Goal: Task Accomplishment & Management: Manage account settings

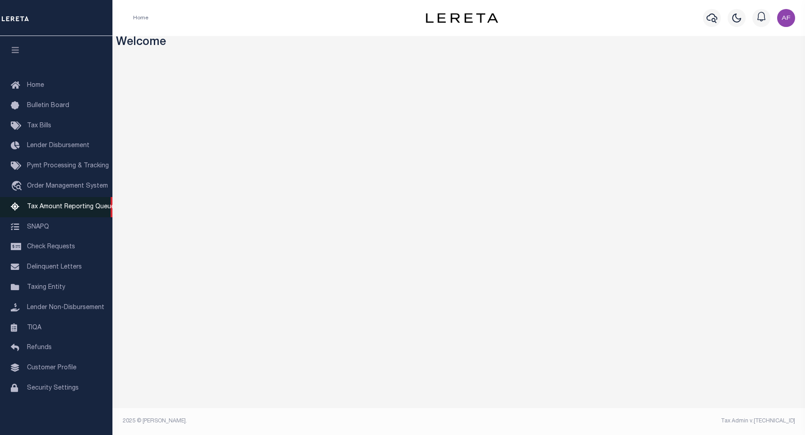
click at [71, 203] on link "Tax Amount Reporting Queue" at bounding box center [56, 207] width 112 height 20
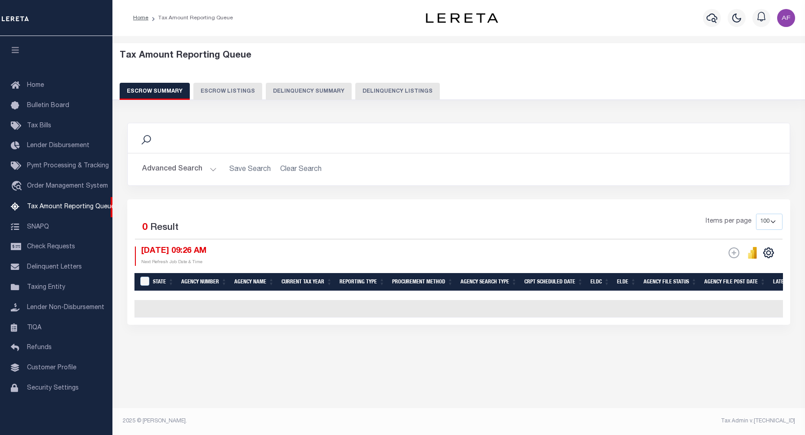
select select "100"
click at [401, 93] on button "Delinquency Listings" at bounding box center [397, 91] width 85 height 17
select select
select select "100"
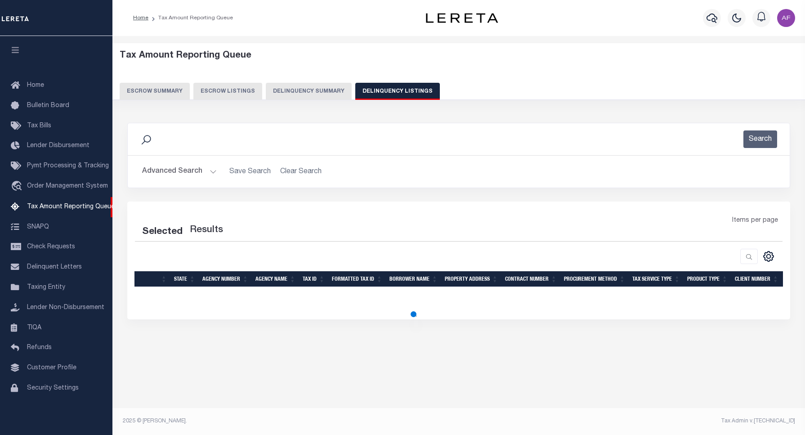
select select "100"
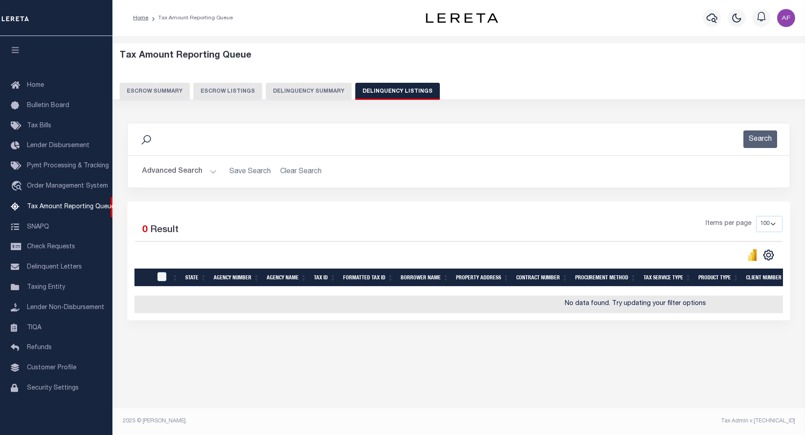
click at [187, 175] on button "Advanced Search" at bounding box center [179, 172] width 75 height 18
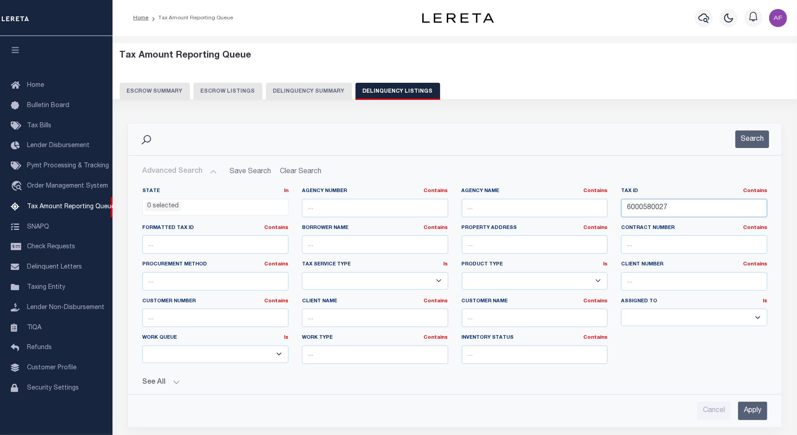
click at [645, 202] on input "6000580027" at bounding box center [694, 208] width 146 height 18
paste input "784508"
type input "7845087"
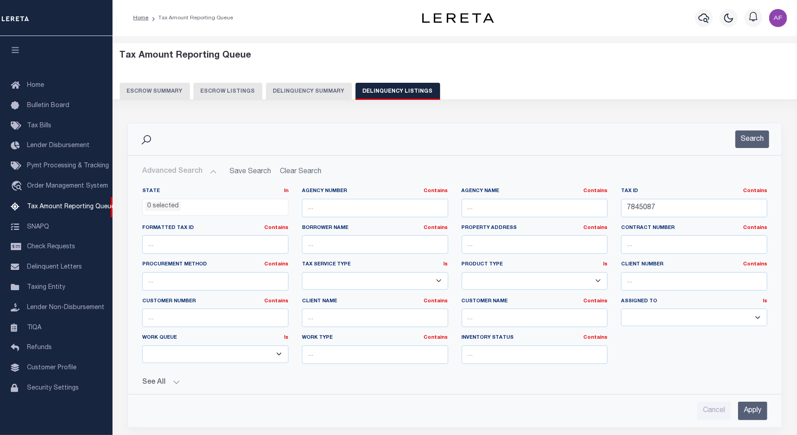
click at [759, 149] on div "Search" at bounding box center [455, 139] width 654 height 32
click at [755, 136] on button "Search" at bounding box center [752, 139] width 34 height 18
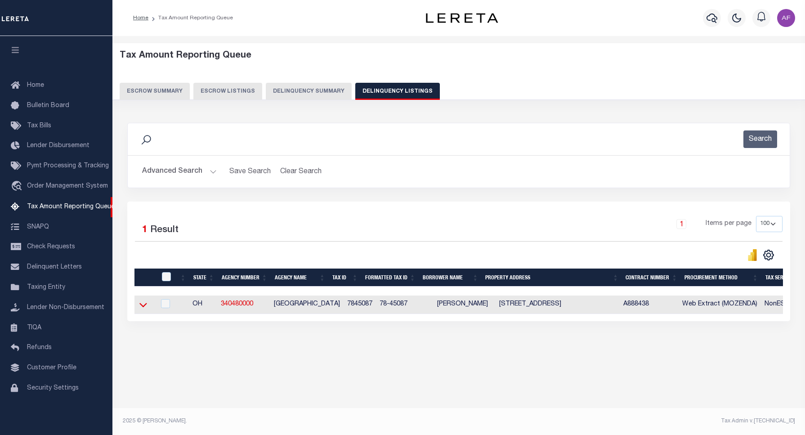
click at [144, 308] on icon at bounding box center [143, 305] width 8 height 4
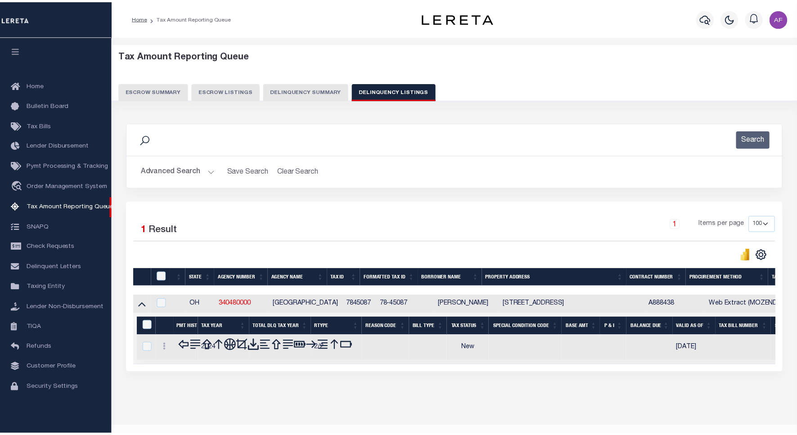
scroll to position [22, 0]
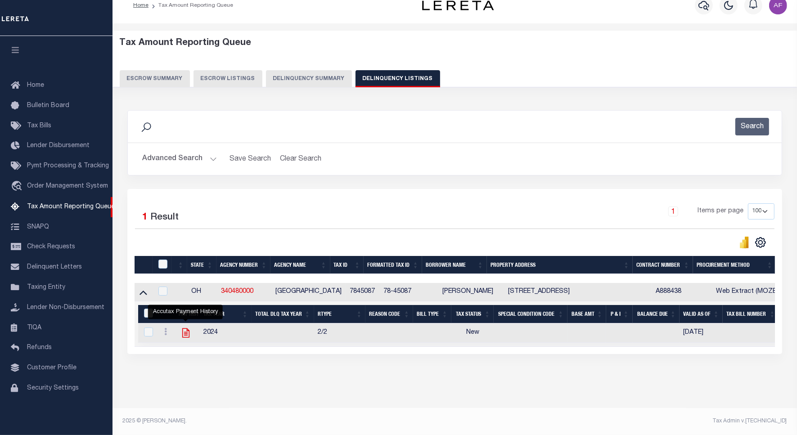
click at [188, 327] on icon "" at bounding box center [186, 333] width 12 height 12
checkbox input "true"
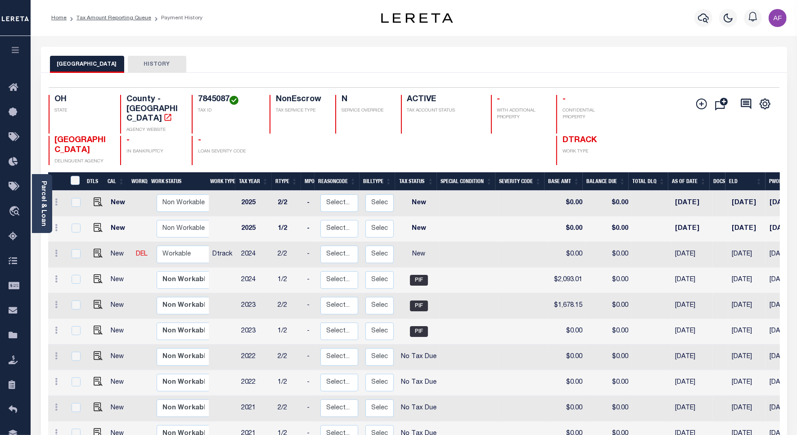
click at [90, 251] on link at bounding box center [95, 254] width 13 height 6
checkbox input "true"
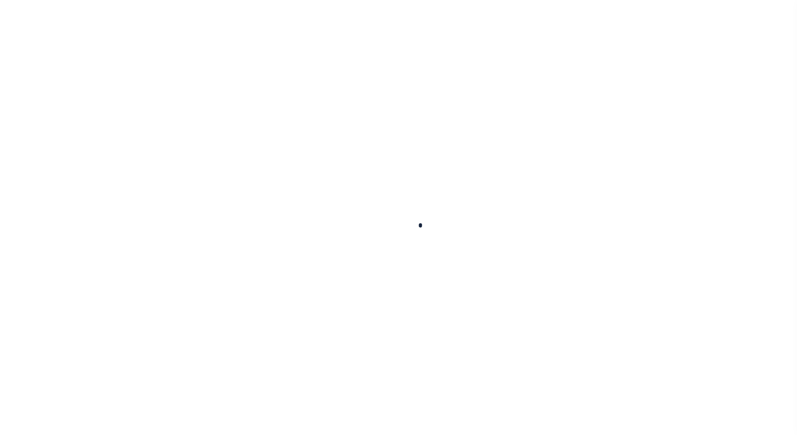
checkbox input "false"
type input "[DATE]"
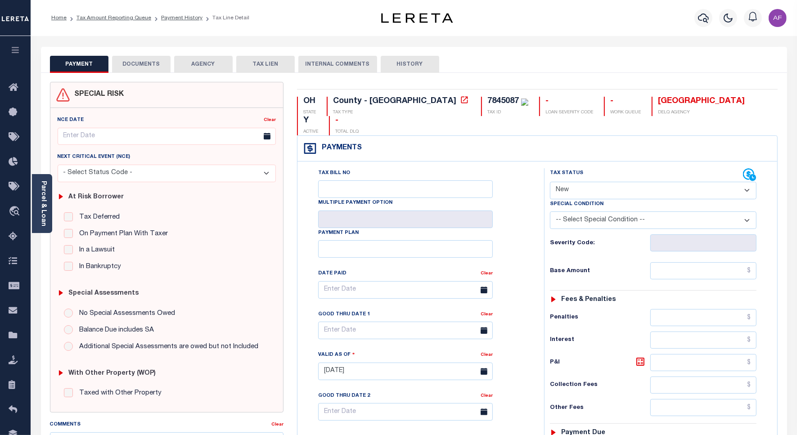
click at [563, 182] on select "- Select Status Code - Open Due/Unpaid Paid Incomplete No Tax Due Internal Refu…" at bounding box center [653, 191] width 206 height 18
select select "PYD"
click at [550, 182] on select "- Select Status Code - Open Due/Unpaid Paid Incomplete No Tax Due Internal Refu…" at bounding box center [653, 191] width 206 height 18
type input "[DATE]"
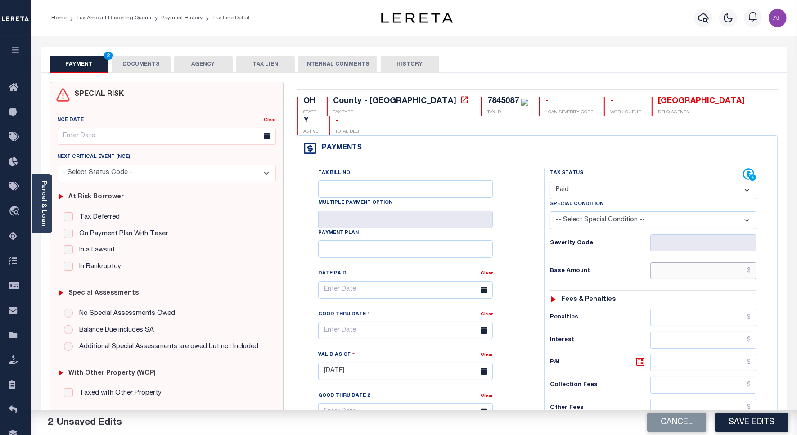
click at [716, 262] on input "text" at bounding box center [703, 270] width 106 height 17
paste input "2,095.24"
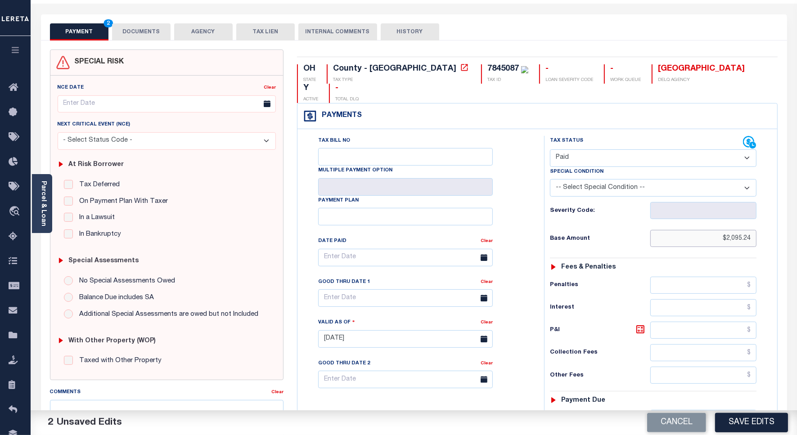
scroll to position [237, 0]
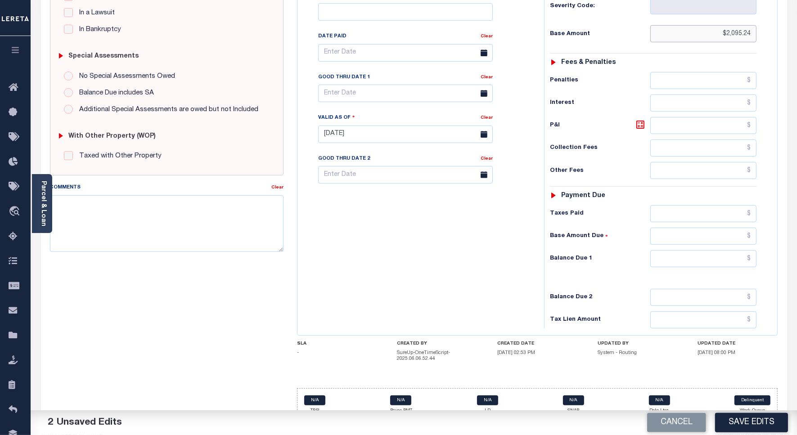
type input "$2,095.24"
click at [726, 250] on input "text" at bounding box center [703, 258] width 106 height 17
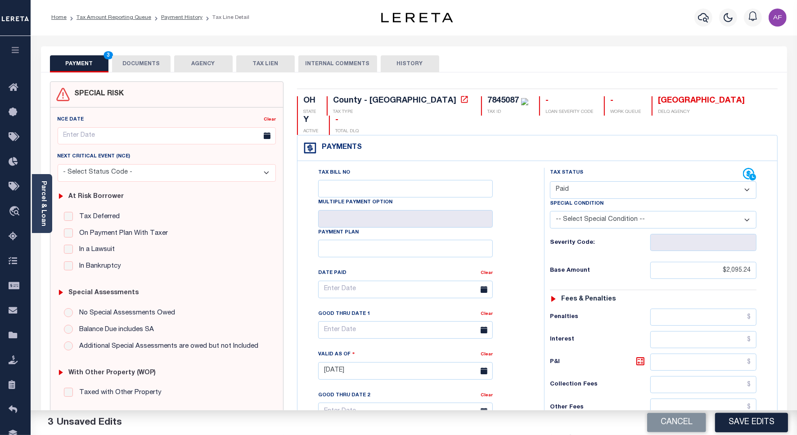
scroll to position [0, 0]
type input "$0.00"
drag, startPoint x: 138, startPoint y: 58, endPoint x: 155, endPoint y: 52, distance: 18.4
click at [137, 58] on button "DOCUMENTS" at bounding box center [141, 64] width 58 height 17
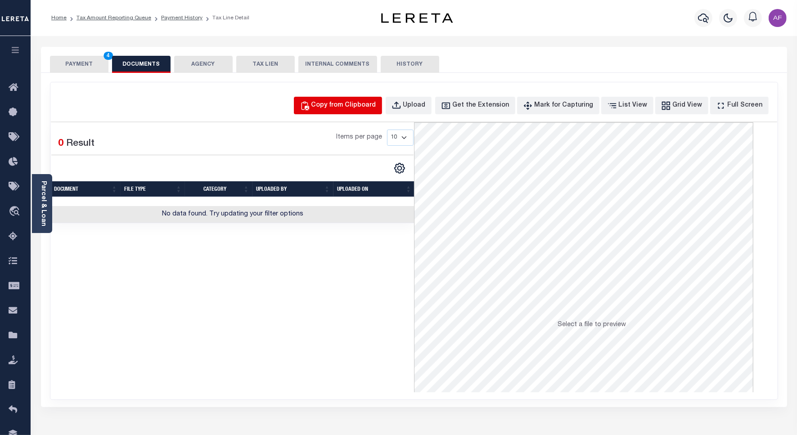
click at [349, 105] on div "Copy from Clipboard" at bounding box center [343, 106] width 65 height 10
select select "POP"
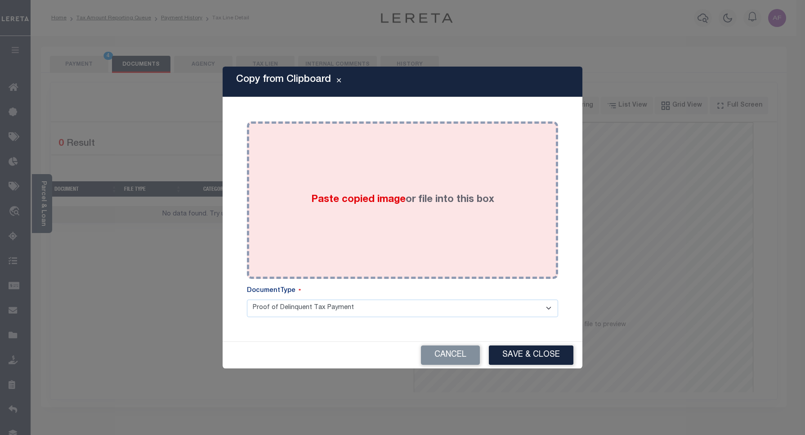
click at [448, 232] on div "Paste copied image or file into this box" at bounding box center [403, 200] width 298 height 144
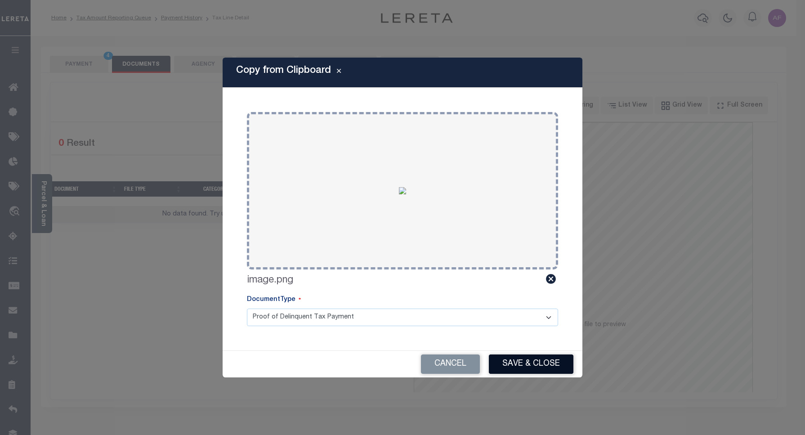
click at [522, 360] on button "Save & Close" at bounding box center [531, 363] width 85 height 19
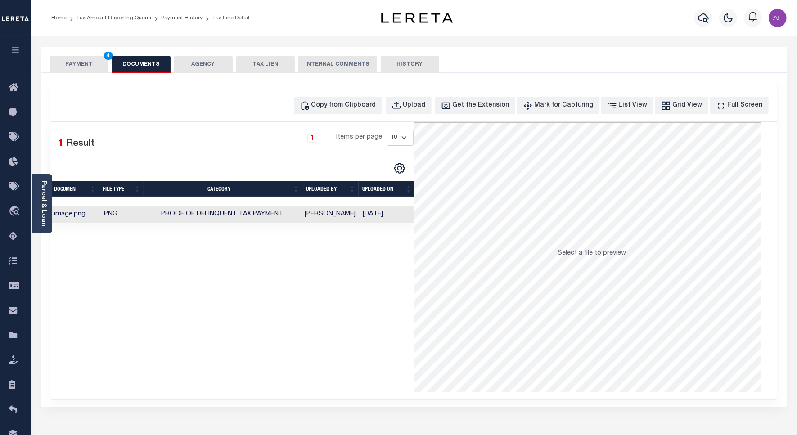
click at [77, 60] on button "PAYMENT 4" at bounding box center [79, 64] width 58 height 17
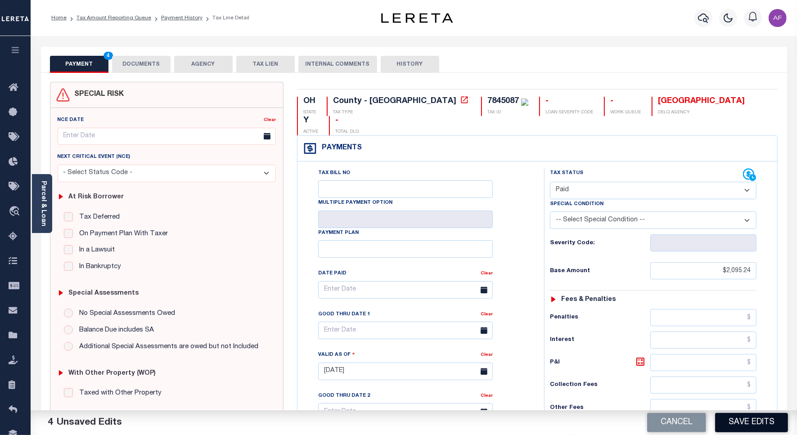
click at [727, 428] on button "Save Edits" at bounding box center [751, 422] width 73 height 19
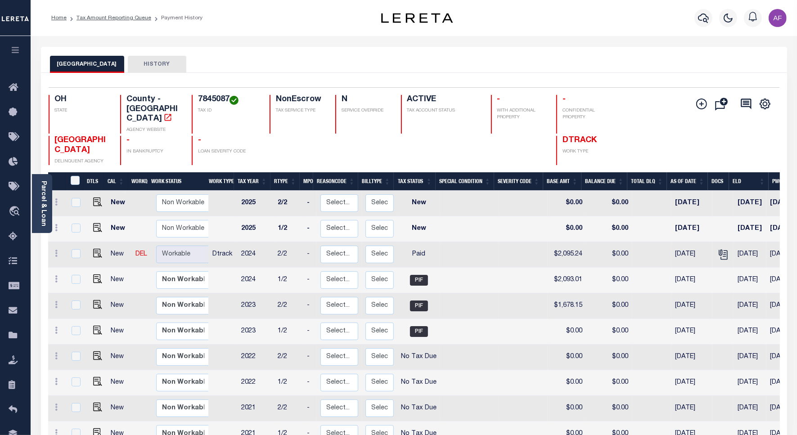
click at [113, 13] on ol "Home Tax Amount Reporting Queue Payment History" at bounding box center [127, 18] width 166 height 19
click at [112, 16] on link "Tax Amount Reporting Queue" at bounding box center [113, 17] width 75 height 5
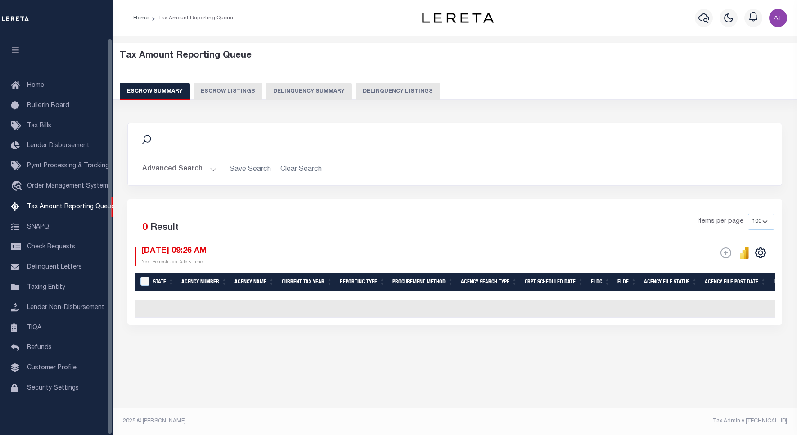
select select "100"
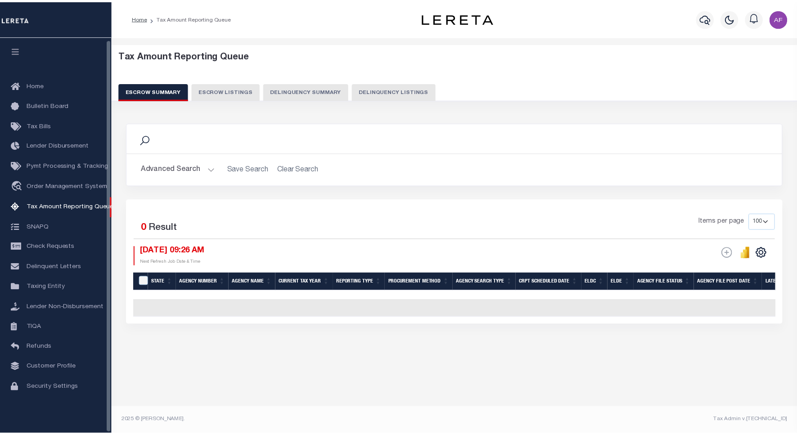
scroll to position [3, 0]
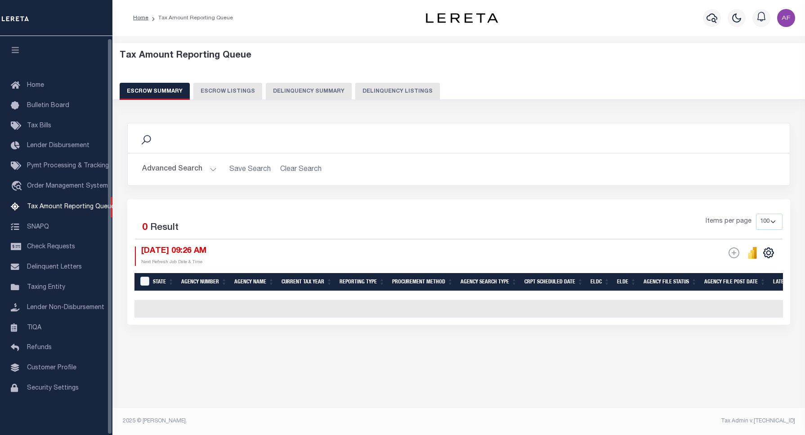
click at [399, 93] on button "Delinquency Listings" at bounding box center [397, 91] width 85 height 17
select select "100"
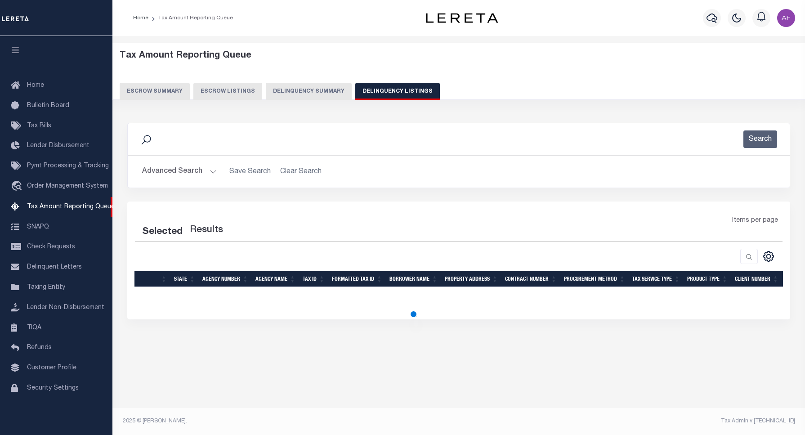
select select "100"
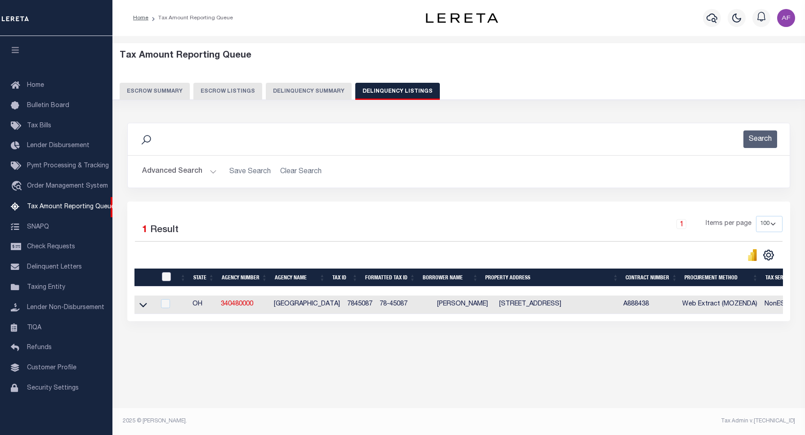
click at [163, 278] on input "checkbox" at bounding box center [166, 276] width 9 height 9
checkbox input "true"
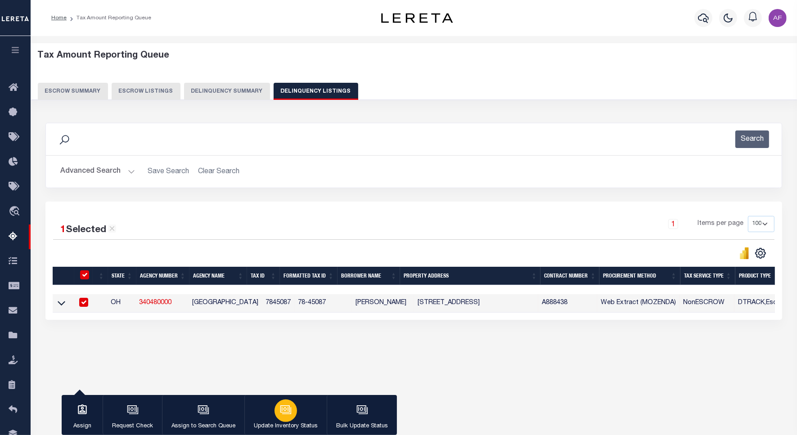
click at [304, 414] on button "Update Inventory Status" at bounding box center [285, 415] width 82 height 40
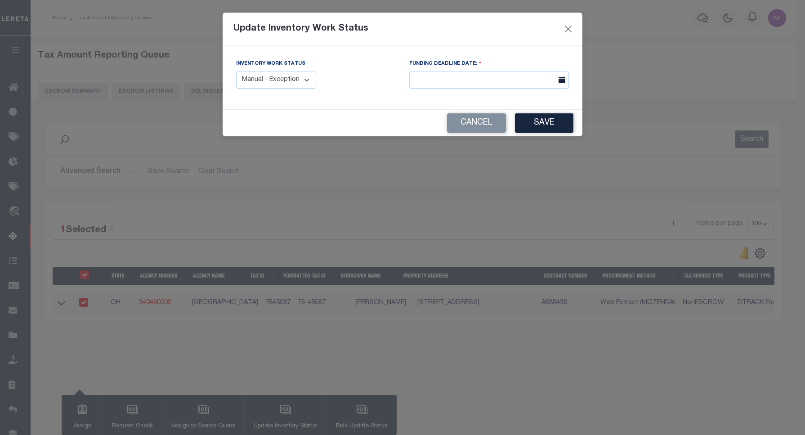
click at [289, 81] on select "Manual - Exception Pended - Awaiting Search Late Add Exception Completed" at bounding box center [276, 81] width 80 height 18
select select "4"
click at [236, 72] on select "Manual - Exception Pended - Awaiting Search Late Add Exception Completed" at bounding box center [276, 81] width 80 height 18
click at [567, 129] on button "Save" at bounding box center [544, 122] width 58 height 19
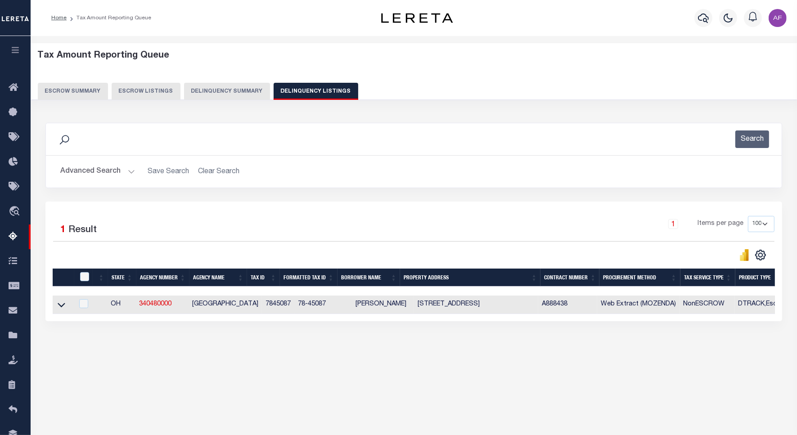
click at [86, 167] on button "Advanced Search" at bounding box center [97, 172] width 75 height 18
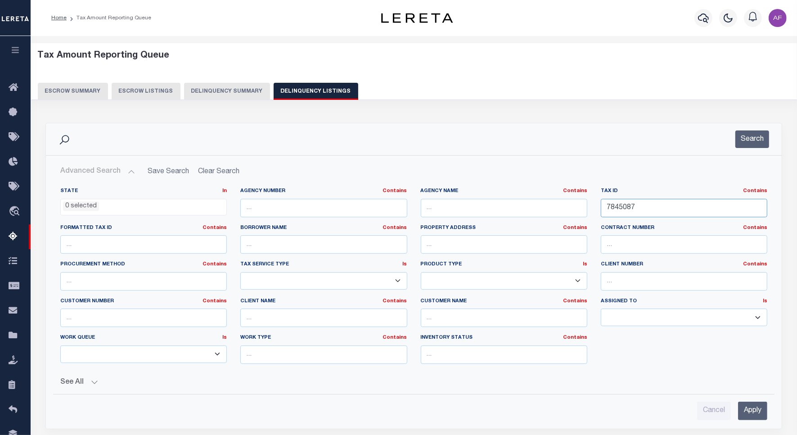
click at [624, 207] on input "7845087" at bounding box center [683, 208] width 166 height 18
paste input "57900"
type input "7857900"
click at [736, 142] on button "Search" at bounding box center [752, 139] width 34 height 18
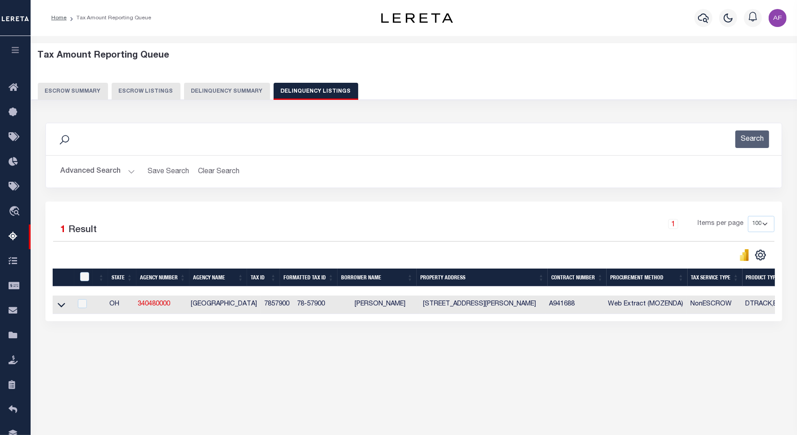
click at [55, 308] on td at bounding box center [62, 305] width 19 height 18
checkbox input "true"
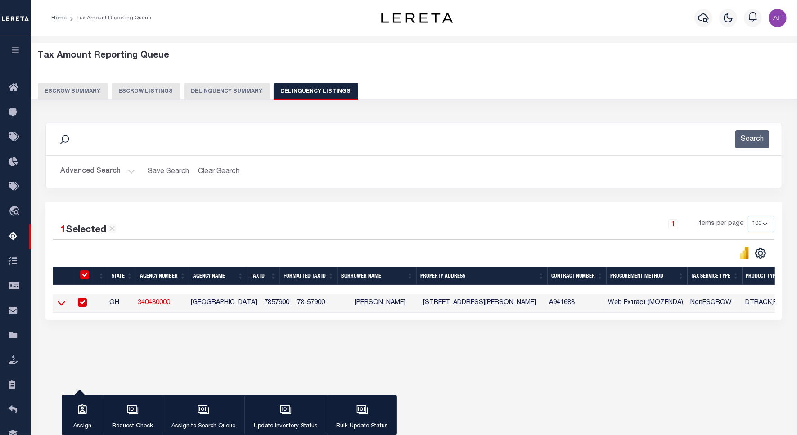
click at [59, 306] on icon at bounding box center [62, 303] width 8 height 4
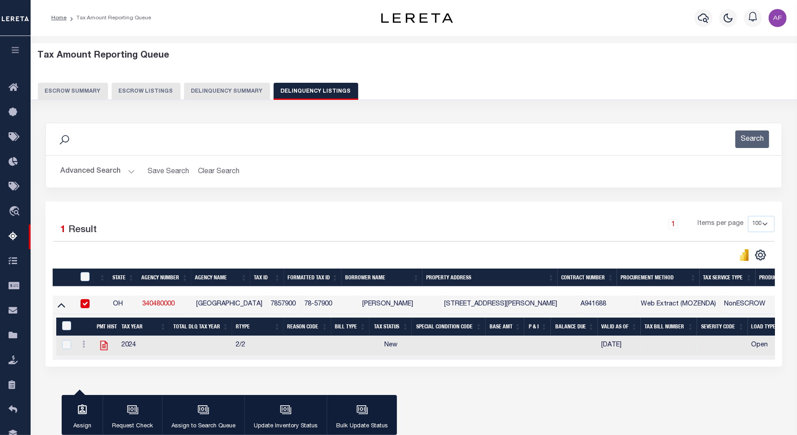
click at [104, 343] on body "Home Tax Amount Reporting Queue Profile" at bounding box center [398, 238] width 797 height 477
click at [103, 350] on icon "" at bounding box center [104, 346] width 12 height 12
checkbox input "true"
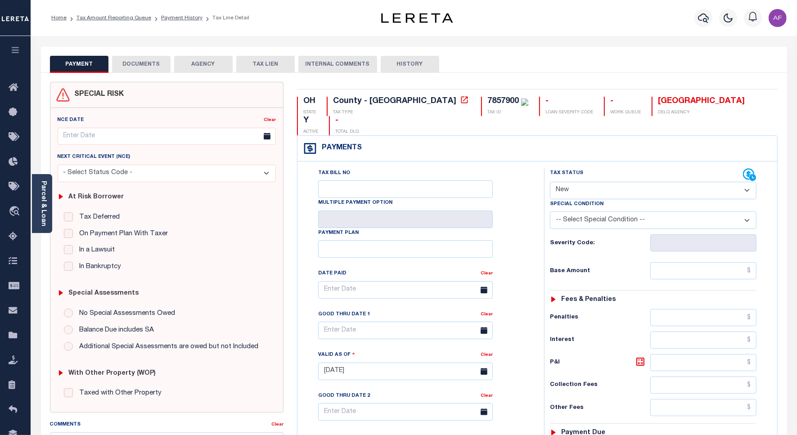
click at [555, 182] on select "- Select Status Code - Open Due/Unpaid Paid Incomplete No Tax Due Internal Refu…" at bounding box center [653, 191] width 206 height 18
select select "PYD"
click at [550, 182] on select "- Select Status Code - Open Due/Unpaid Paid Incomplete No Tax Due Internal Refu…" at bounding box center [653, 191] width 206 height 18
type input "[DATE]"
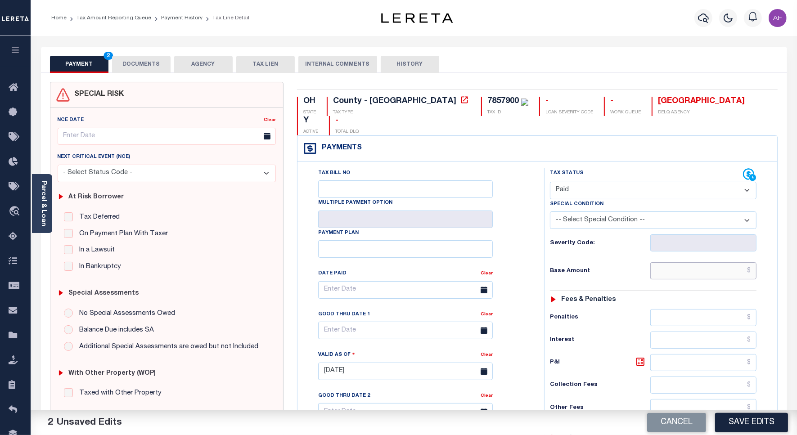
click at [730, 262] on input "text" at bounding box center [703, 270] width 106 height 17
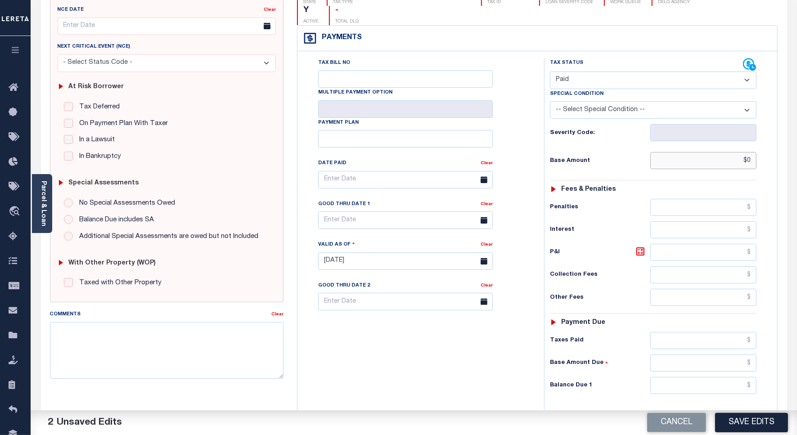
scroll to position [237, 0]
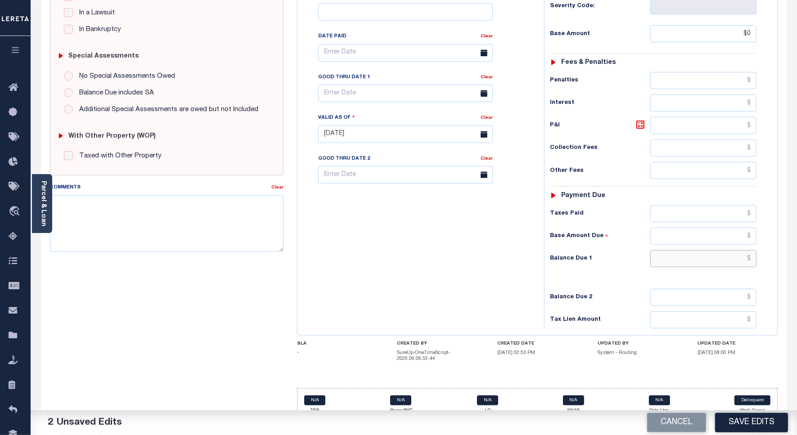
type input "$0.00"
click at [739, 250] on input "text" at bounding box center [703, 258] width 106 height 17
type input "$0"
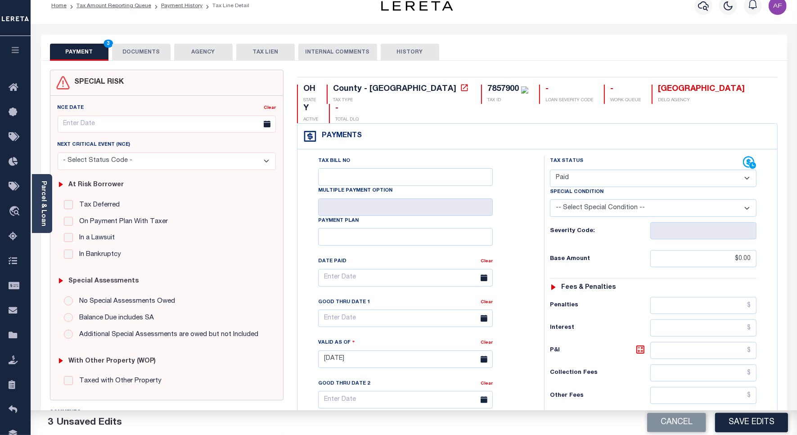
scroll to position [0, 0]
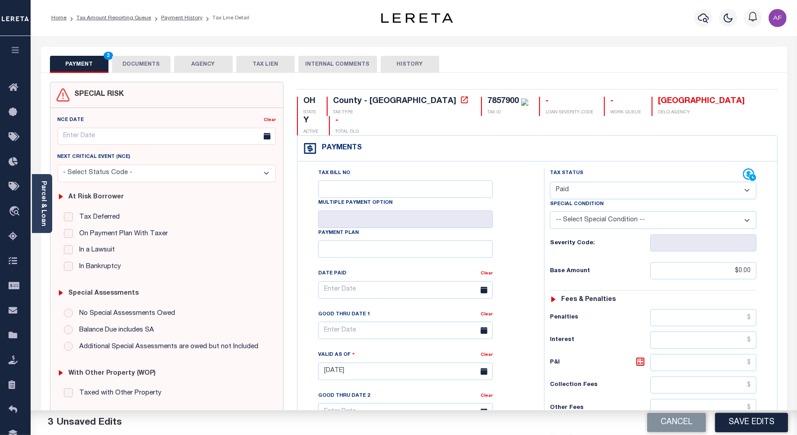
click at [126, 63] on button "DOCUMENTS" at bounding box center [141, 64] width 58 height 17
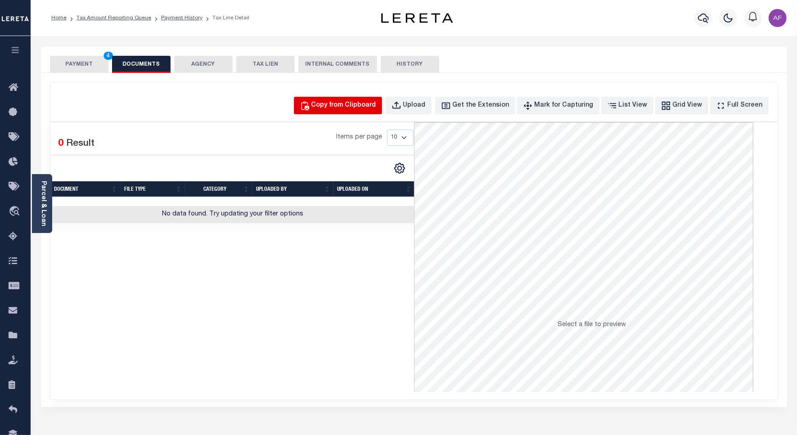
click at [373, 101] on div "Copy from Clipboard" at bounding box center [343, 106] width 65 height 10
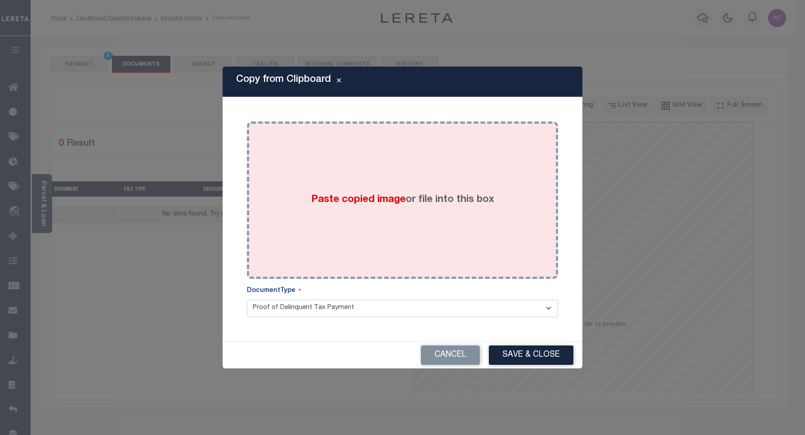
click at [397, 167] on div "Paste copied image or file into this box" at bounding box center [403, 200] width 298 height 144
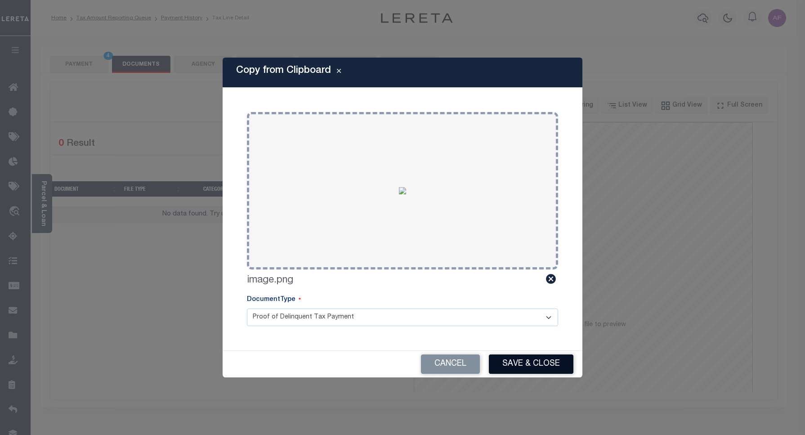
click at [530, 363] on button "Save & Close" at bounding box center [531, 363] width 85 height 19
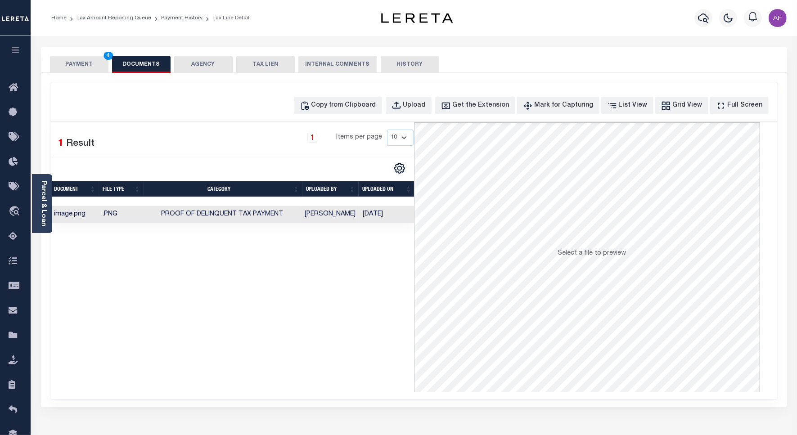
click at [79, 64] on button "PAYMENT 4" at bounding box center [79, 64] width 58 height 17
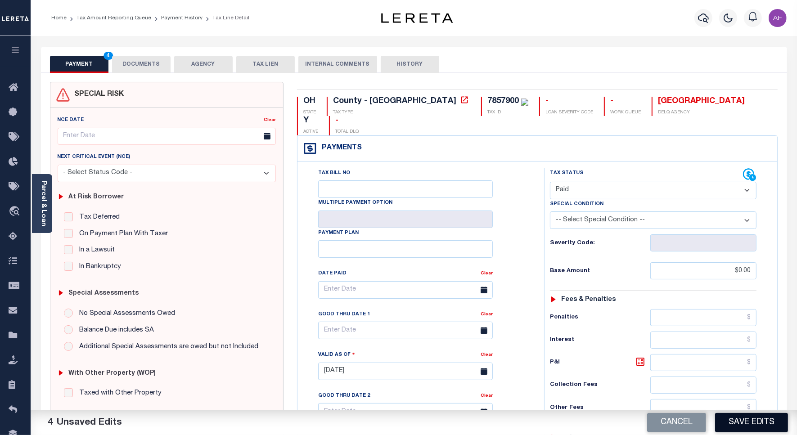
click at [731, 417] on button "Save Edits" at bounding box center [751, 422] width 73 height 19
checkbox input "false"
type input "$0"
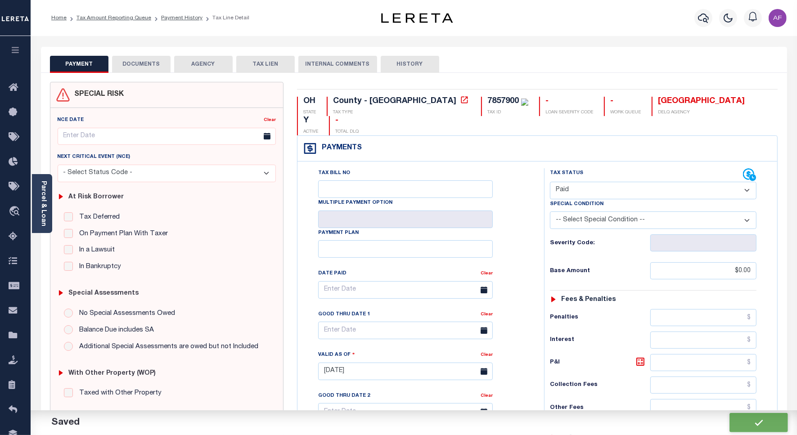
type input "$0"
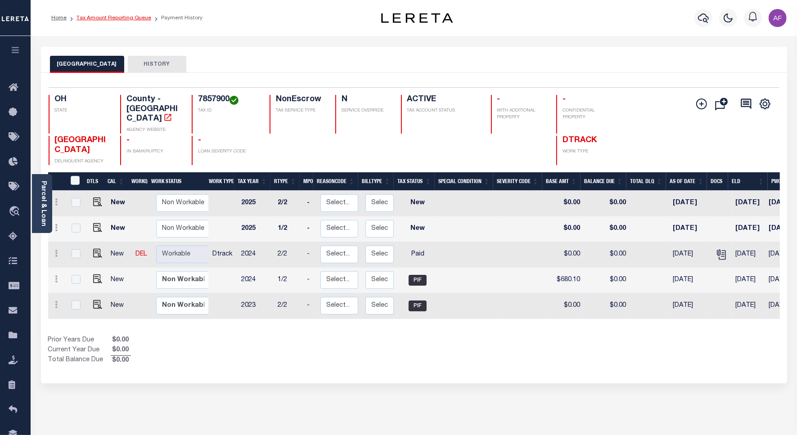
click at [104, 18] on link "Tax Amount Reporting Queue" at bounding box center [113, 17] width 75 height 5
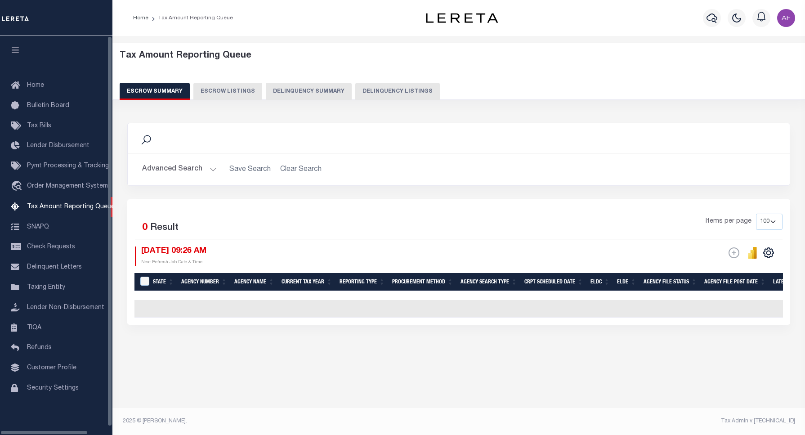
select select "100"
click at [384, 84] on button "Delinquency Listings" at bounding box center [397, 91] width 85 height 17
select select "100"
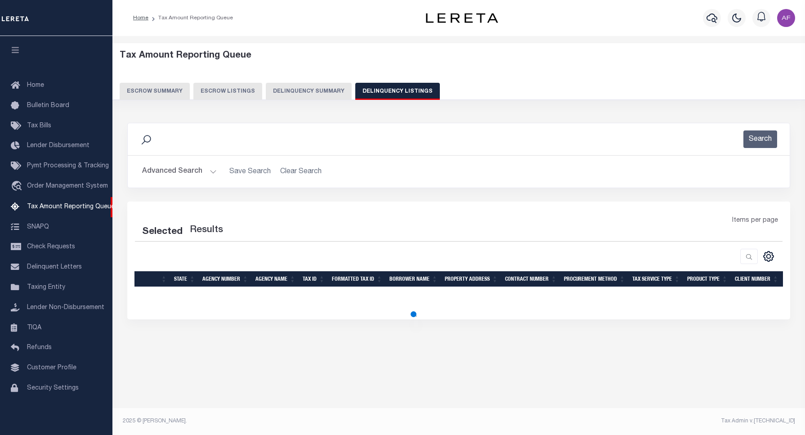
select select "100"
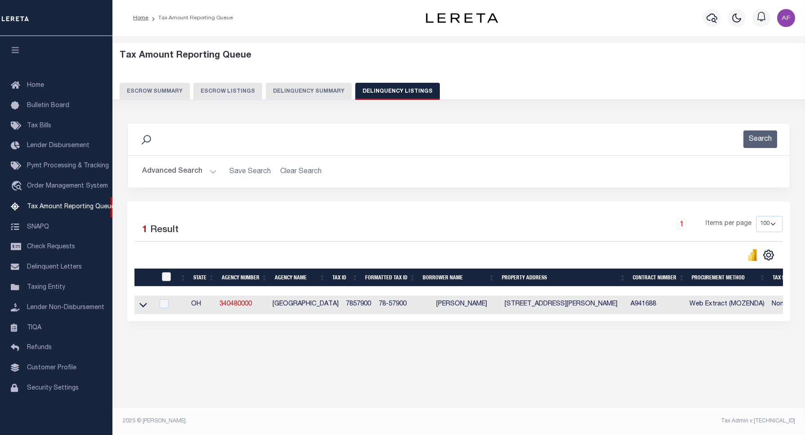
click at [169, 279] on input "checkbox" at bounding box center [166, 276] width 9 height 9
checkbox input "true"
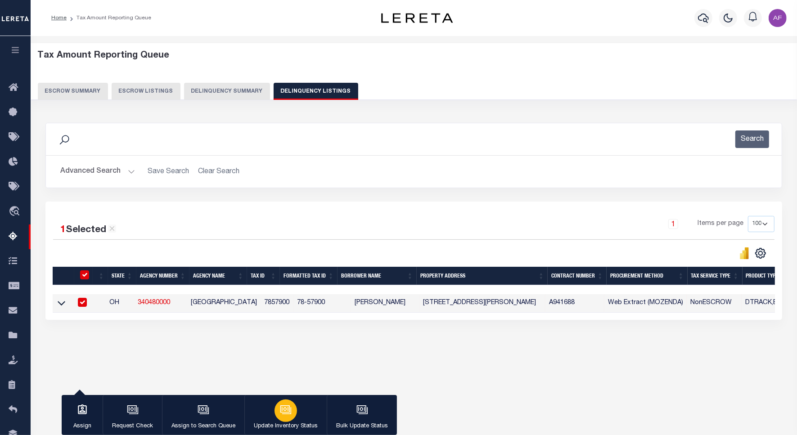
click at [288, 414] on icon "button" at bounding box center [286, 410] width 9 height 7
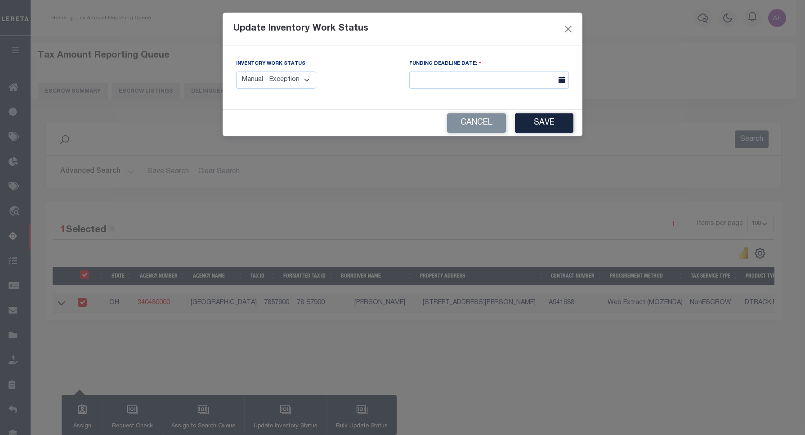
click at [288, 82] on select "Manual - Exception Pended - Awaiting Search Late Add Exception Completed" at bounding box center [276, 81] width 80 height 18
select select "4"
click at [236, 72] on select "Manual - Exception Pended - Awaiting Search Late Add Exception Completed" at bounding box center [276, 81] width 80 height 18
click at [545, 122] on button "Save" at bounding box center [544, 122] width 58 height 19
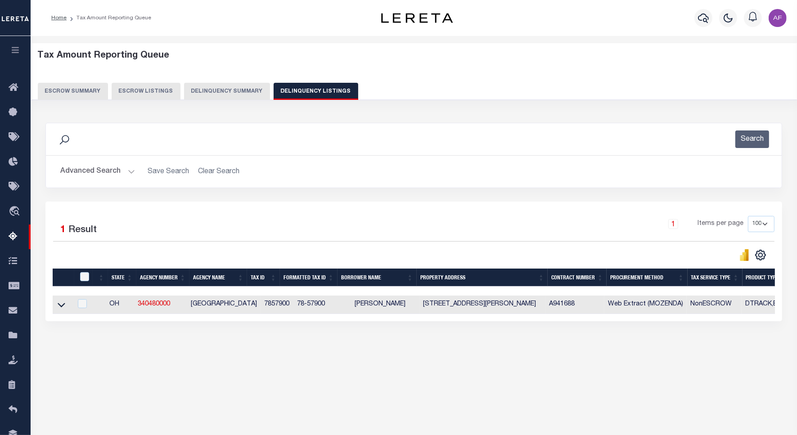
click at [102, 170] on button "Advanced Search" at bounding box center [97, 172] width 75 height 18
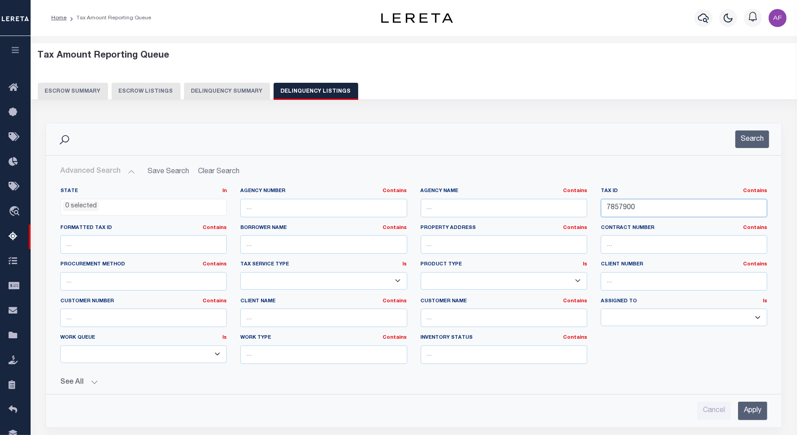
click at [625, 210] on input "7857900" at bounding box center [683, 208] width 166 height 18
paste input "8911"
type input "7858911"
click at [757, 140] on button "Search" at bounding box center [752, 139] width 34 height 18
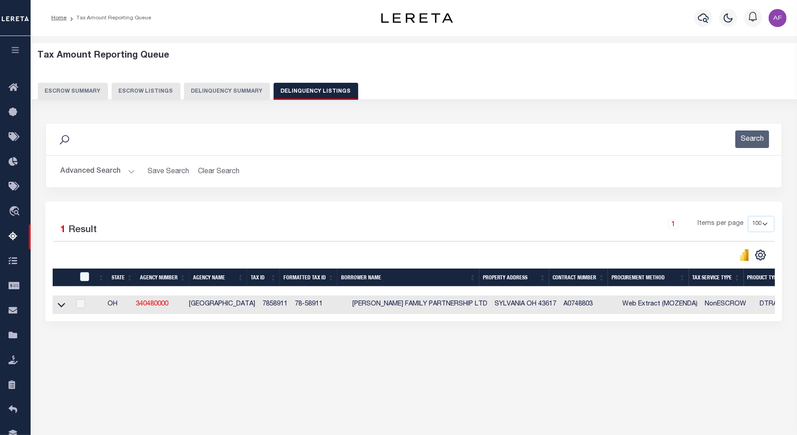
drag, startPoint x: 58, startPoint y: 309, endPoint x: 109, endPoint y: 228, distance: 94.8
click at [58, 309] on icon at bounding box center [62, 304] width 8 height 9
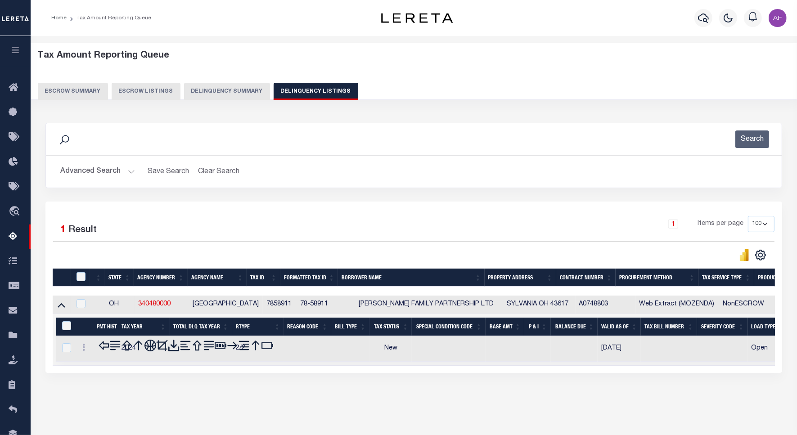
scroll to position [41, 0]
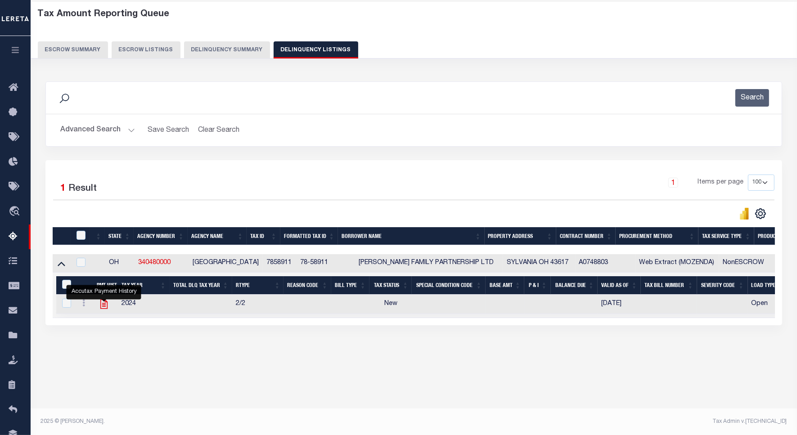
click at [102, 310] on icon "" at bounding box center [104, 304] width 12 height 12
checkbox input "true"
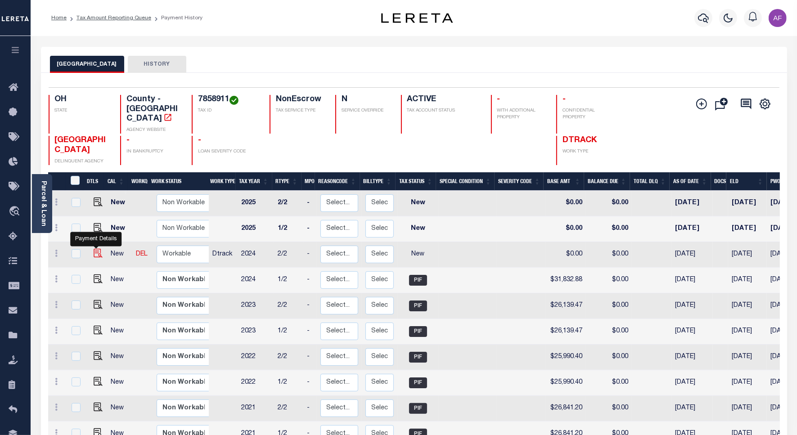
click at [96, 249] on img "" at bounding box center [98, 253] width 9 height 9
checkbox input "true"
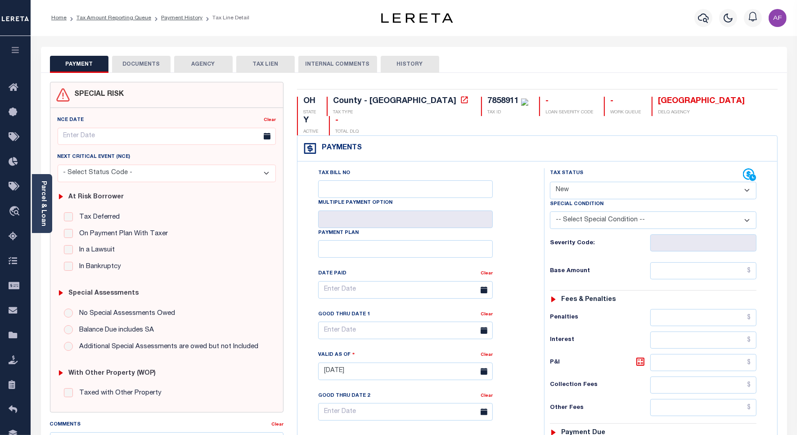
click at [591, 182] on select "- Select Status Code - Open Due/Unpaid Paid Incomplete No Tax Due Internal Refu…" at bounding box center [653, 191] width 206 height 18
select select "PYD"
click at [550, 182] on select "- Select Status Code - Open Due/Unpaid Paid Incomplete No Tax Due Internal Refu…" at bounding box center [653, 191] width 206 height 18
type input "[DATE]"
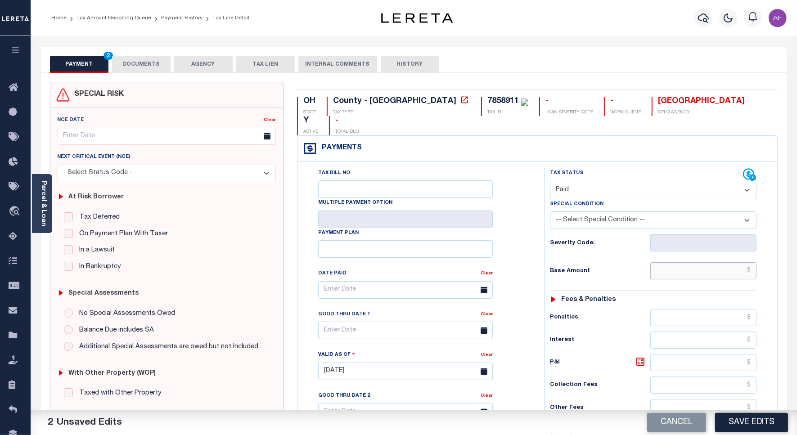
click at [734, 262] on input "text" at bounding box center [703, 270] width 106 height 17
paste input "31,852.96"
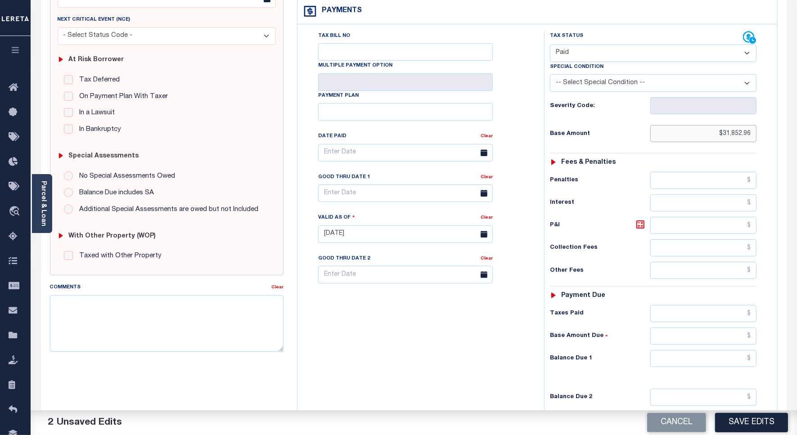
scroll to position [237, 0]
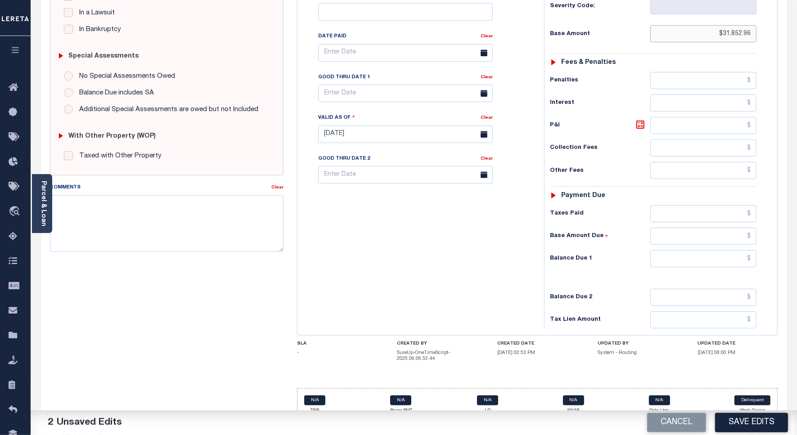
type input "$31,852.96"
click at [741, 250] on input "text" at bounding box center [703, 258] width 106 height 17
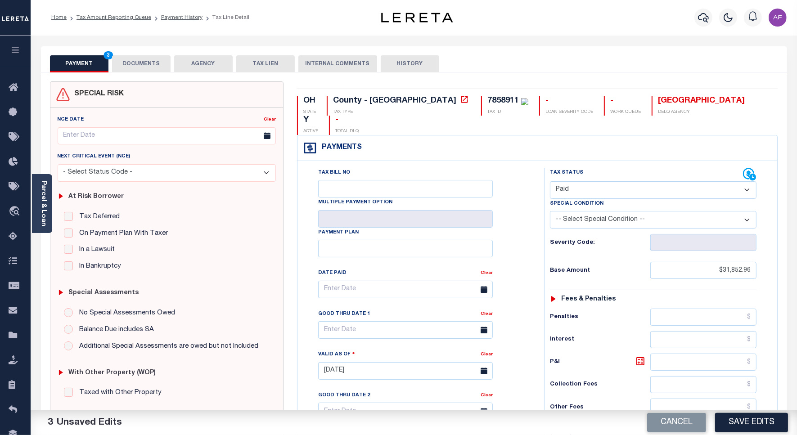
scroll to position [0, 0]
type input "$0.00"
click at [138, 64] on button "DOCUMENTS" at bounding box center [141, 64] width 58 height 17
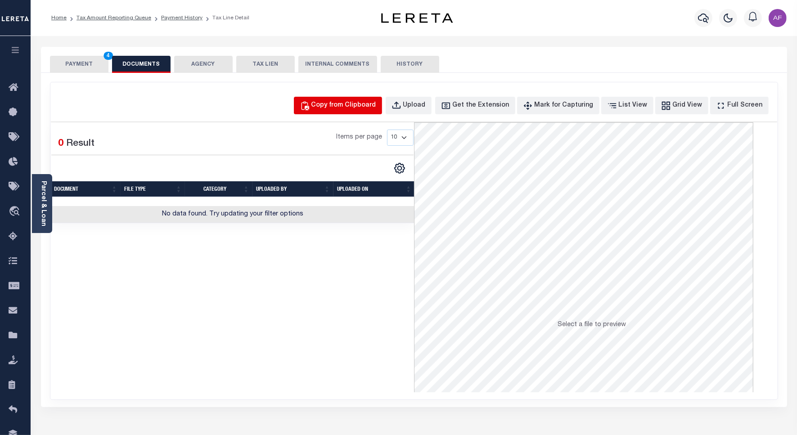
click at [354, 109] on div "Copy from Clipboard" at bounding box center [343, 106] width 65 height 10
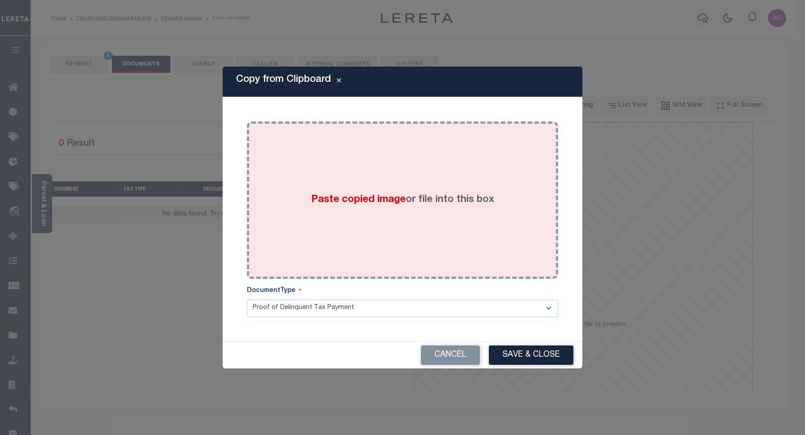
click at [340, 180] on div "Paste copied image or file into this box" at bounding box center [403, 200] width 298 height 144
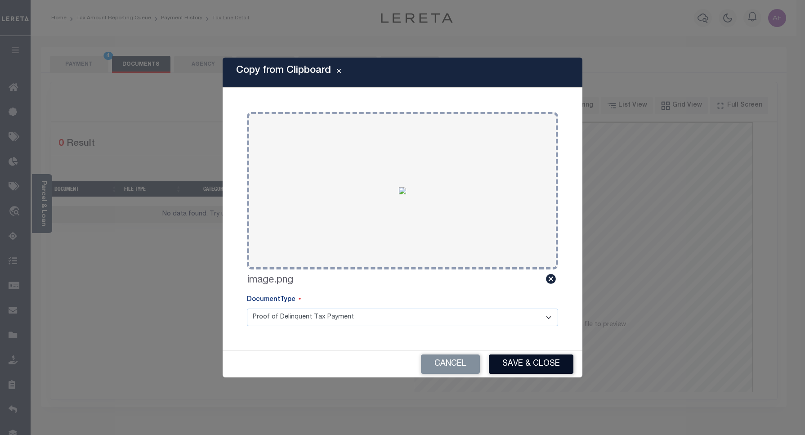
click at [524, 370] on button "Save & Close" at bounding box center [531, 363] width 85 height 19
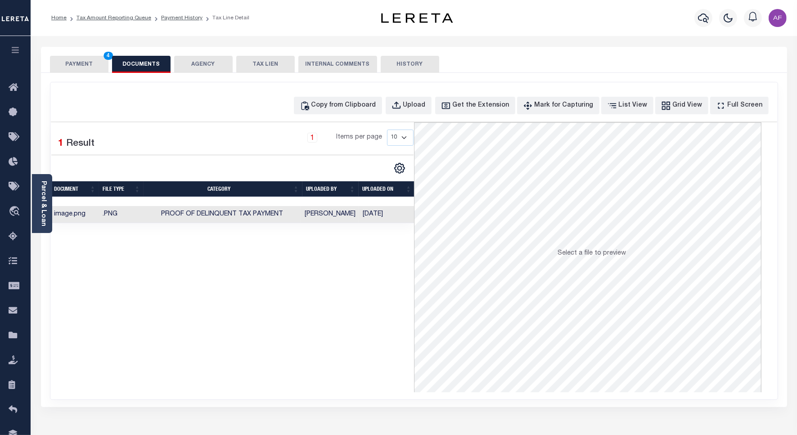
click at [92, 78] on div "SPECIAL RISK NCE Date Clear" at bounding box center [414, 240] width 746 height 334
click at [79, 59] on button "PAYMENT 4" at bounding box center [79, 64] width 58 height 17
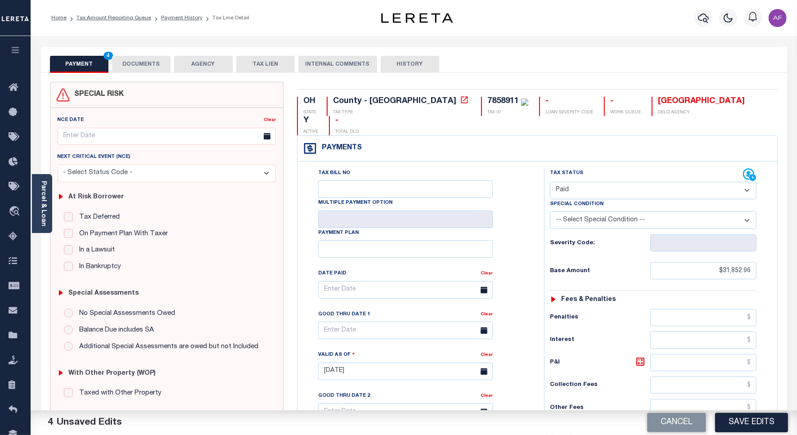
click at [722, 428] on button "Save Edits" at bounding box center [751, 422] width 73 height 19
checkbox input "false"
type input "$31,852.96"
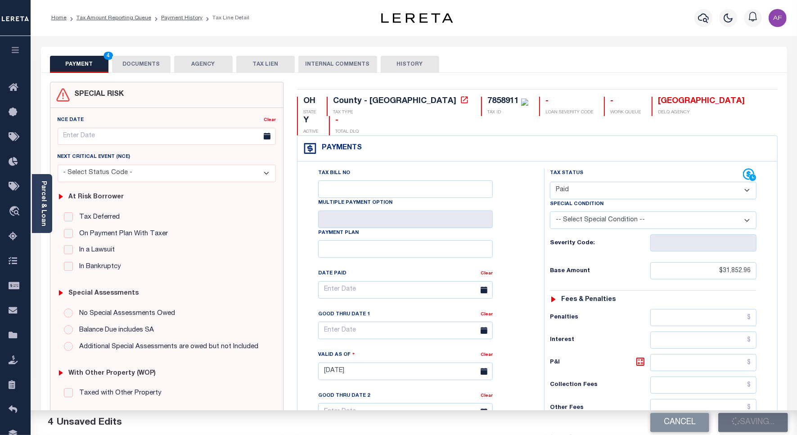
type input "$0"
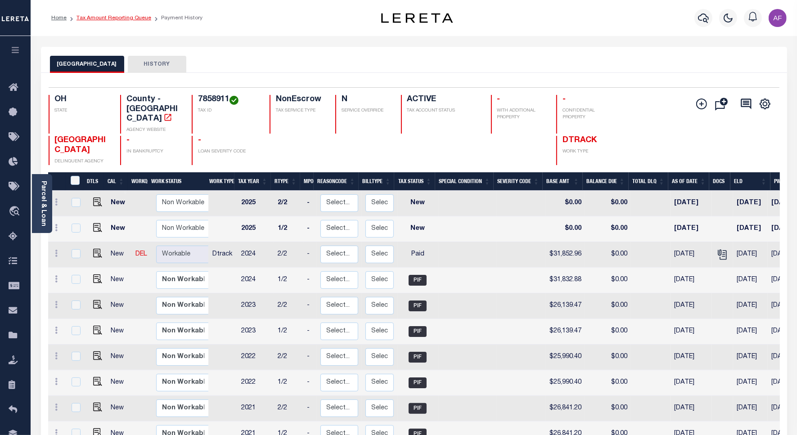
click at [97, 20] on link "Tax Amount Reporting Queue" at bounding box center [113, 17] width 75 height 5
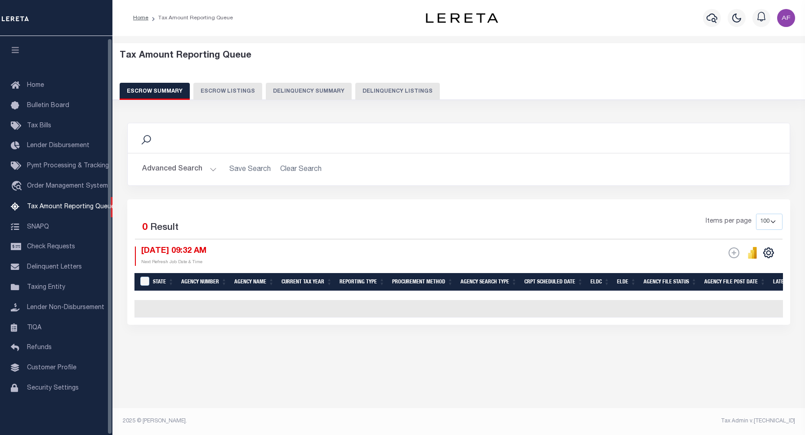
select select "100"
click at [364, 91] on button "Delinquency Listings" at bounding box center [397, 91] width 85 height 17
select select "100"
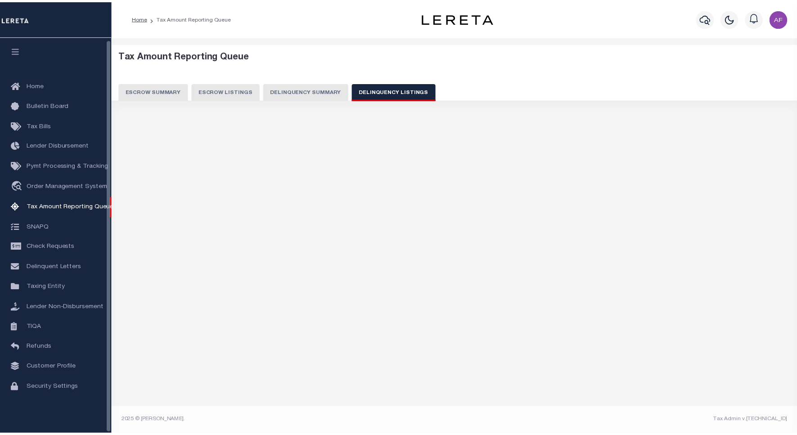
scroll to position [3, 0]
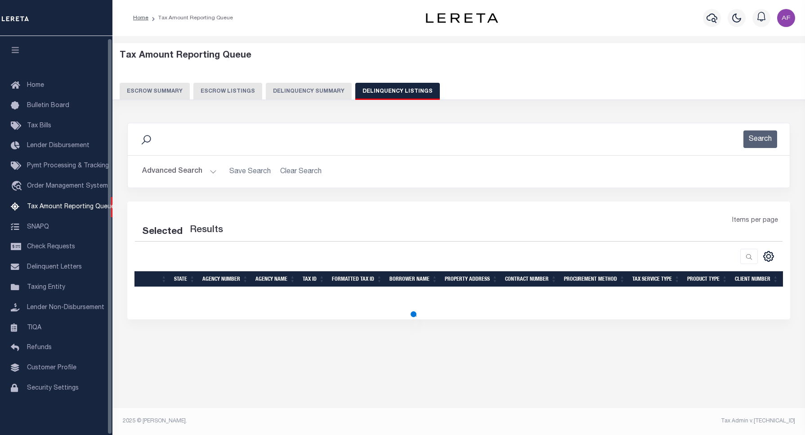
select select "100"
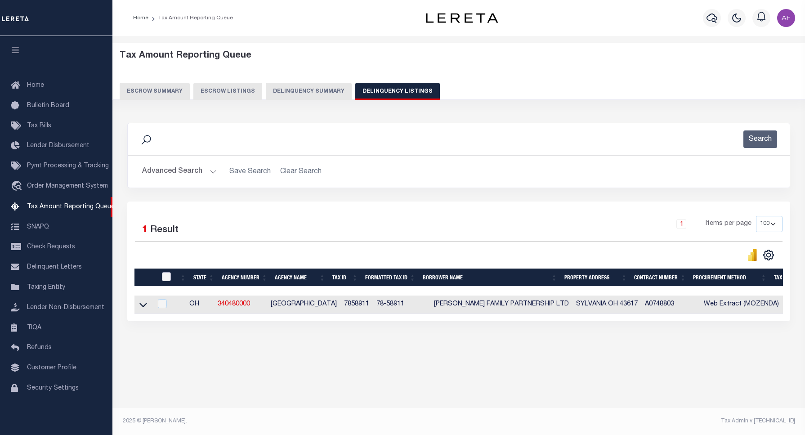
click at [164, 281] on input "checkbox" at bounding box center [166, 276] width 9 height 9
checkbox input "true"
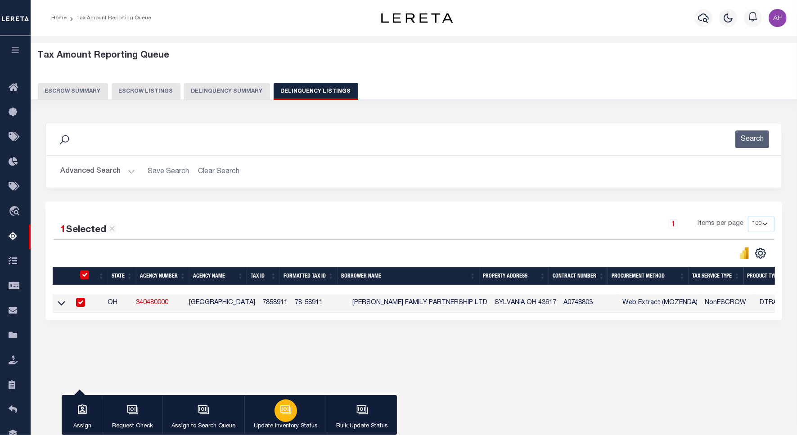
click at [302, 416] on button "Update Inventory Status" at bounding box center [285, 415] width 82 height 40
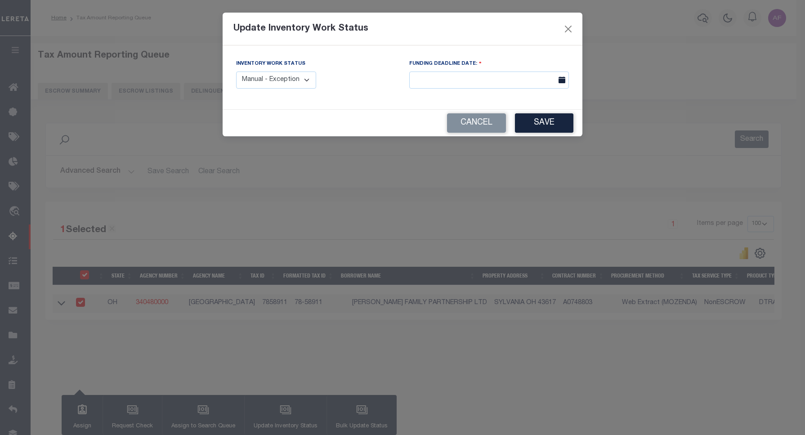
click at [305, 84] on select "Manual - Exception Pended - Awaiting Search Late Add Exception Completed" at bounding box center [276, 81] width 80 height 18
select select "4"
click at [236, 72] on select "Manual - Exception Pended - Awaiting Search Late Add Exception Completed" at bounding box center [276, 81] width 80 height 18
click at [536, 133] on button "Save" at bounding box center [544, 122] width 58 height 19
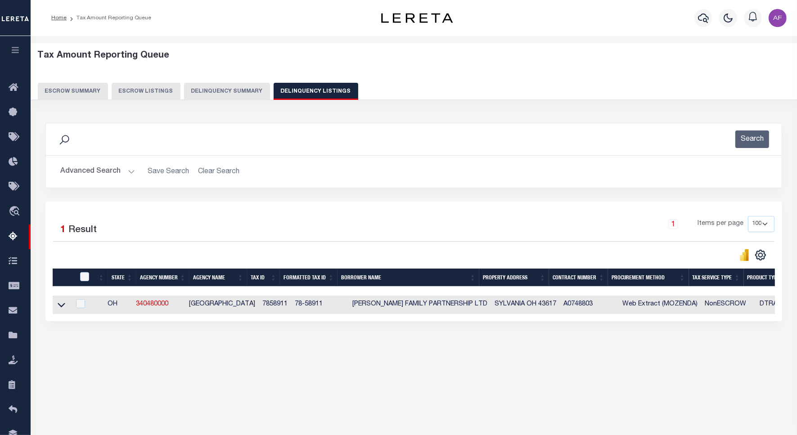
click at [88, 175] on button "Advanced Search" at bounding box center [97, 172] width 75 height 18
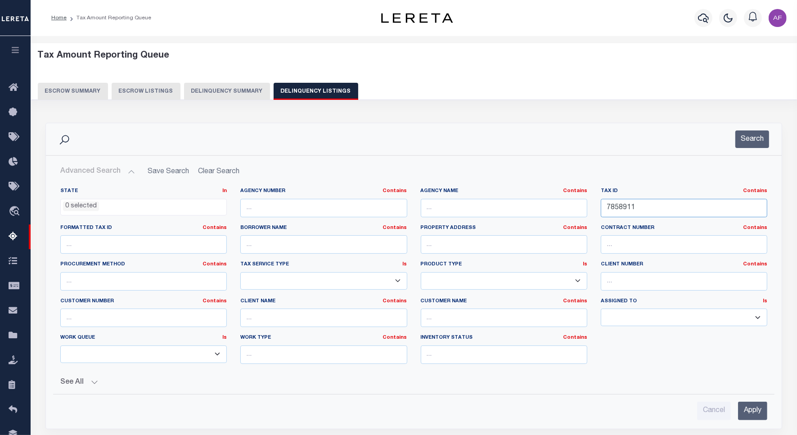
click at [624, 206] on input "7858911" at bounding box center [683, 208] width 166 height 18
paste input "7861911"
drag, startPoint x: 664, startPoint y: 208, endPoint x: 564, endPoint y: 211, distance: 99.5
click at [564, 211] on div "State In In AK AL AR AZ CA CO CT DC DE FL GA GU HI IA ID IL IN KS KY LA MA MD M…" at bounding box center [414, 280] width 720 height 184
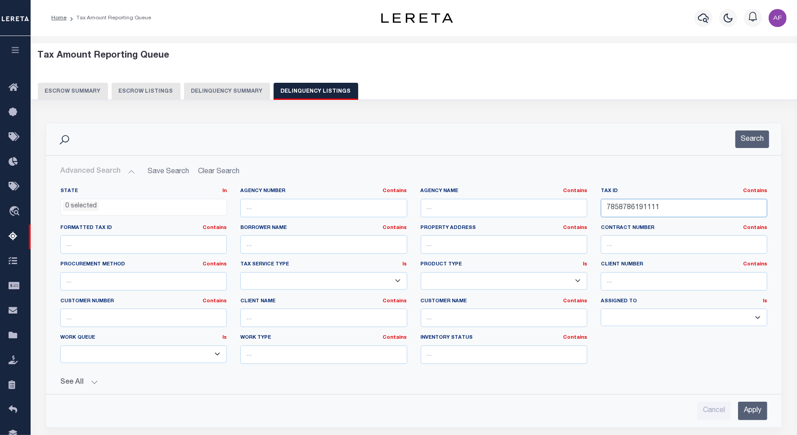
paste input "619"
type input "7861911"
click at [753, 146] on button "Search" at bounding box center [752, 139] width 34 height 18
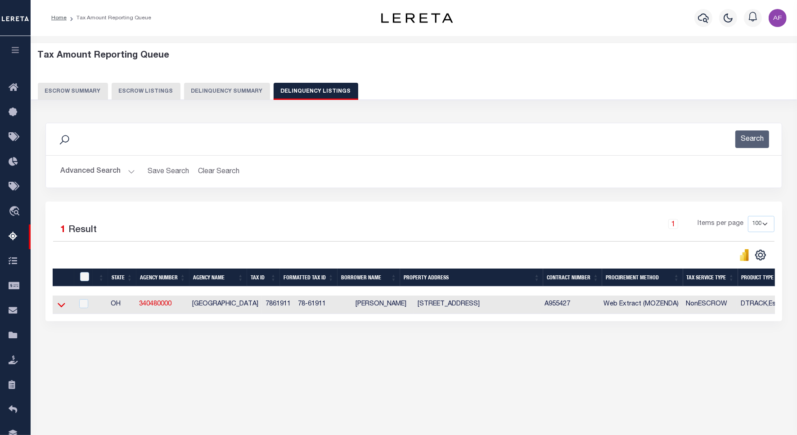
click at [64, 308] on icon at bounding box center [62, 304] width 8 height 9
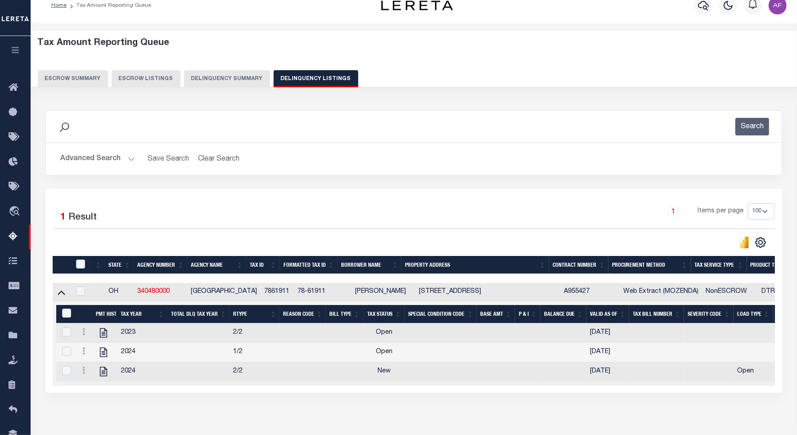
scroll to position [56, 0]
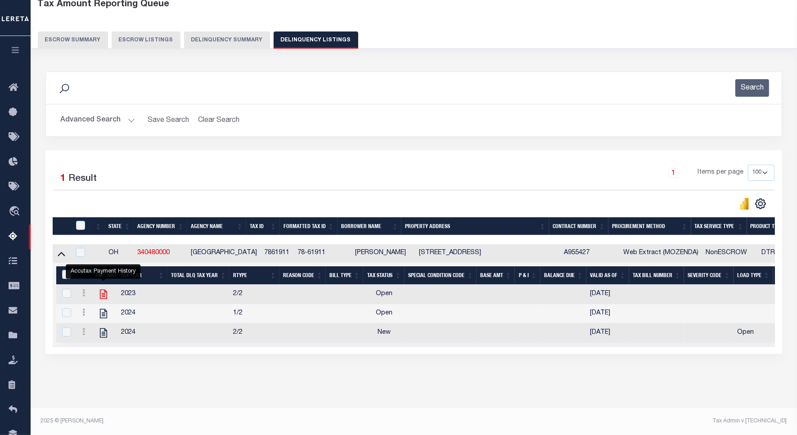
click at [107, 291] on icon "" at bounding box center [104, 294] width 12 height 12
checkbox input "true"
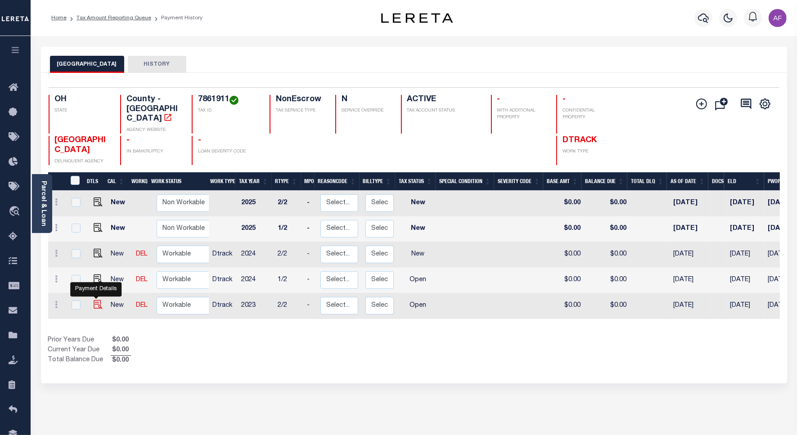
click at [94, 300] on img "" at bounding box center [98, 304] width 9 height 9
checkbox input "true"
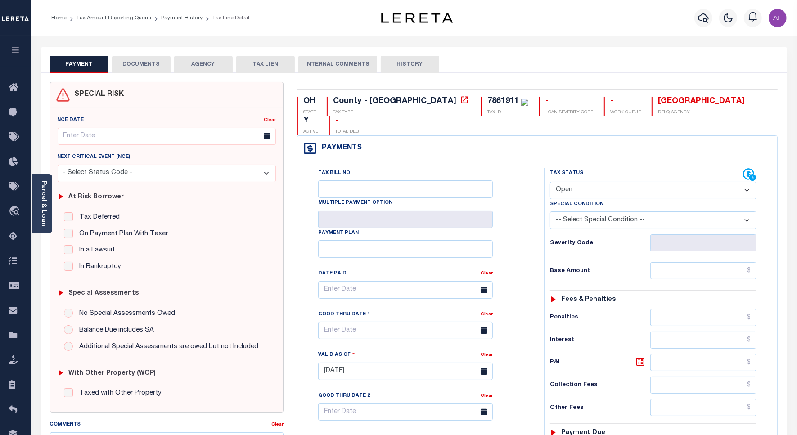
click at [579, 182] on select "- Select Status Code - Open Due/Unpaid Paid Incomplete No Tax Due Internal Refu…" at bounding box center [653, 191] width 206 height 18
select select "PYD"
click at [550, 182] on select "- Select Status Code - Open Due/Unpaid Paid Incomplete No Tax Due Internal Refu…" at bounding box center [653, 191] width 206 height 18
type input "[DATE]"
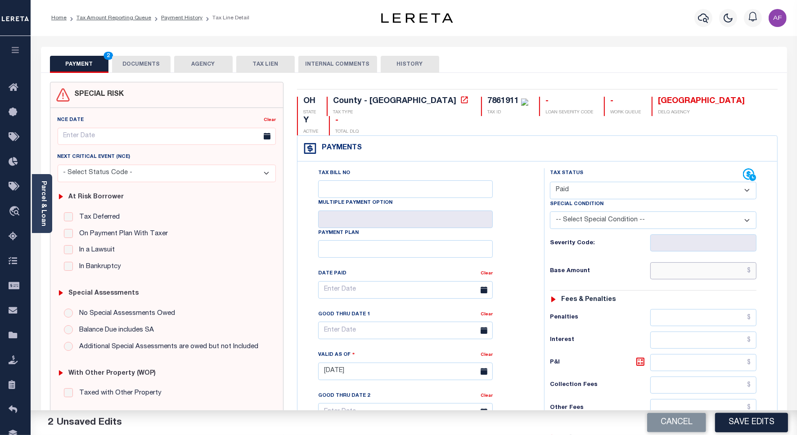
click at [727, 262] on input "text" at bounding box center [703, 270] width 106 height 17
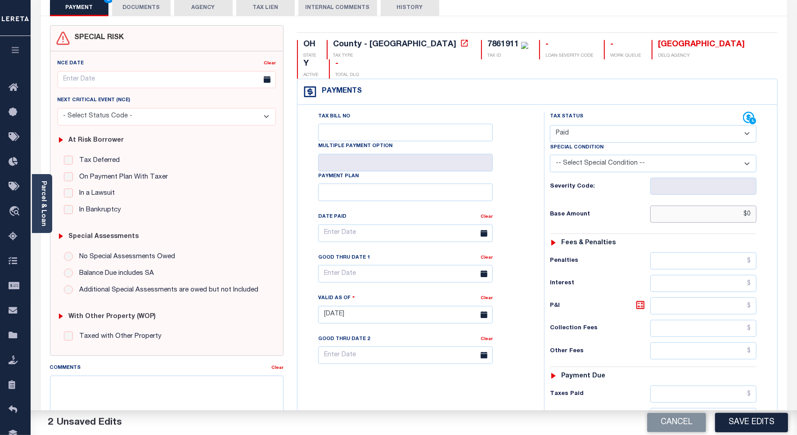
scroll to position [232, 0]
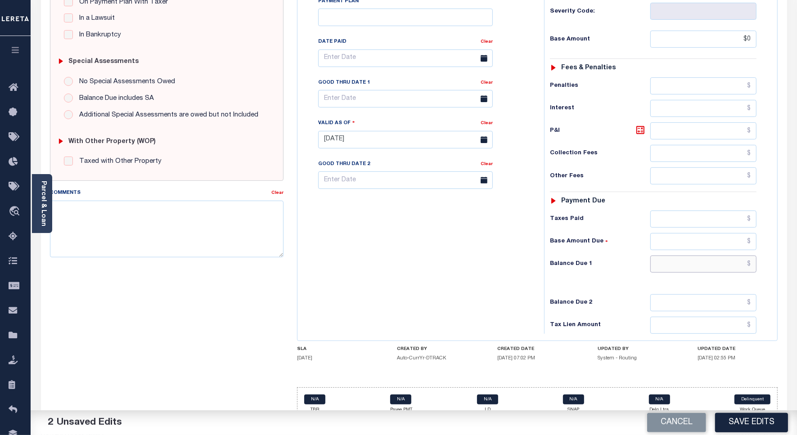
type input "$0.00"
drag, startPoint x: 707, startPoint y: 244, endPoint x: 698, endPoint y: 244, distance: 9.4
click at [707, 255] on input "text" at bounding box center [703, 263] width 106 height 17
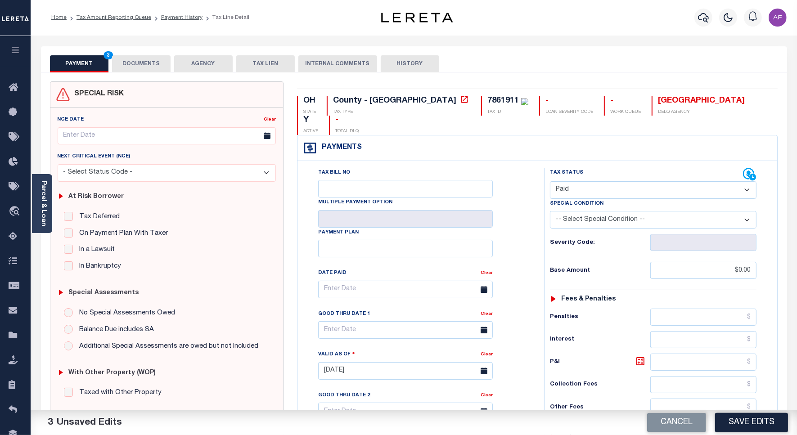
scroll to position [0, 0]
type input "$0.00"
click at [129, 61] on button "DOCUMENTS" at bounding box center [141, 64] width 58 height 17
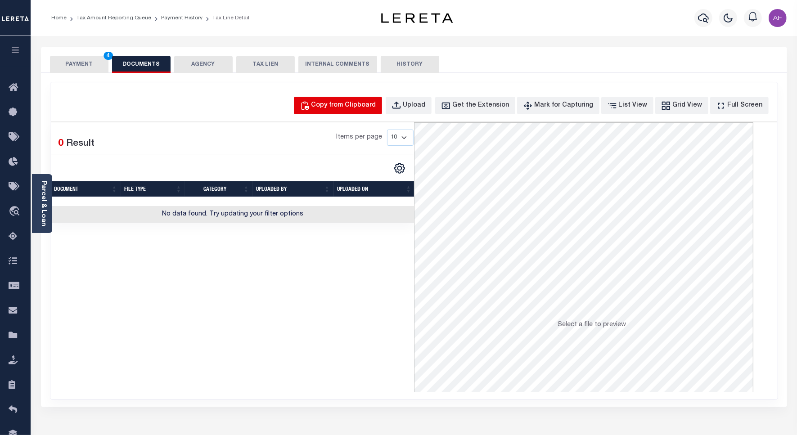
click at [358, 104] on div "Copy from Clipboard" at bounding box center [343, 106] width 65 height 10
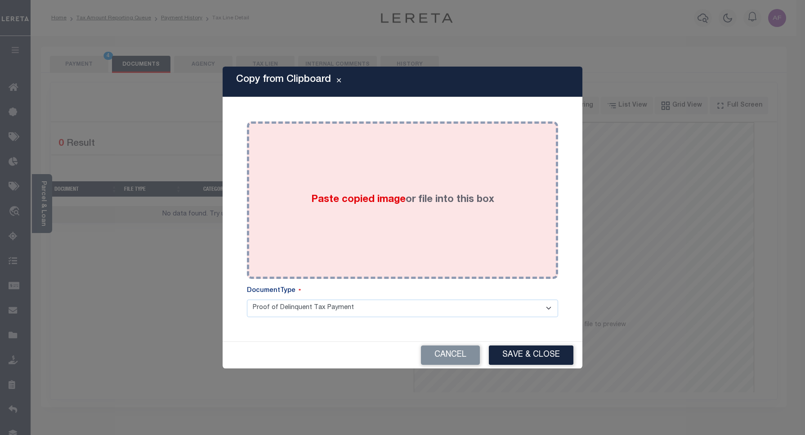
click at [390, 143] on div "Paste copied image or file into this box" at bounding box center [403, 200] width 298 height 144
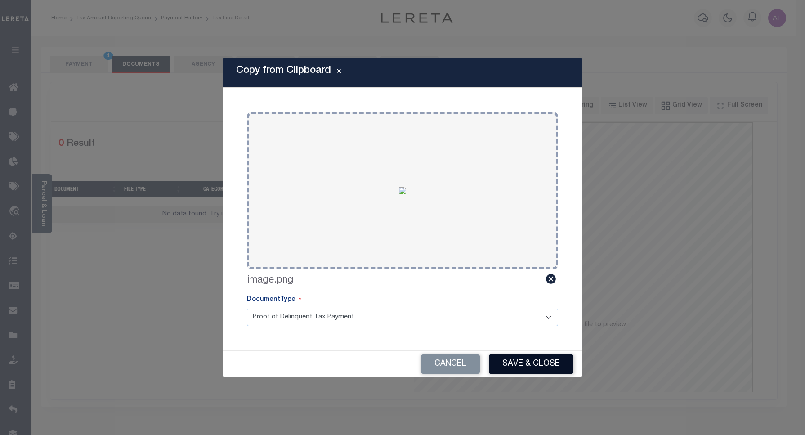
click at [534, 361] on button "Save & Close" at bounding box center [531, 363] width 85 height 19
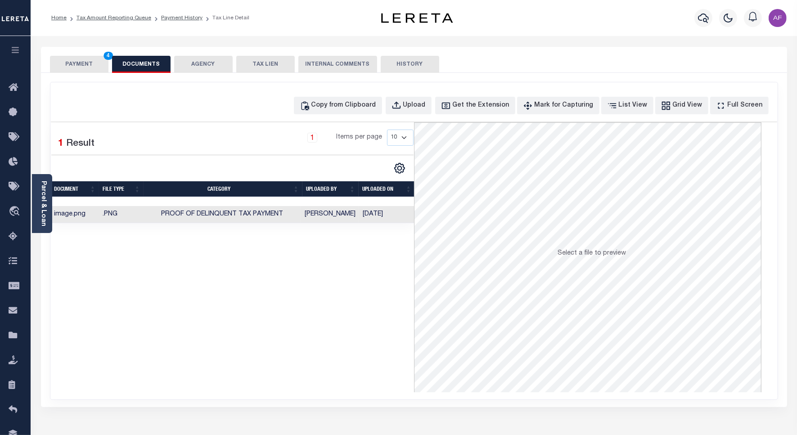
click at [69, 64] on button "PAYMENT 4" at bounding box center [79, 64] width 58 height 17
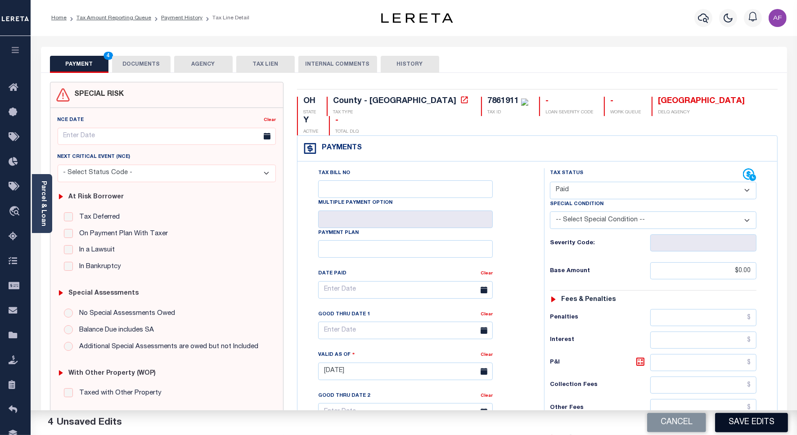
click at [745, 425] on button "Save Edits" at bounding box center [751, 422] width 73 height 19
checkbox input "false"
type input "$0"
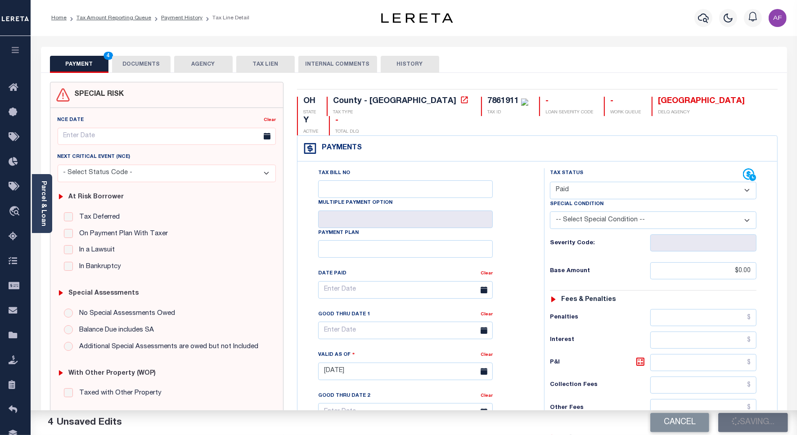
type input "$0"
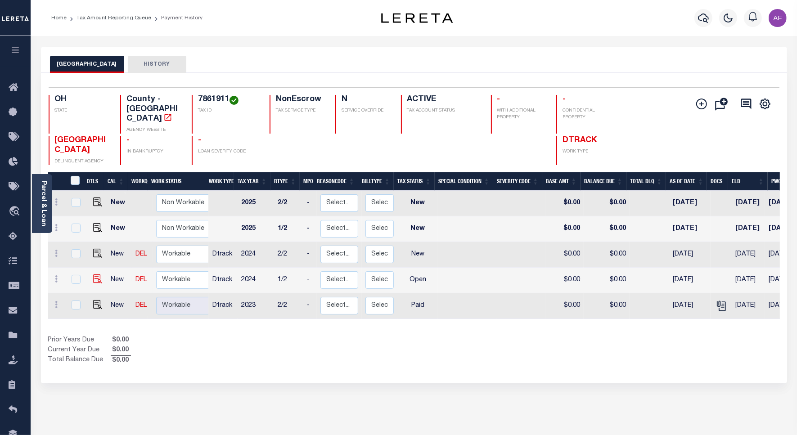
click at [93, 274] on img at bounding box center [97, 278] width 9 height 9
checkbox input "true"
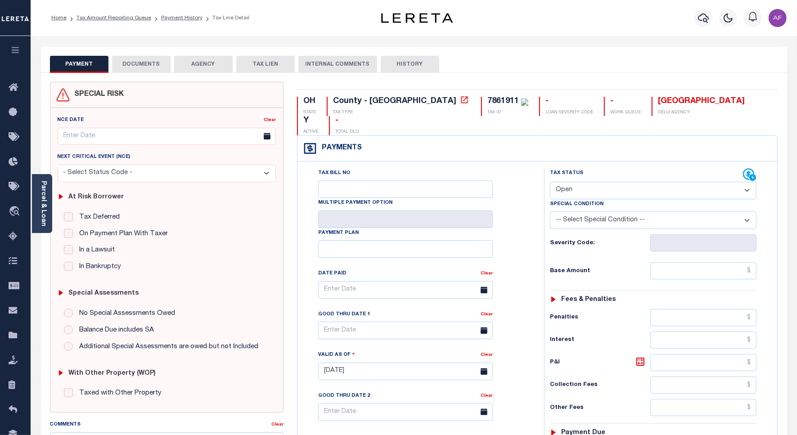
click at [547, 168] on div "Tax Status Status - Select Status Code - Open" at bounding box center [653, 183] width 220 height 31
click at [568, 182] on select "- Select Status Code - Open Due/Unpaid Paid Incomplete No Tax Due Internal Refu…" at bounding box center [653, 191] width 206 height 18
select select "PYD"
click at [550, 182] on select "- Select Status Code - Open Due/Unpaid Paid Incomplete No Tax Due Internal Refu…" at bounding box center [653, 191] width 206 height 18
type input "[DATE]"
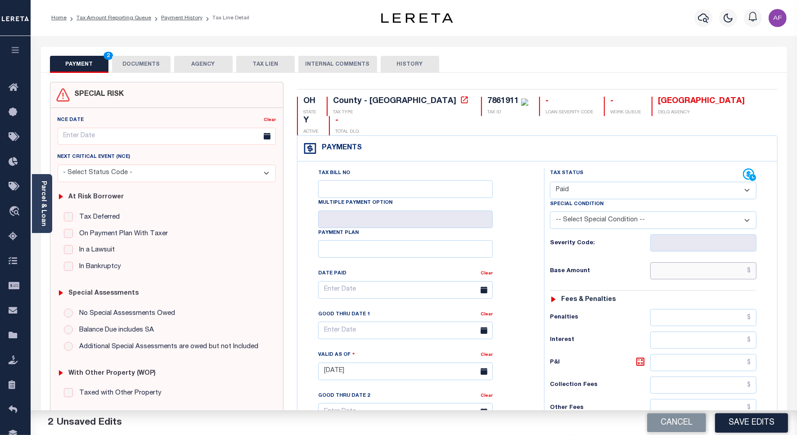
click at [731, 262] on input "text" at bounding box center [703, 270] width 106 height 17
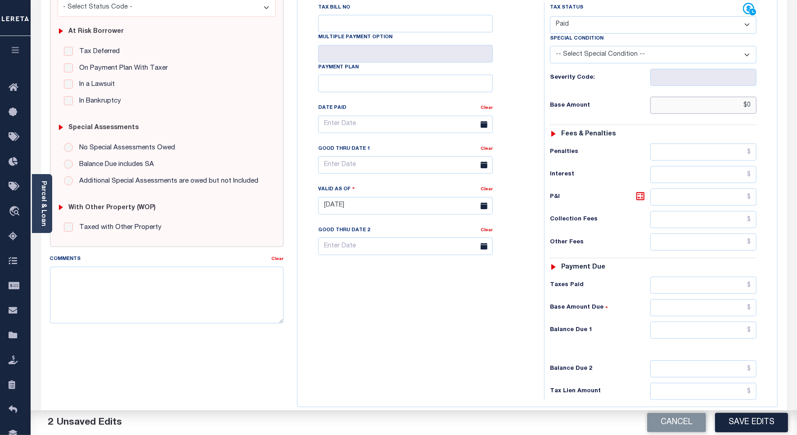
scroll to position [232, 0]
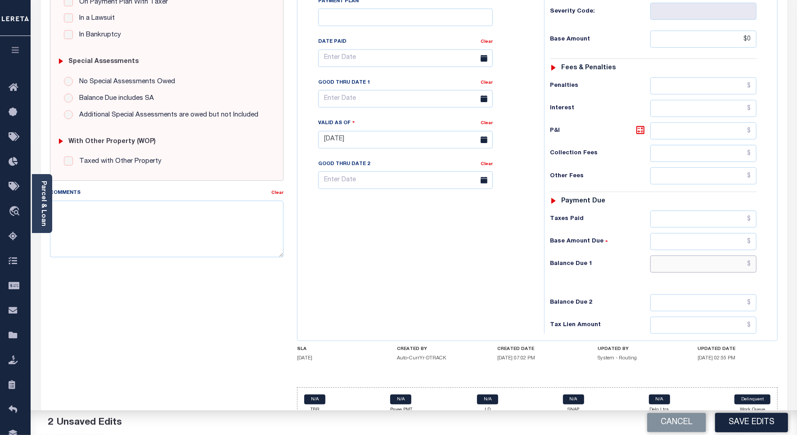
type input "$0.00"
click at [729, 255] on input "text" at bounding box center [703, 263] width 106 height 17
type input "$0"
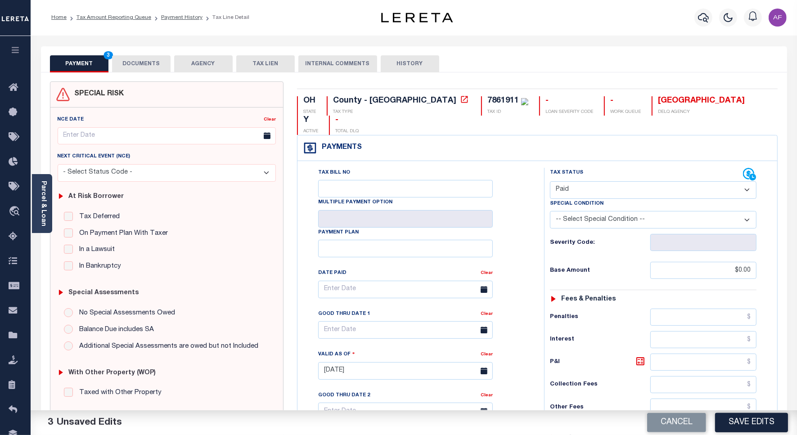
scroll to position [0, 0]
click at [130, 68] on button "DOCUMENTS" at bounding box center [141, 64] width 58 height 17
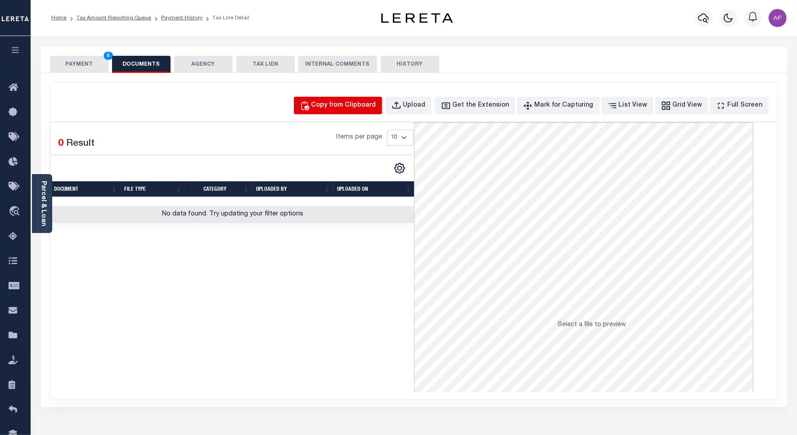
click at [347, 111] on button "Copy from Clipboard" at bounding box center [338, 106] width 88 height 18
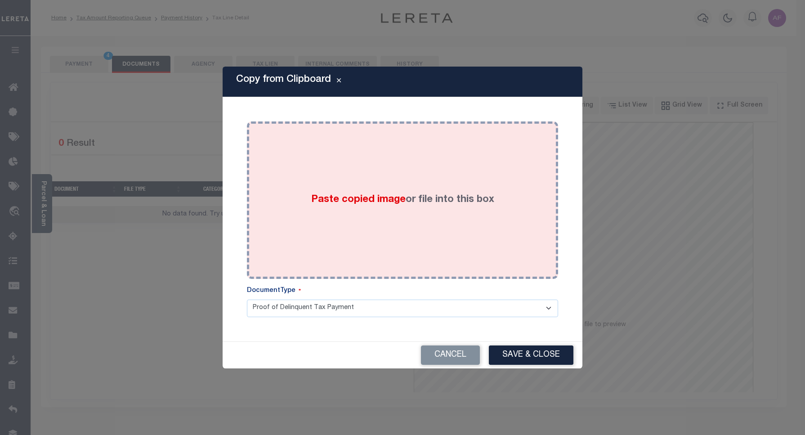
click at [437, 170] on div "Paste copied image or file into this box" at bounding box center [403, 200] width 298 height 144
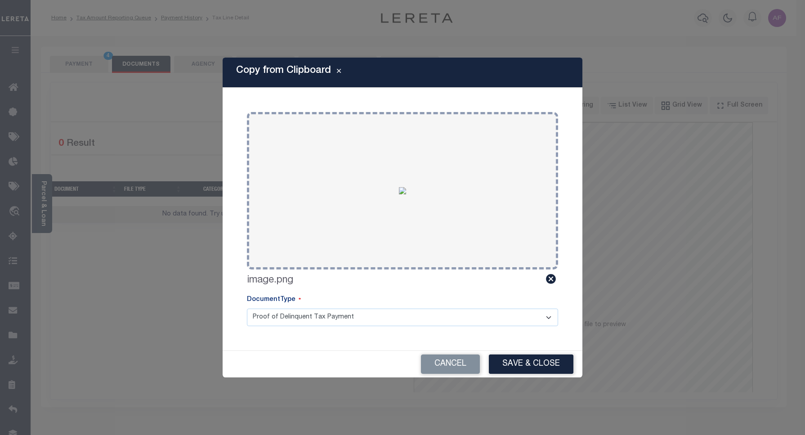
click at [533, 354] on div "Cancel Save & Close" at bounding box center [403, 364] width 360 height 27
click at [532, 361] on button "Save & Close" at bounding box center [531, 363] width 85 height 19
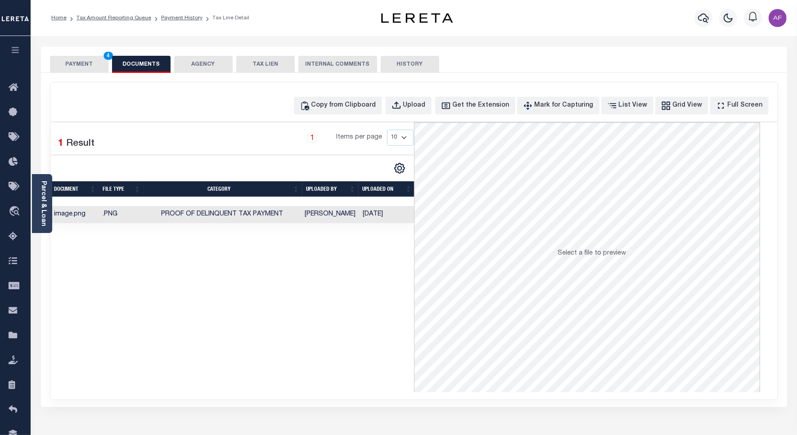
click at [73, 66] on button "PAYMENT 4" at bounding box center [79, 64] width 58 height 17
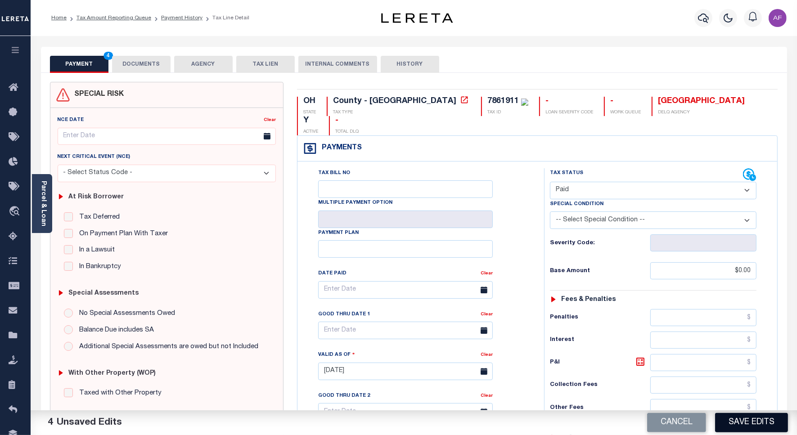
click at [775, 425] on button "Save Edits" at bounding box center [751, 422] width 73 height 19
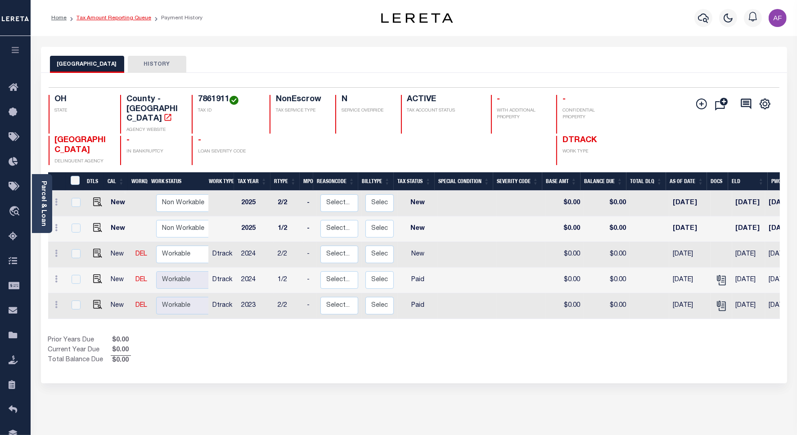
click at [106, 18] on link "Tax Amount Reporting Queue" at bounding box center [113, 17] width 75 height 5
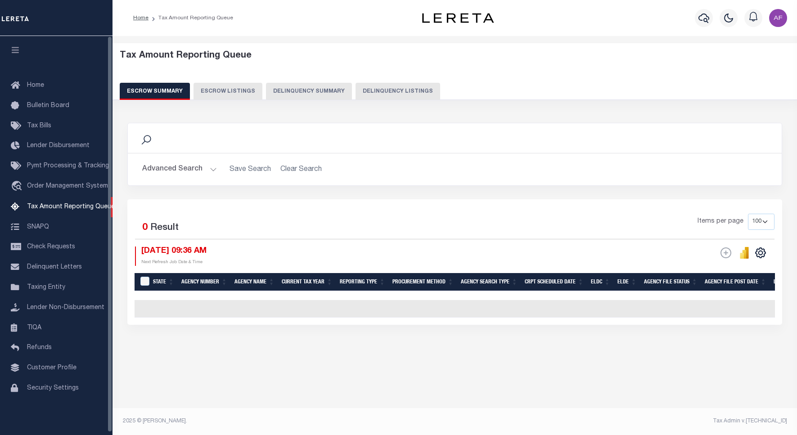
select select "100"
click at [384, 89] on button "Delinquency Listings" at bounding box center [397, 91] width 85 height 17
select select "100"
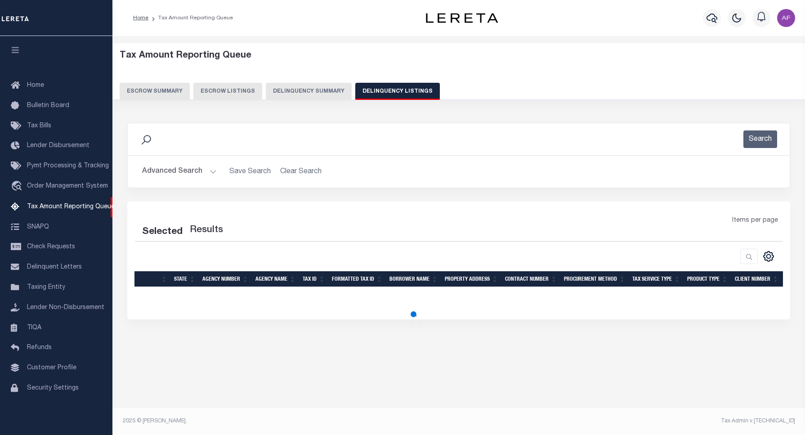
select select "100"
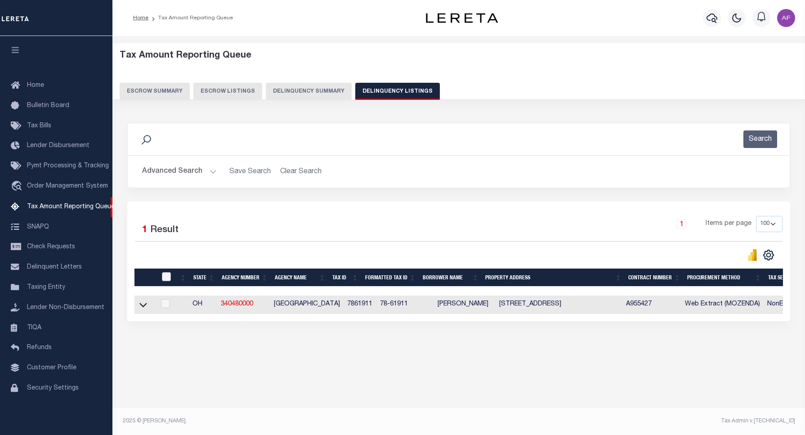
click at [167, 279] on input "checkbox" at bounding box center [166, 276] width 9 height 9
checkbox input "true"
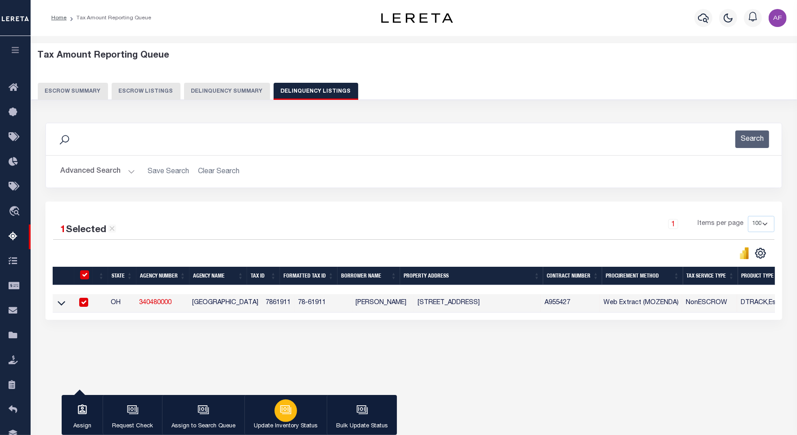
click at [291, 419] on button "Update Inventory Status" at bounding box center [285, 415] width 82 height 40
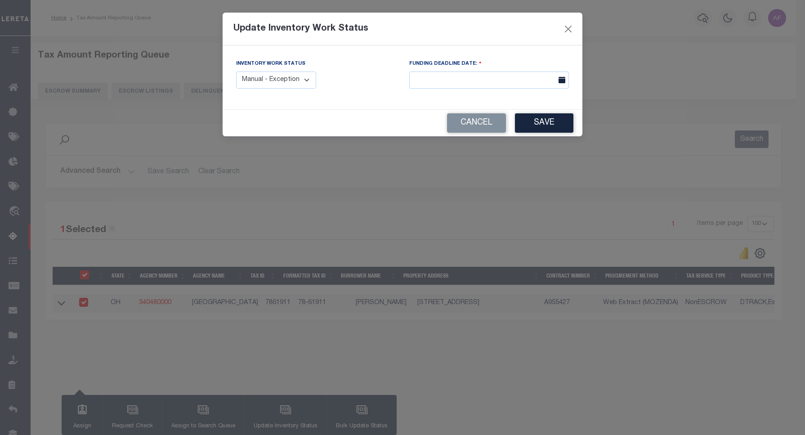
click at [293, 81] on select "Manual - Exception Pended - Awaiting Search Late Add Exception Completed" at bounding box center [276, 81] width 80 height 18
select select "4"
click at [236, 72] on select "Manual - Exception Pended - Awaiting Search Late Add Exception Completed" at bounding box center [276, 81] width 80 height 18
click at [567, 126] on button "Save" at bounding box center [544, 122] width 58 height 19
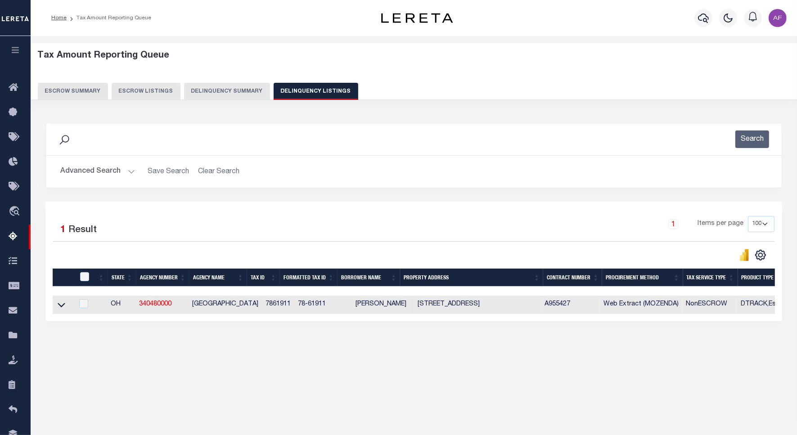
click at [103, 174] on button "Advanced Search" at bounding box center [97, 172] width 75 height 18
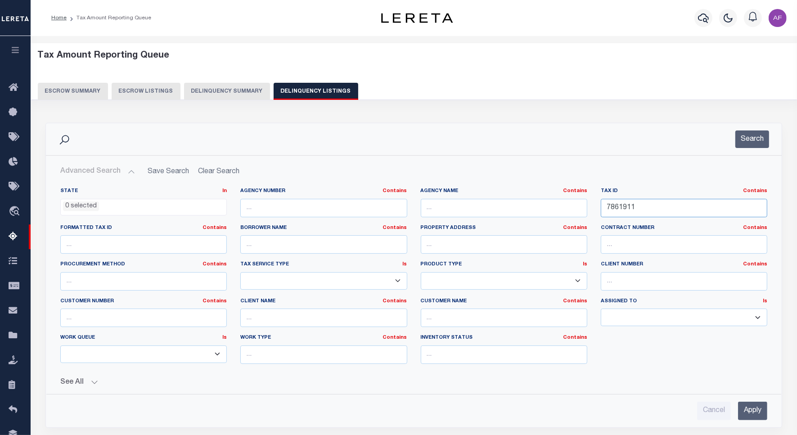
click at [624, 211] on input "7861911" at bounding box center [683, 208] width 166 height 18
paste input "971312"
type input "7971312"
click at [743, 158] on div "Advanced Search Save Search Clear Search tblassign_wrapper_dynamictable_____Def…" at bounding box center [413, 292] width 735 height 272
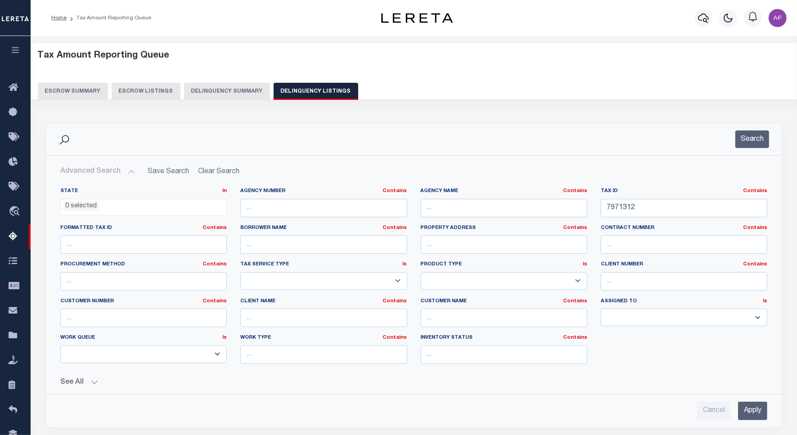
click at [743, 151] on div "Search" at bounding box center [413, 139] width 735 height 32
click at [747, 142] on button "Search" at bounding box center [752, 139] width 34 height 18
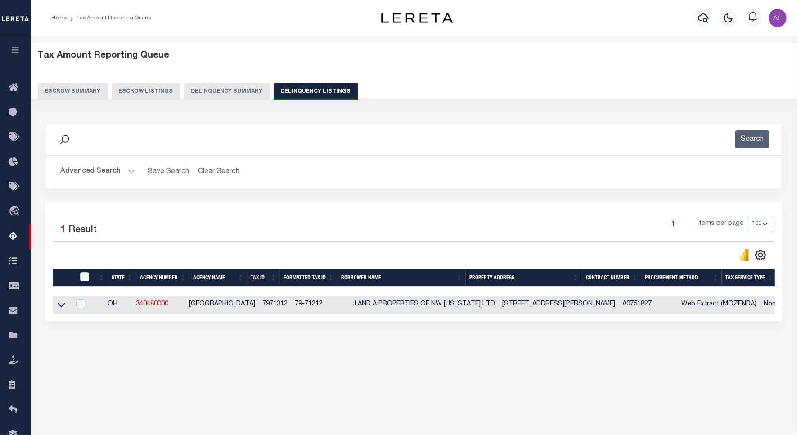
click at [64, 307] on icon at bounding box center [62, 305] width 8 height 4
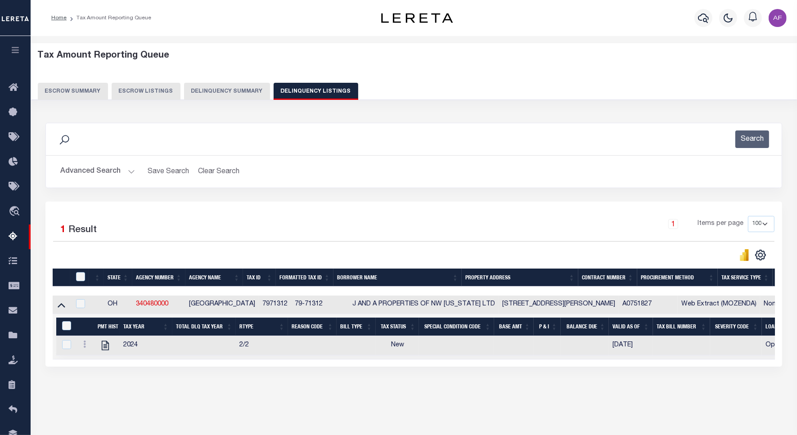
scroll to position [41, 0]
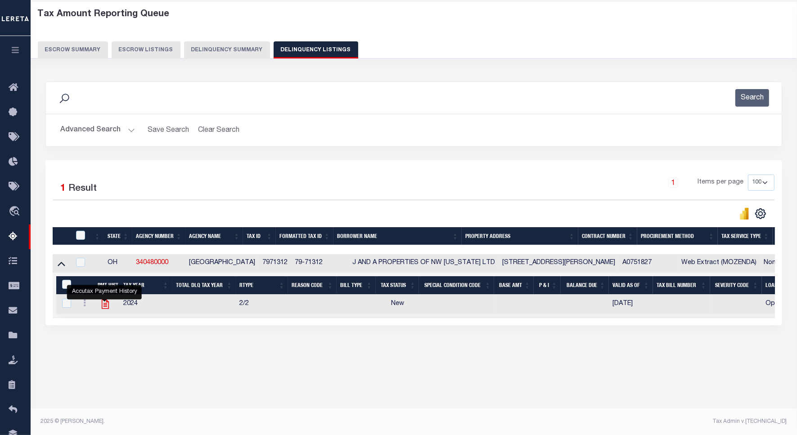
click at [104, 309] on icon "" at bounding box center [104, 304] width 7 height 9
checkbox input "true"
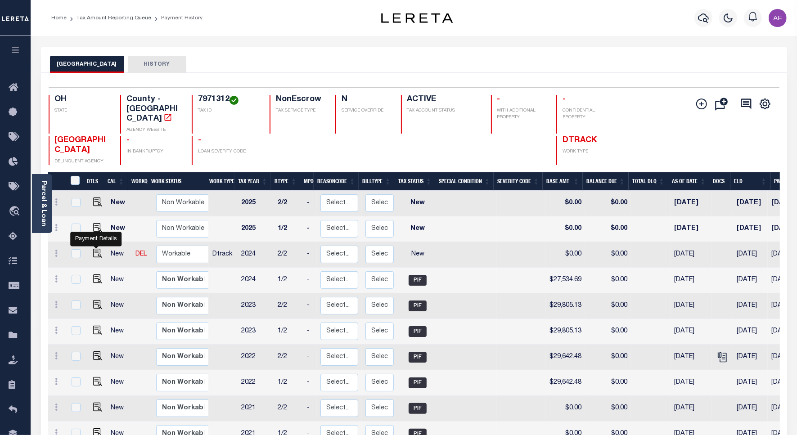
click at [93, 242] on td at bounding box center [96, 255] width 22 height 26
checkbox input "true"
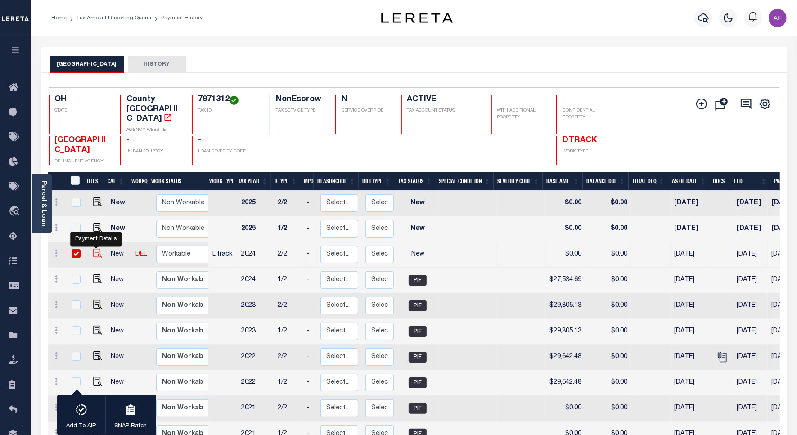
click at [93, 249] on img "" at bounding box center [97, 253] width 9 height 9
checkbox input "false"
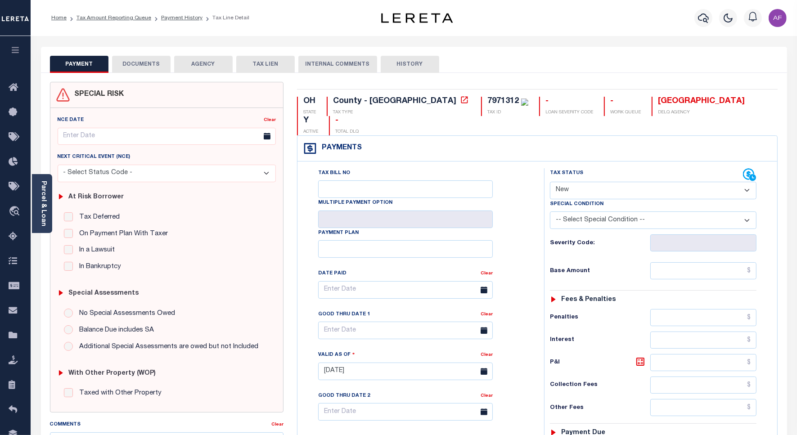
click at [565, 182] on select "- Select Status Code - Open Due/Unpaid Paid Incomplete No Tax Due Internal Refu…" at bounding box center [653, 191] width 206 height 18
select select "DUE"
click at [550, 182] on select "- Select Status Code - Open Due/Unpaid Paid Incomplete No Tax Due Internal Refu…" at bounding box center [653, 191] width 206 height 18
type input "[DATE]"
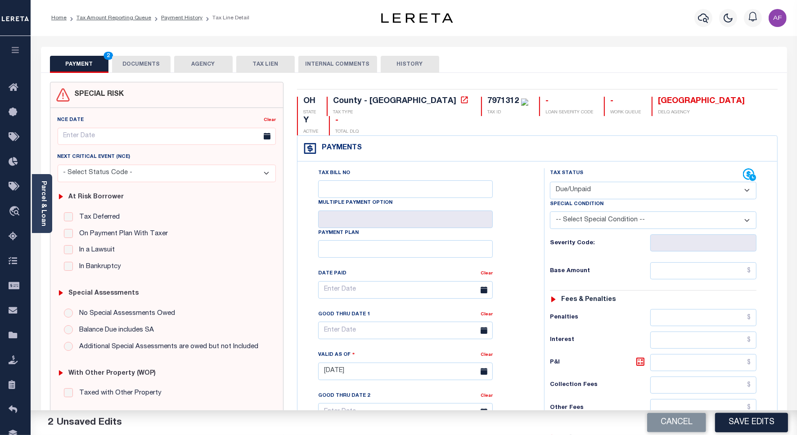
click at [579, 211] on select "-- Select Special Condition -- 3RD PARTY TAX LIEN AGENCY TAX LIEN (A.K.A Inside…" at bounding box center [653, 220] width 206 height 18
select select "15"
click at [550, 211] on select "-- Select Special Condition -- 3RD PARTY TAX LIEN AGENCY TAX LIEN (A.K.A Inside…" at bounding box center [653, 220] width 206 height 18
click at [720, 262] on input "text" at bounding box center [703, 270] width 106 height 17
paste input "27,552.06"
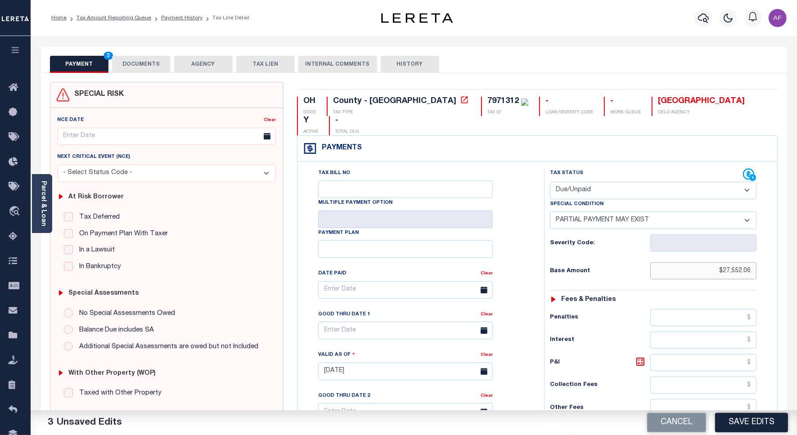
type input "$27,552.06"
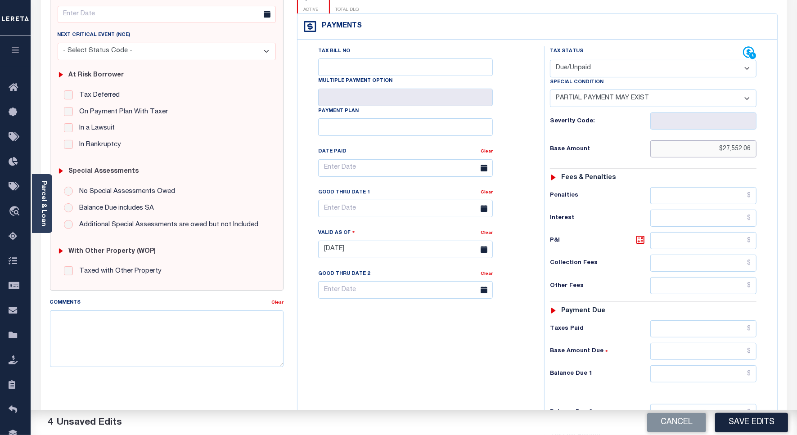
scroll to position [225, 0]
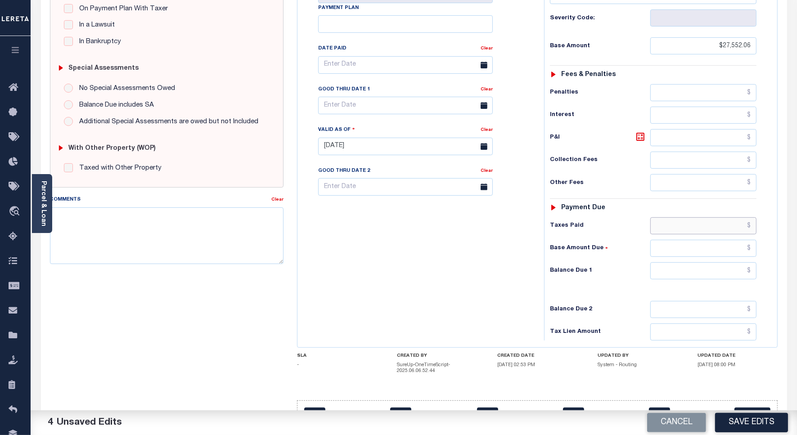
click at [722, 217] on input "text" at bounding box center [703, 225] width 106 height 17
paste input "27,517.32"
type input "$27,517.32"
click at [732, 246] on div "Tax Status Status - Select Status Code -" at bounding box center [656, 141] width 224 height 397
click at [731, 262] on input "text" at bounding box center [703, 270] width 106 height 17
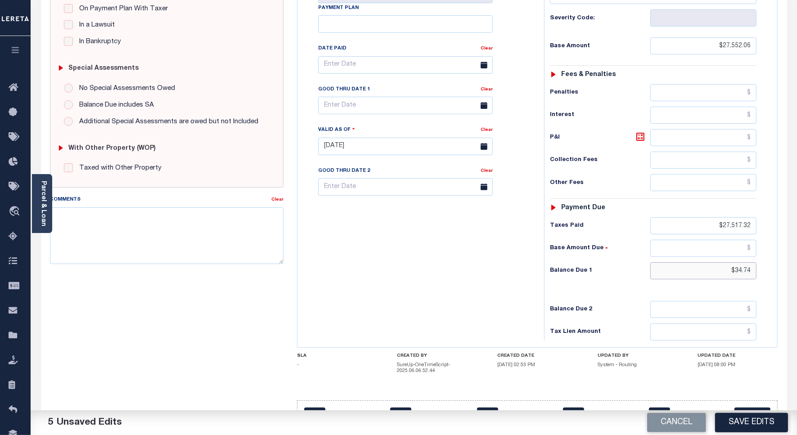
type input "$34.74"
click at [378, 97] on input "text" at bounding box center [405, 106] width 175 height 18
click at [344, 176] on span "13" at bounding box center [348, 175] width 18 height 18
type input "[DATE]"
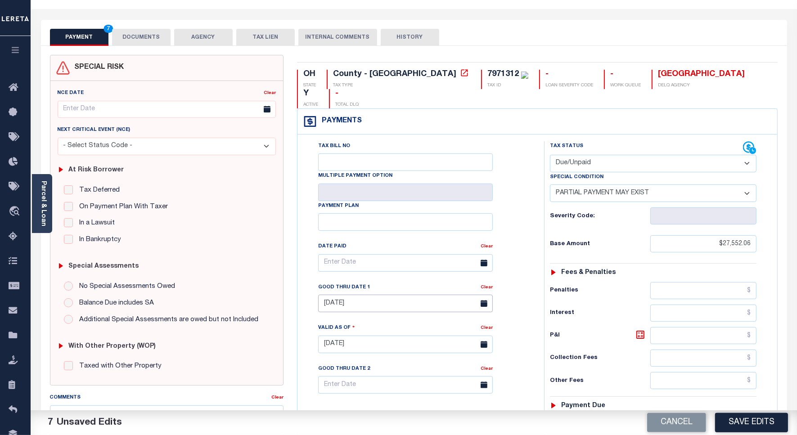
scroll to position [0, 0]
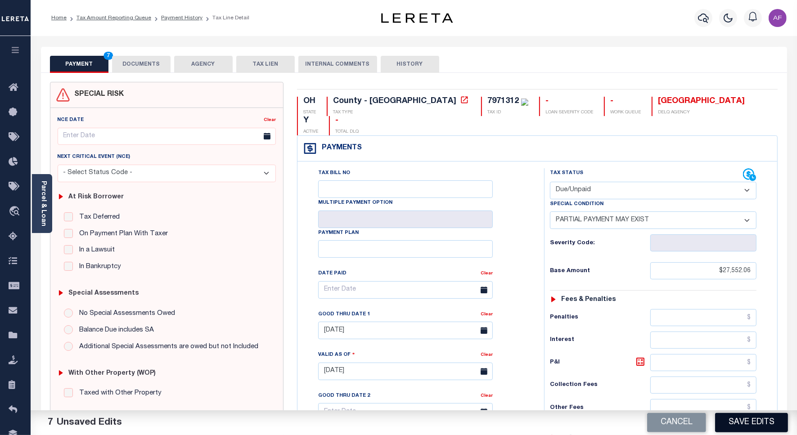
click at [754, 427] on button "Save Edits" at bounding box center [751, 422] width 73 height 19
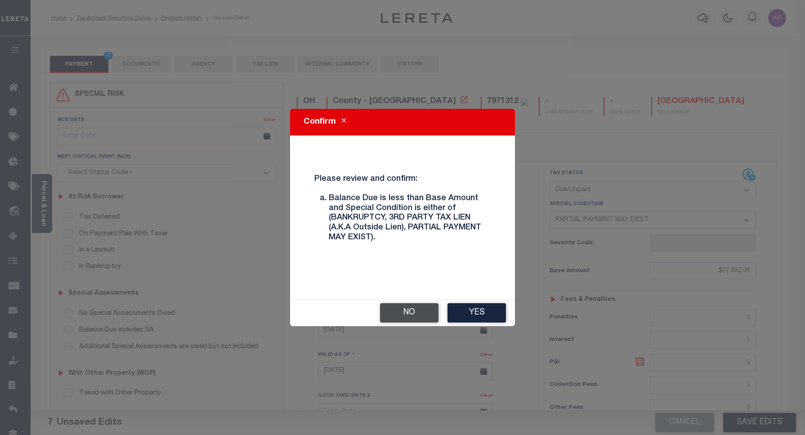
click at [406, 315] on button "No" at bounding box center [409, 312] width 58 height 19
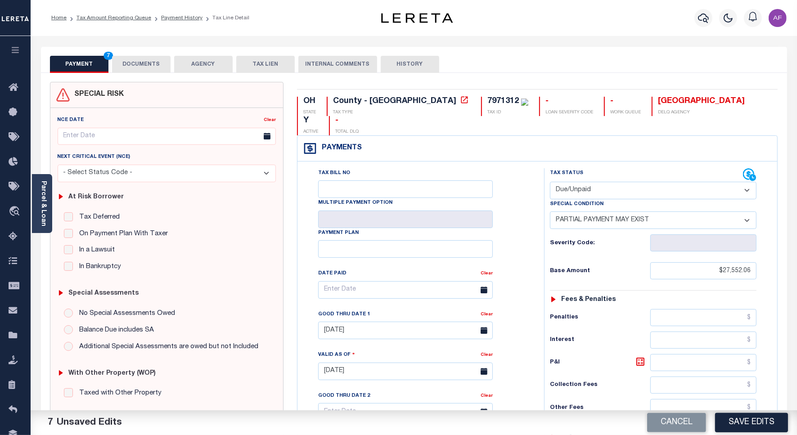
click at [126, 59] on button "DOCUMENTS" at bounding box center [141, 64] width 58 height 17
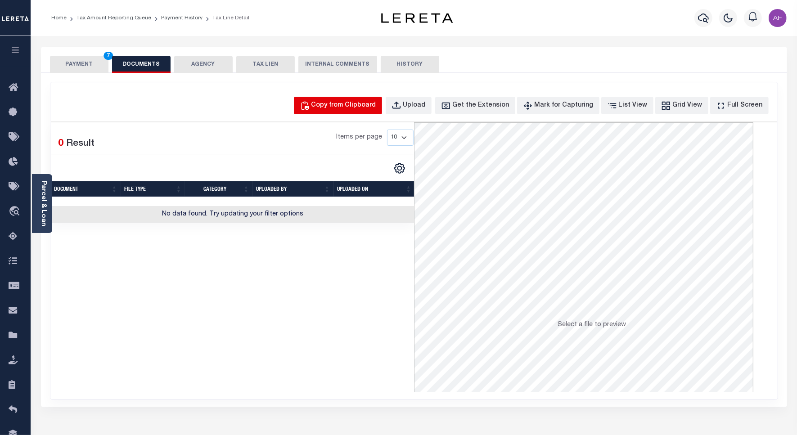
click at [361, 111] on button "Copy from Clipboard" at bounding box center [338, 106] width 88 height 18
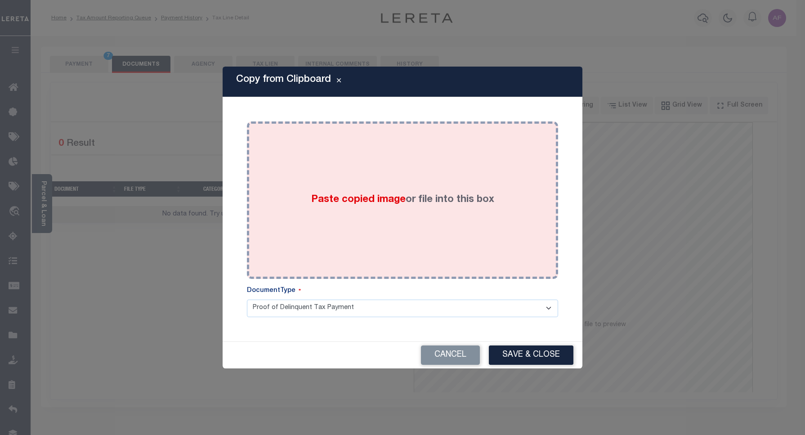
click at [486, 277] on div "Paste copied image or file into this box" at bounding box center [402, 199] width 311 height 157
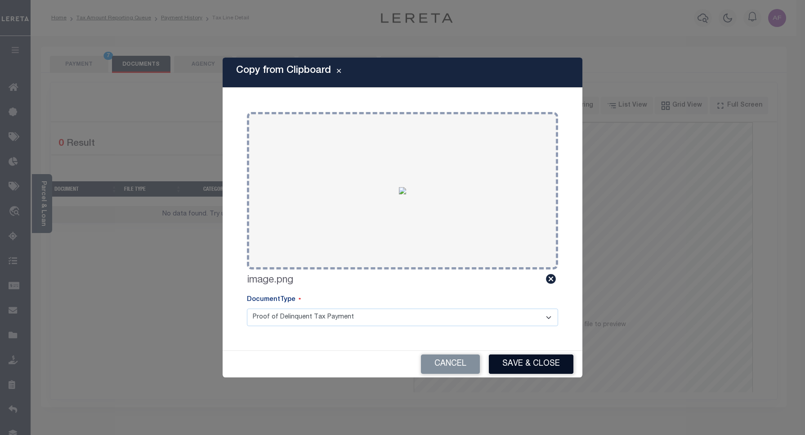
click at [525, 358] on button "Save & Close" at bounding box center [531, 363] width 85 height 19
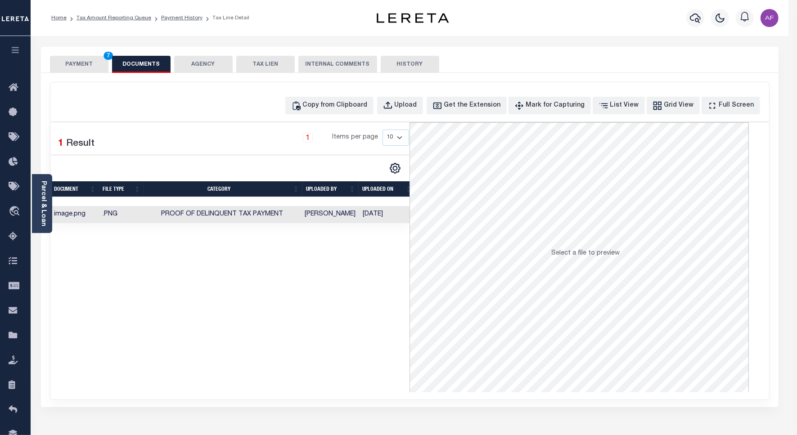
click at [66, 61] on button "PAYMENT 7" at bounding box center [79, 64] width 58 height 17
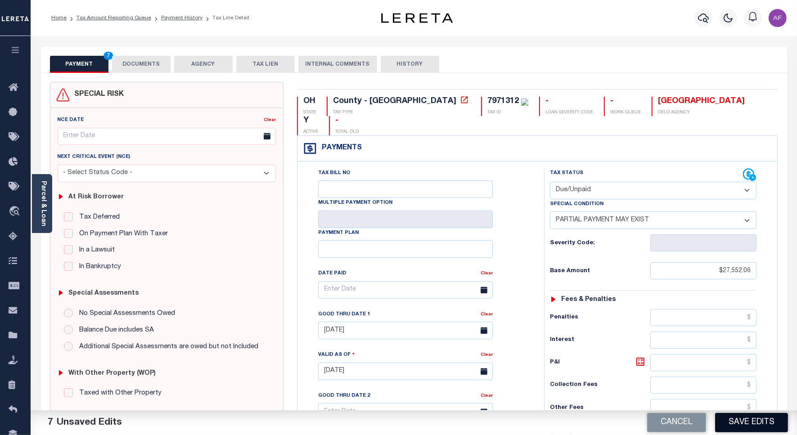
click at [760, 431] on button "Save Edits" at bounding box center [751, 422] width 73 height 19
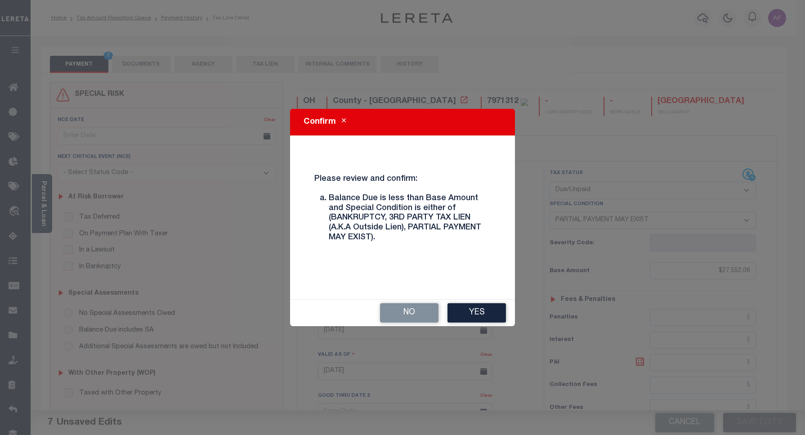
click at [759, 426] on div "Confirm Please review and confirm: Balance Due is less than Base Amount and Spe…" at bounding box center [402, 217] width 805 height 435
click at [471, 311] on button "Yes" at bounding box center [477, 312] width 58 height 19
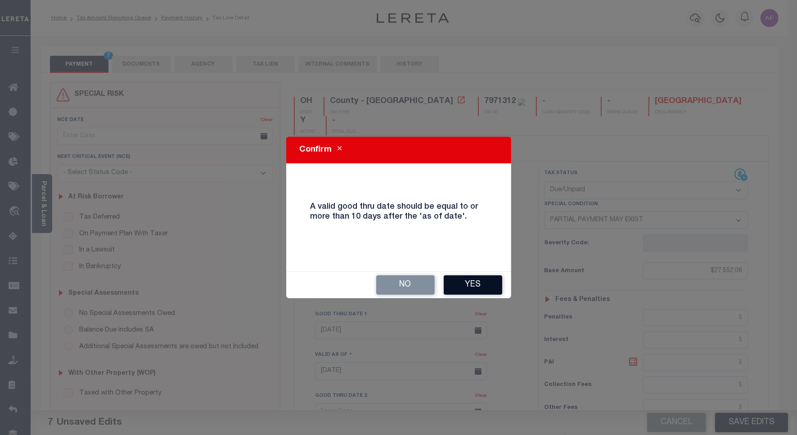
drag, startPoint x: 461, startPoint y: 275, endPoint x: 464, endPoint y: 280, distance: 5.4
click at [463, 279] on div "No Yes" at bounding box center [398, 285] width 225 height 27
click at [464, 280] on button "Yes" at bounding box center [472, 284] width 58 height 19
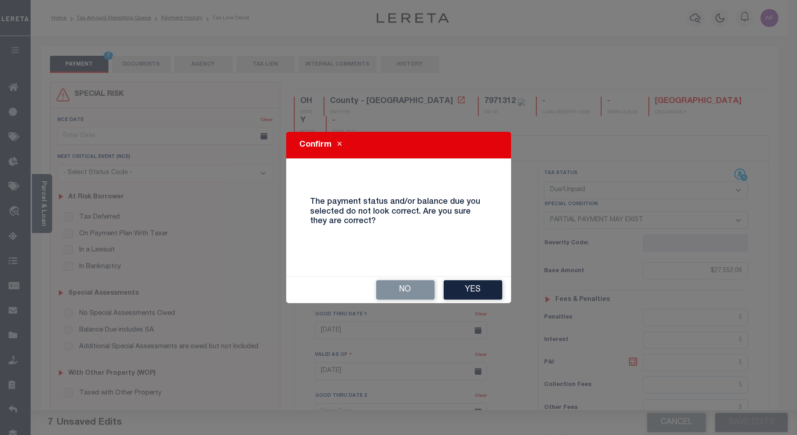
click at [464, 280] on button "Yes" at bounding box center [472, 289] width 58 height 19
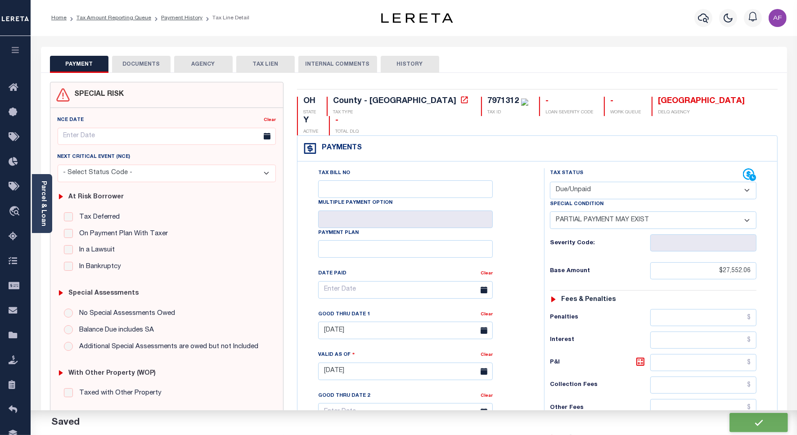
checkbox input "false"
type input "$27,552.06"
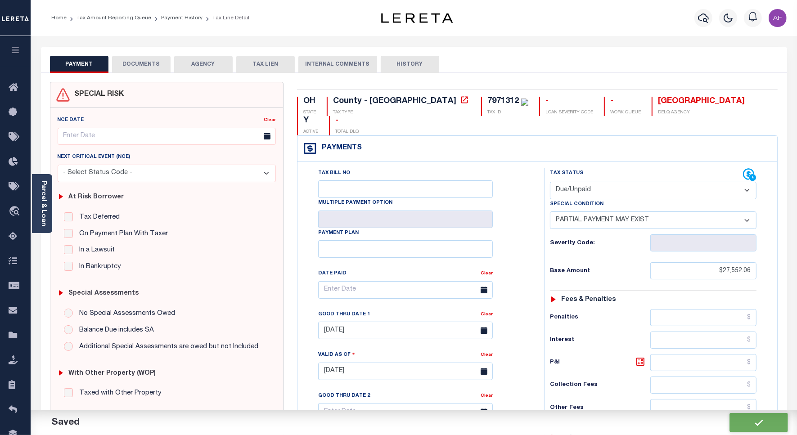
type input "$27,517.32"
type input "$34.74"
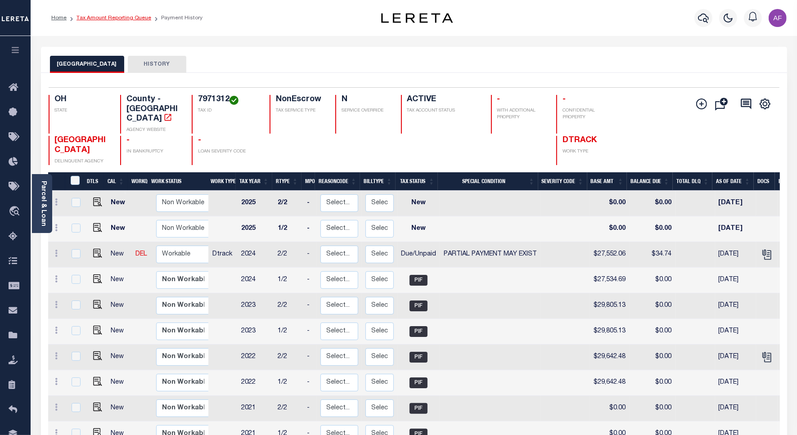
click at [106, 17] on link "Tax Amount Reporting Queue" at bounding box center [113, 17] width 75 height 5
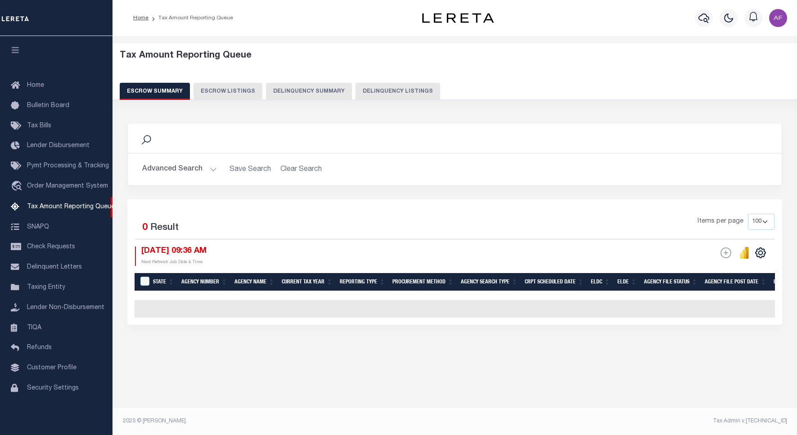
select select "100"
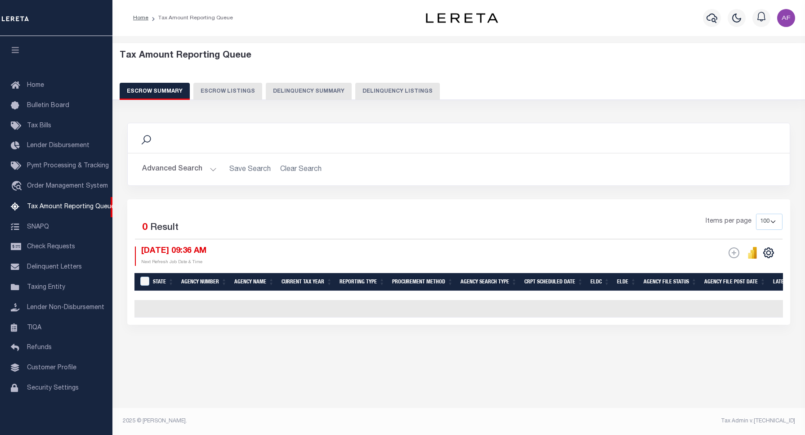
click at [419, 98] on button "Delinquency Listings" at bounding box center [397, 91] width 85 height 17
select select "100"
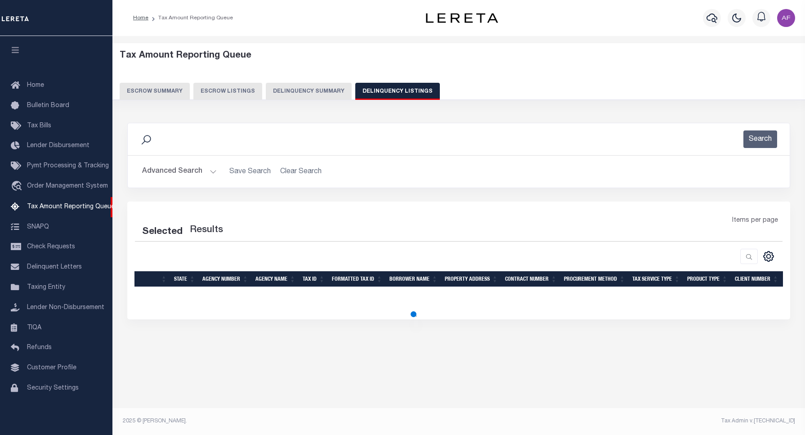
select select "100"
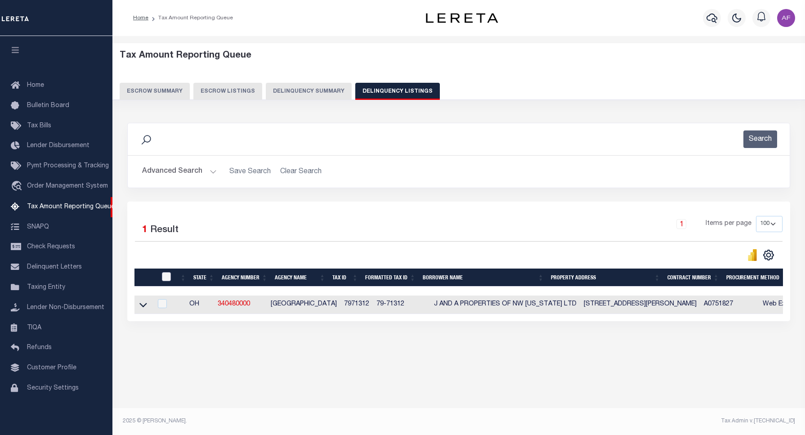
click at [167, 280] on input "checkbox" at bounding box center [166, 276] width 9 height 9
checkbox input "true"
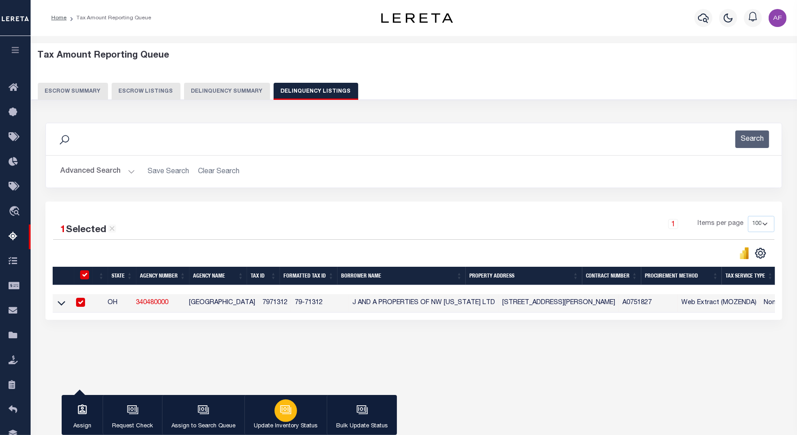
click at [287, 407] on icon "button" at bounding box center [286, 410] width 12 height 12
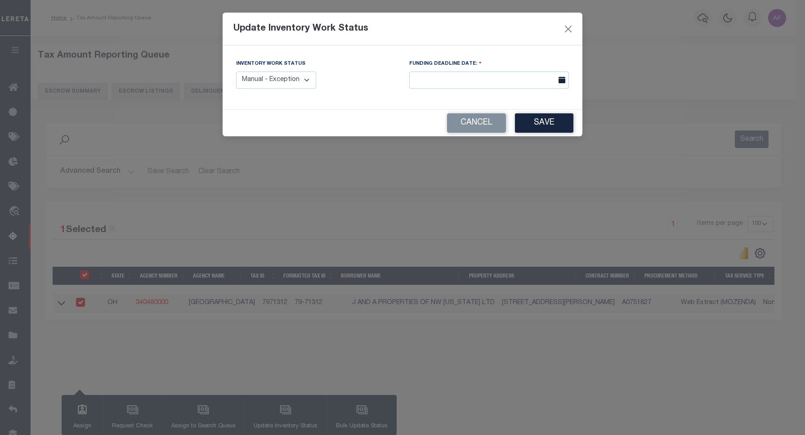
click at [289, 77] on select "Manual - Exception Pended - Awaiting Search Late Add Exception Completed" at bounding box center [276, 81] width 80 height 18
select select "4"
click at [236, 72] on select "Manual - Exception Pended - Awaiting Search Late Add Exception Completed" at bounding box center [276, 81] width 80 height 18
click at [549, 123] on button "Save" at bounding box center [544, 122] width 58 height 19
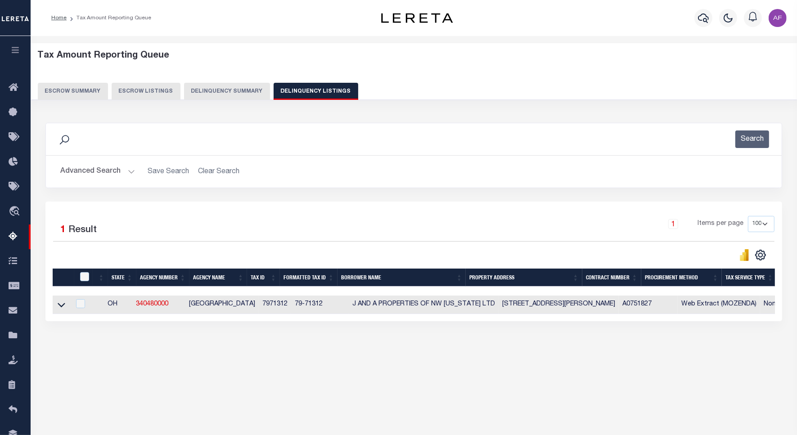
click at [93, 169] on button "Advanced Search" at bounding box center [97, 172] width 75 height 18
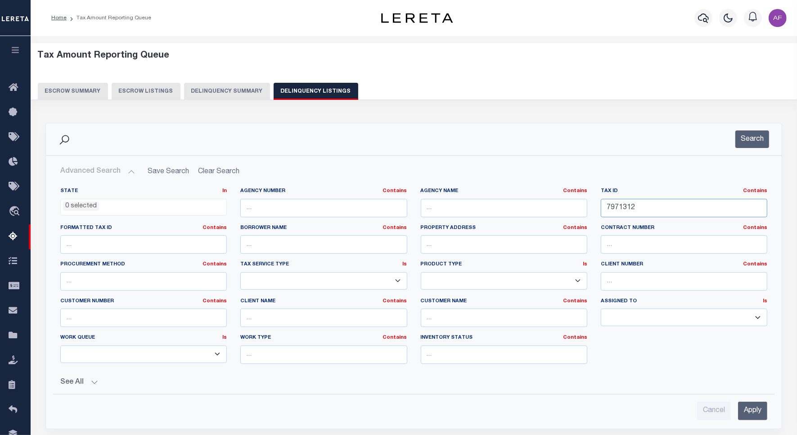
click at [624, 203] on input "7971312" at bounding box center [683, 208] width 166 height 18
paste input "3001"
type input "7973001"
click at [757, 130] on div "Search" at bounding box center [413, 139] width 735 height 32
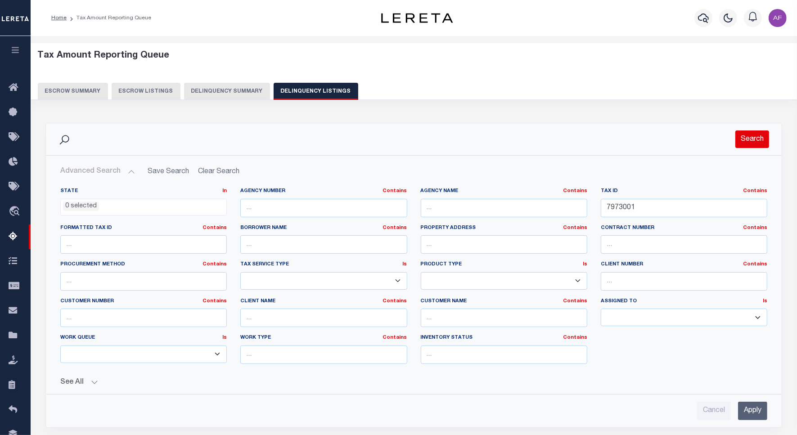
click at [755, 135] on button "Search" at bounding box center [752, 139] width 34 height 18
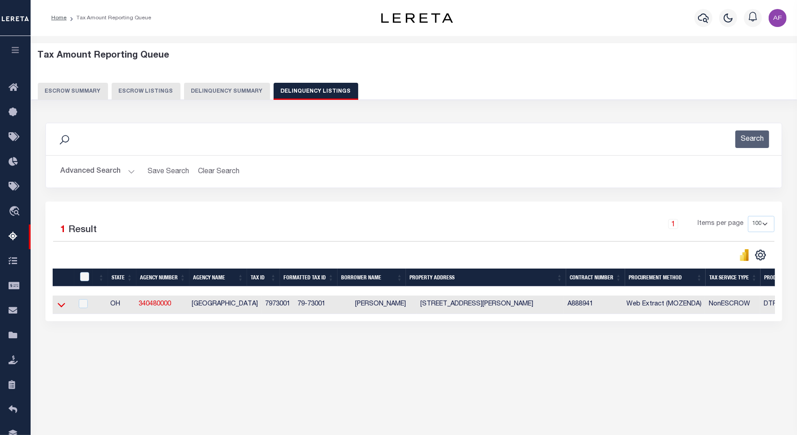
click at [58, 309] on icon at bounding box center [62, 304] width 8 height 9
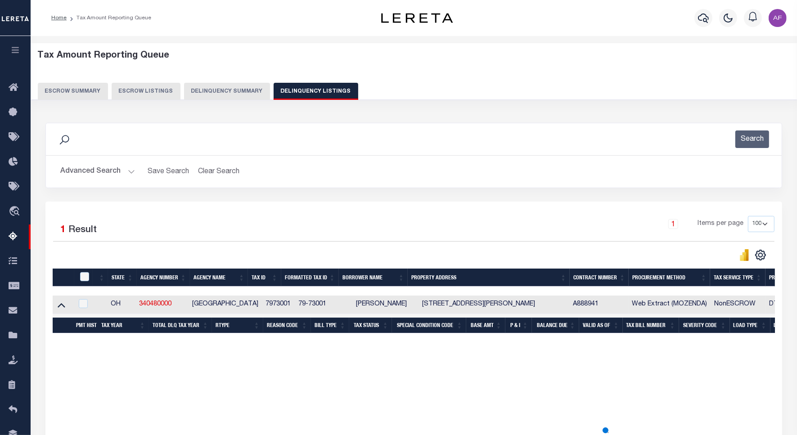
scroll to position [41, 0]
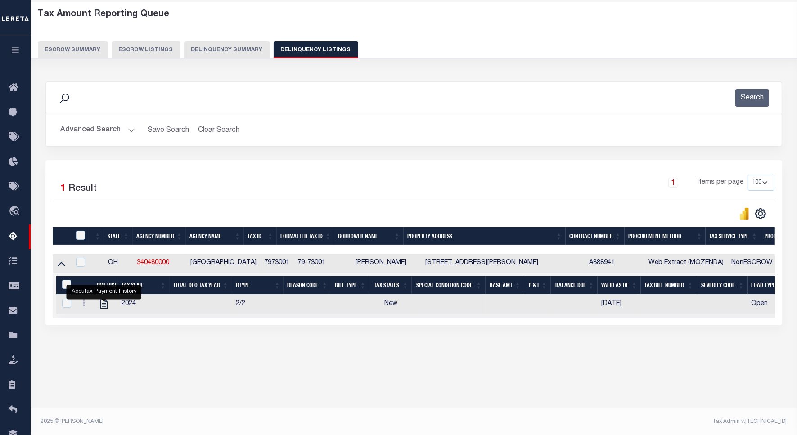
click at [97, 307] on link "" at bounding box center [104, 303] width 14 height 6
checkbox input "true"
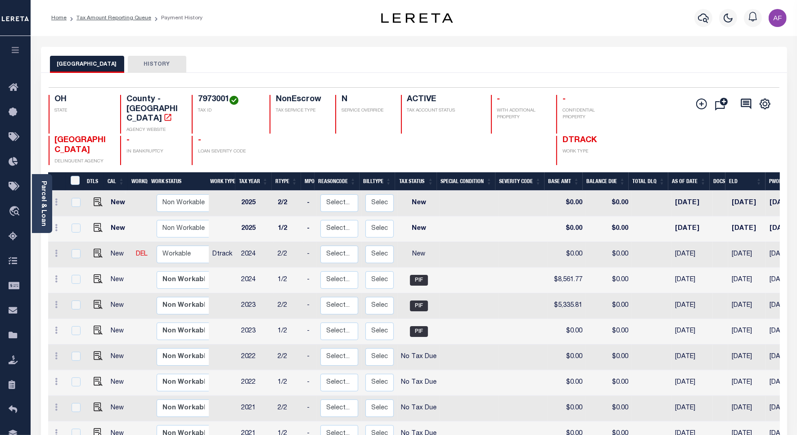
click at [89, 251] on link at bounding box center [95, 254] width 13 height 6
checkbox input "true"
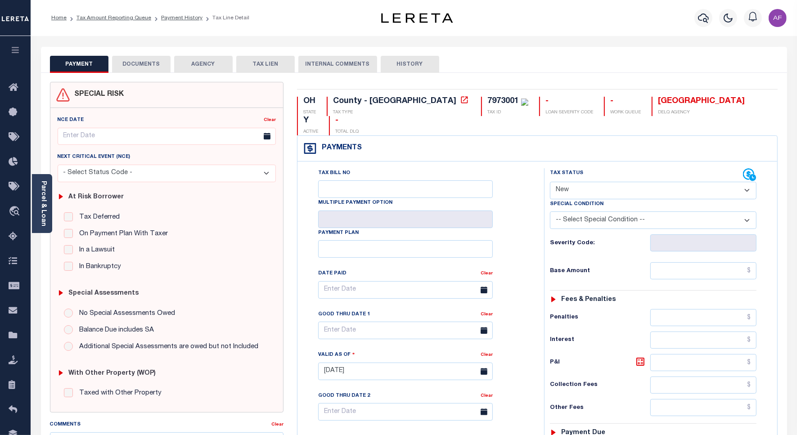
click at [593, 199] on div "Special Condition" at bounding box center [653, 205] width 206 height 13
click at [585, 182] on select "- Select Status Code - Open Due/Unpaid Paid Incomplete No Tax Due Internal Refu…" at bounding box center [653, 191] width 206 height 18
select select "PYD"
click at [550, 182] on select "- Select Status Code - Open Due/Unpaid Paid Incomplete No Tax Due Internal Refu…" at bounding box center [653, 191] width 206 height 18
type input "[DATE]"
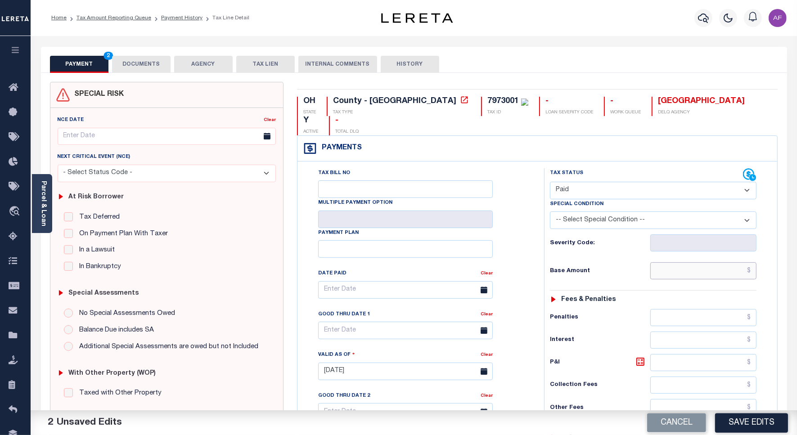
click at [741, 262] on input "text" at bounding box center [703, 270] width 106 height 17
paste input "6,623.97"
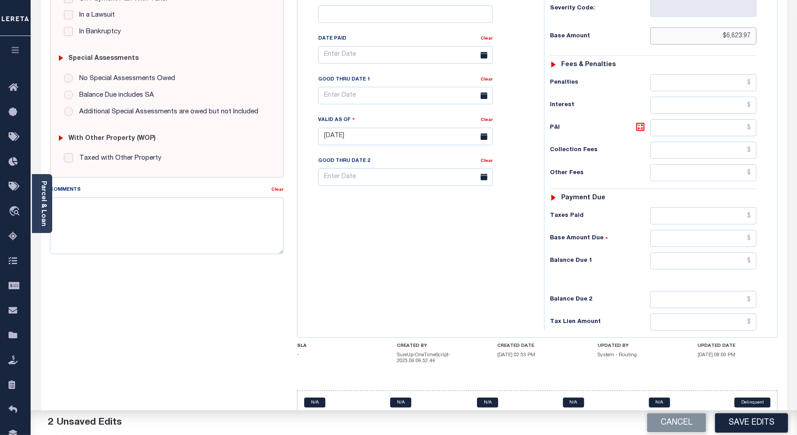
scroll to position [237, 0]
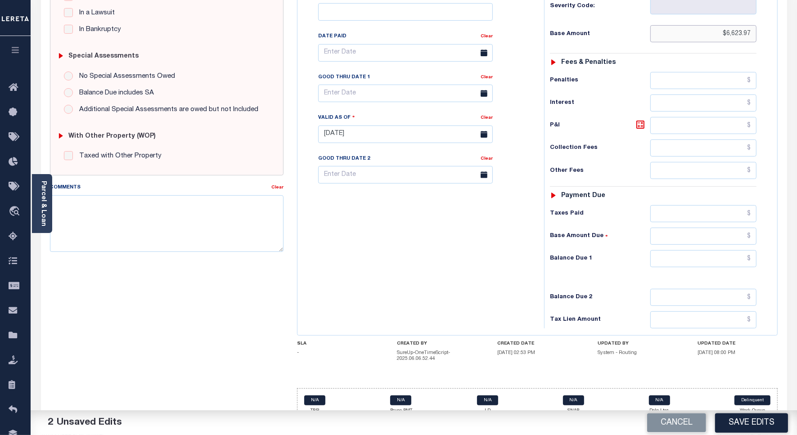
type input "$6,623.97"
click at [724, 250] on input "text" at bounding box center [703, 258] width 106 height 17
type input "$0.00"
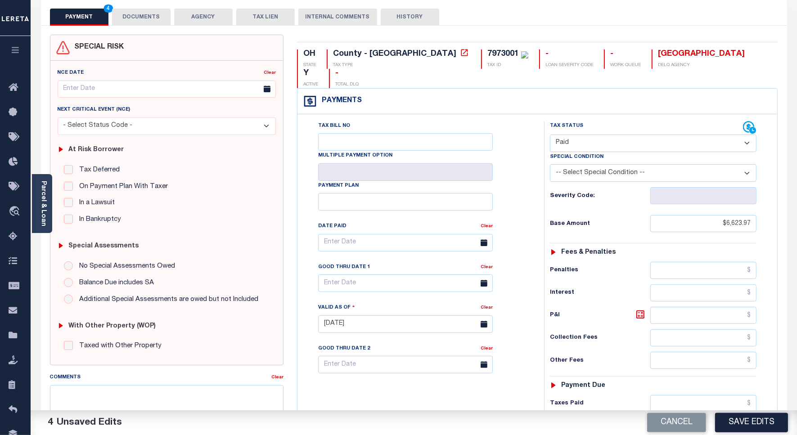
scroll to position [0, 0]
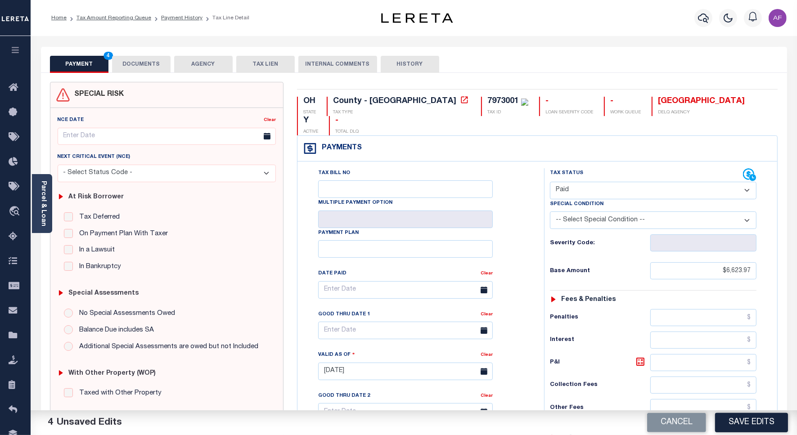
click at [154, 65] on button "DOCUMENTS" at bounding box center [141, 64] width 58 height 17
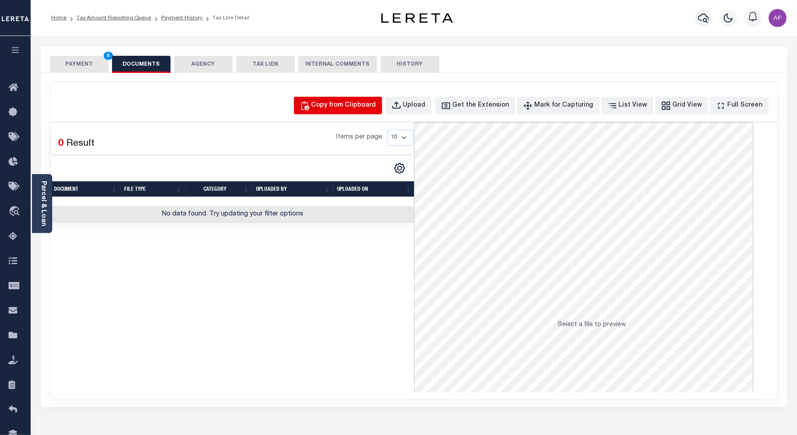
click at [342, 108] on div "Copy from Clipboard" at bounding box center [343, 106] width 65 height 10
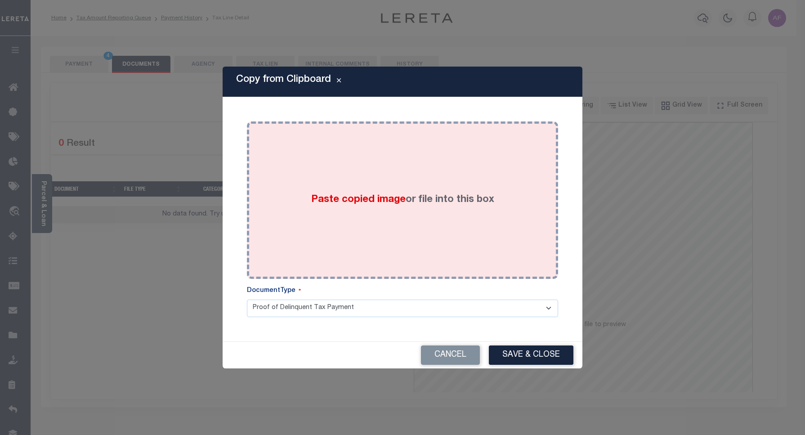
click at [421, 155] on div "Paste copied image or file into this box" at bounding box center [403, 200] width 298 height 144
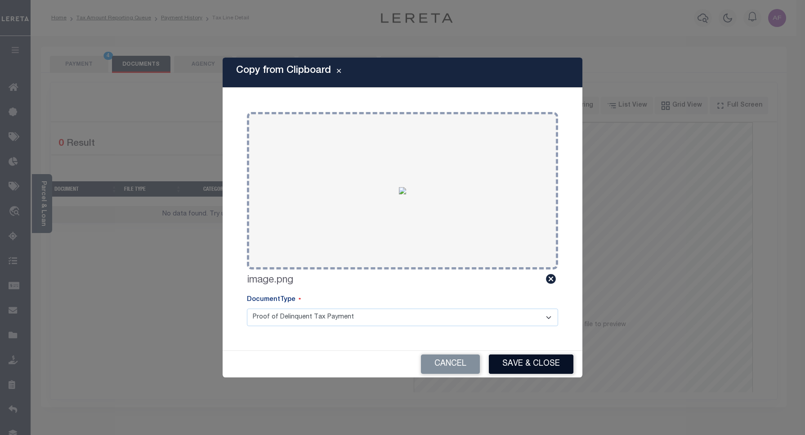
click at [522, 363] on button "Save & Close" at bounding box center [531, 363] width 85 height 19
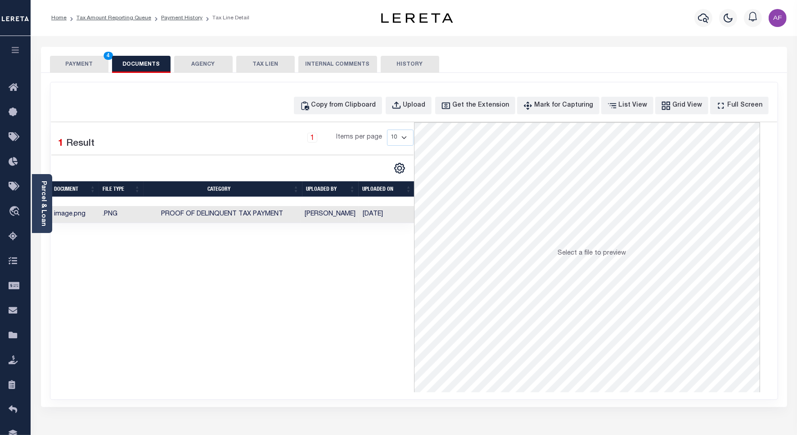
click at [78, 62] on button "PAYMENT 4" at bounding box center [79, 64] width 58 height 17
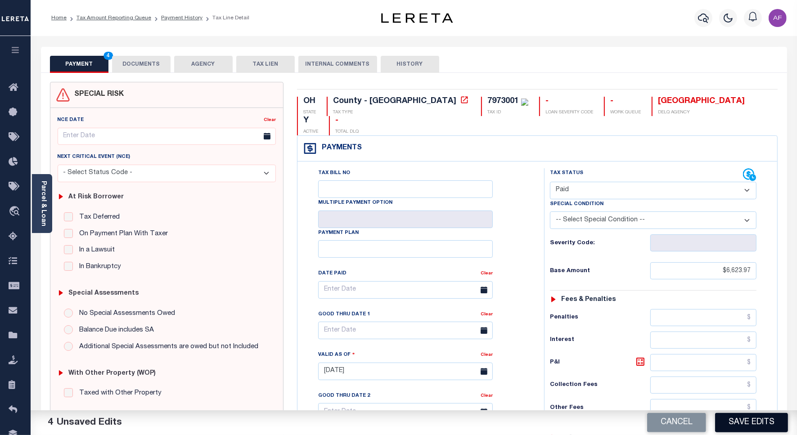
click at [773, 434] on html "Home Tax Amount Reporting Queue Payment History Tax Line Detail Profile" at bounding box center [398, 342] width 797 height 684
click at [752, 419] on button "Save Edits" at bounding box center [751, 422] width 73 height 19
checkbox input "false"
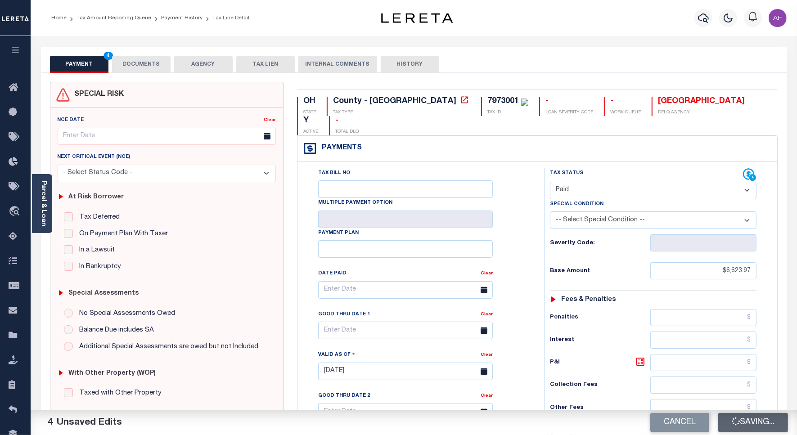
checkbox input "false"
type input "$6,623.97"
type input "$0"
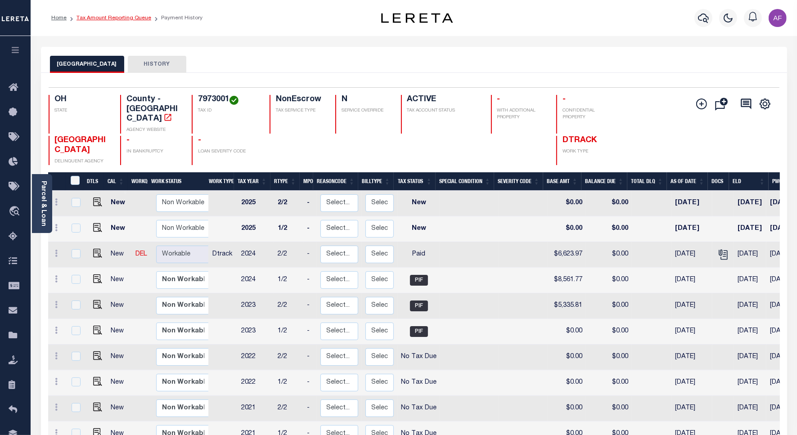
click at [120, 15] on link "Tax Amount Reporting Queue" at bounding box center [113, 17] width 75 height 5
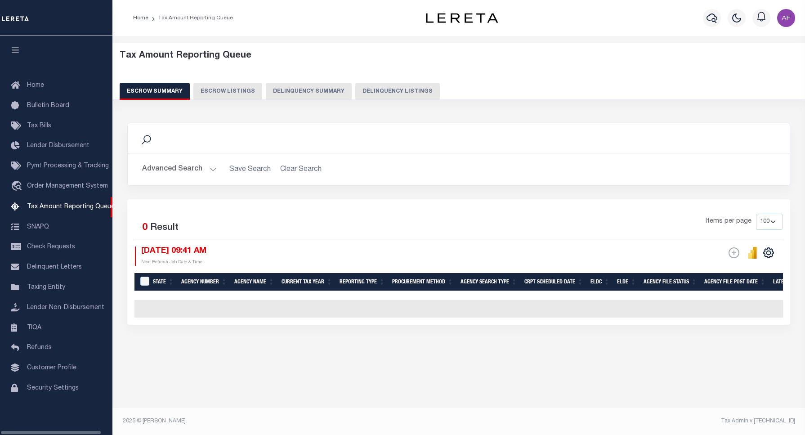
select select "100"
click at [395, 89] on button "Delinquency Listings" at bounding box center [397, 91] width 85 height 17
select select "100"
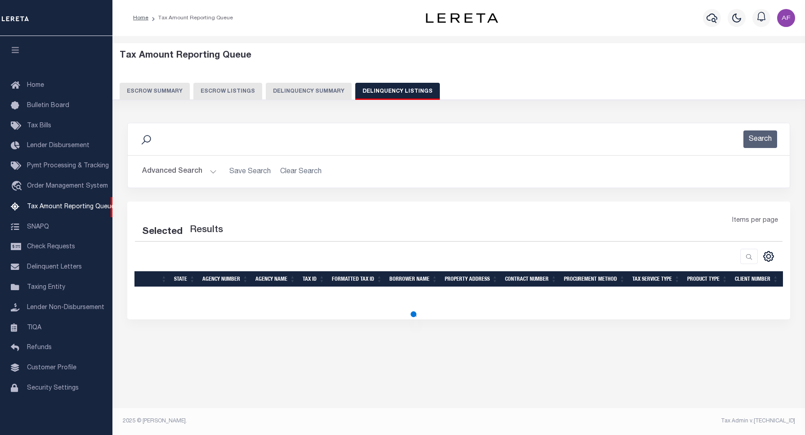
select select "100"
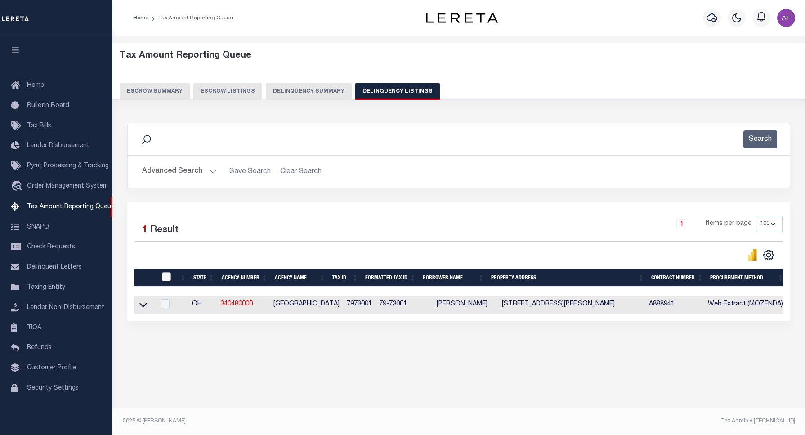
click at [164, 279] on input "checkbox" at bounding box center [166, 276] width 9 height 9
checkbox input "true"
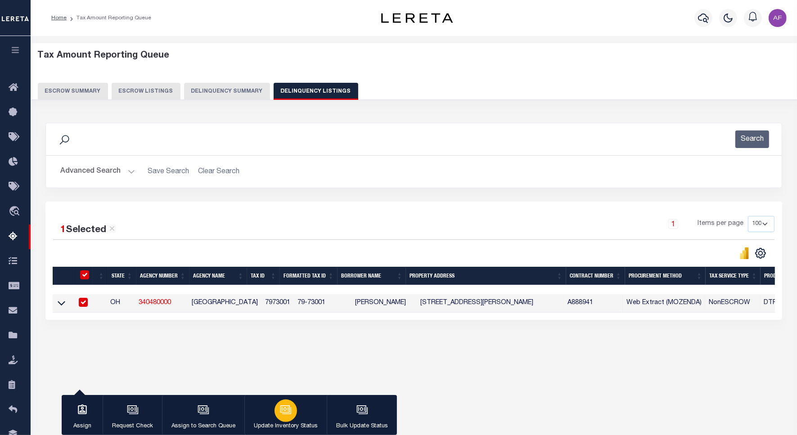
click at [278, 408] on div "button" at bounding box center [285, 410] width 22 height 22
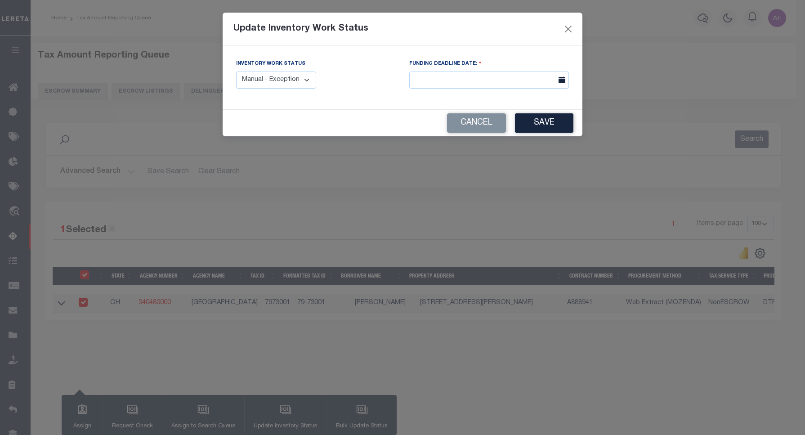
drag, startPoint x: 293, startPoint y: 87, endPoint x: 297, endPoint y: 82, distance: 6.4
click at [293, 87] on select "Manual - Exception Pended - Awaiting Search Late Add Exception Completed" at bounding box center [276, 81] width 80 height 18
select select "4"
click at [236, 72] on select "Manual - Exception Pended - Awaiting Search Late Add Exception Completed" at bounding box center [276, 81] width 80 height 18
click at [554, 125] on button "Save" at bounding box center [544, 122] width 58 height 19
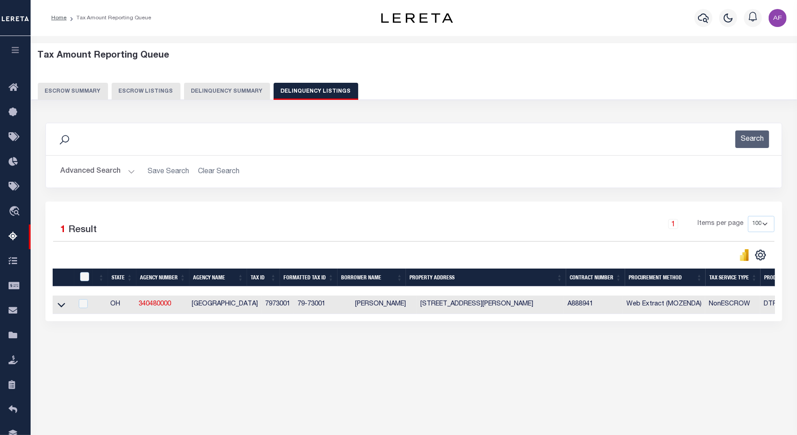
click at [87, 170] on button "Advanced Search" at bounding box center [97, 172] width 75 height 18
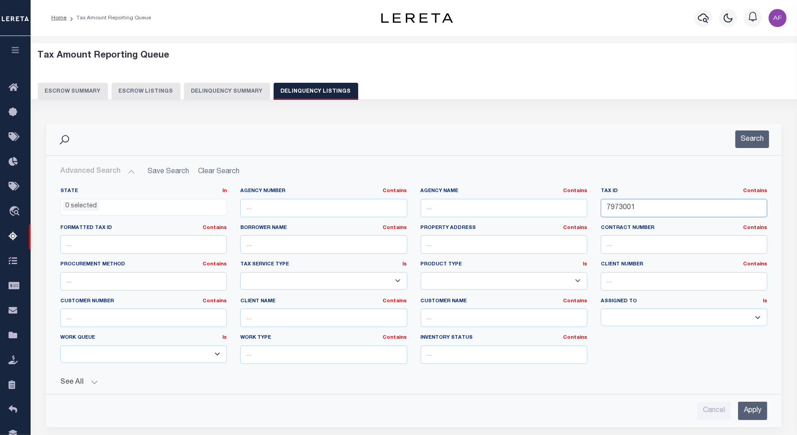
click at [620, 209] on input "7973001" at bounding box center [683, 208] width 166 height 18
paste input "4639"
type input "7974639"
click at [750, 131] on button "Search" at bounding box center [752, 139] width 34 height 18
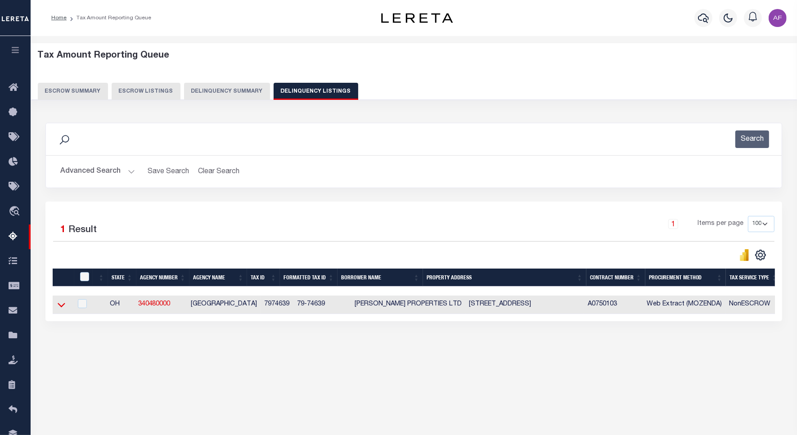
click at [58, 309] on icon at bounding box center [62, 304] width 8 height 9
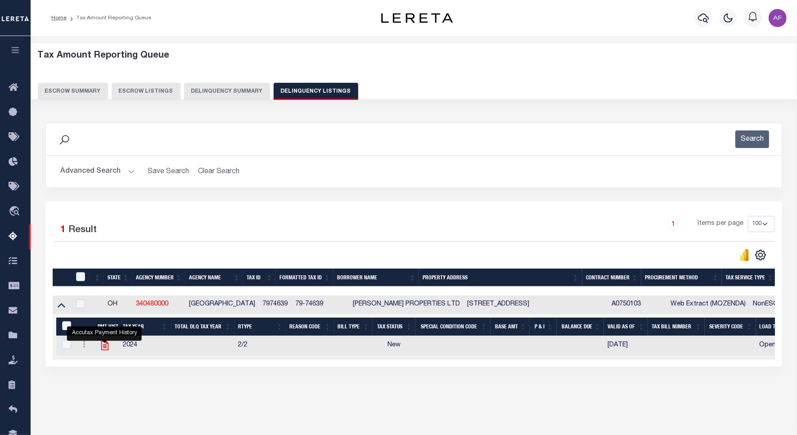
click at [106, 350] on icon "" at bounding box center [104, 345] width 7 height 9
checkbox input "true"
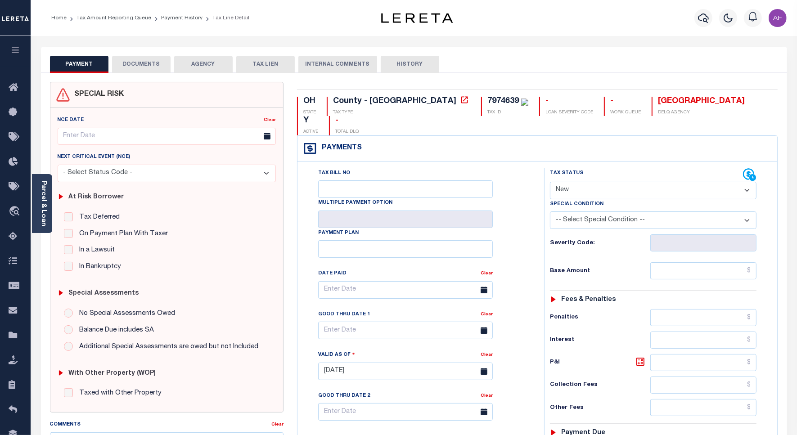
click at [556, 182] on select "- Select Status Code - Open Due/Unpaid Paid Incomplete No Tax Due Internal Refu…" at bounding box center [653, 191] width 206 height 18
select select "PYD"
click at [550, 182] on select "- Select Status Code - Open Due/Unpaid Paid Incomplete No Tax Due Internal Refu…" at bounding box center [653, 191] width 206 height 18
type input "[DATE]"
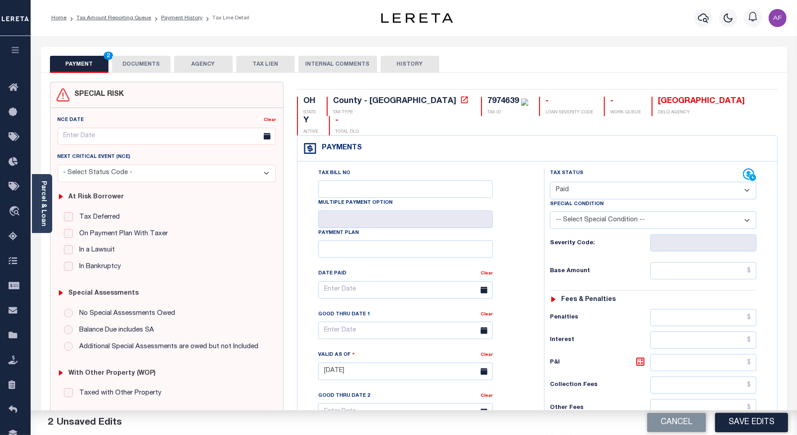
click at [573, 182] on select "- Select Status Code - Open Due/Unpaid Paid Incomplete No Tax Due Internal Refu…" at bounding box center [653, 191] width 206 height 18
select select "DUE"
click at [550, 182] on select "- Select Status Code - Open Due/Unpaid Paid Incomplete No Tax Due Internal Refu…" at bounding box center [653, 191] width 206 height 18
click at [591, 211] on select "-- Select Special Condition -- 3RD PARTY TAX LIEN AGENCY TAX LIEN (A.K.A Inside…" at bounding box center [653, 220] width 206 height 18
select select "15"
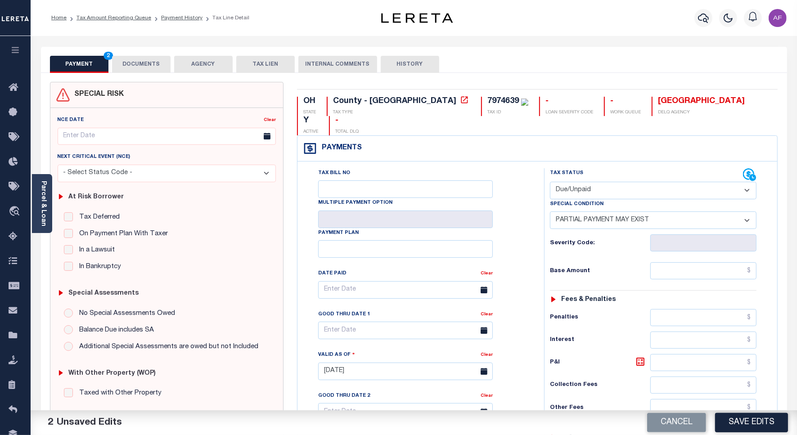
click at [550, 211] on select "-- Select Special Condition -- 3RD PARTY TAX LIEN AGENCY TAX LIEN (A.K.A Inside…" at bounding box center [653, 220] width 206 height 18
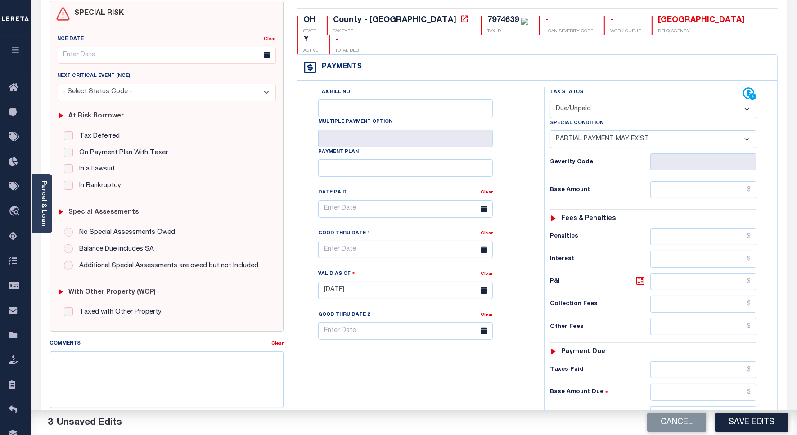
scroll to position [225, 0]
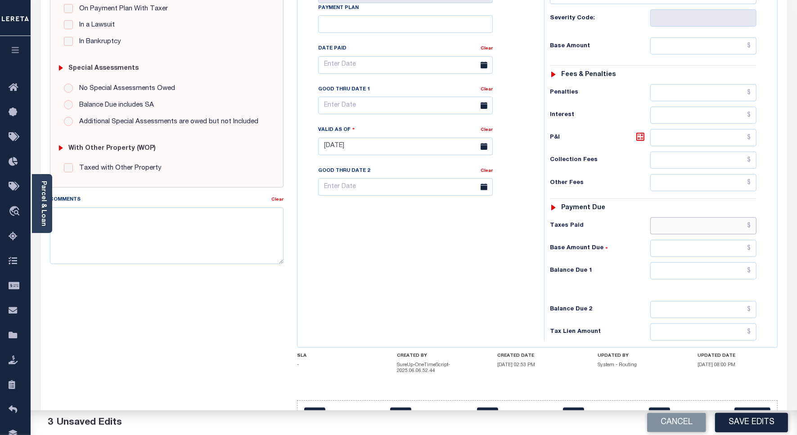
click at [716, 217] on input "text" at bounding box center [703, 225] width 106 height 17
paste input "9,255"
type input "$9,255.00"
click at [731, 262] on input "text" at bounding box center [703, 270] width 106 height 17
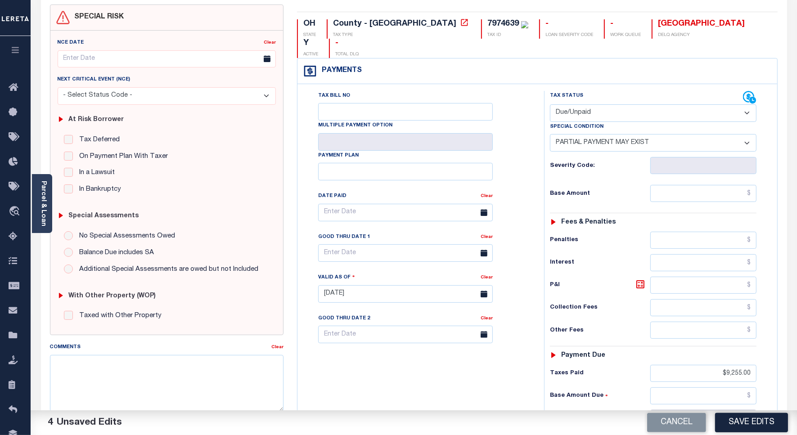
scroll to position [0, 0]
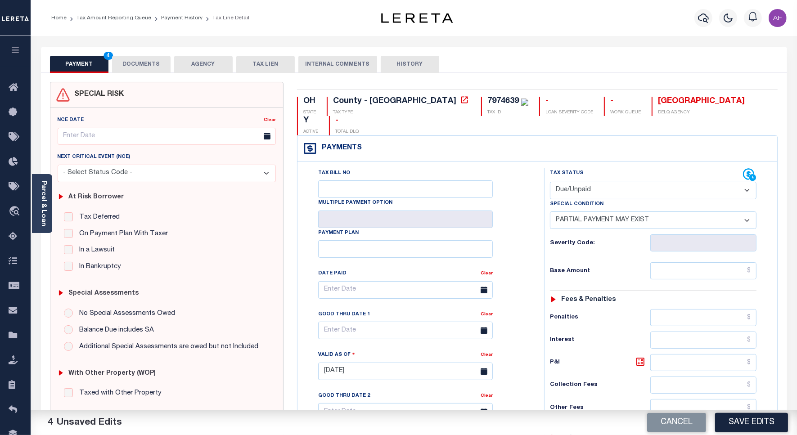
type input "$11.70"
click at [723, 262] on input "text" at bounding box center [703, 270] width 106 height 17
paste input "9,266.70"
type input "$9,266.70"
click at [351, 322] on input "text" at bounding box center [405, 331] width 175 height 18
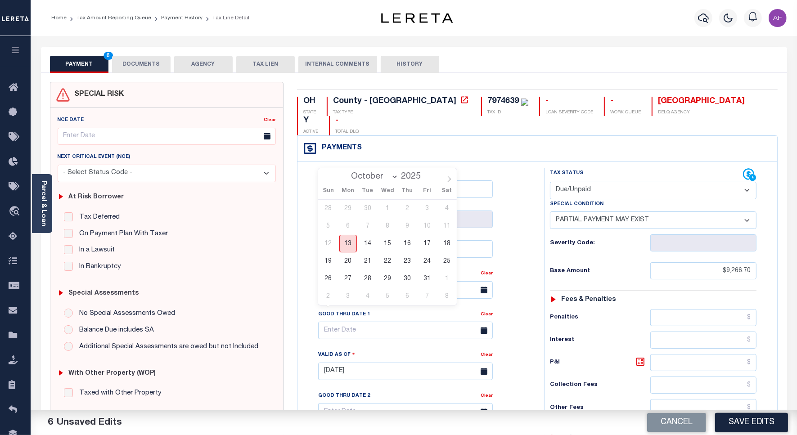
click at [351, 244] on span "13" at bounding box center [348, 244] width 18 height 18
type input "[DATE]"
click at [156, 66] on button "DOCUMENTS" at bounding box center [141, 64] width 58 height 17
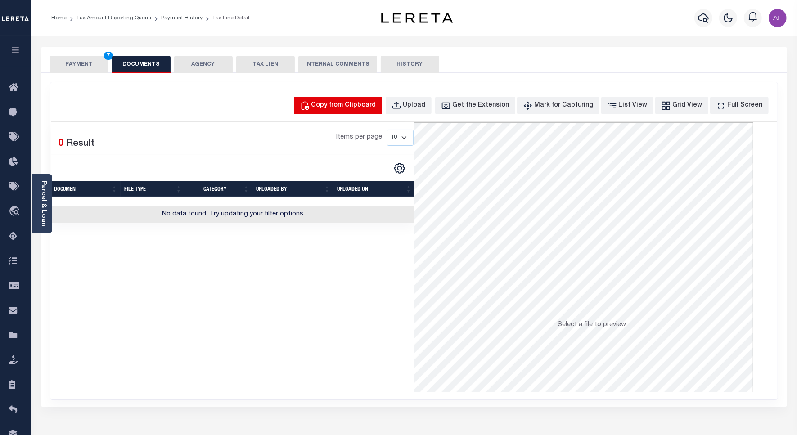
click at [361, 103] on div "Copy from Clipboard" at bounding box center [343, 106] width 65 height 10
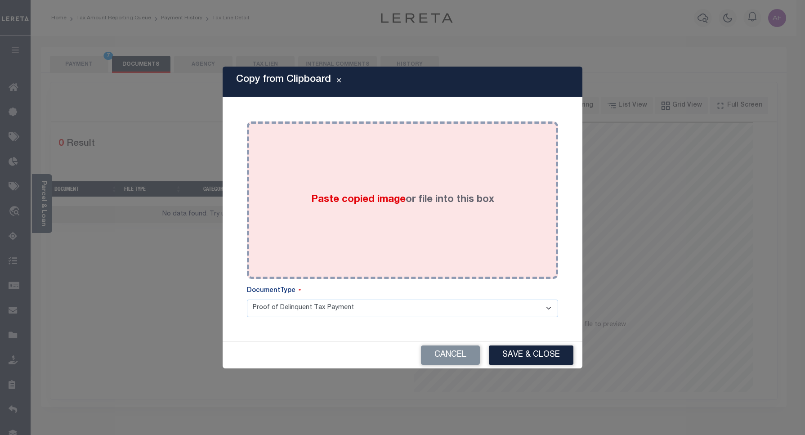
click at [439, 199] on label "Paste copied image or file into this box" at bounding box center [402, 200] width 183 height 15
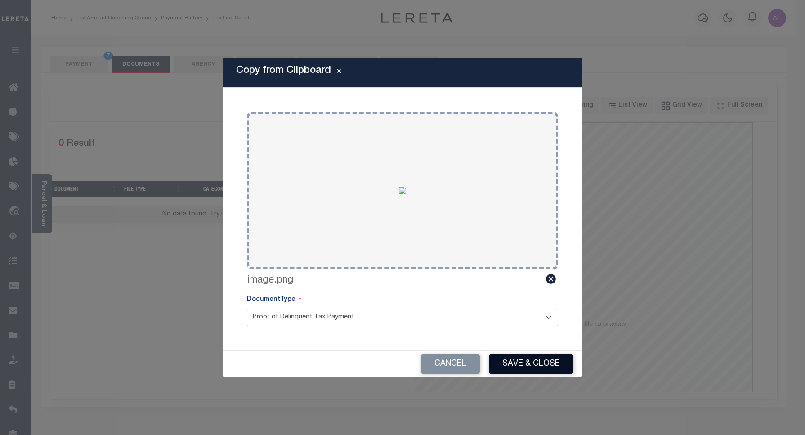
click at [540, 364] on button "Save & Close" at bounding box center [531, 363] width 85 height 19
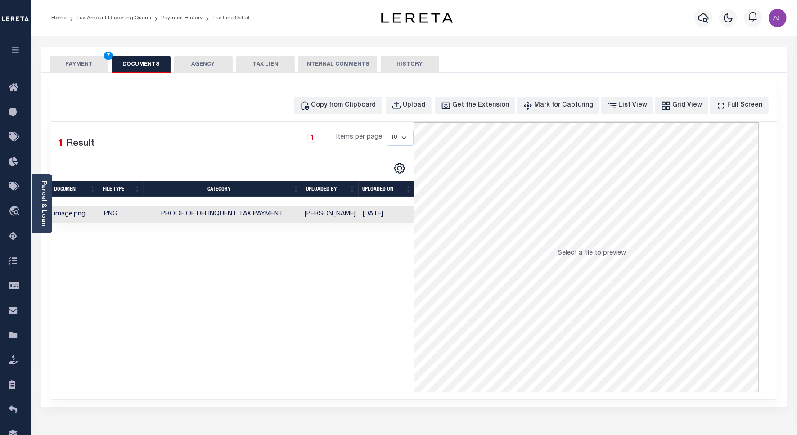
click at [86, 64] on button "PAYMENT 7" at bounding box center [79, 64] width 58 height 17
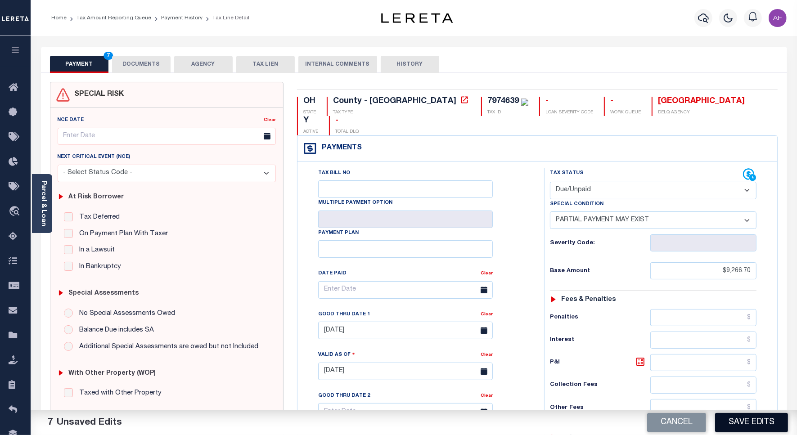
click at [748, 420] on button "Save Edits" at bounding box center [751, 422] width 73 height 19
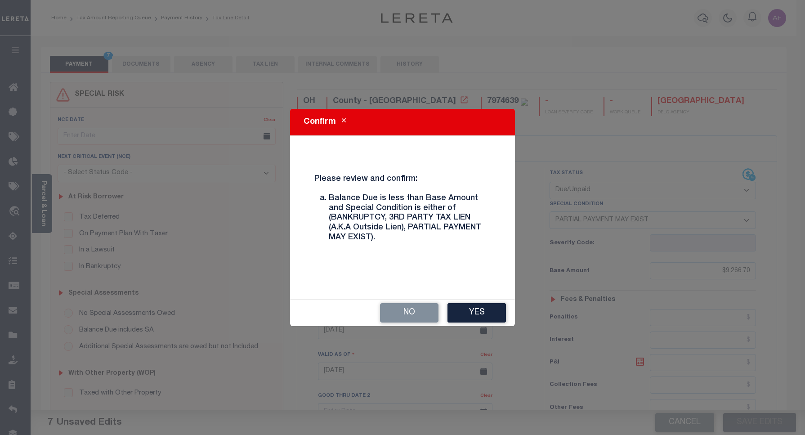
click at [471, 302] on div "No Yes" at bounding box center [402, 313] width 225 height 27
click at [471, 306] on button "Yes" at bounding box center [477, 312] width 58 height 19
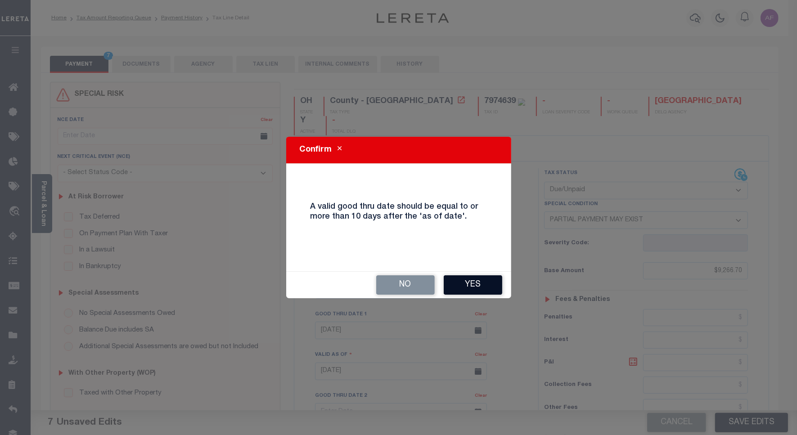
click at [471, 288] on button "Yes" at bounding box center [472, 284] width 58 height 19
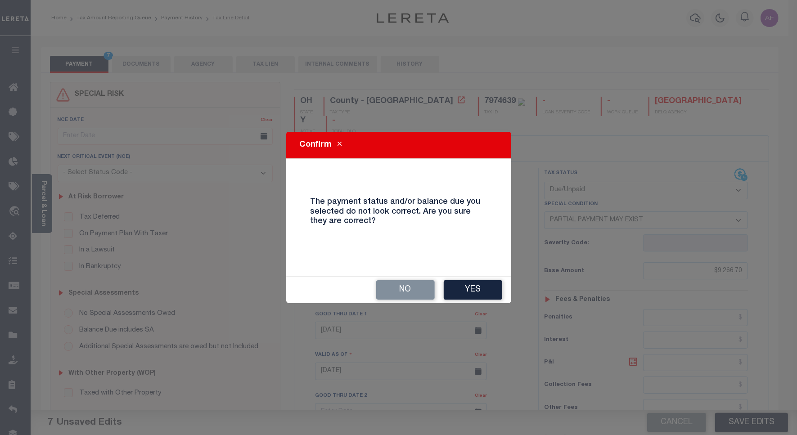
click at [471, 288] on button "Yes" at bounding box center [472, 289] width 58 height 19
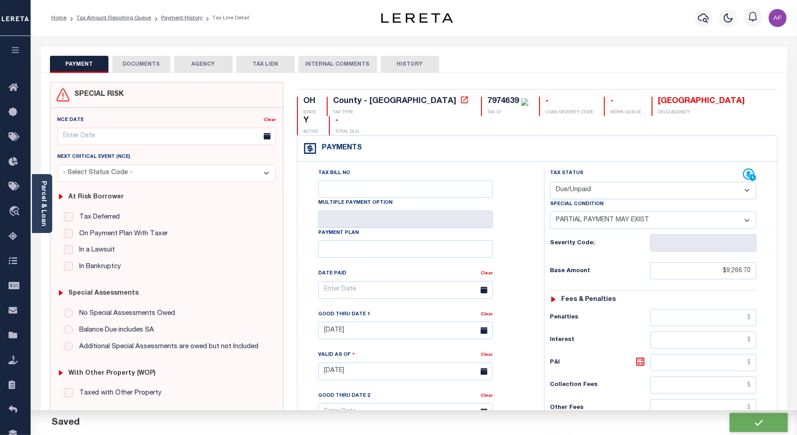
checkbox input "false"
type input "$9,266.7"
type input "$9,255"
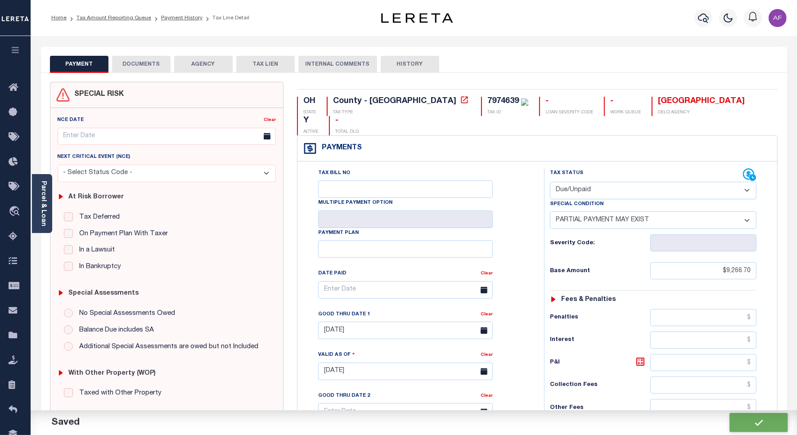
type input "$11.7"
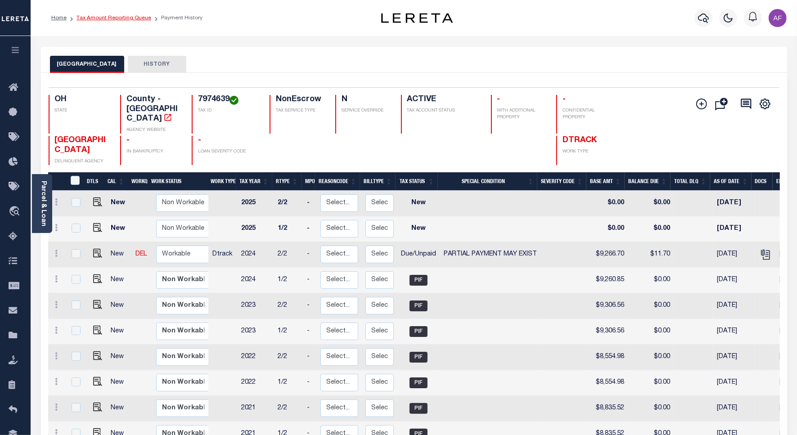
click at [114, 15] on link "Tax Amount Reporting Queue" at bounding box center [113, 17] width 75 height 5
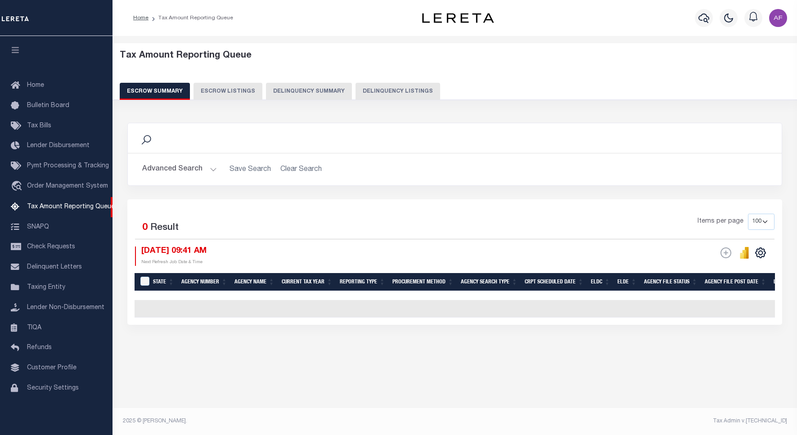
select select "100"
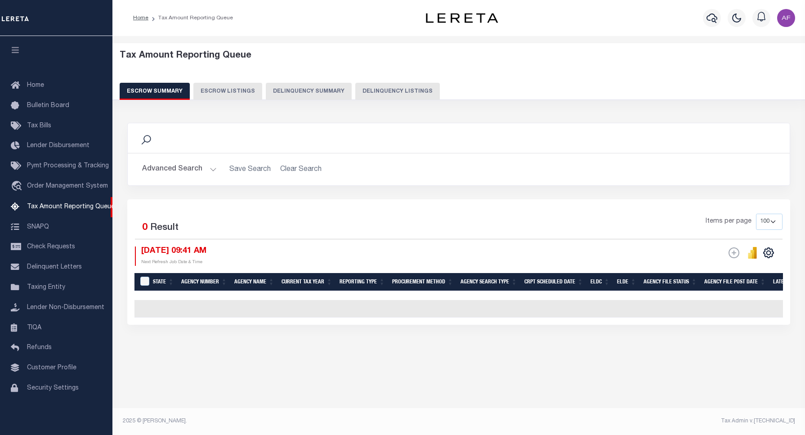
click at [371, 88] on button "Delinquency Listings" at bounding box center [397, 91] width 85 height 17
select select "100"
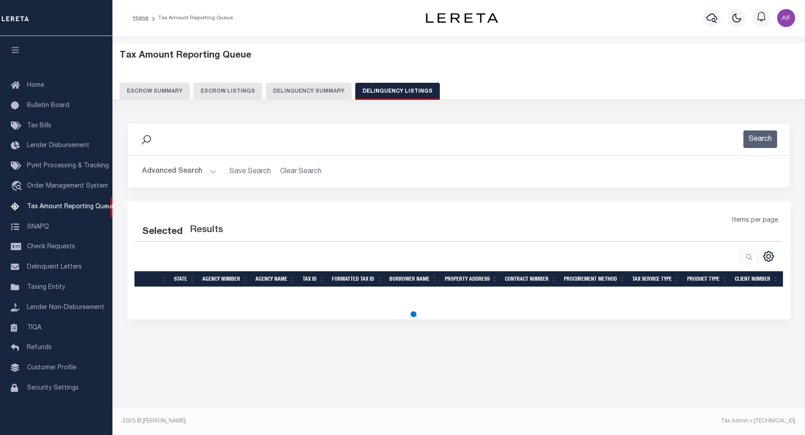
select select "100"
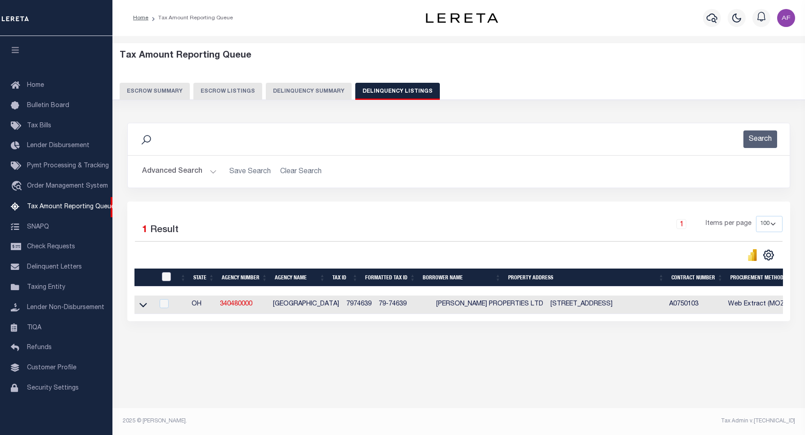
click at [169, 275] on input "checkbox" at bounding box center [166, 276] width 9 height 9
checkbox input "true"
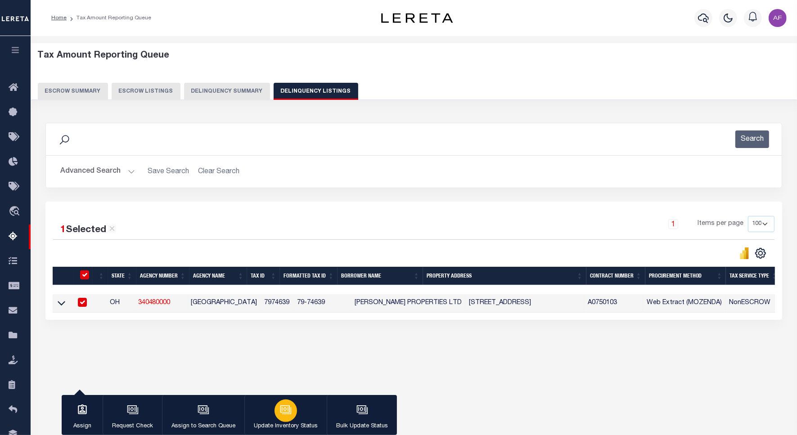
click at [276, 414] on div "button" at bounding box center [285, 410] width 22 height 22
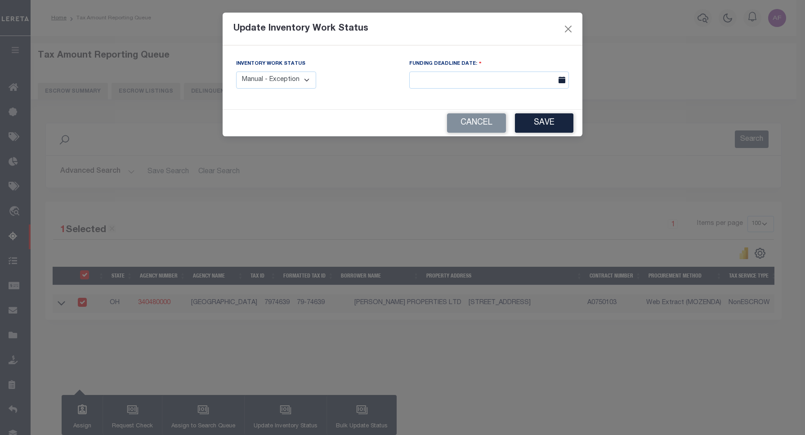
click at [293, 75] on select "Manual - Exception Pended - Awaiting Search Late Add Exception Completed" at bounding box center [276, 81] width 80 height 18
select select "4"
click at [236, 72] on select "Manual - Exception Pended - Awaiting Search Late Add Exception Completed" at bounding box center [276, 81] width 80 height 18
click at [537, 131] on button "Save" at bounding box center [544, 122] width 58 height 19
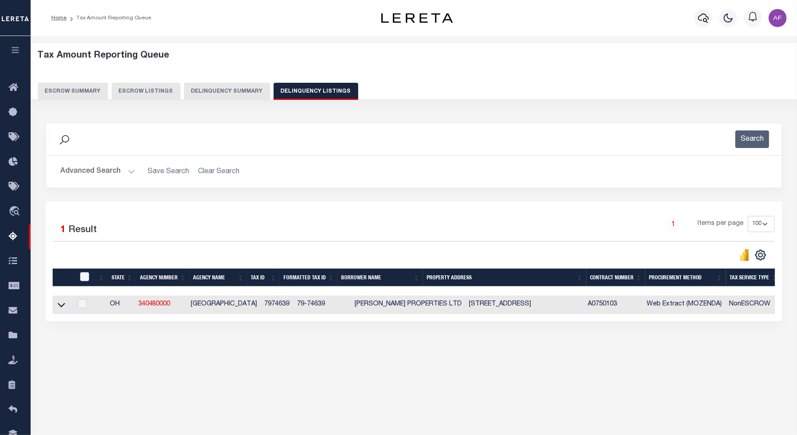
click at [104, 174] on button "Advanced Search" at bounding box center [97, 172] width 75 height 18
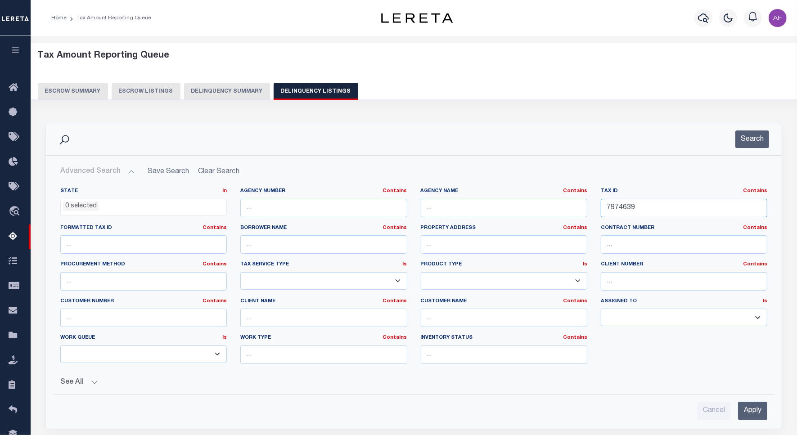
click at [617, 207] on input "7974639" at bounding box center [683, 208] width 166 height 18
paste input "43"
type input "7974643"
click at [743, 136] on button "Search" at bounding box center [752, 139] width 34 height 18
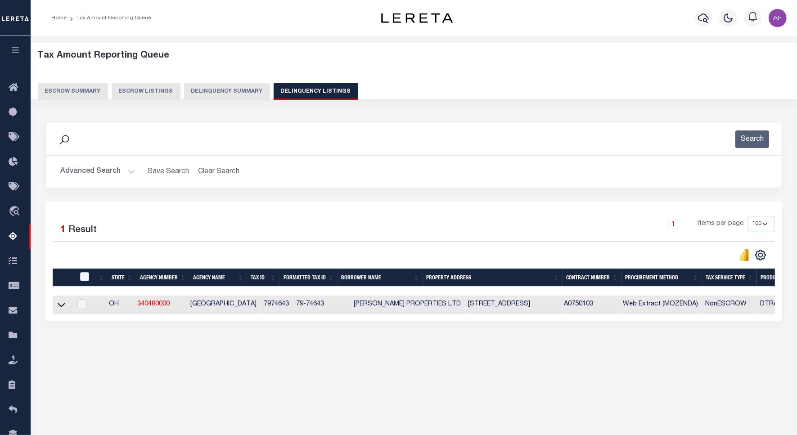
drag, startPoint x: 61, startPoint y: 310, endPoint x: 91, endPoint y: 274, distance: 46.6
click at [61, 308] on icon at bounding box center [62, 305] width 8 height 4
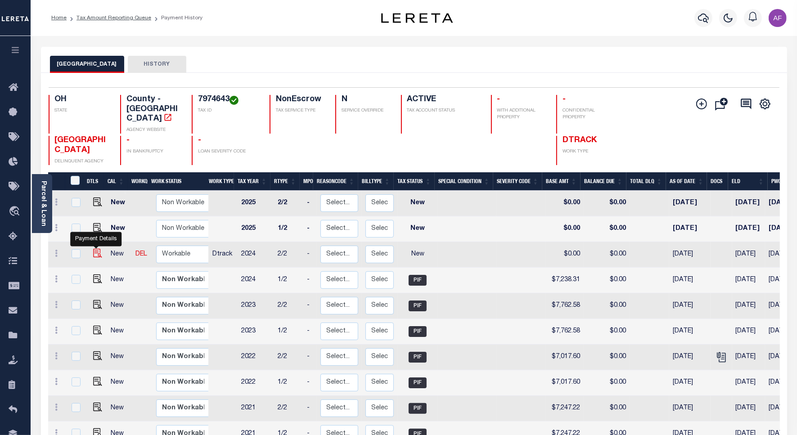
click at [97, 249] on img "" at bounding box center [97, 253] width 9 height 9
checkbox input "true"
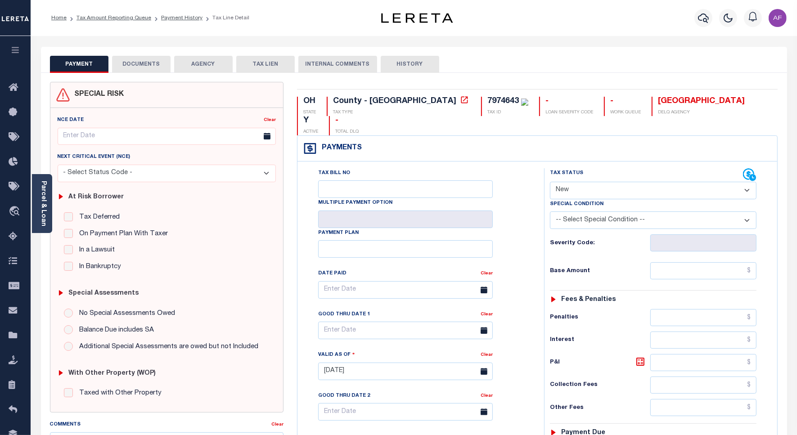
click at [560, 182] on select "- Select Status Code - Open Due/Unpaid Paid Incomplete No Tax Due Internal Refu…" at bounding box center [653, 191] width 206 height 18
select select "PYD"
click at [550, 182] on select "- Select Status Code - Open Due/Unpaid Paid Incomplete No Tax Due Internal Refu…" at bounding box center [653, 191] width 206 height 18
type input "[DATE]"
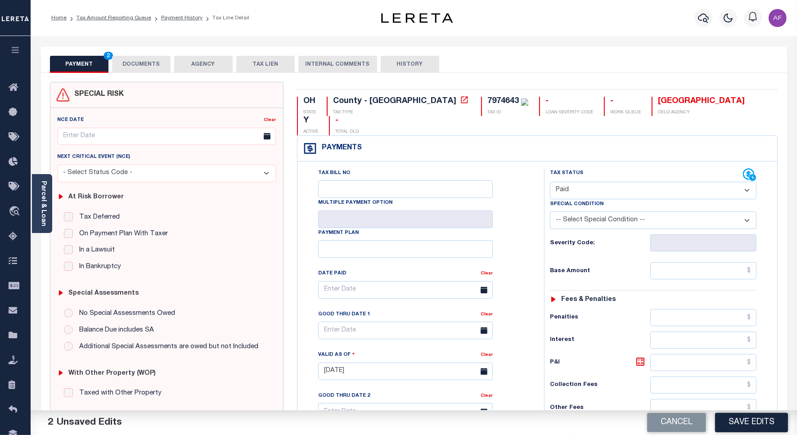
click at [566, 182] on select "- Select Status Code - Open Due/Unpaid Paid Incomplete No Tax Due Internal Refu…" at bounding box center [653, 191] width 206 height 18
select select "DUE"
click at [550, 182] on select "- Select Status Code - Open Due/Unpaid Paid Incomplete No Tax Due Internal Refu…" at bounding box center [653, 191] width 206 height 18
click at [563, 211] on select "-- Select Special Condition -- 3RD PARTY TAX LIEN AGENCY TAX LIEN (A.K.A Inside…" at bounding box center [653, 220] width 206 height 18
select select "15"
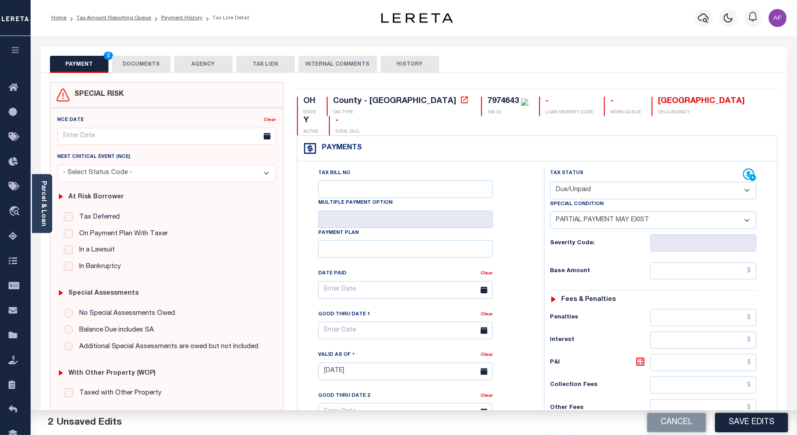
click at [550, 211] on select "-- Select Special Condition -- 3RD PARTY TAX LIEN AGENCY TAX LIEN (A.K.A Inside…" at bounding box center [653, 220] width 206 height 18
click at [696, 262] on input "text" at bounding box center [703, 270] width 106 height 17
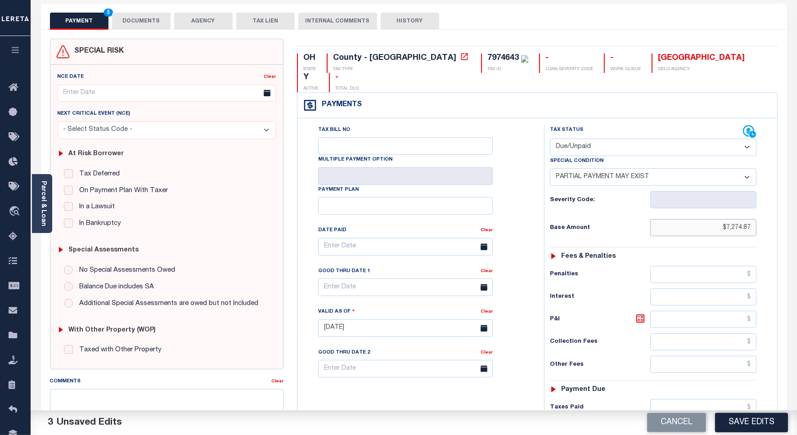
scroll to position [169, 0]
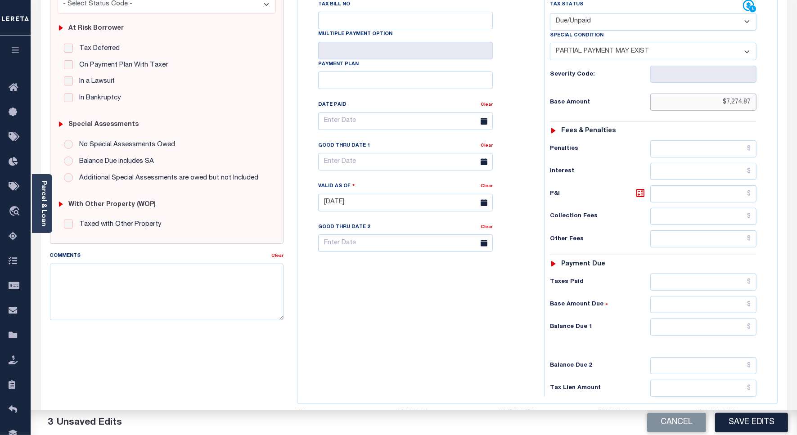
type input "$7,274.87"
click at [719, 273] on input "text" at bounding box center [703, 281] width 106 height 17
type input "$7,233.75"
click at [727, 318] on input "text" at bounding box center [703, 326] width 106 height 17
type input "$9.12"
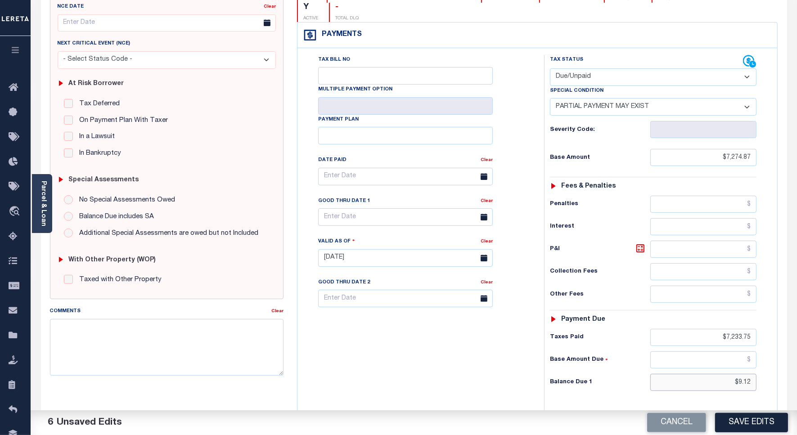
scroll to position [0, 0]
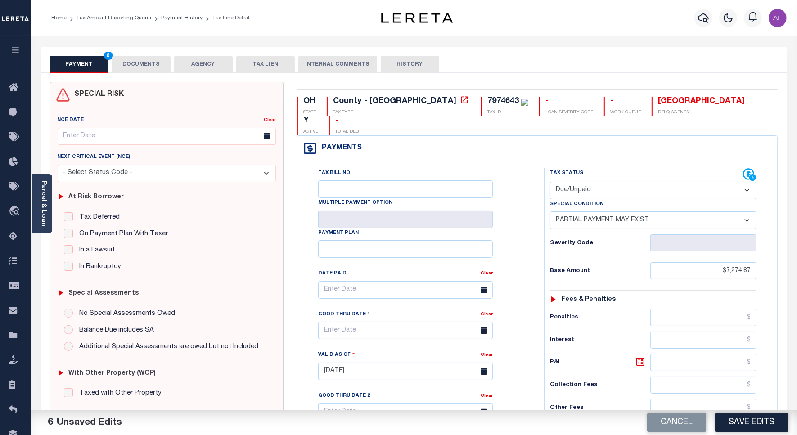
click at [139, 61] on button "DOCUMENTS" at bounding box center [141, 64] width 58 height 17
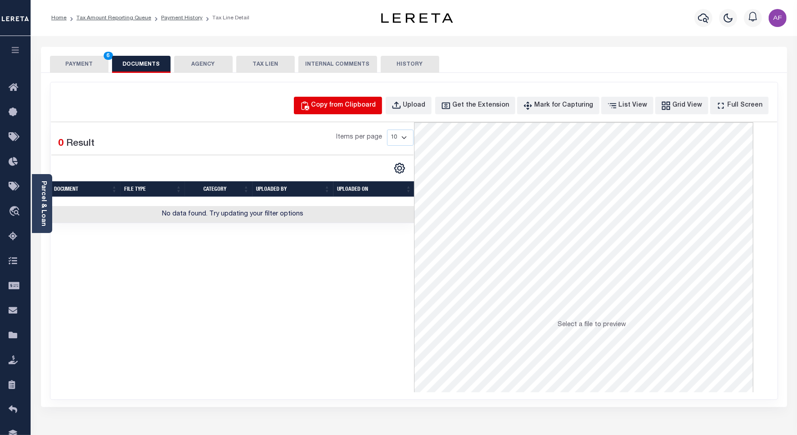
click at [340, 98] on button "Copy from Clipboard" at bounding box center [338, 106] width 88 height 18
select select "POP"
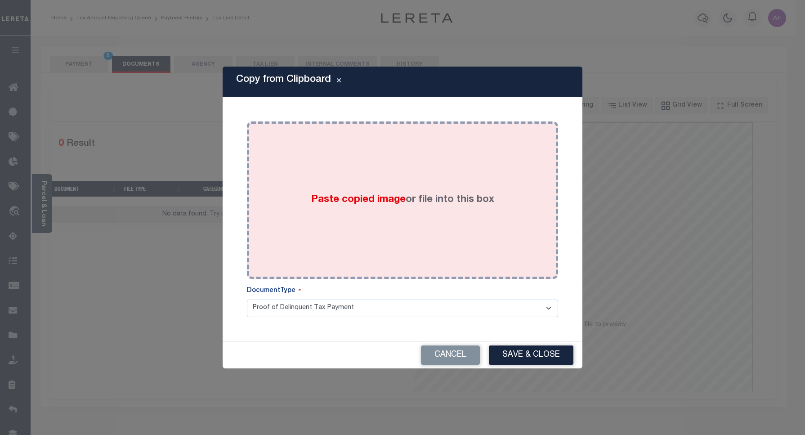
click at [397, 133] on div "Paste copied image or file into this box" at bounding box center [403, 200] width 298 height 144
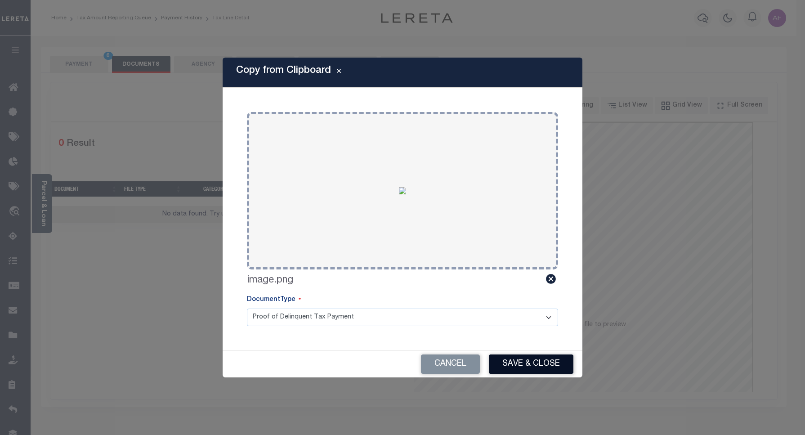
click at [518, 365] on button "Save & Close" at bounding box center [531, 363] width 85 height 19
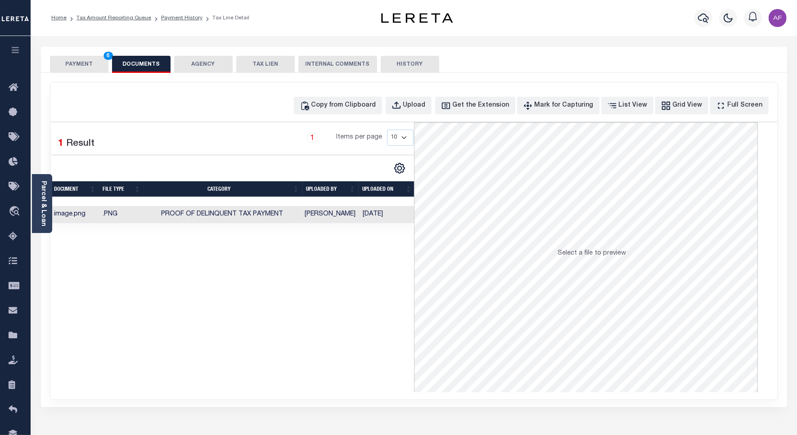
click at [84, 61] on button "PAYMENT 6" at bounding box center [79, 64] width 58 height 17
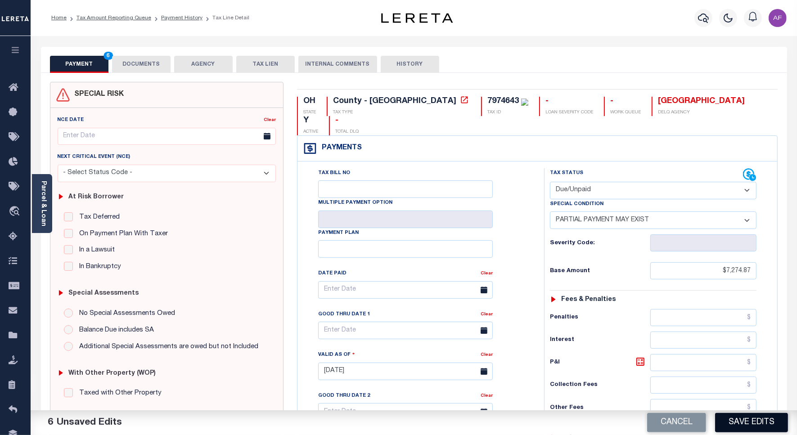
click at [750, 415] on button "Save Edits" at bounding box center [751, 422] width 73 height 19
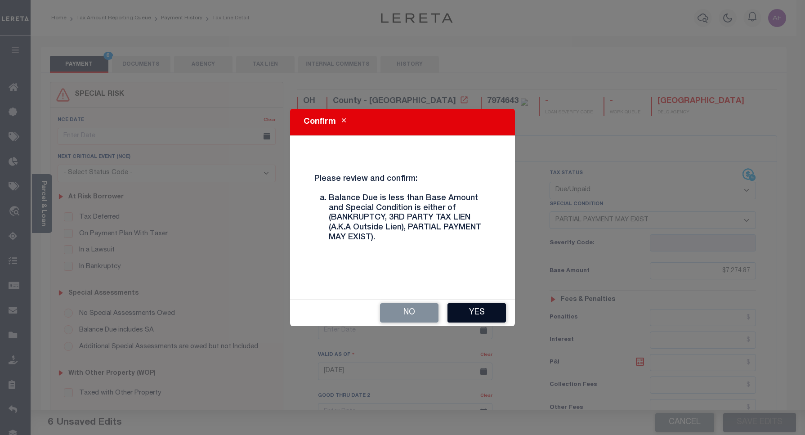
click at [477, 318] on button "Yes" at bounding box center [477, 312] width 58 height 19
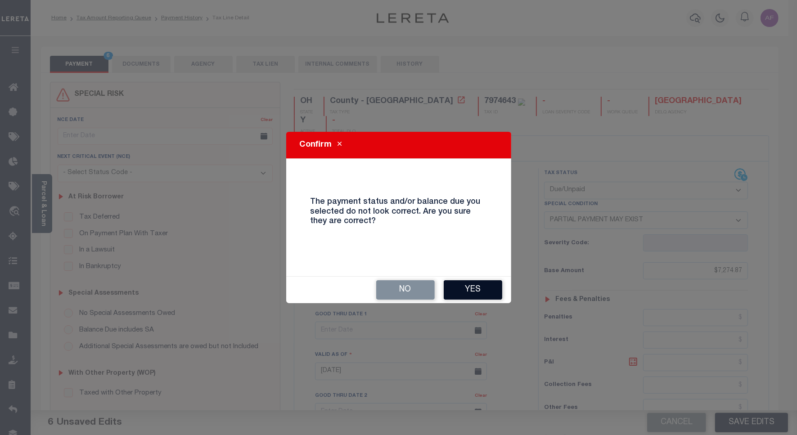
click at [455, 292] on button "Yes" at bounding box center [472, 289] width 58 height 19
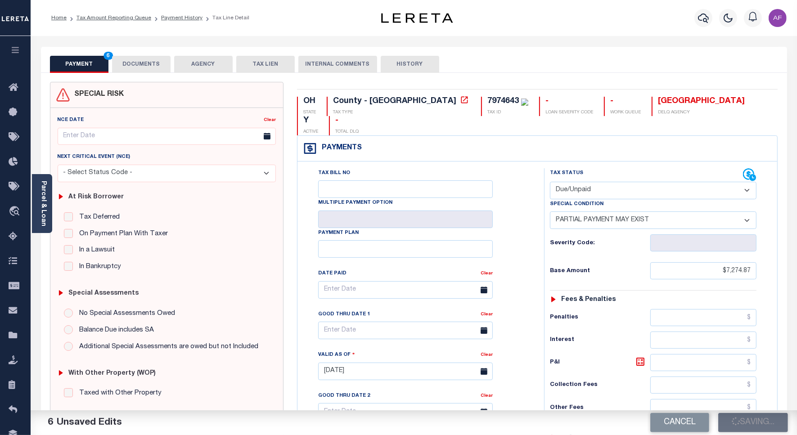
checkbox input "false"
type input "$7,274.87"
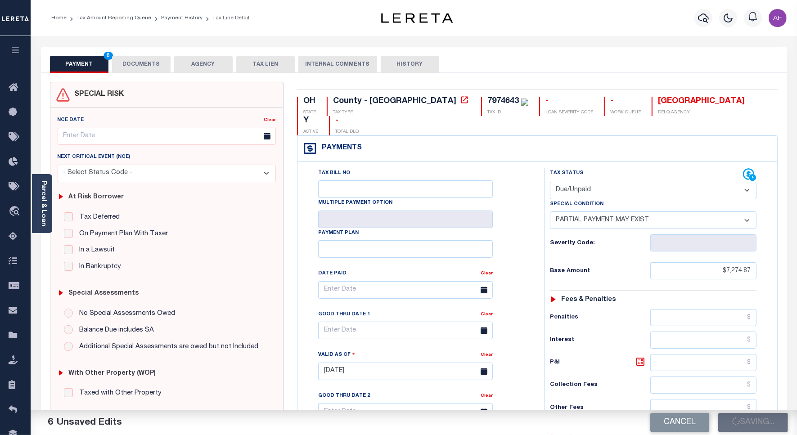
type input "$7,233.75"
type input "$9.12"
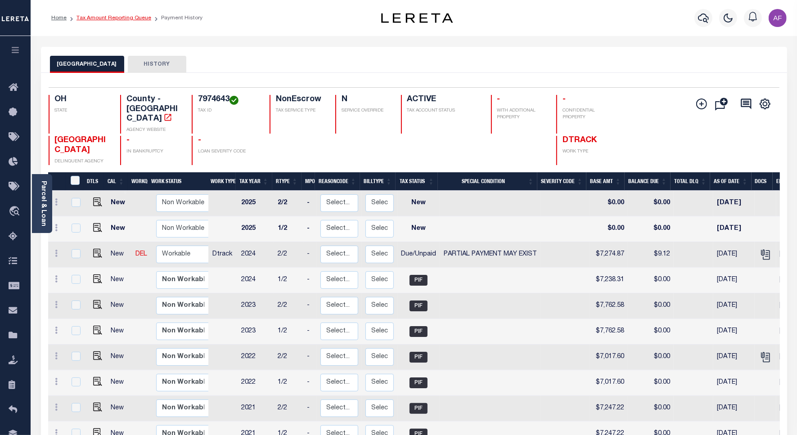
click at [107, 17] on link "Tax Amount Reporting Queue" at bounding box center [113, 17] width 75 height 5
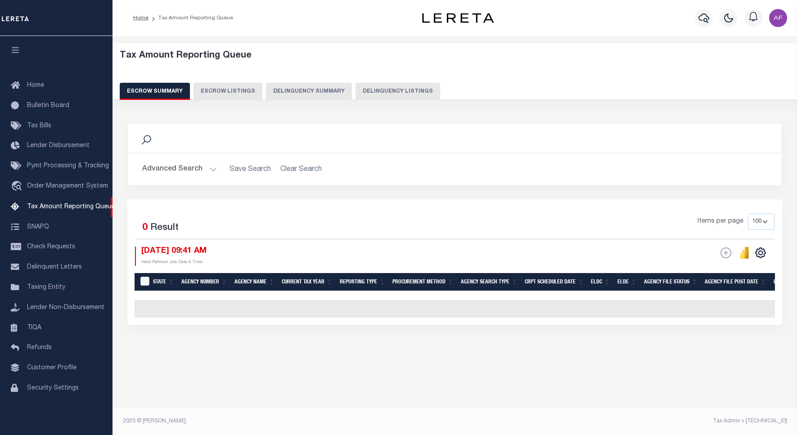
select select "100"
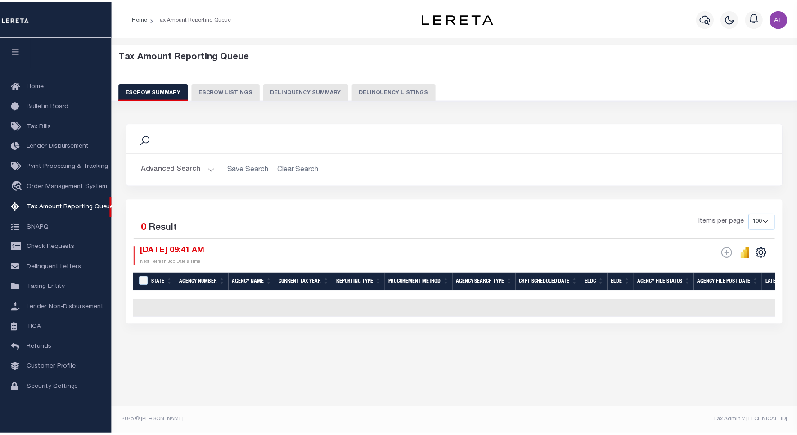
scroll to position [3, 0]
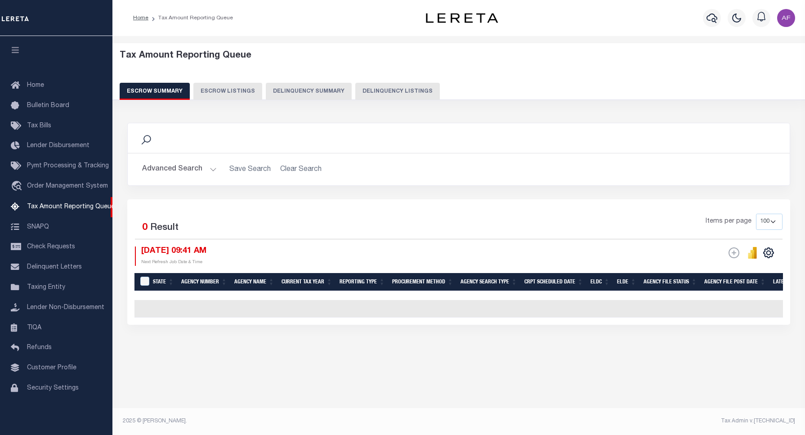
click at [387, 89] on button "Delinquency Listings" at bounding box center [397, 91] width 85 height 17
select select "100"
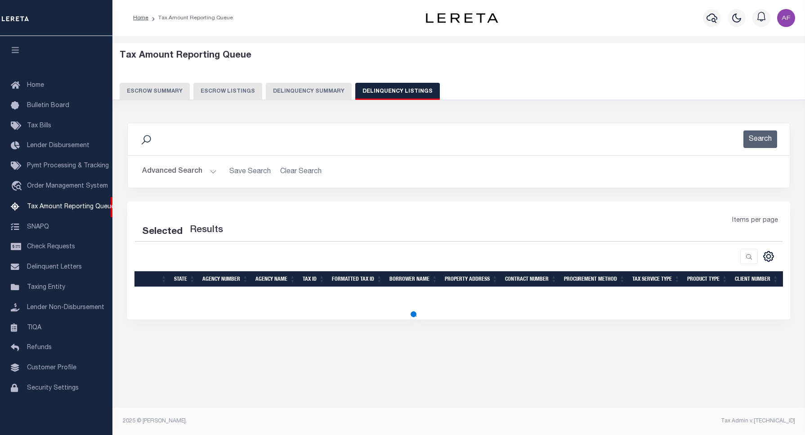
select select "100"
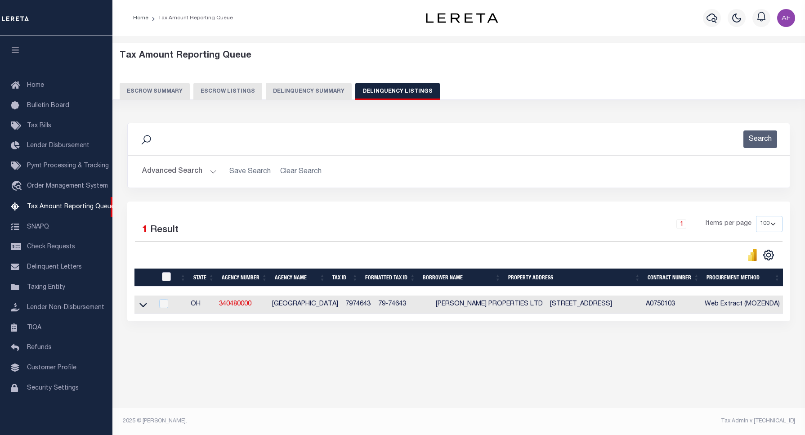
click at [163, 279] on input "checkbox" at bounding box center [166, 276] width 9 height 9
checkbox input "true"
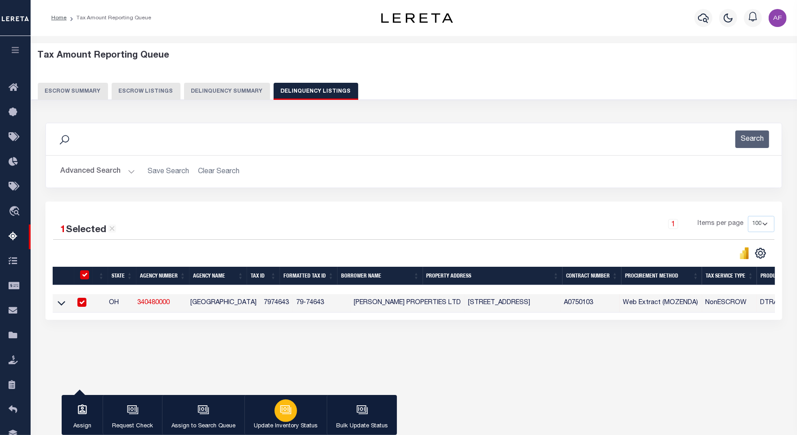
click at [271, 416] on button "Update Inventory Status" at bounding box center [285, 415] width 82 height 40
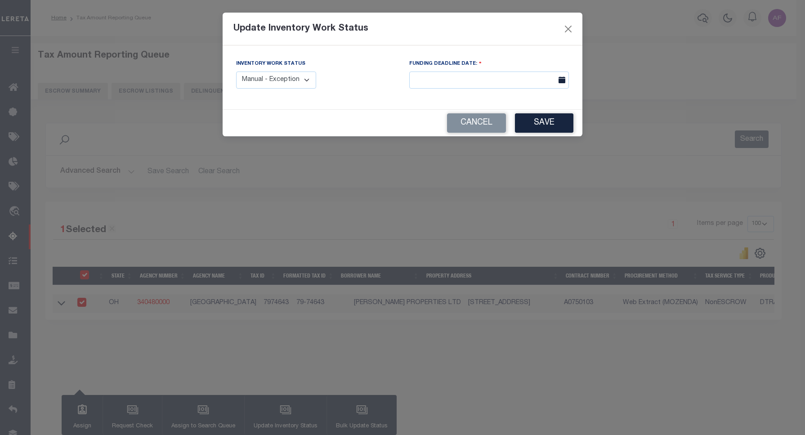
click at [256, 79] on select "Manual - Exception Pended - Awaiting Search Late Add Exception Completed" at bounding box center [276, 81] width 80 height 18
select select "4"
click at [236, 72] on select "Manual - Exception Pended - Awaiting Search Late Add Exception Completed" at bounding box center [276, 81] width 80 height 18
click at [536, 122] on button "Save" at bounding box center [544, 122] width 58 height 19
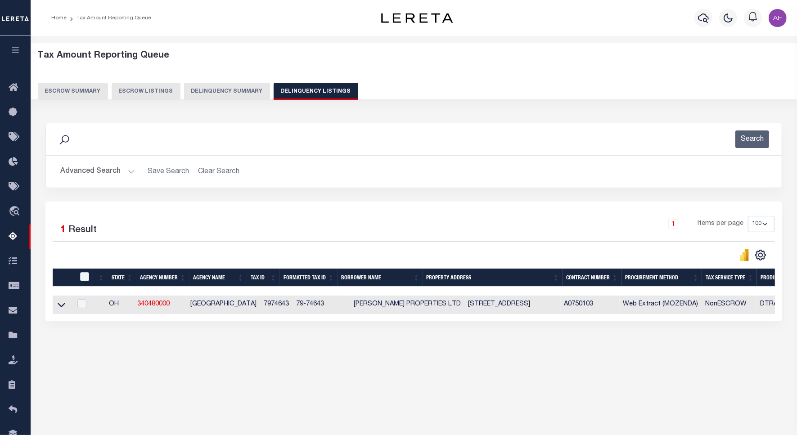
click at [87, 174] on button "Advanced Search" at bounding box center [97, 172] width 75 height 18
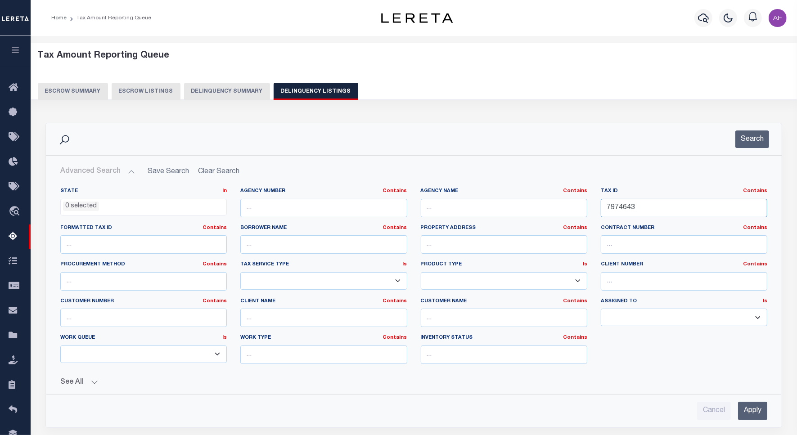
click at [611, 209] on input "7974643" at bounding box center [683, 208] width 166 height 18
paste input "4"
type input "7974644"
click at [758, 139] on button "Search" at bounding box center [752, 139] width 34 height 18
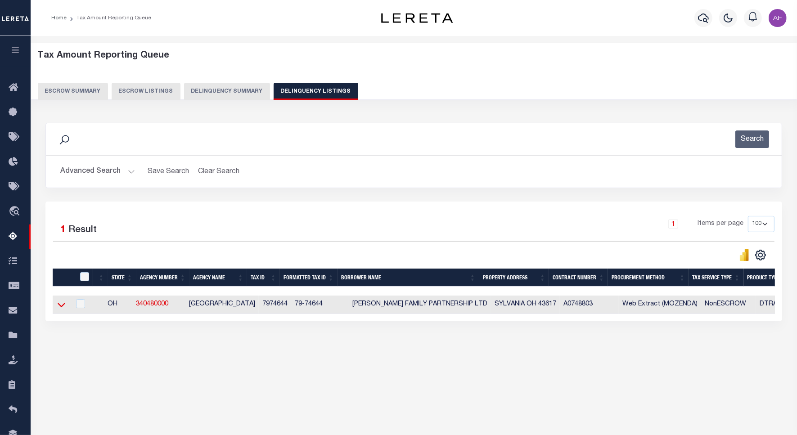
click at [61, 309] on icon at bounding box center [62, 304] width 8 height 9
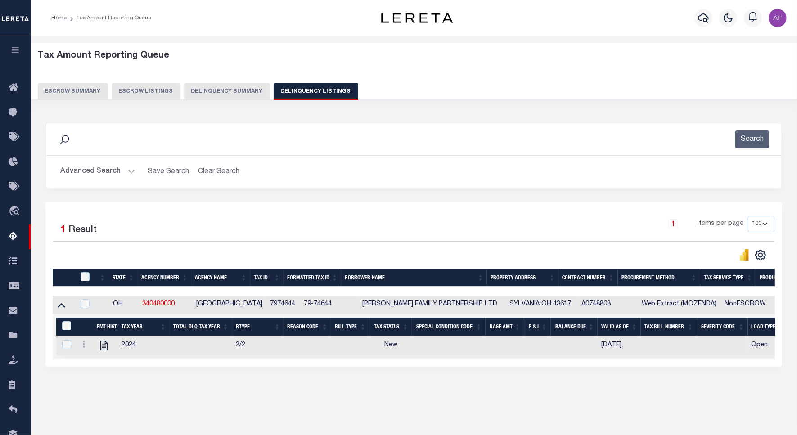
scroll to position [41, 0]
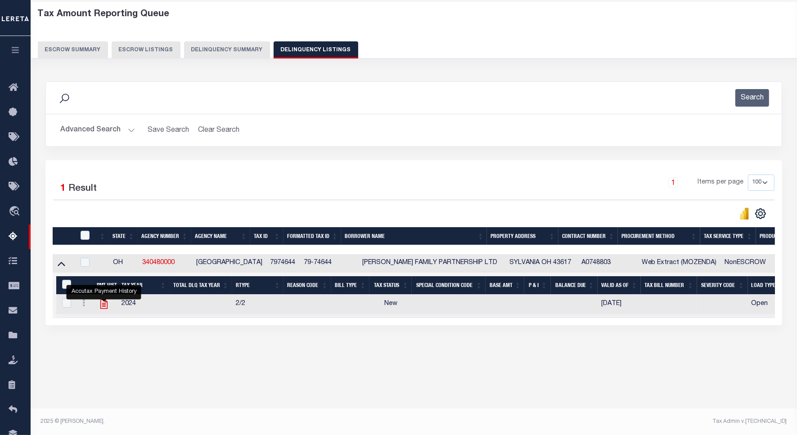
click at [106, 307] on icon "" at bounding box center [104, 304] width 12 height 12
checkbox input "true"
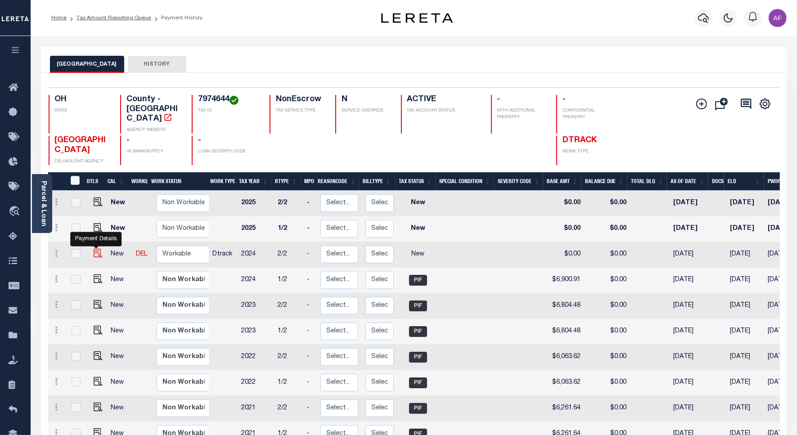
click at [94, 249] on img "" at bounding box center [98, 253] width 9 height 9
checkbox input "true"
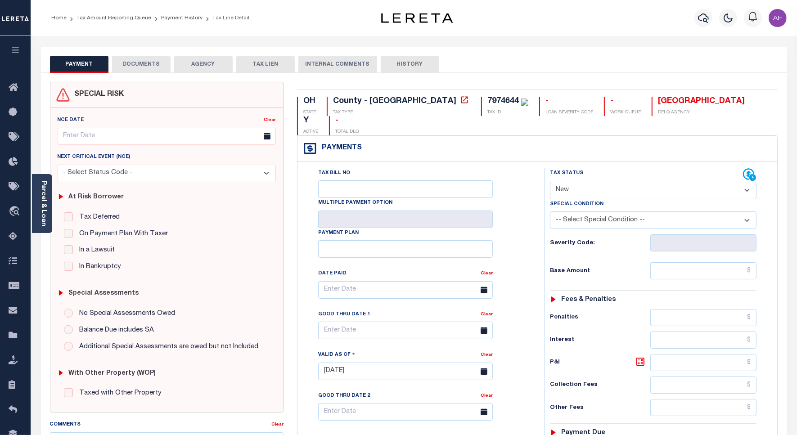
click at [609, 182] on select "- Select Status Code - Open Due/Unpaid Paid Incomplete No Tax Due Internal Refu…" at bounding box center [653, 191] width 206 height 18
select select "DUE"
click at [550, 182] on select "- Select Status Code - Open Due/Unpaid Paid Incomplete No Tax Due Internal Refu…" at bounding box center [653, 191] width 206 height 18
type input "[DATE]"
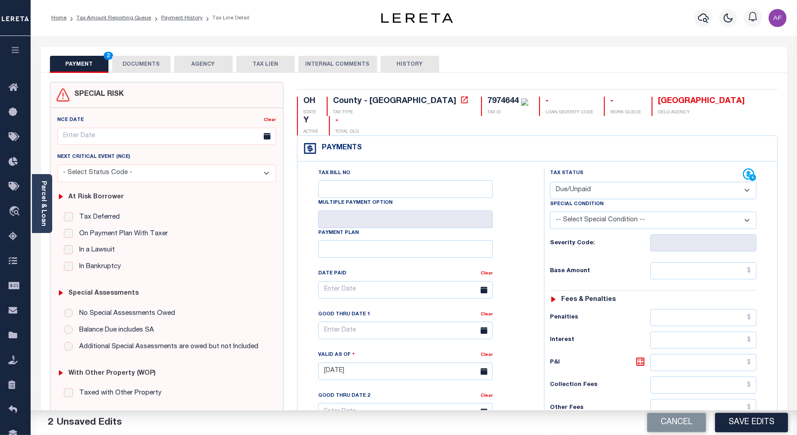
click at [594, 211] on select "-- Select Special Condition -- 3RD PARTY TAX LIEN AGENCY TAX LIEN (A.K.A Inside…" at bounding box center [653, 220] width 206 height 18
select select "15"
click at [550, 211] on select "-- Select Special Condition -- 3RD PARTY TAX LIEN AGENCY TAX LIEN (A.K.A Inside…" at bounding box center [653, 220] width 206 height 18
click at [736, 262] on input "text" at bounding box center [703, 270] width 106 height 17
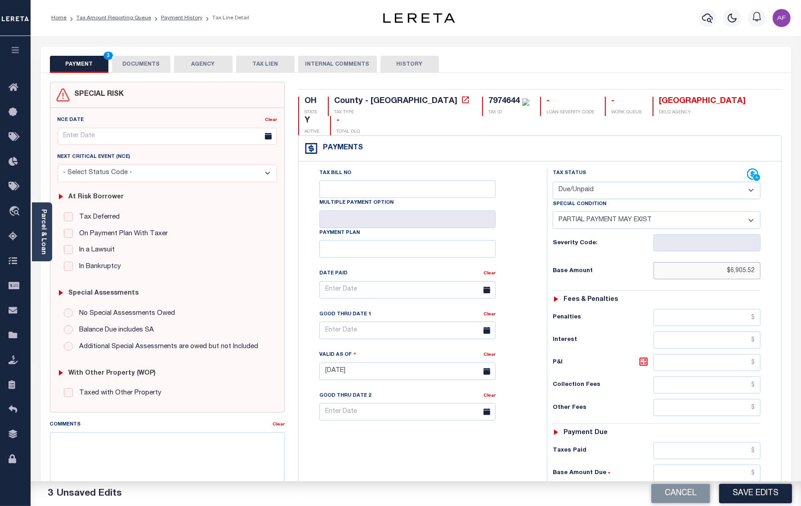
type input "$6,905.52"
click at [538, 136] on div "Payments Warning! Search Status is not "Completed", amounts can not be keyed." at bounding box center [540, 149] width 483 height 26
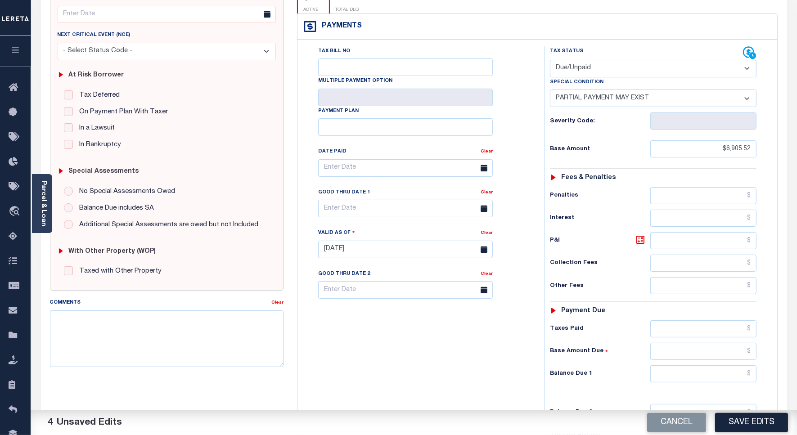
scroll to position [225, 0]
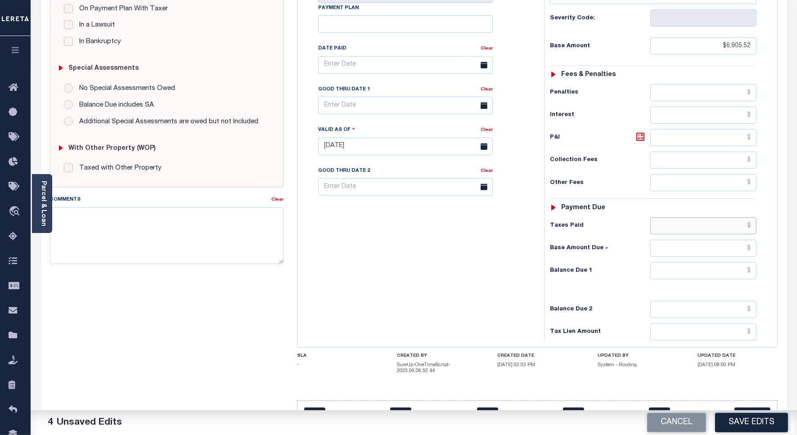
click at [724, 217] on input "text" at bounding box center [703, 225] width 106 height 17
type input "$6,896.57"
click at [730, 262] on input "text" at bounding box center [703, 270] width 106 height 17
type input "$8.68"
click at [349, 97] on input "text" at bounding box center [405, 106] width 175 height 18
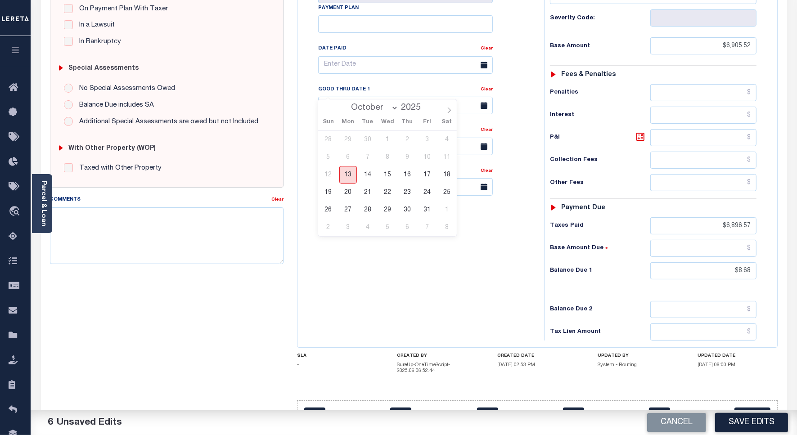
click at [348, 175] on span "13" at bounding box center [348, 175] width 18 height 18
type input "[DATE]"
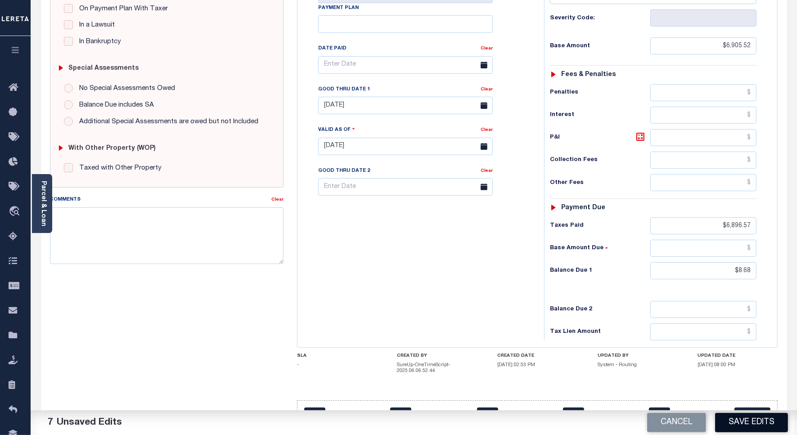
click at [741, 415] on button "Save Edits" at bounding box center [751, 422] width 73 height 19
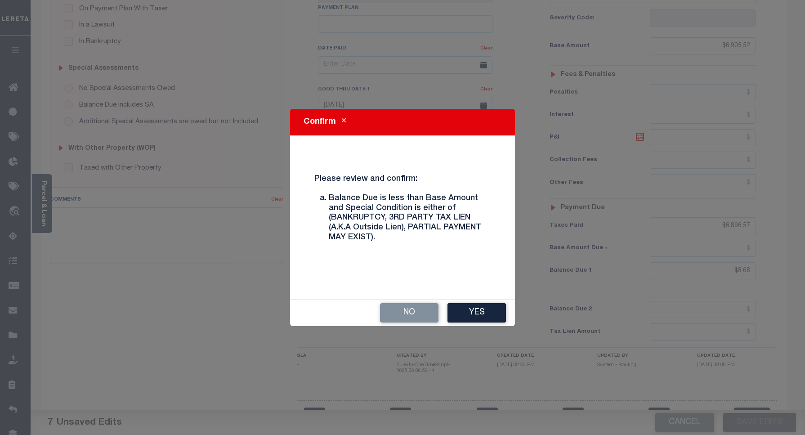
click at [495, 319] on button "Yes" at bounding box center [477, 312] width 58 height 19
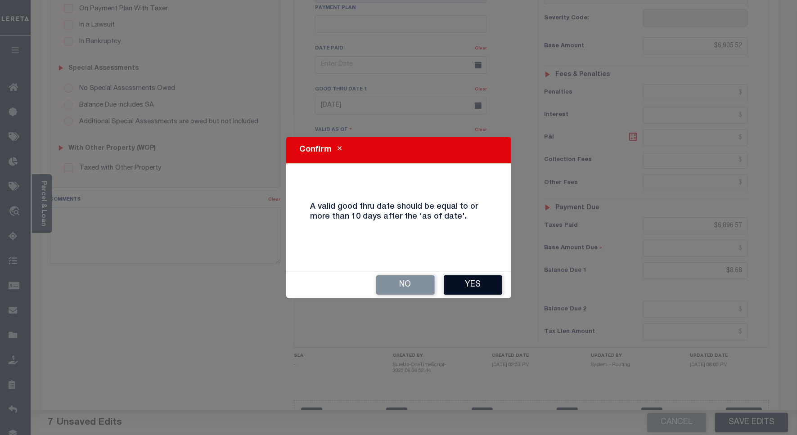
click at [480, 293] on button "Yes" at bounding box center [472, 284] width 58 height 19
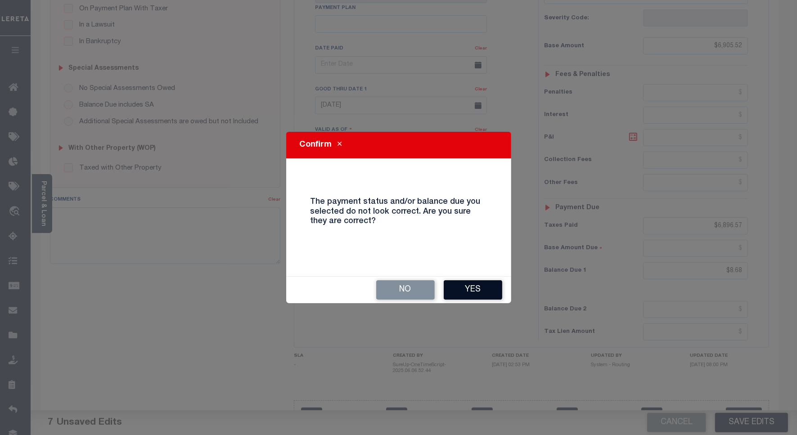
click at [480, 291] on button "Yes" at bounding box center [472, 289] width 58 height 19
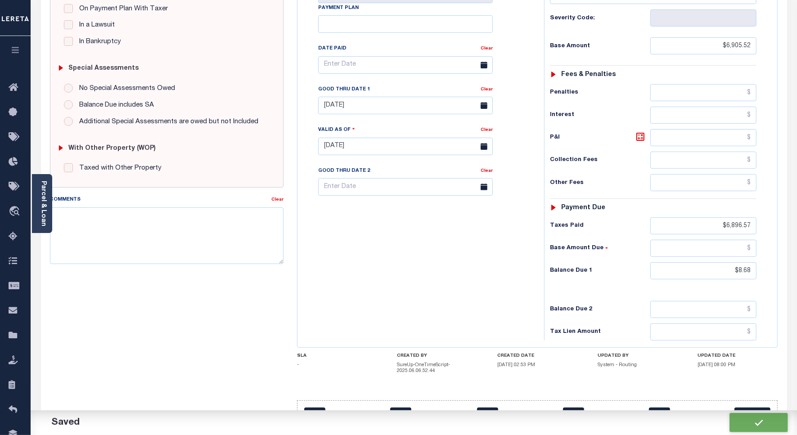
checkbox input "false"
type input "$6,905.52"
type input "$6,896.57"
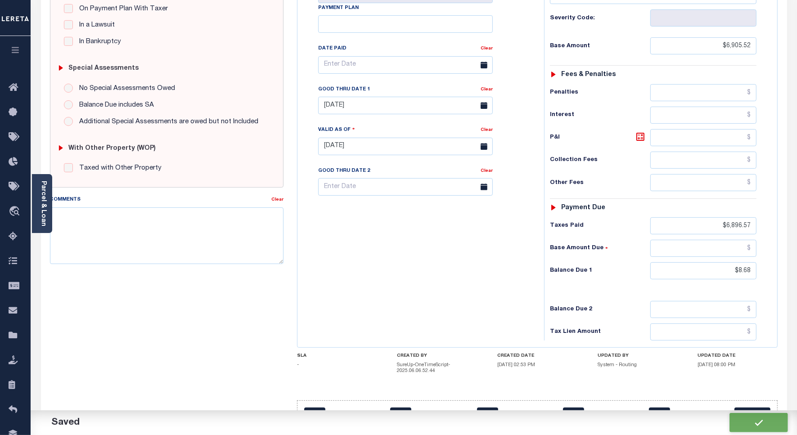
type input "$8.68"
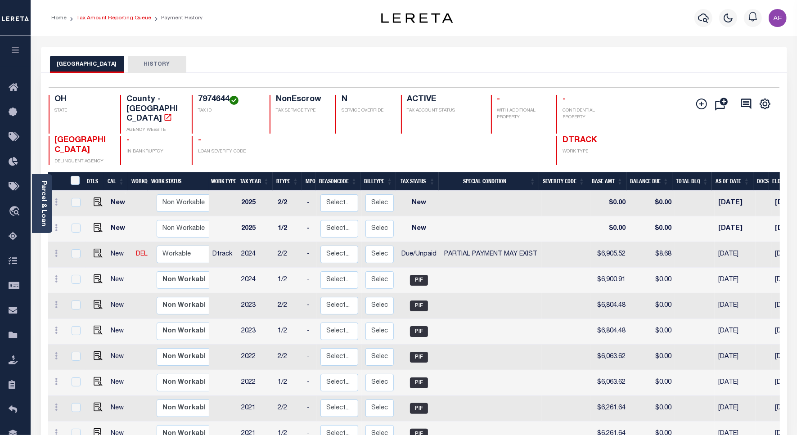
click at [122, 17] on link "Tax Amount Reporting Queue" at bounding box center [113, 17] width 75 height 5
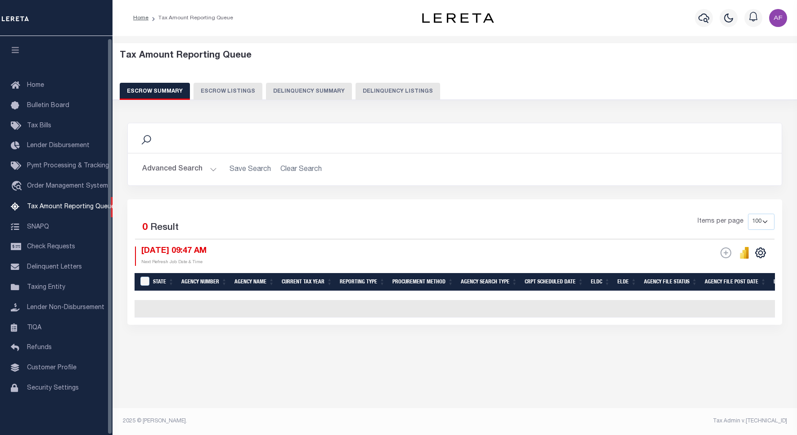
select select "100"
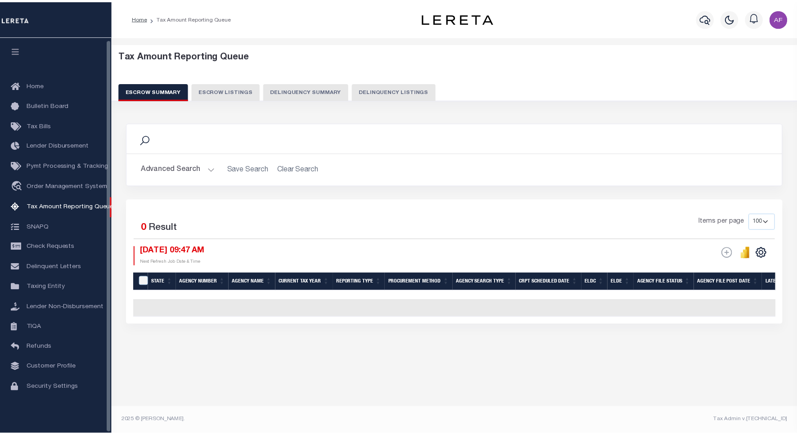
scroll to position [3, 0]
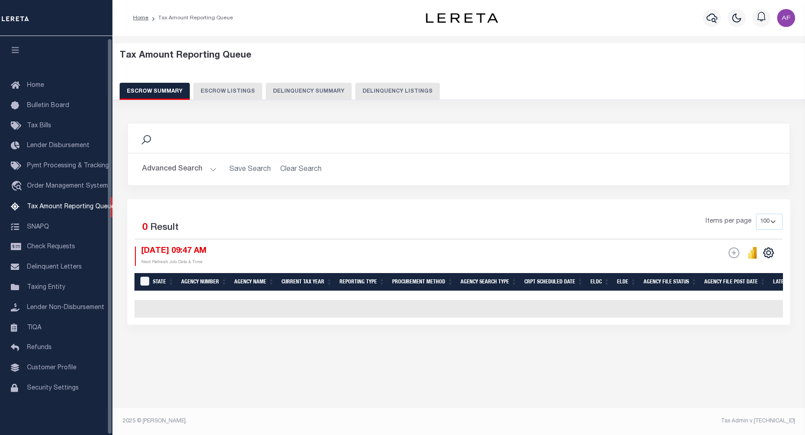
click at [410, 91] on button "Delinquency Listings" at bounding box center [397, 91] width 85 height 17
select select "100"
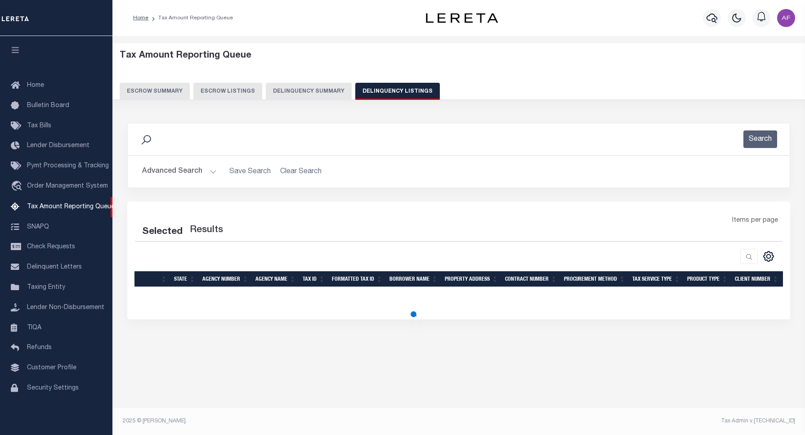
select select "100"
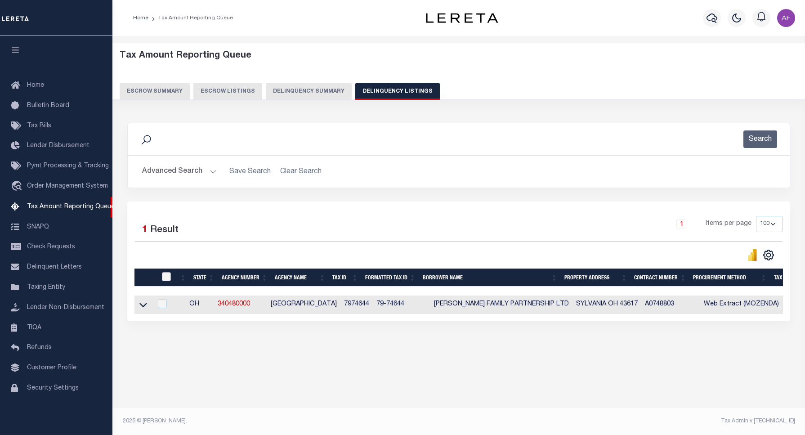
click at [165, 280] on input "checkbox" at bounding box center [166, 276] width 9 height 9
checkbox input "true"
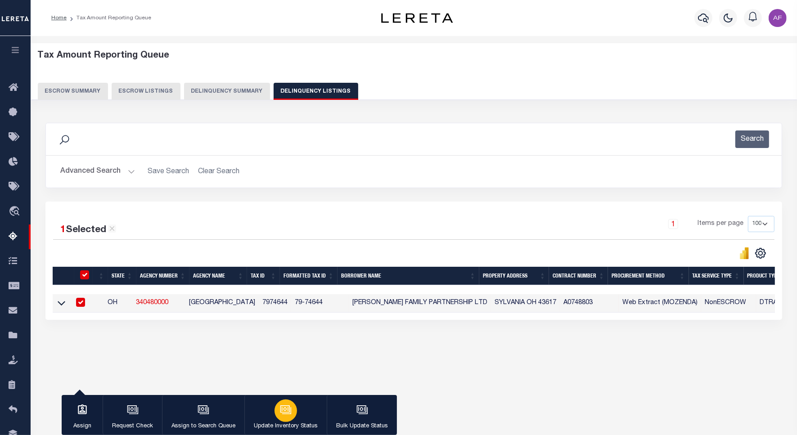
click at [274, 419] on button "Update Inventory Status" at bounding box center [285, 415] width 82 height 40
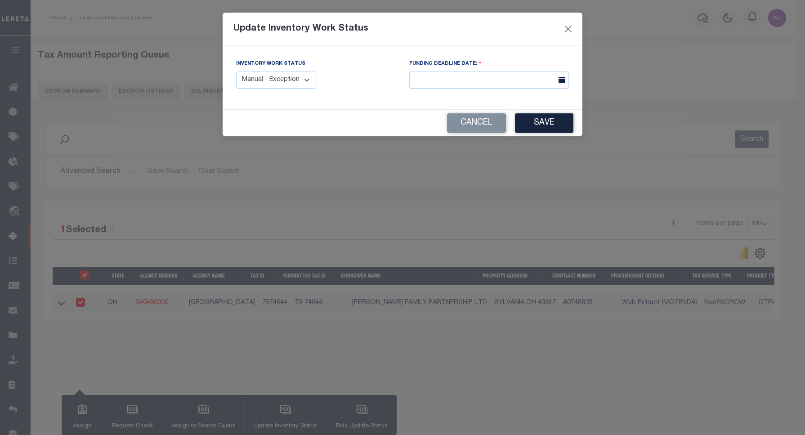
click at [290, 82] on select "Manual - Exception Pended - Awaiting Search Late Add Exception Completed" at bounding box center [276, 81] width 80 height 18
select select "4"
click at [236, 72] on select "Manual - Exception Pended - Awaiting Search Late Add Exception Completed" at bounding box center [276, 81] width 80 height 18
click at [536, 124] on button "Save" at bounding box center [544, 122] width 58 height 19
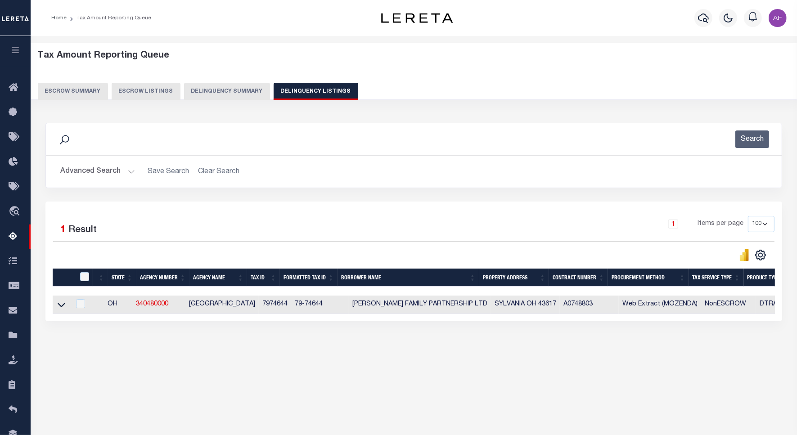
click at [95, 173] on button "Advanced Search" at bounding box center [97, 172] width 75 height 18
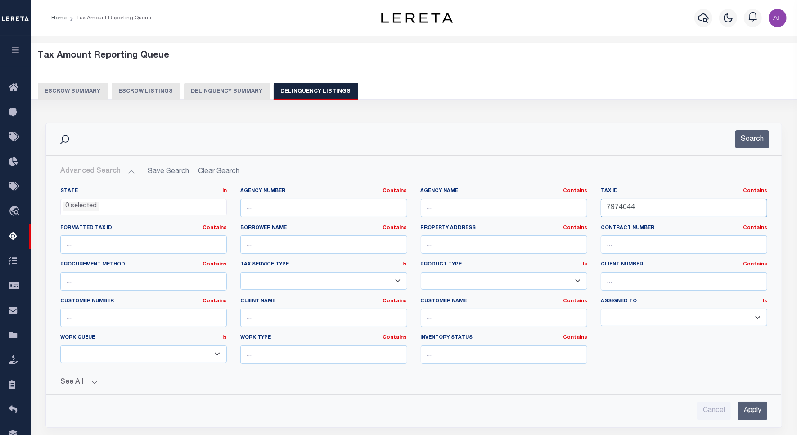
click at [619, 209] on input "7974644" at bounding box center [683, 208] width 166 height 18
paste input "70"
type input "7974704"
click at [748, 144] on button "Search" at bounding box center [752, 139] width 34 height 18
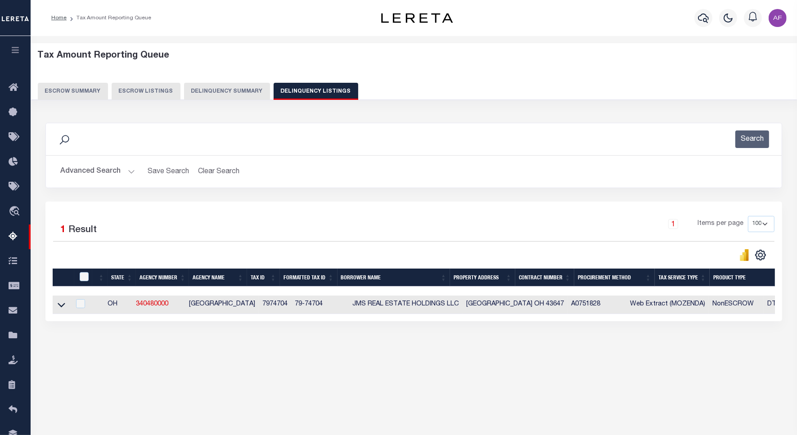
click at [66, 302] on td at bounding box center [62, 305] width 18 height 18
checkbox input "true"
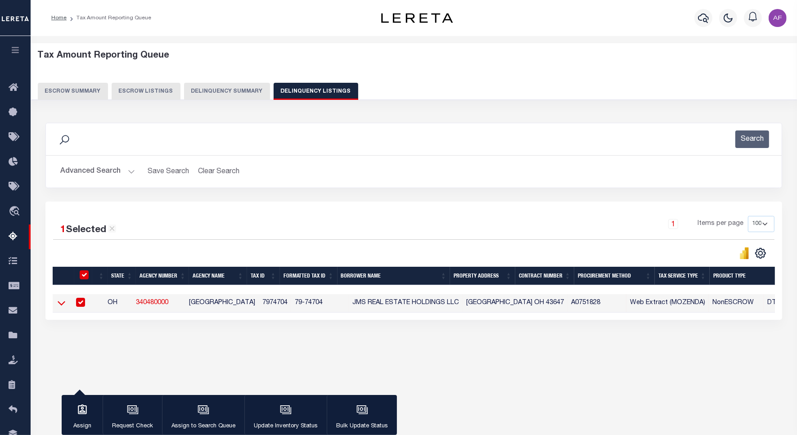
click at [62, 308] on icon at bounding box center [62, 302] width 8 height 9
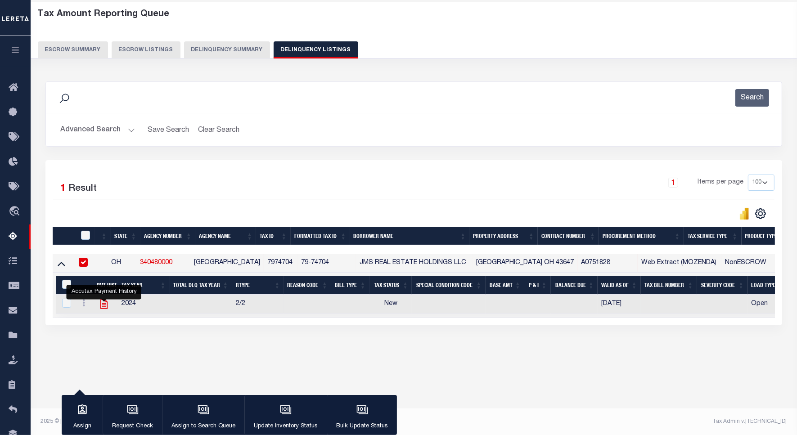
click at [104, 303] on icon "" at bounding box center [103, 304] width 7 height 9
checkbox input "true"
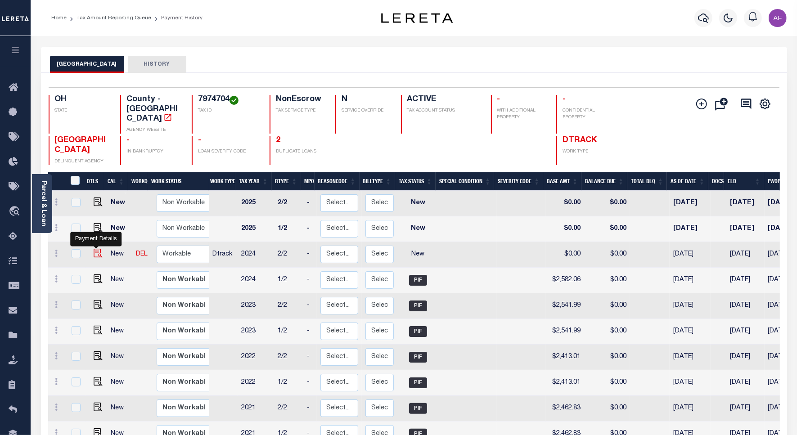
click at [95, 249] on img "" at bounding box center [98, 253] width 9 height 9
checkbox input "true"
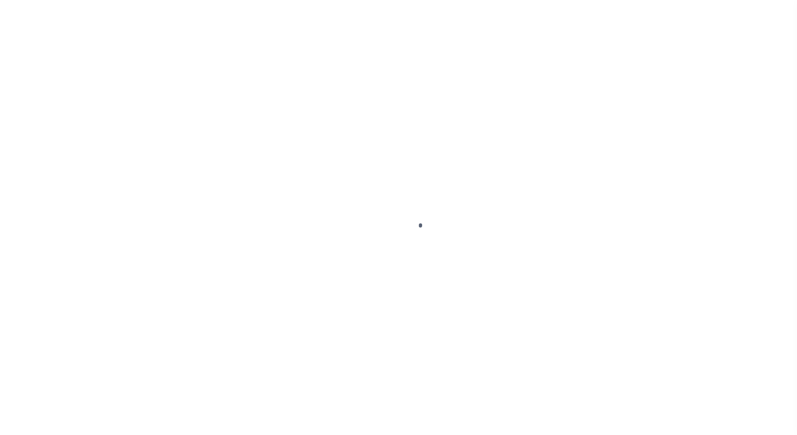
select select "NW2"
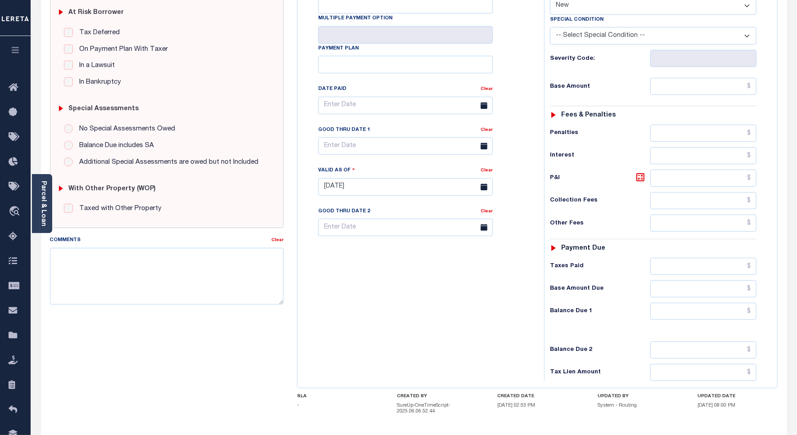
scroll to position [237, 0]
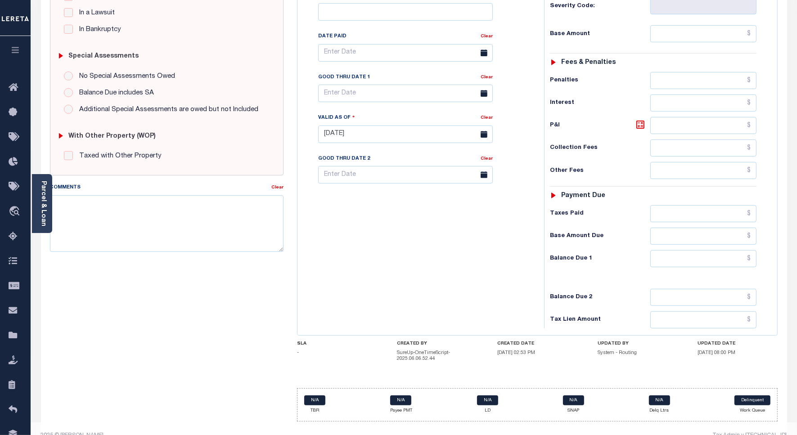
click at [720, 201] on div "Tax Status Status - Select Status Code -" at bounding box center [656, 129] width 224 height 397
click at [718, 205] on input "text" at bounding box center [703, 213] width 106 height 17
paste input "2,581.11"
type input "$2,581.11"
type input "[DATE]"
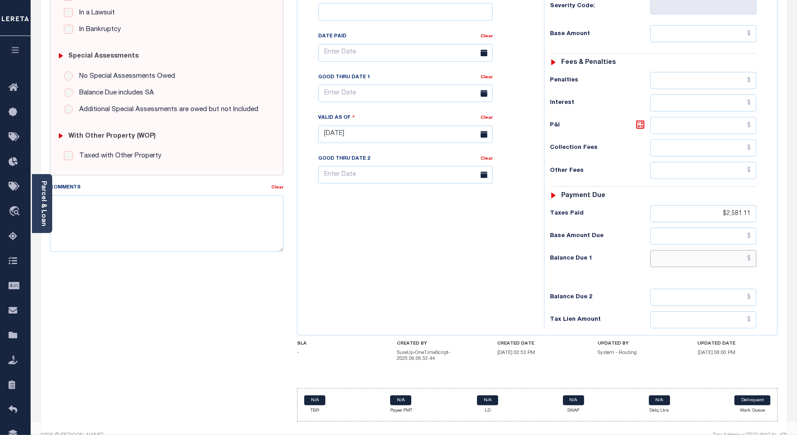
click at [727, 250] on input "text" at bounding box center [703, 258] width 106 height 17
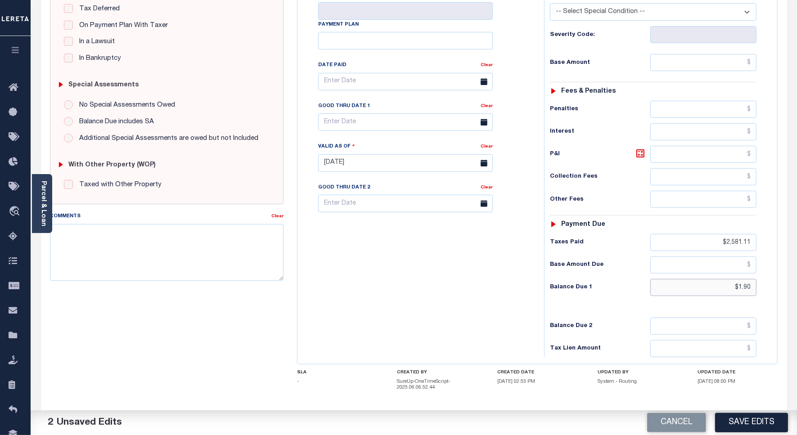
scroll to position [125, 0]
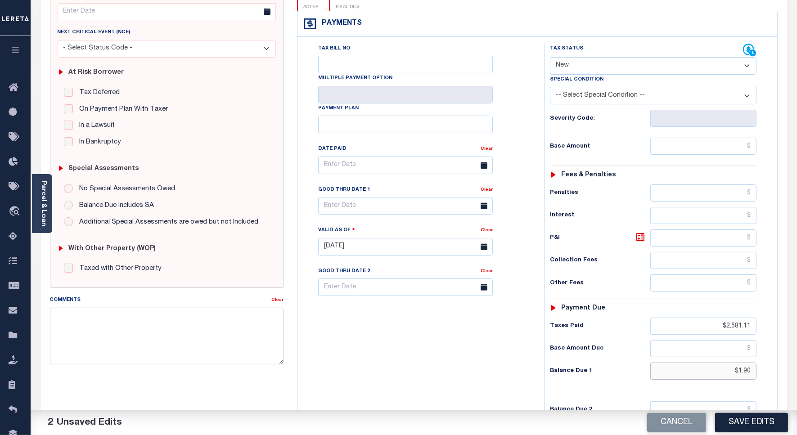
type input "$1.90"
click at [717, 138] on input "text" at bounding box center [703, 146] width 106 height 17
type input "$2,583.01"
click at [360, 157] on input "text" at bounding box center [405, 166] width 175 height 18
click at [410, 354] on div "Tax Bill No Multiple Payment Option Payment Plan Clear" at bounding box center [418, 242] width 237 height 397
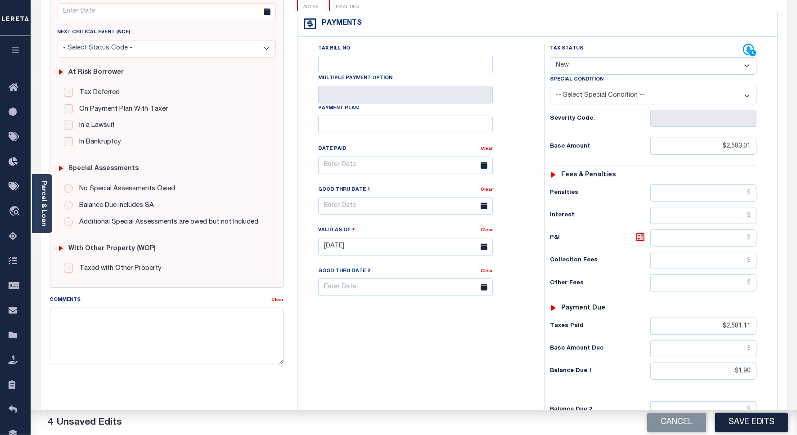
click at [569, 75] on div "Special Condition" at bounding box center [653, 81] width 206 height 13
click at [567, 57] on select "- Select Status Code - Open Due/Unpaid Paid Incomplete No Tax Due Internal Refu…" at bounding box center [653, 66] width 206 height 18
select select "DUE"
click at [550, 57] on select "- Select Status Code - Open Due/Unpaid Paid Incomplete No Tax Due Internal Refu…" at bounding box center [653, 66] width 206 height 18
drag, startPoint x: 576, startPoint y: 91, endPoint x: 579, endPoint y: 81, distance: 10.8
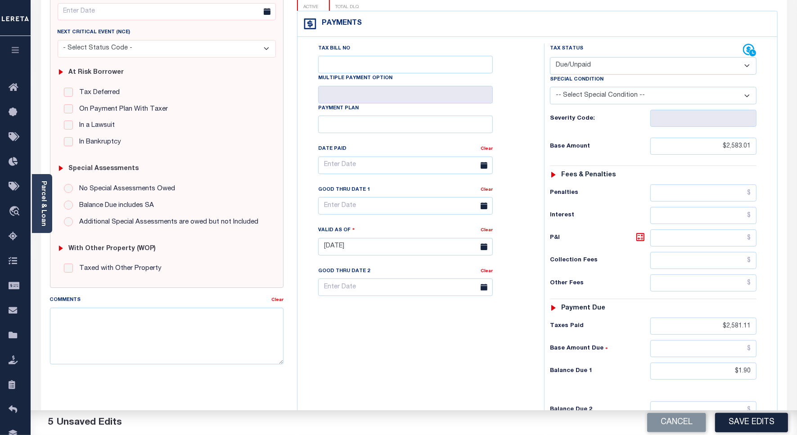
click at [577, 104] on div "Severity Code:" at bounding box center [653, 115] width 220 height 22
click at [579, 87] on select "-- Select Special Condition -- 3RD PARTY TAX LIEN AGENCY TAX LIEN (A.K.A Inside…" at bounding box center [653, 96] width 206 height 18
select select "15"
click at [550, 87] on select "-- Select Special Condition -- 3RD PARTY TAX LIEN AGENCY TAX LIEN (A.K.A Inside…" at bounding box center [653, 96] width 206 height 18
click at [344, 197] on input "text" at bounding box center [405, 206] width 175 height 18
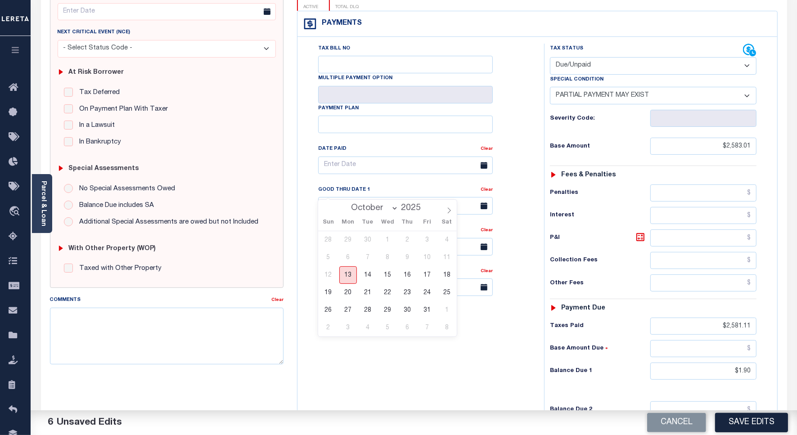
click at [345, 277] on span "13" at bounding box center [348, 275] width 18 height 18
type input "10/13/2025"
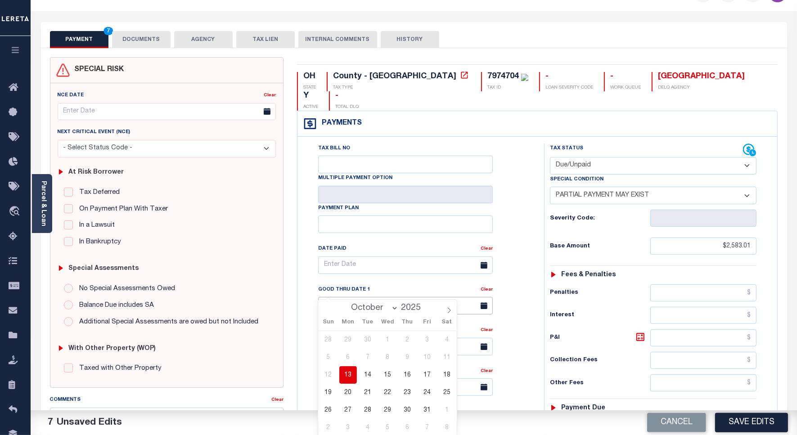
scroll to position [0, 0]
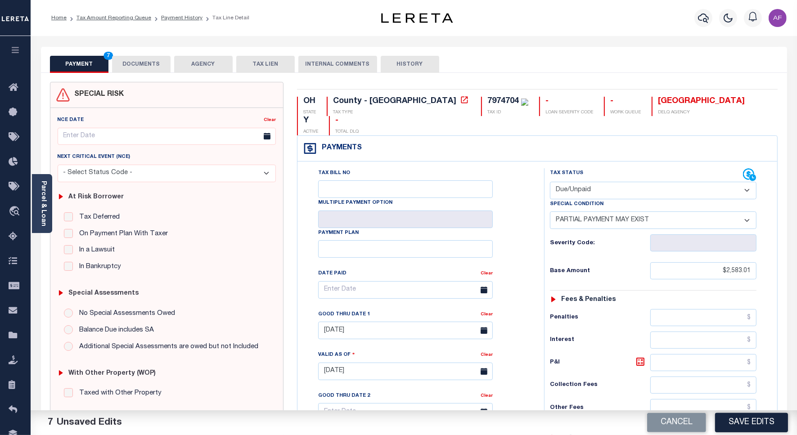
click at [140, 65] on button "DOCUMENTS" at bounding box center [141, 64] width 58 height 17
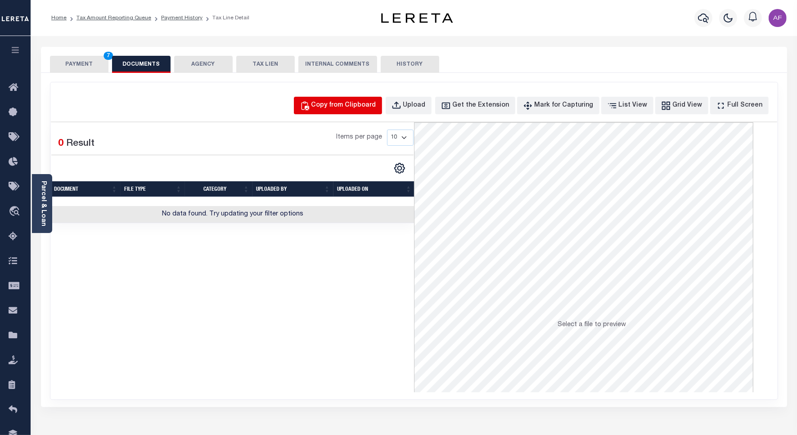
click at [357, 110] on div "Copy from Clipboard" at bounding box center [343, 106] width 65 height 10
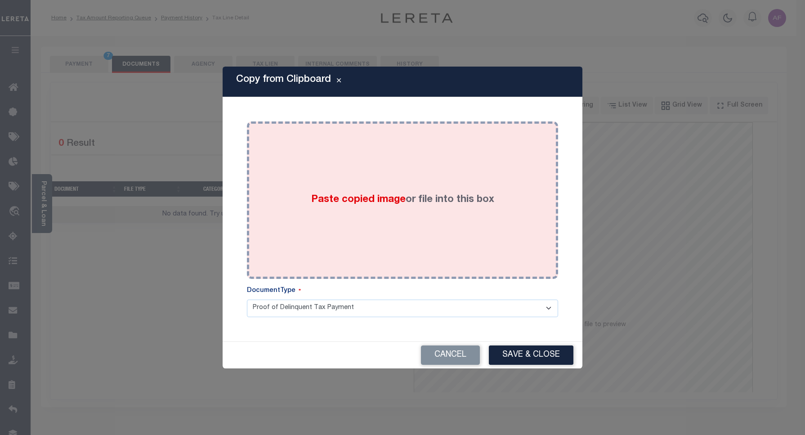
click at [491, 194] on label "Paste copied image or file into this box" at bounding box center [402, 200] width 183 height 15
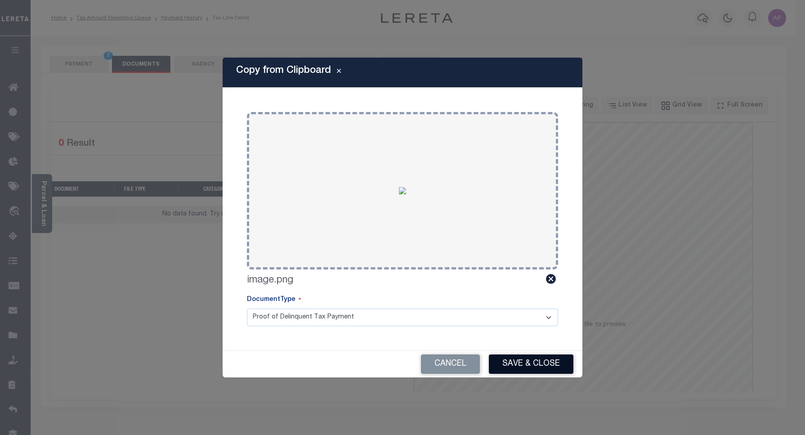
click at [534, 369] on button "Save & Close" at bounding box center [531, 363] width 85 height 19
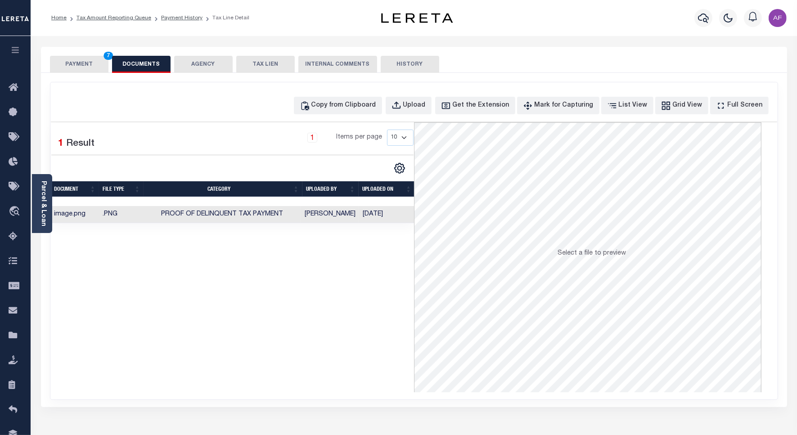
click at [79, 59] on button "PAYMENT 7" at bounding box center [79, 64] width 58 height 17
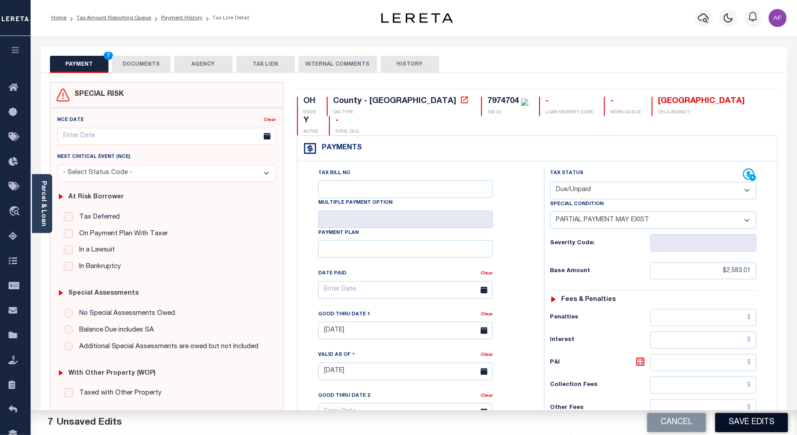
click at [738, 415] on button "Save Edits" at bounding box center [751, 422] width 73 height 19
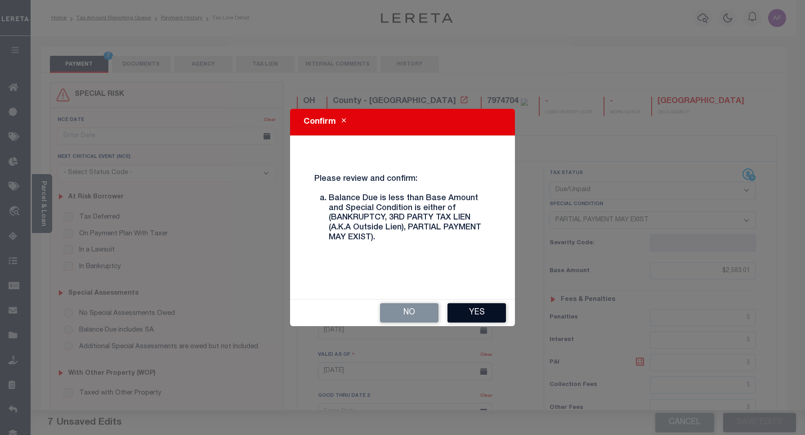
click at [474, 309] on button "Yes" at bounding box center [477, 312] width 58 height 19
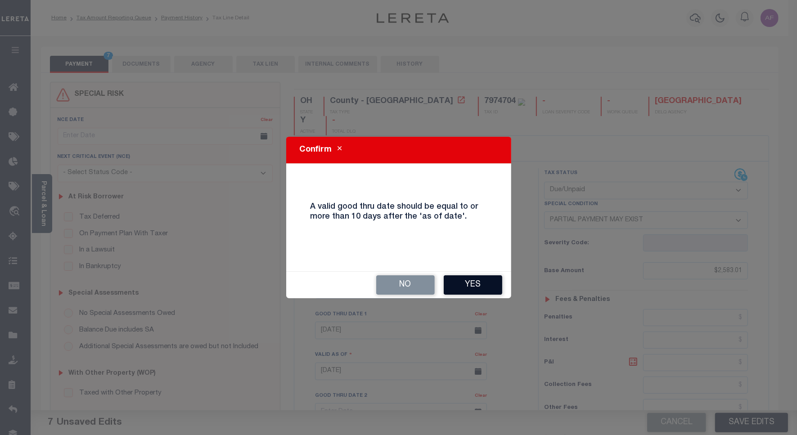
click at [468, 288] on button "Yes" at bounding box center [472, 284] width 58 height 19
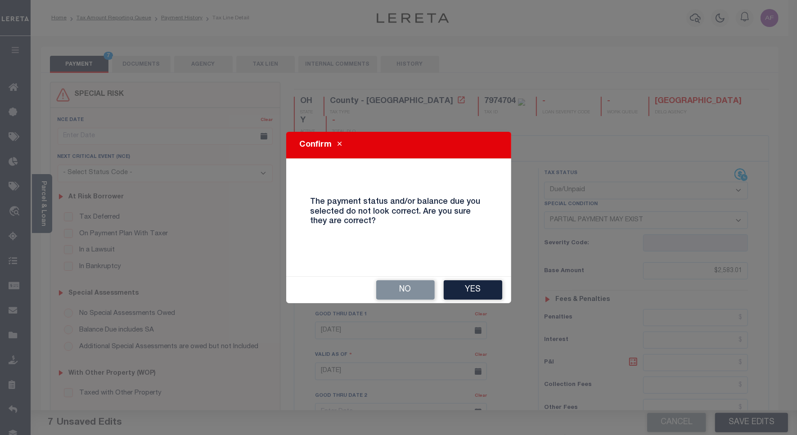
click at [468, 288] on button "Yes" at bounding box center [472, 289] width 58 height 19
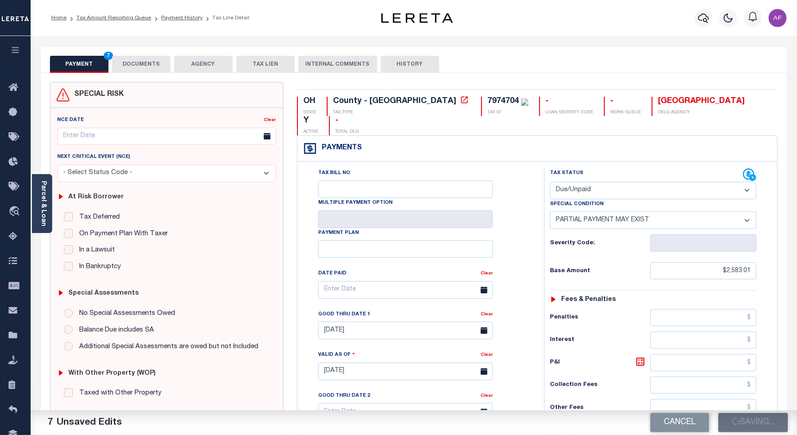
checkbox input "false"
type input "$2,583.01"
type input "$2,581.11"
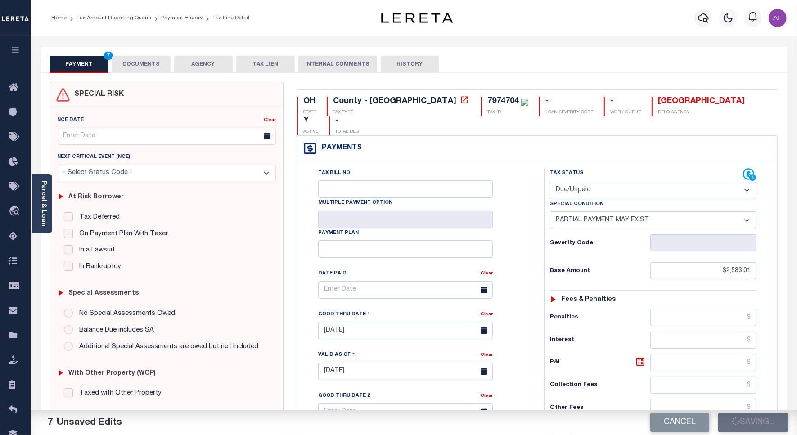
type input "$1.9"
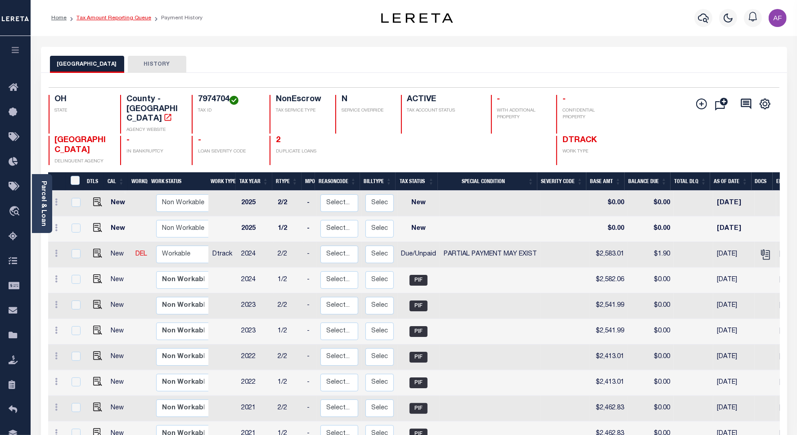
click at [100, 18] on link "Tax Amount Reporting Queue" at bounding box center [113, 17] width 75 height 5
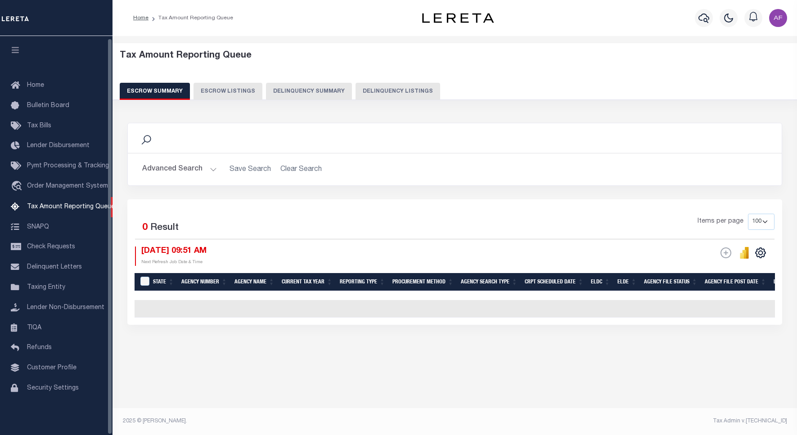
select select "100"
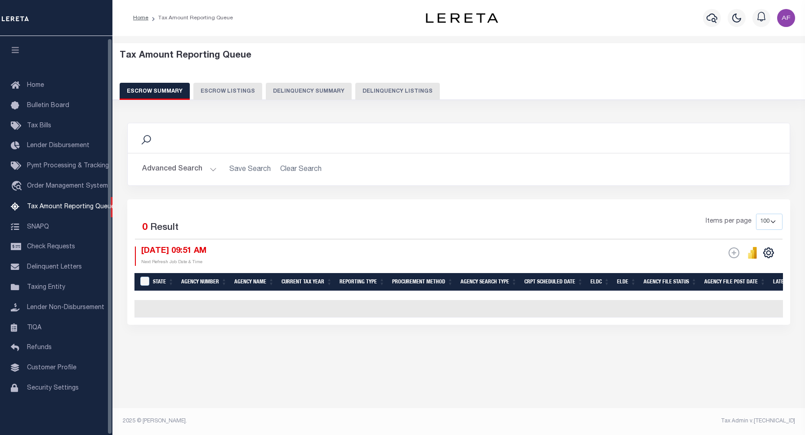
click at [390, 86] on button "Delinquency Listings" at bounding box center [397, 91] width 85 height 17
select select "100"
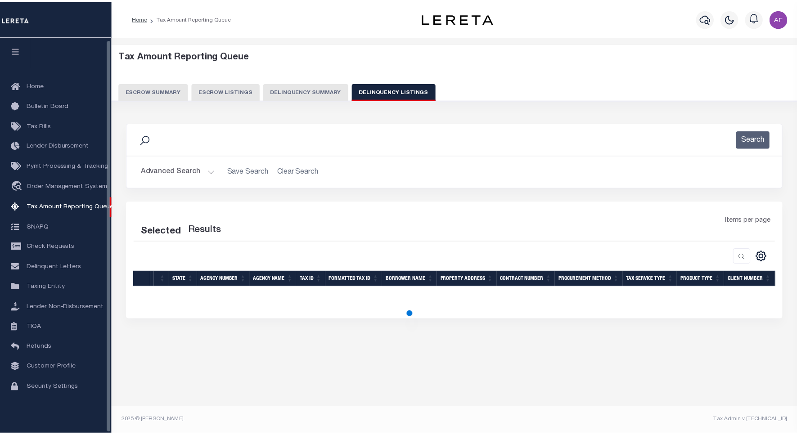
scroll to position [3, 0]
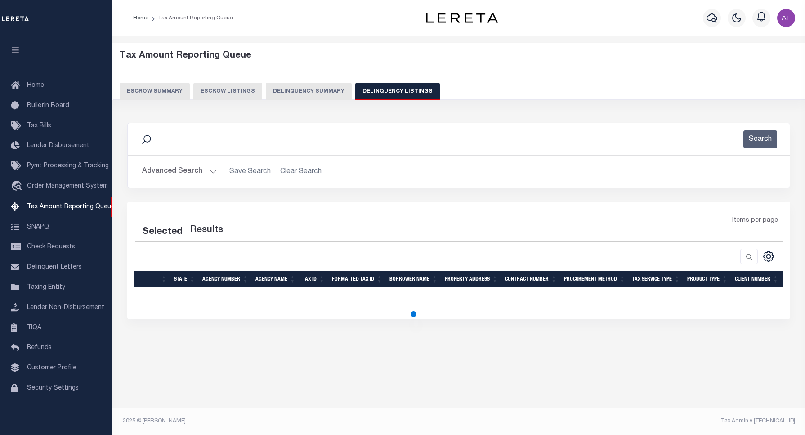
select select "100"
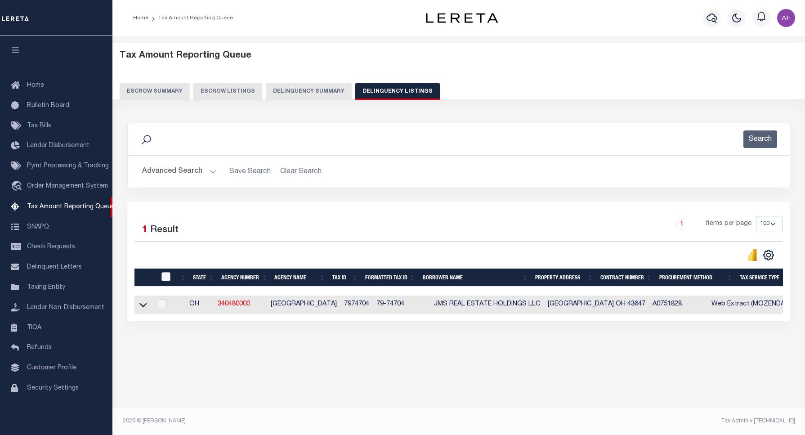
click at [163, 280] on input "checkbox" at bounding box center [165, 276] width 9 height 9
checkbox input "true"
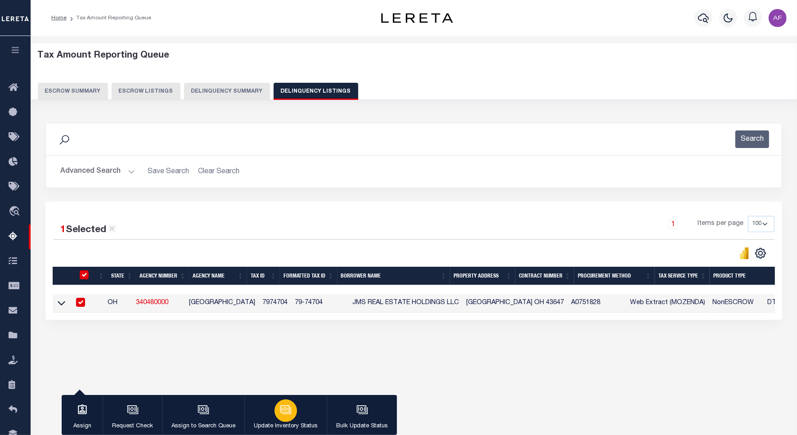
click at [296, 403] on button "Update Inventory Status" at bounding box center [285, 415] width 82 height 40
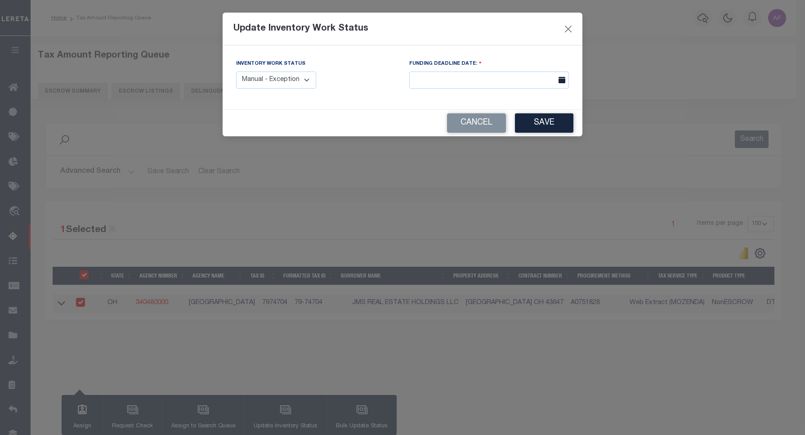
click at [305, 82] on select "Manual - Exception Pended - Awaiting Search Late Add Exception Completed" at bounding box center [276, 81] width 80 height 18
select select "4"
click at [236, 72] on select "Manual - Exception Pended - Awaiting Search Late Add Exception Completed" at bounding box center [276, 81] width 80 height 18
click at [534, 125] on button "Save" at bounding box center [544, 122] width 58 height 19
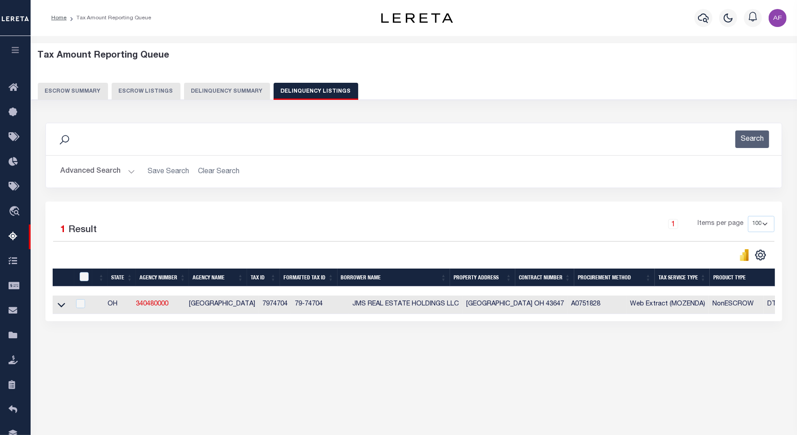
click at [93, 167] on button "Advanced Search" at bounding box center [97, 172] width 75 height 18
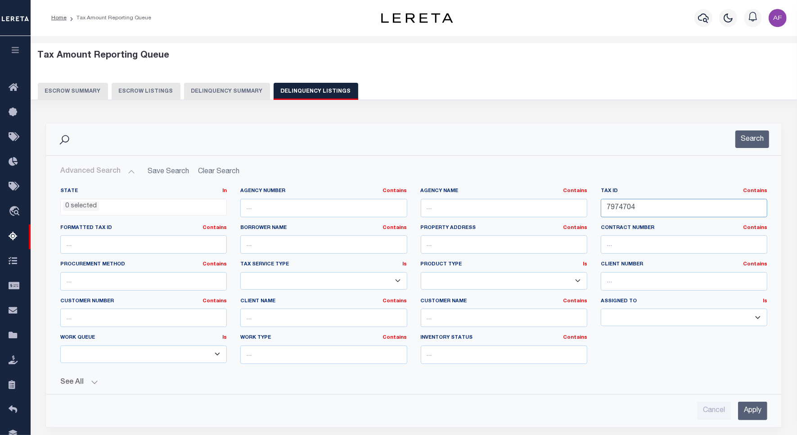
click at [621, 205] on input "7974704" at bounding box center [683, 208] width 166 height 18
paste input "5"
type input "7974705"
click at [746, 139] on button "Search" at bounding box center [752, 139] width 34 height 18
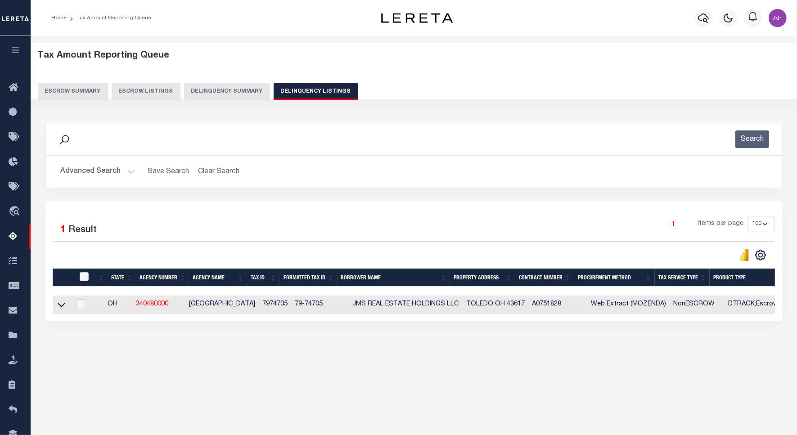
drag, startPoint x: 59, startPoint y: 309, endPoint x: 109, endPoint y: 233, distance: 91.3
click at [60, 309] on icon at bounding box center [62, 304] width 8 height 9
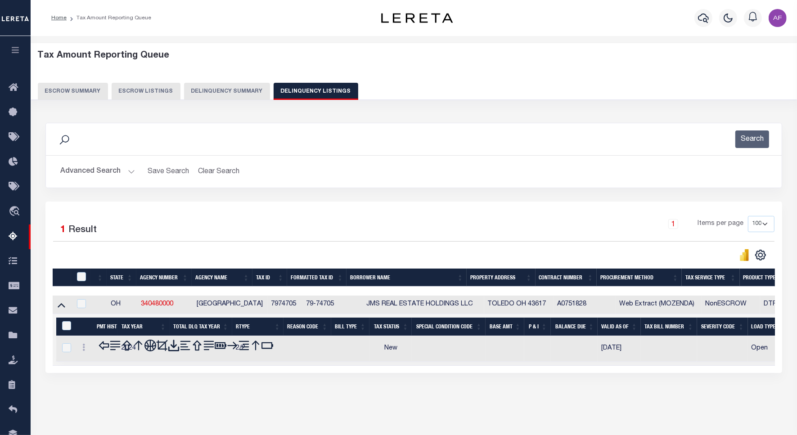
scroll to position [41, 0]
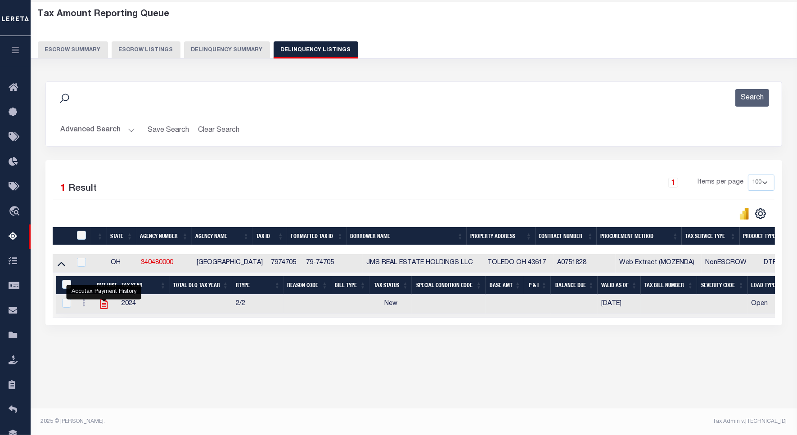
click at [104, 306] on icon "" at bounding box center [104, 304] width 12 height 12
checkbox input "true"
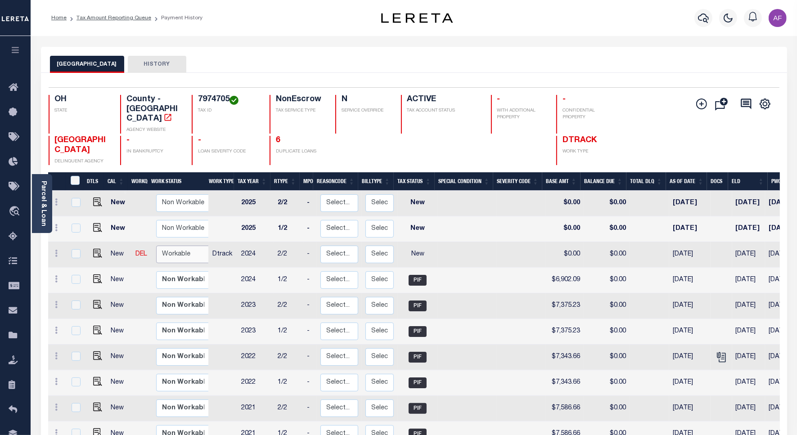
click at [169, 247] on select "Non Workable Workable" at bounding box center [183, 255] width 54 height 18
checkbox input "true"
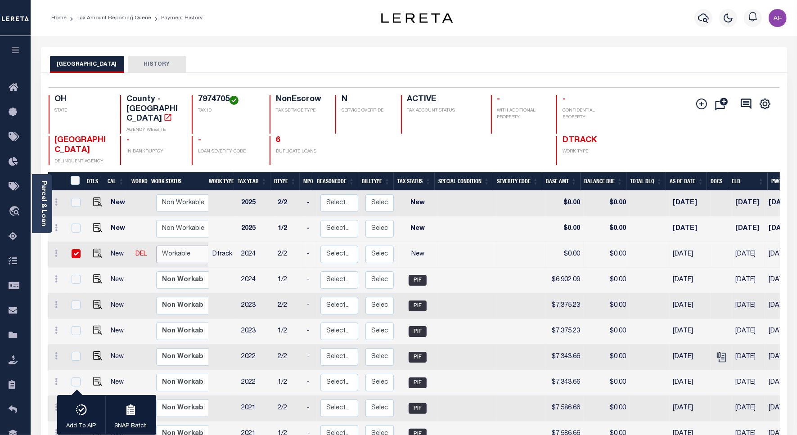
select select "true"
click at [156, 246] on select "Non Workable Workable" at bounding box center [183, 255] width 54 height 18
checkbox input "false"
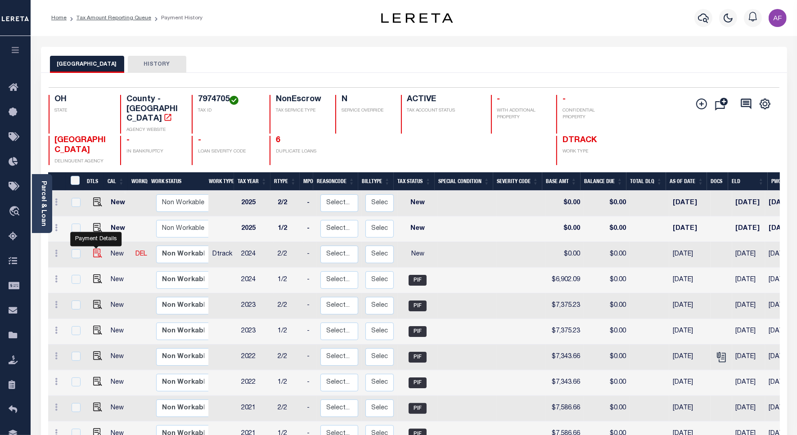
click at [93, 249] on img "" at bounding box center [97, 253] width 9 height 9
checkbox input "true"
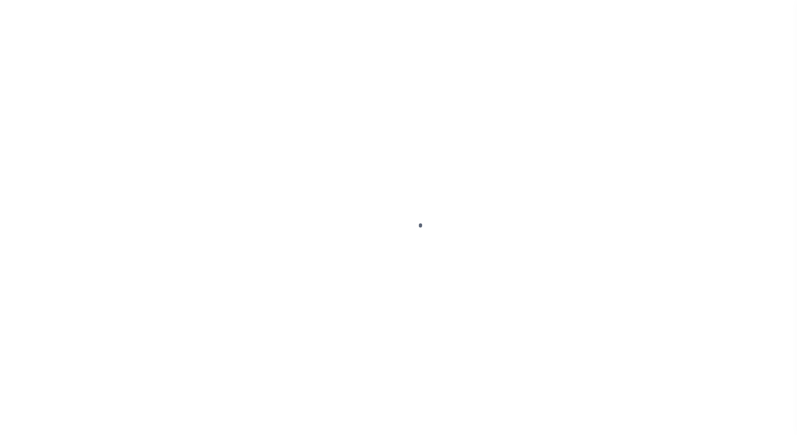
select select "NW2"
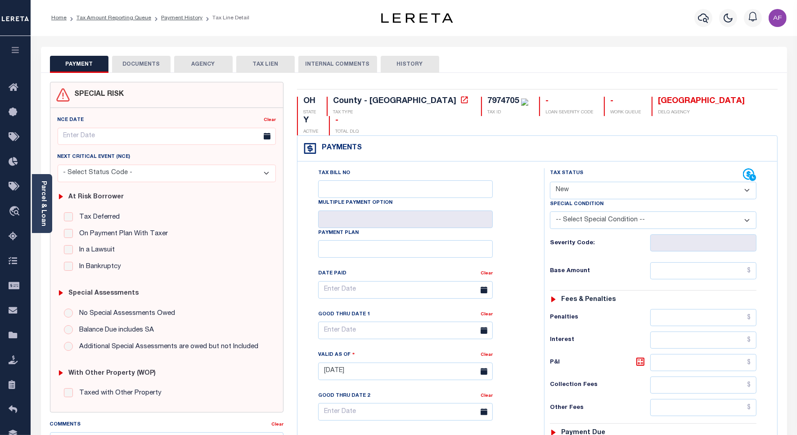
click at [570, 182] on select "- Select Status Code - Open Due/Unpaid Paid Incomplete No Tax Due Internal Refu…" at bounding box center [653, 191] width 206 height 18
click at [702, 262] on input "text" at bounding box center [703, 270] width 106 height 17
paste input "6,906.49"
type input "$6,906.49"
type input "[DATE]"
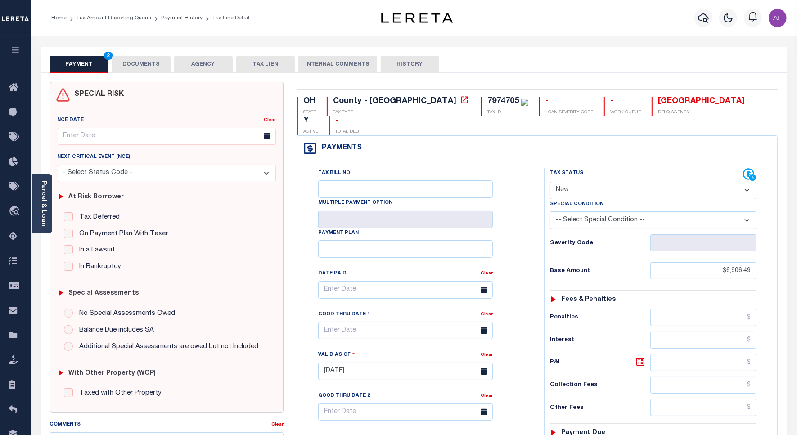
drag, startPoint x: 601, startPoint y: 174, endPoint x: 596, endPoint y: 178, distance: 6.4
click at [601, 182] on select "- Select Status Code - Open Due/Unpaid Paid Incomplete No Tax Due Internal Refu…" at bounding box center [653, 191] width 206 height 18
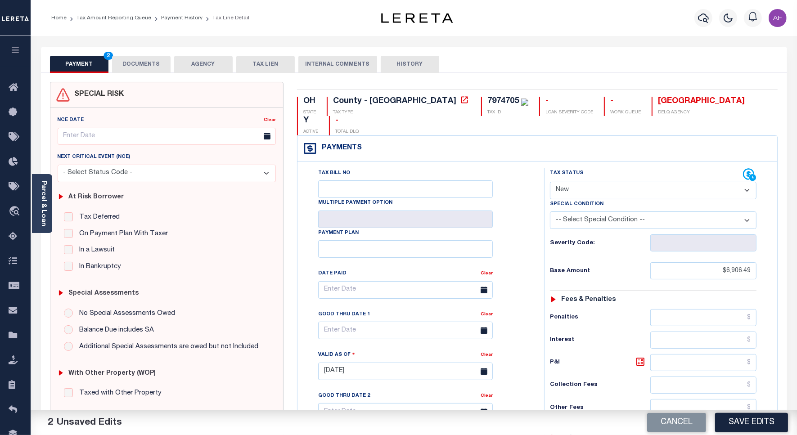
select select "DUE"
click at [550, 182] on select "- Select Status Code - Open Due/Unpaid Paid Incomplete No Tax Due Internal Refu…" at bounding box center [653, 191] width 206 height 18
click at [595, 211] on select "-- Select Special Condition -- 3RD PARTY TAX LIEN AGENCY TAX LIEN (A.K.A Inside…" at bounding box center [653, 220] width 206 height 18
select select "15"
click at [550, 211] on select "-- Select Special Condition -- 3RD PARTY TAX LIEN AGENCY TAX LIEN (A.K.A Inside…" at bounding box center [653, 220] width 206 height 18
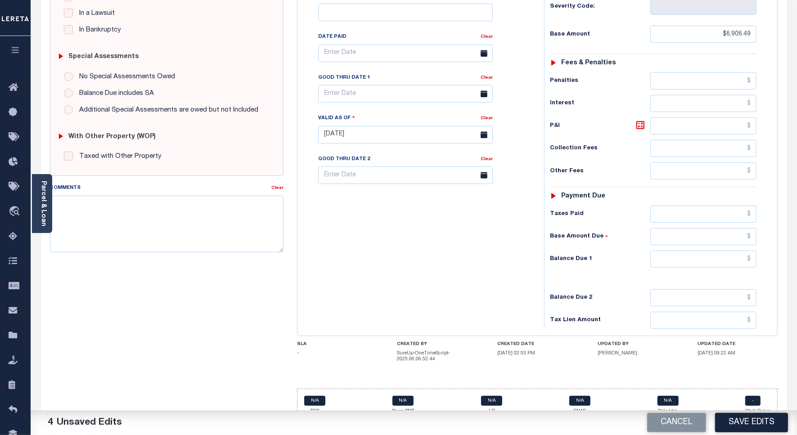
scroll to position [237, 0]
click at [707, 205] on input "text" at bounding box center [703, 213] width 106 height 17
paste input "6,897.69"
type input "$6,897.69"
click at [725, 250] on input "text" at bounding box center [703, 258] width 106 height 17
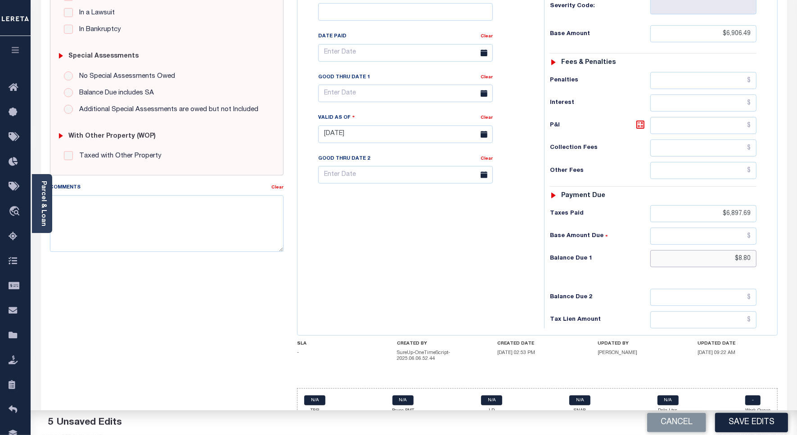
type input "$8.80"
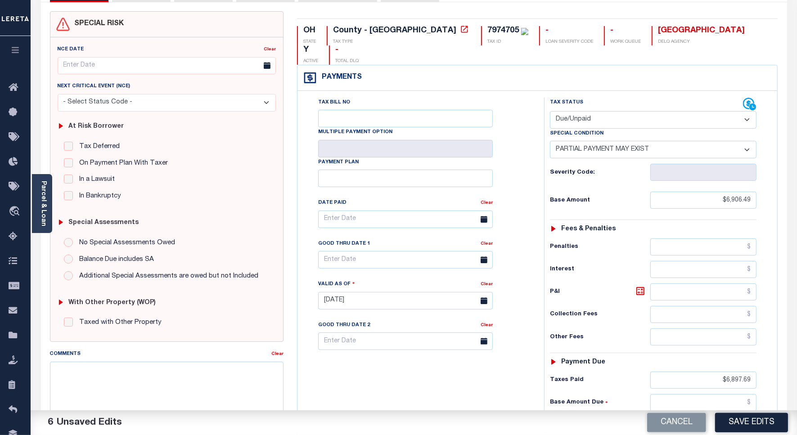
scroll to position [0, 0]
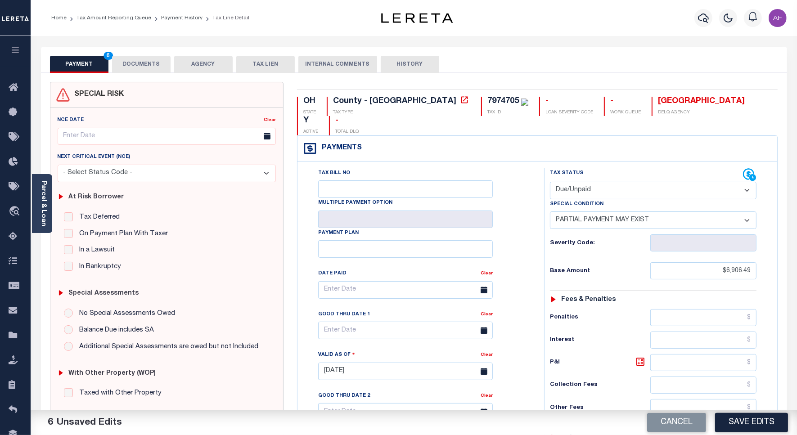
click at [170, 64] on button "DOCUMENTS" at bounding box center [141, 64] width 58 height 17
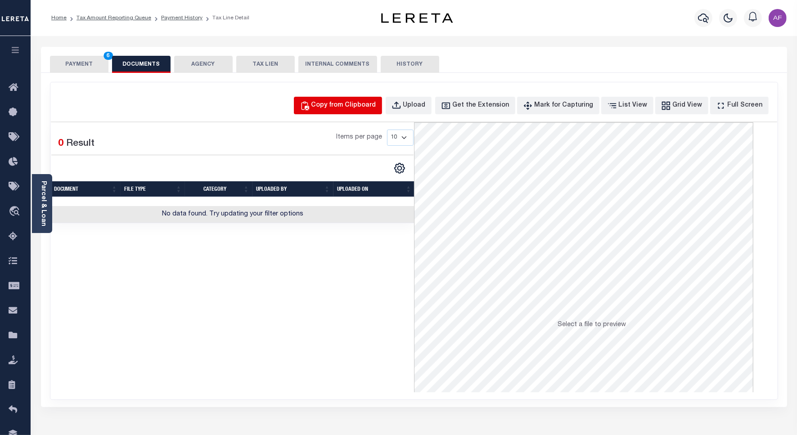
click at [344, 104] on div "Copy from Clipboard" at bounding box center [343, 106] width 65 height 10
select select "POP"
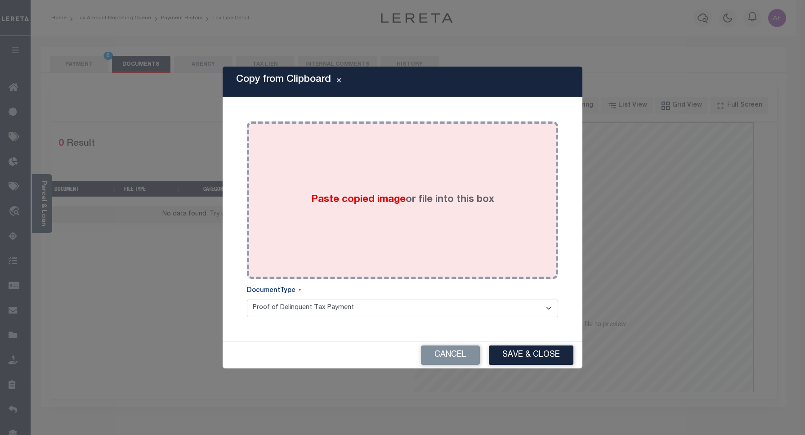
click at [487, 161] on div "Paste copied image or file into this box" at bounding box center [403, 200] width 298 height 144
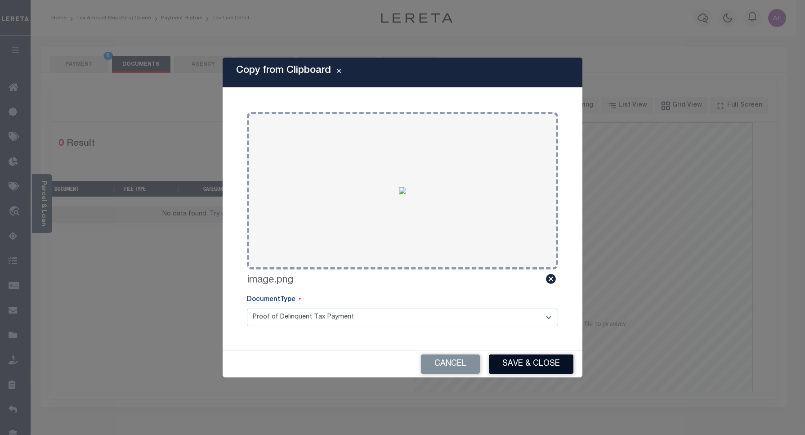
click at [534, 363] on button "Save & Close" at bounding box center [531, 363] width 85 height 19
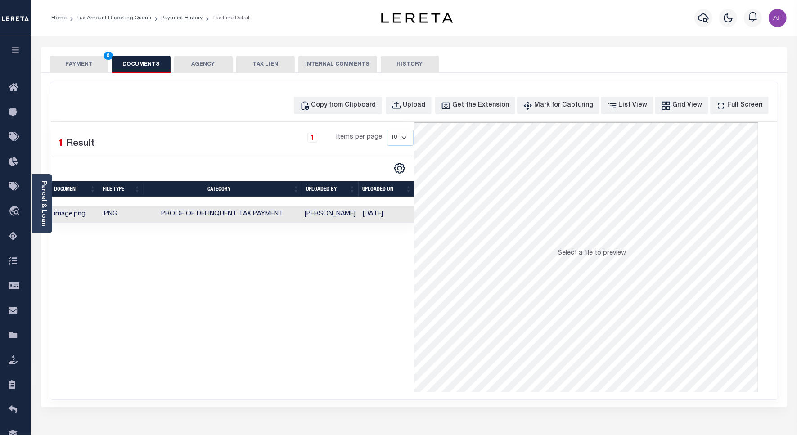
click at [85, 72] on button "PAYMENT 6" at bounding box center [79, 64] width 58 height 17
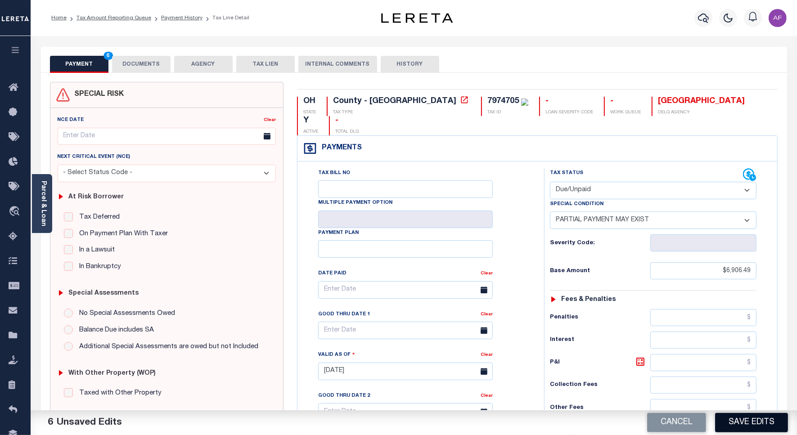
click at [769, 424] on button "Save Edits" at bounding box center [751, 422] width 73 height 19
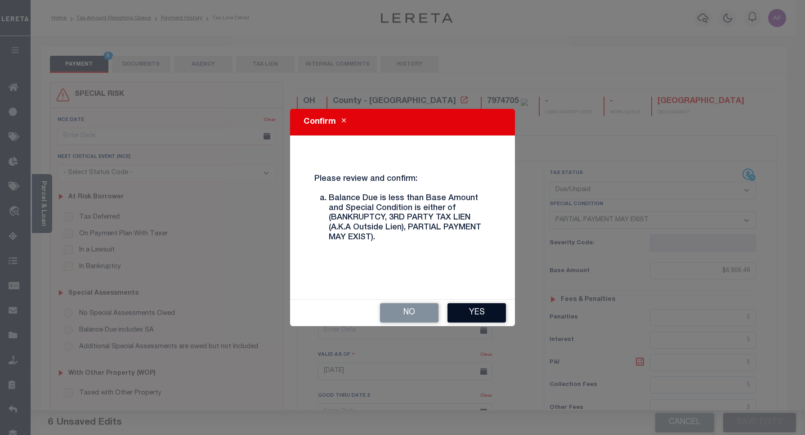
click at [489, 306] on button "Yes" at bounding box center [477, 312] width 58 height 19
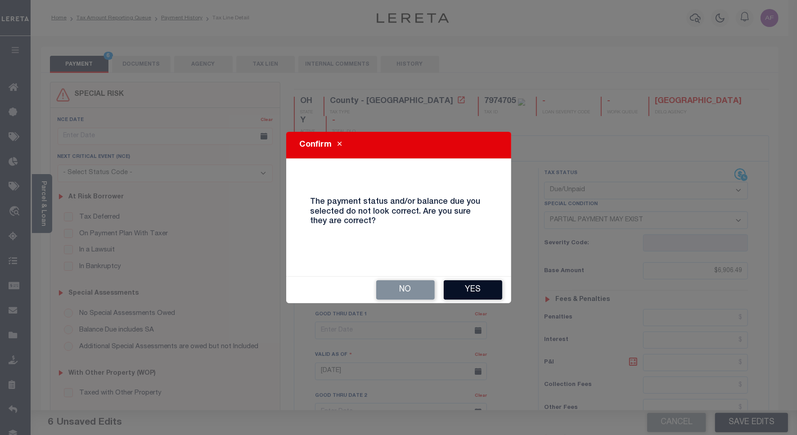
click at [464, 293] on button "Yes" at bounding box center [472, 289] width 58 height 19
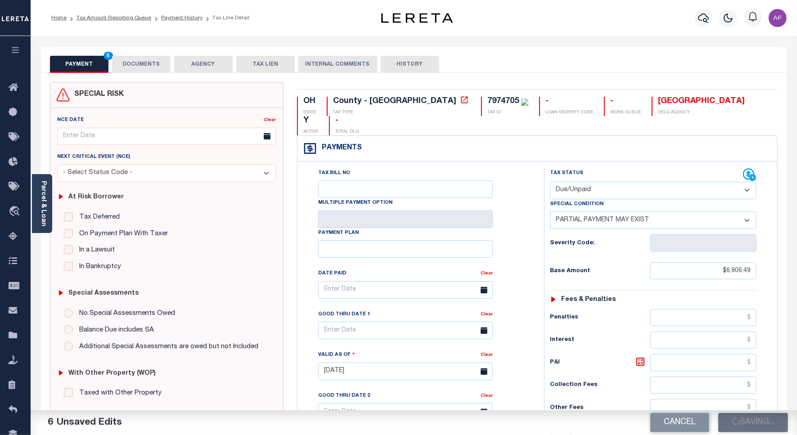
checkbox input "false"
type input "$6,906.49"
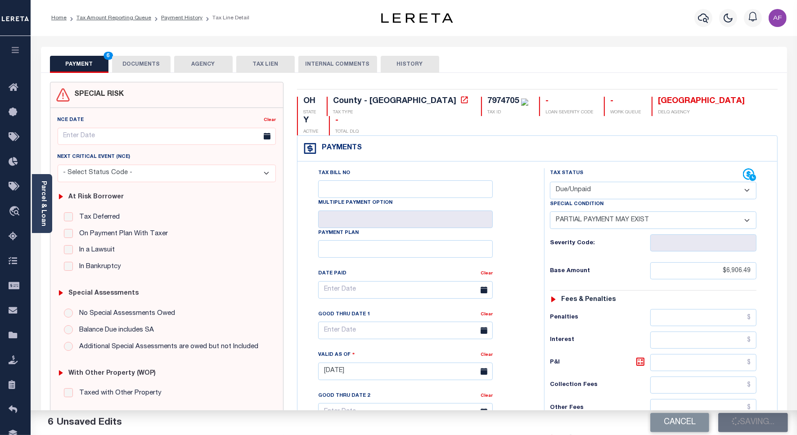
type input "$6,897.69"
type input "$8.8"
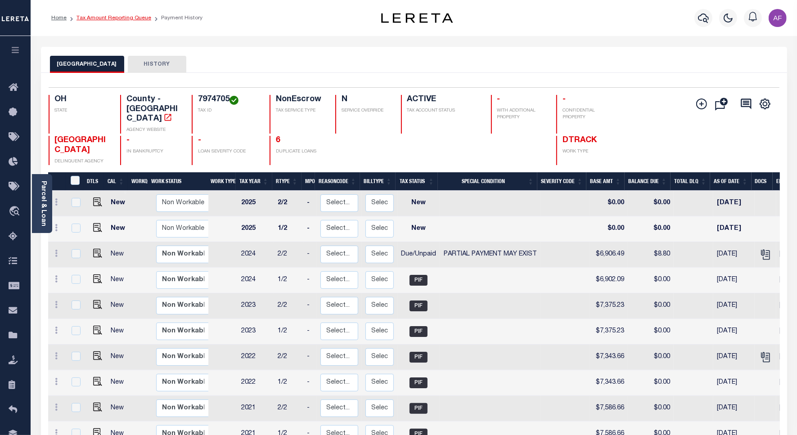
click at [106, 18] on link "Tax Amount Reporting Queue" at bounding box center [113, 17] width 75 height 5
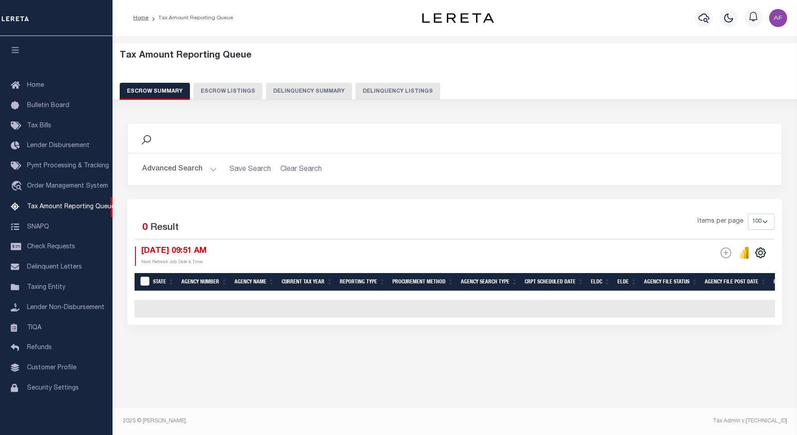
select select "100"
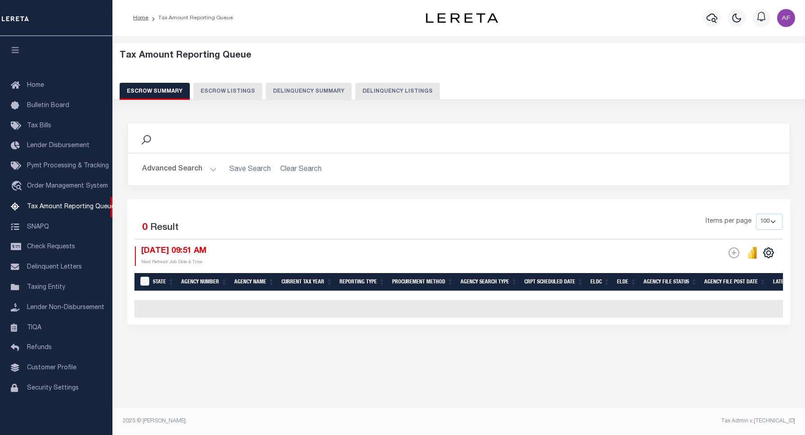
click at [388, 91] on button "Delinquency Listings" at bounding box center [397, 91] width 85 height 17
select select "100"
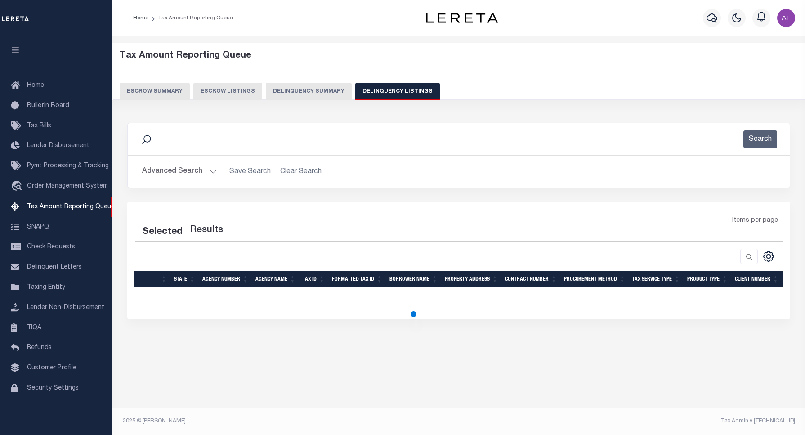
select select "100"
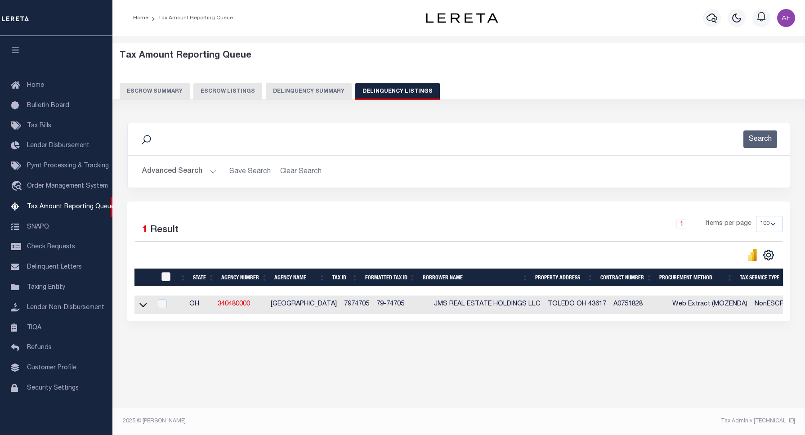
click at [163, 278] on input "checkbox" at bounding box center [165, 276] width 9 height 9
checkbox input "true"
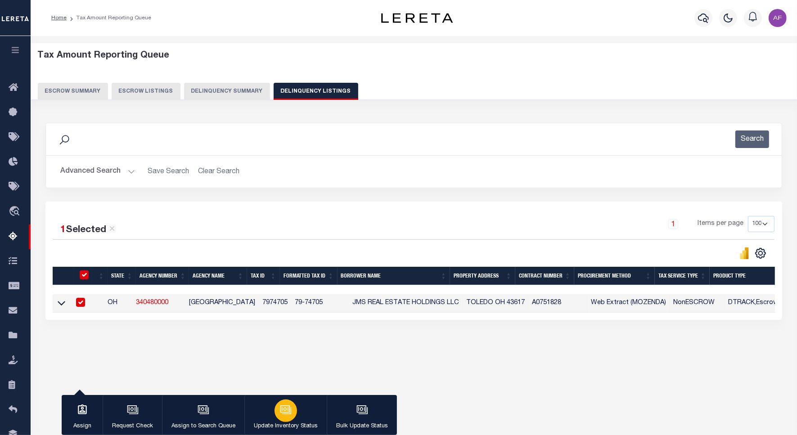
click at [276, 407] on div "button" at bounding box center [285, 410] width 22 height 22
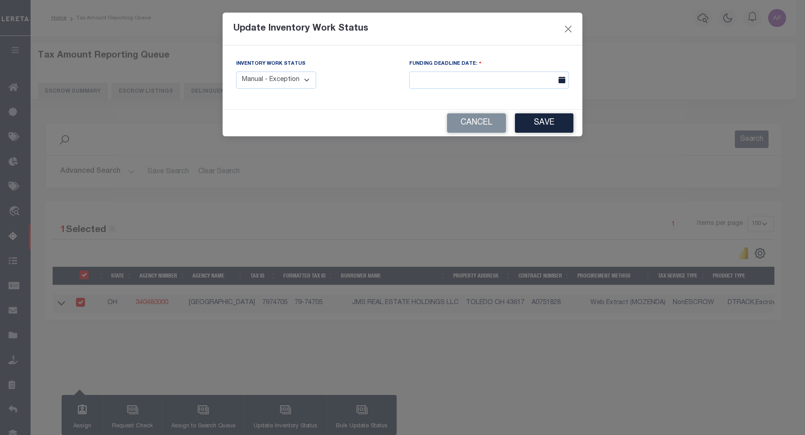
drag, startPoint x: 291, startPoint y: 77, endPoint x: 287, endPoint y: 82, distance: 6.7
click at [291, 77] on select "Manual - Exception Pended - Awaiting Search Late Add Exception Completed" at bounding box center [276, 81] width 80 height 18
select select "4"
click at [236, 72] on select "Manual - Exception Pended - Awaiting Search Late Add Exception Completed" at bounding box center [276, 81] width 80 height 18
click at [542, 122] on button "Save" at bounding box center [544, 122] width 58 height 19
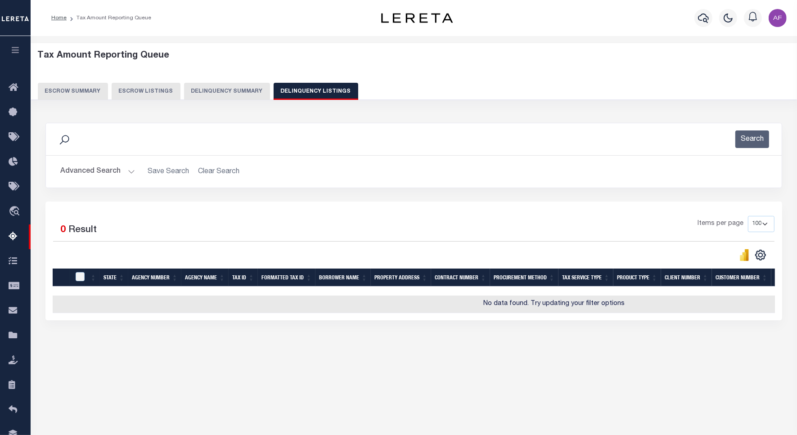
click at [84, 176] on button "Advanced Search" at bounding box center [97, 172] width 75 height 18
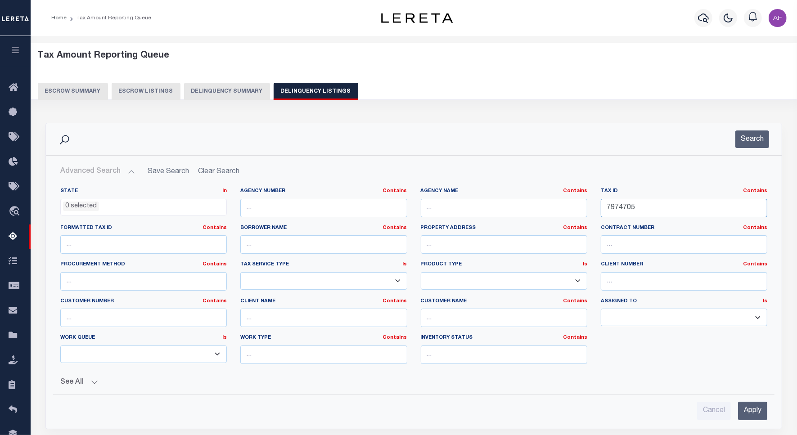
click at [614, 213] on input "7974705" at bounding box center [683, 208] width 166 height 18
click at [615, 212] on input "7974705" at bounding box center [683, 208] width 166 height 18
paste input "6"
type input "7974706"
click at [748, 153] on div "Search" at bounding box center [413, 139] width 735 height 32
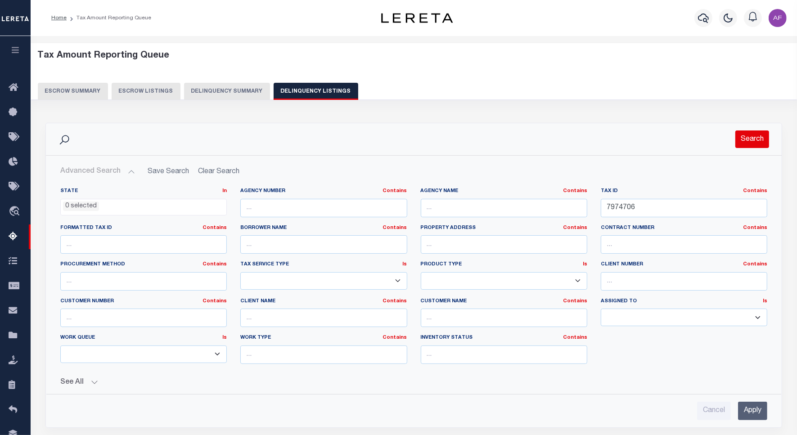
click at [749, 145] on button "Search" at bounding box center [752, 139] width 34 height 18
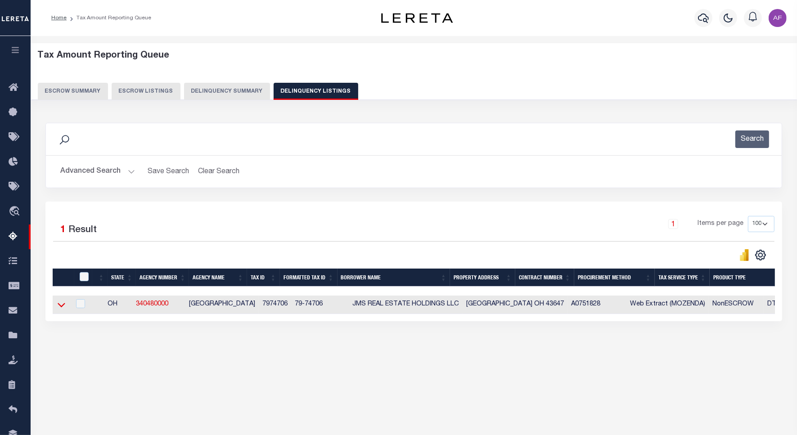
click at [64, 309] on icon at bounding box center [62, 304] width 8 height 9
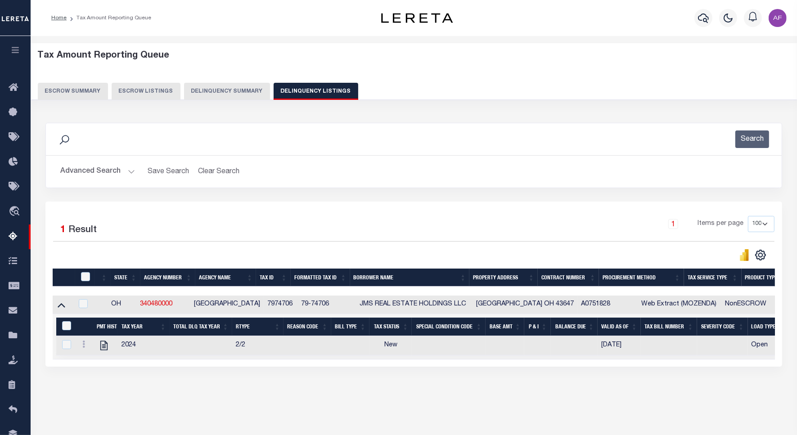
scroll to position [41, 0]
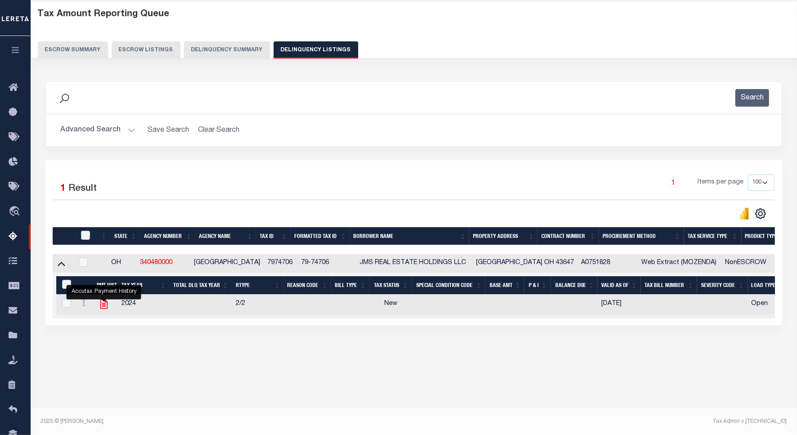
click at [103, 309] on icon "" at bounding box center [103, 304] width 7 height 9
checkbox input "true"
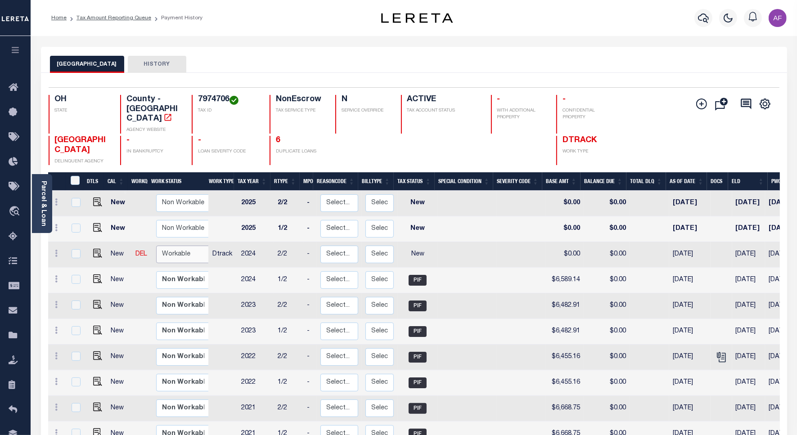
click at [159, 246] on select "Non Workable Workable" at bounding box center [183, 255] width 54 height 18
checkbox input "true"
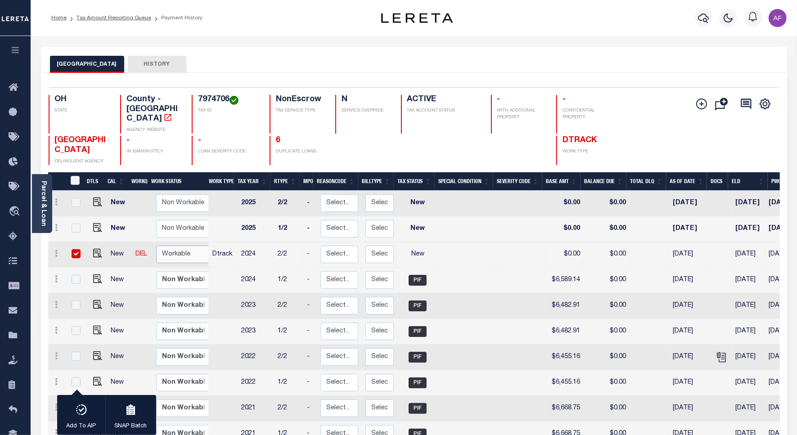
select select "true"
click at [156, 246] on select "Non Workable Workable" at bounding box center [183, 255] width 54 height 18
checkbox input "false"
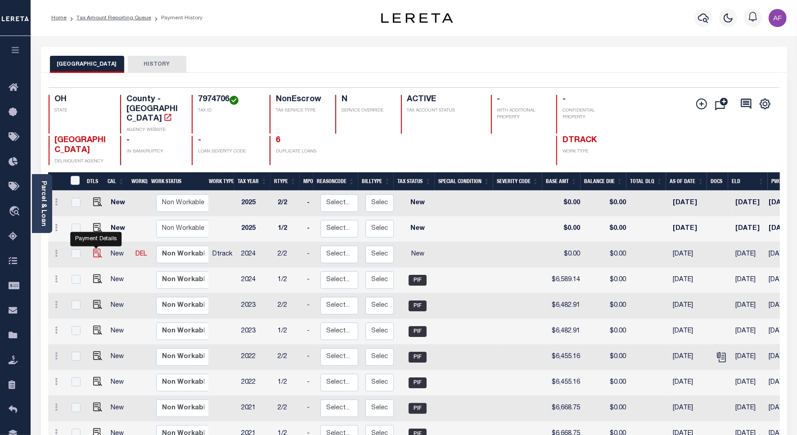
click at [93, 249] on img "" at bounding box center [97, 253] width 9 height 9
checkbox input "true"
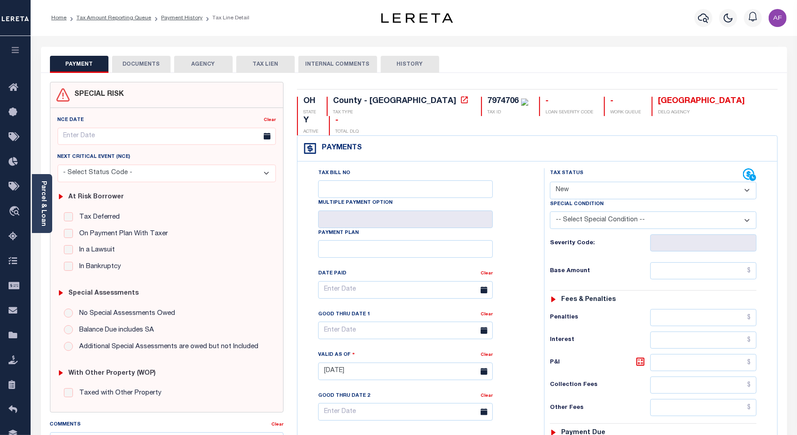
click at [602, 182] on select "- Select Status Code - Open Due/Unpaid Paid Incomplete No Tax Due Internal Refu…" at bounding box center [653, 191] width 206 height 18
select select "DUE"
click at [550, 182] on select "- Select Status Code - Open Due/Unpaid Paid Incomplete No Tax Due Internal Refu…" at bounding box center [653, 191] width 206 height 18
type input "[DATE]"
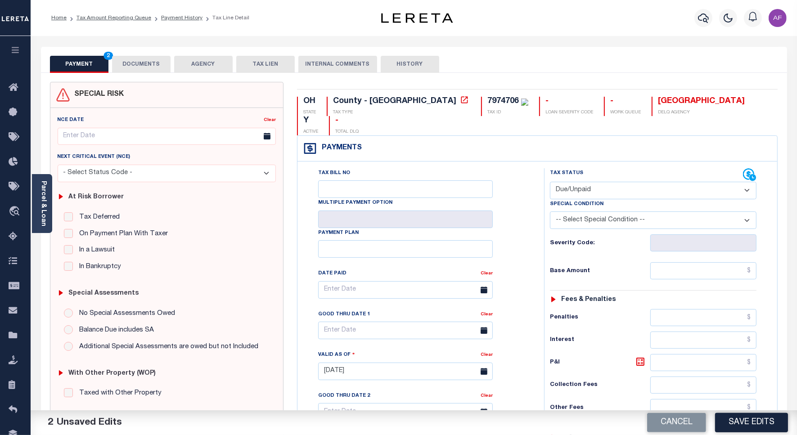
click at [577, 211] on select "-- Select Special Condition -- 3RD PARTY TAX LIEN AGENCY TAX LIEN (A.K.A Inside…" at bounding box center [653, 220] width 206 height 18
select select "15"
click at [550, 211] on select "-- Select Special Condition -- 3RD PARTY TAX LIEN AGENCY TAX LIEN (A.K.A Inside…" at bounding box center [653, 220] width 206 height 18
click at [695, 262] on input "text" at bounding box center [703, 270] width 106 height 17
paste input "6,593.34"
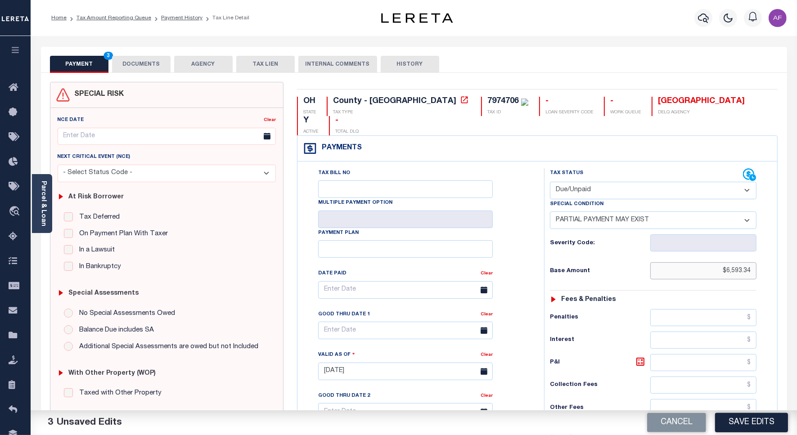
type input "$6,593.34"
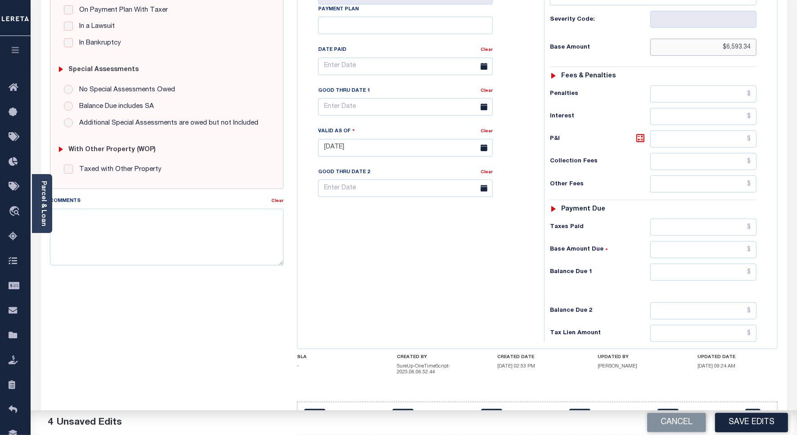
scroll to position [237, 0]
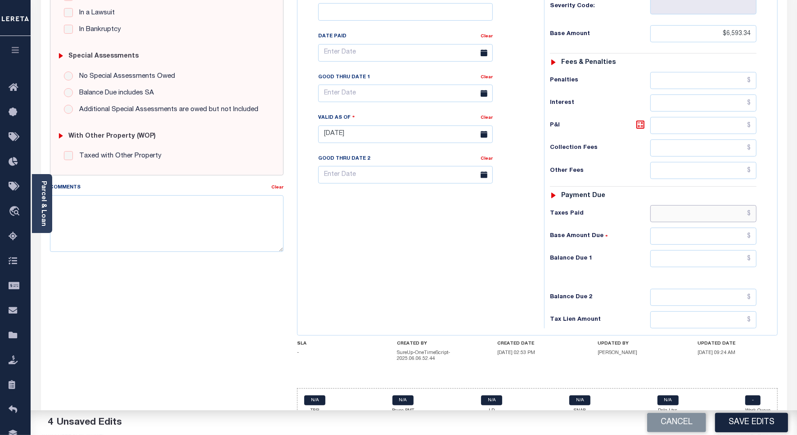
click at [731, 205] on input "text" at bounding box center [703, 213] width 106 height 17
paste input "6,584.94"
type input "$6,584.94"
click at [738, 250] on input "text" at bounding box center [703, 258] width 106 height 17
type input "$8.40"
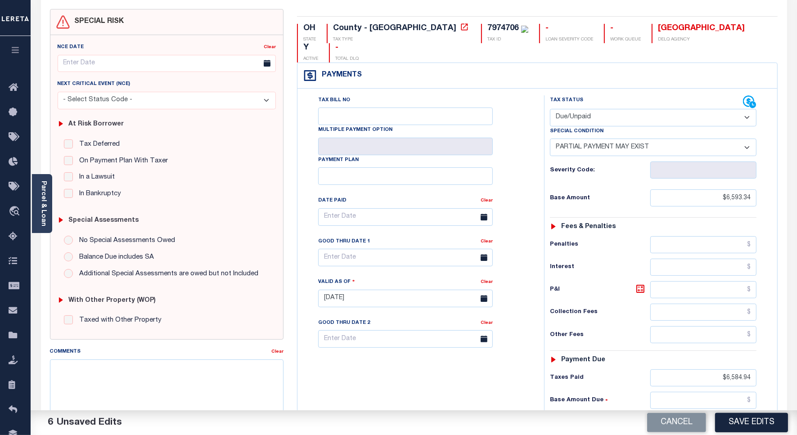
scroll to position [0, 0]
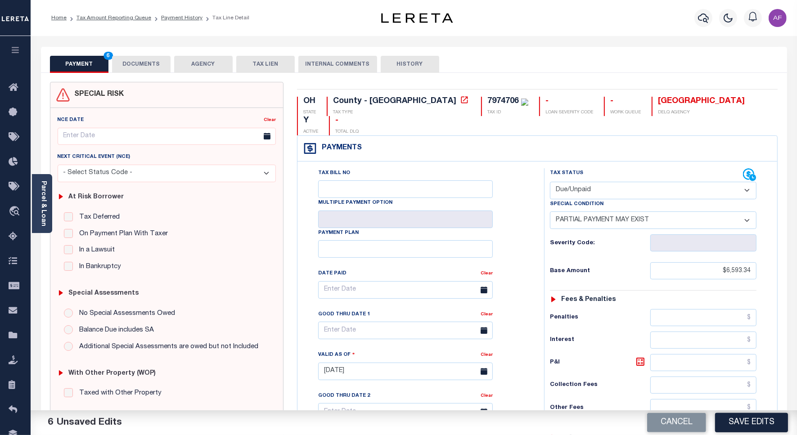
drag, startPoint x: 125, startPoint y: 49, endPoint x: 153, endPoint y: 63, distance: 31.8
click at [126, 49] on div "PAYMENT 6 DOCUMENTS AGENCY DELINQUENT PAYEE TAX LIEN" at bounding box center [414, 60] width 746 height 26
click at [153, 63] on button "DOCUMENTS" at bounding box center [141, 64] width 58 height 17
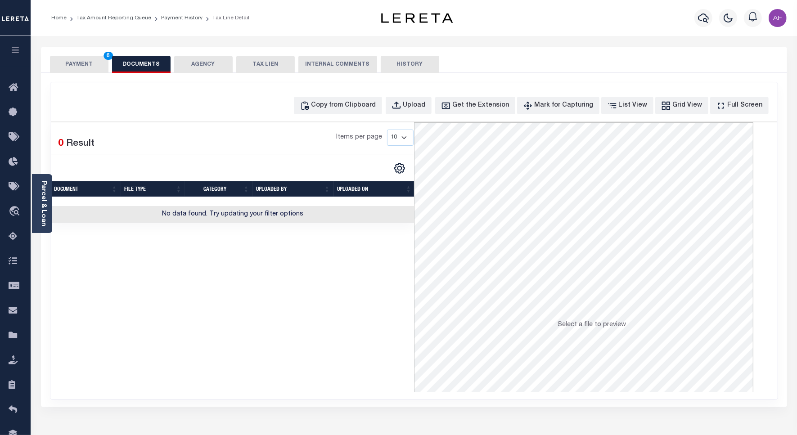
click at [327, 93] on div "Copy from Clipboard Upload Get the Extension Mark for Capturing Got it List Vie…" at bounding box center [413, 240] width 727 height 317
click at [349, 108] on div "Copy from Clipboard" at bounding box center [343, 106] width 65 height 10
select select "POP"
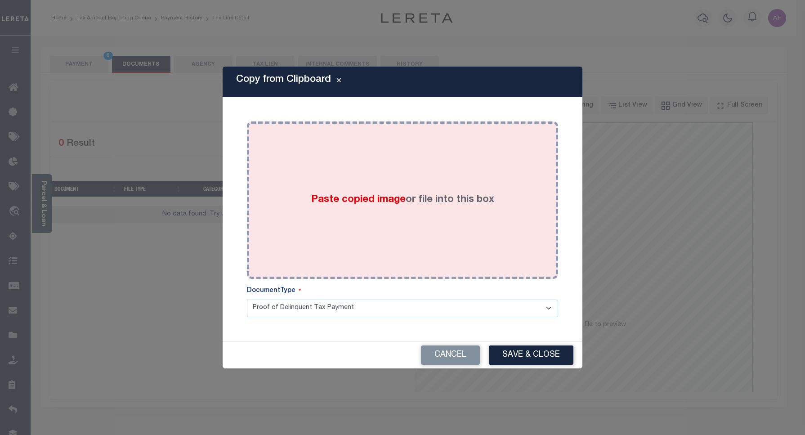
click at [488, 148] on div "Paste copied image or file into this box" at bounding box center [403, 200] width 298 height 144
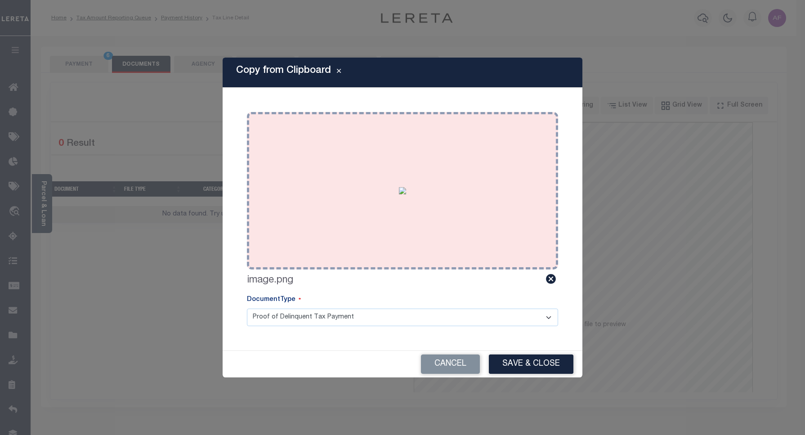
click at [406, 187] on img at bounding box center [402, 190] width 7 height 7
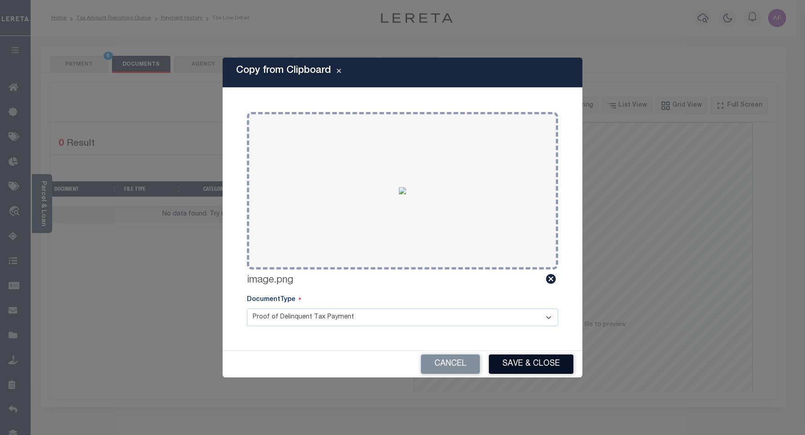
click at [532, 360] on button "Save & Close" at bounding box center [531, 363] width 85 height 19
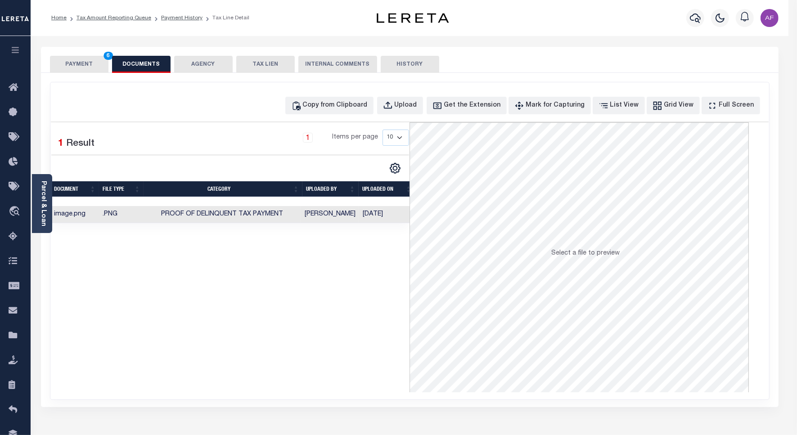
click at [89, 67] on button "PAYMENT 6" at bounding box center [79, 64] width 58 height 17
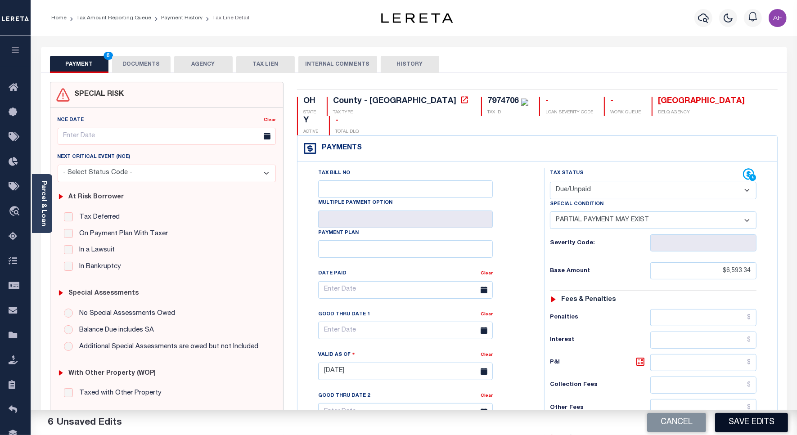
click at [741, 420] on button "Save Edits" at bounding box center [751, 422] width 73 height 19
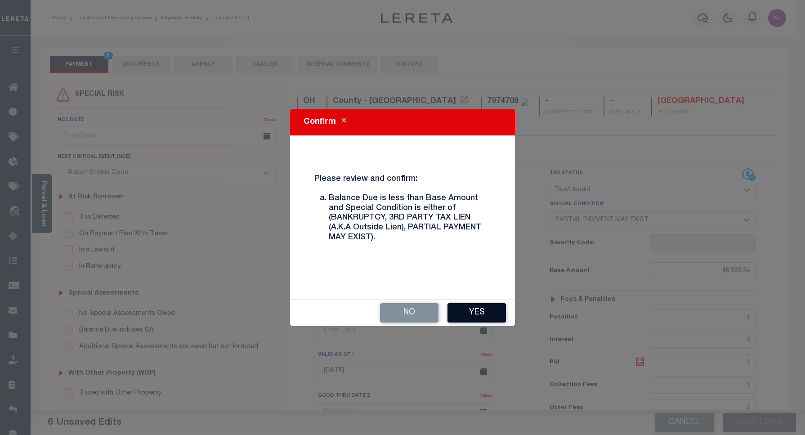
click at [501, 313] on button "Yes" at bounding box center [477, 312] width 58 height 19
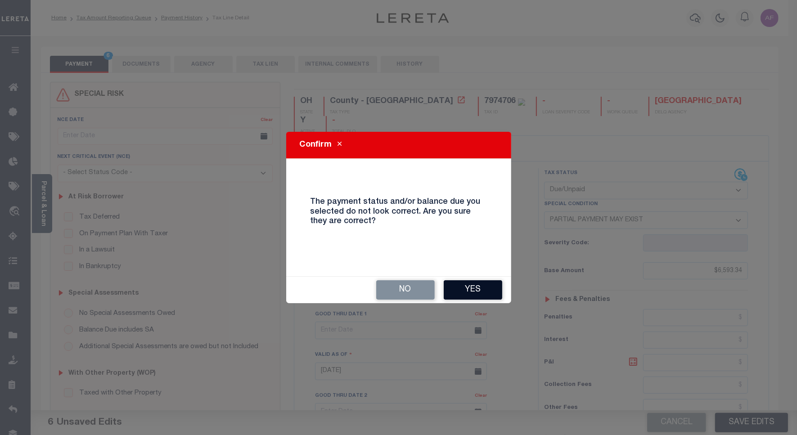
click at [470, 288] on button "Yes" at bounding box center [472, 289] width 58 height 19
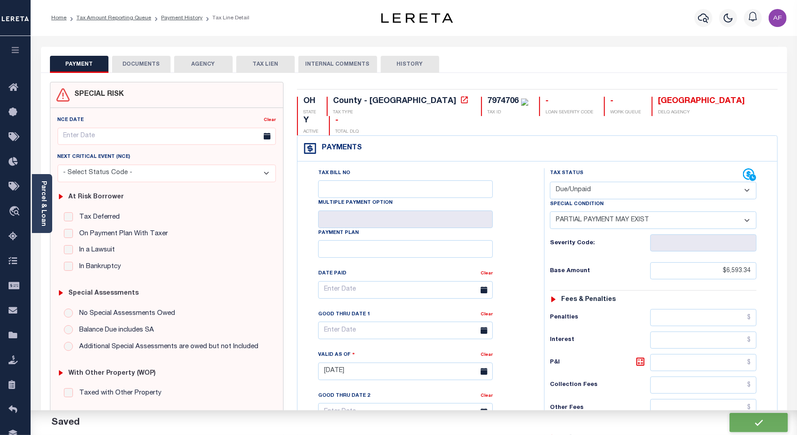
checkbox input "false"
type input "$6,593.34"
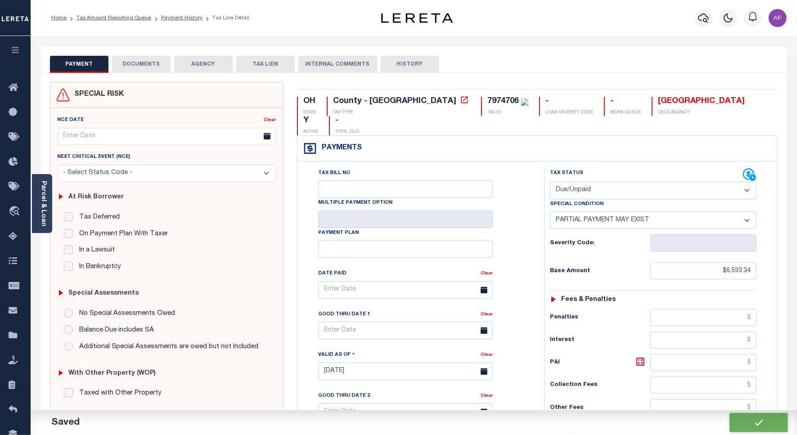
type input "$6,584.94"
type input "$8.4"
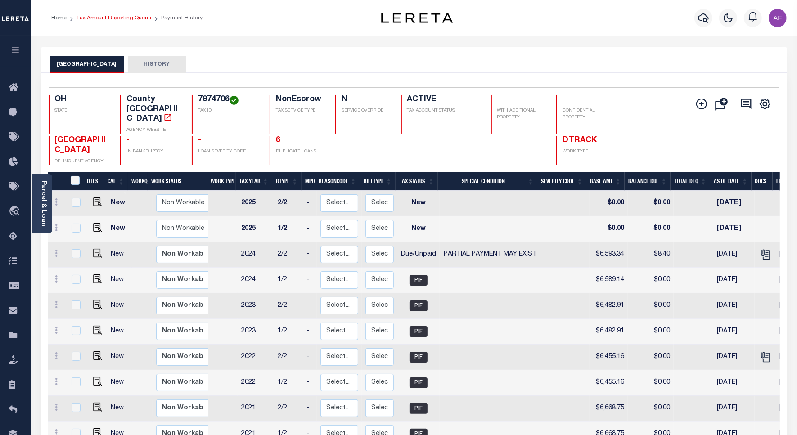
click at [97, 16] on link "Tax Amount Reporting Queue" at bounding box center [113, 17] width 75 height 5
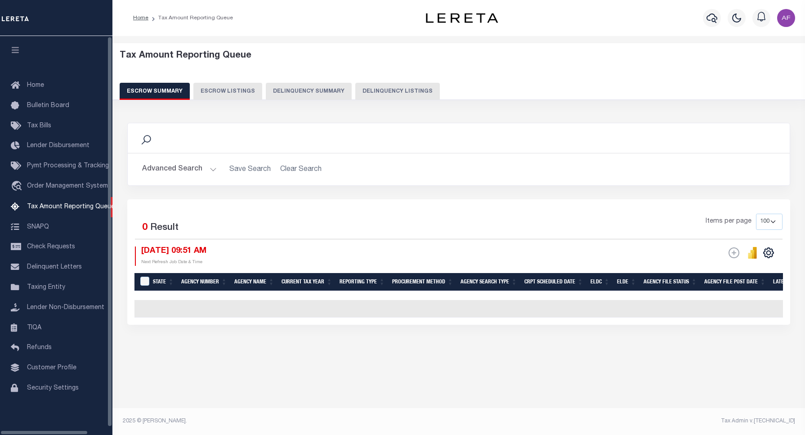
select select "100"
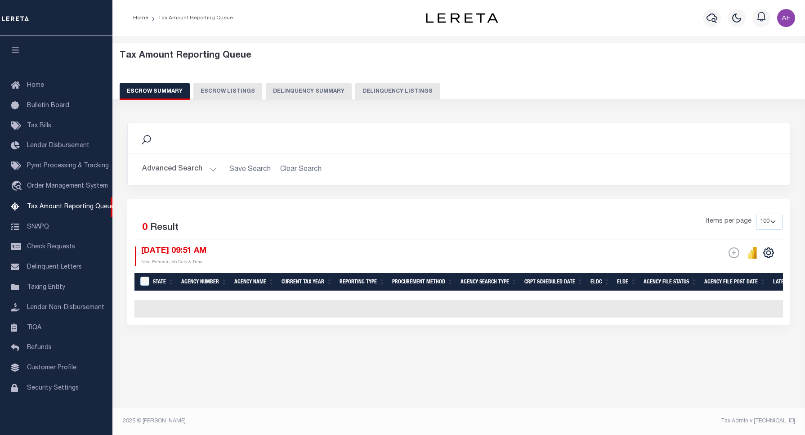
click at [415, 93] on button "Delinquency Listings" at bounding box center [397, 91] width 85 height 17
select select "100"
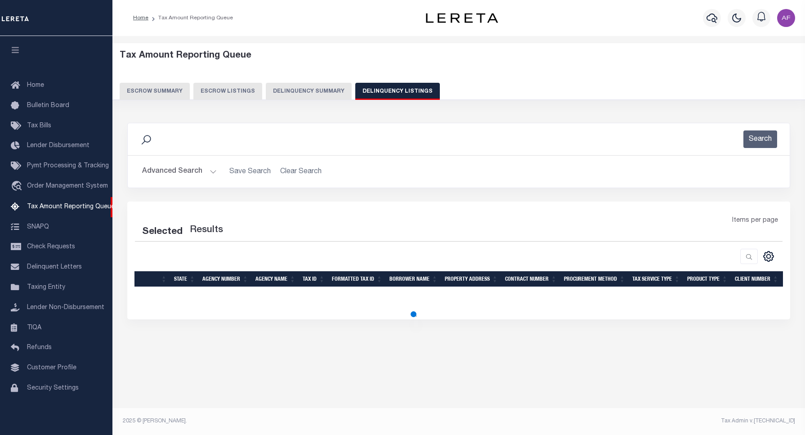
select select "100"
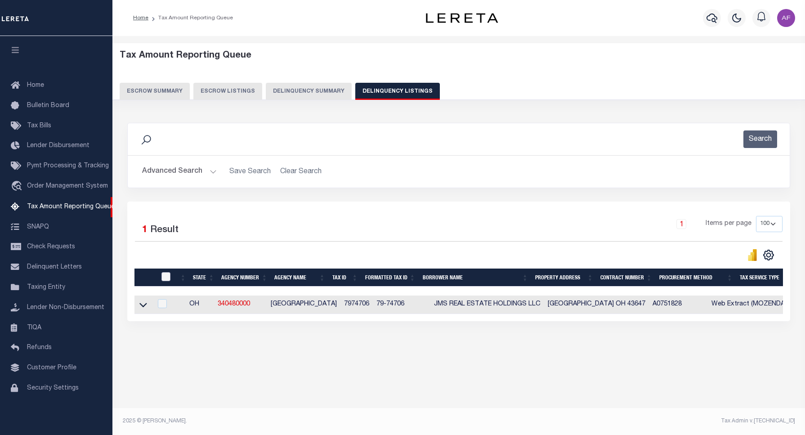
click at [165, 277] on input "checkbox" at bounding box center [165, 276] width 9 height 9
checkbox input "true"
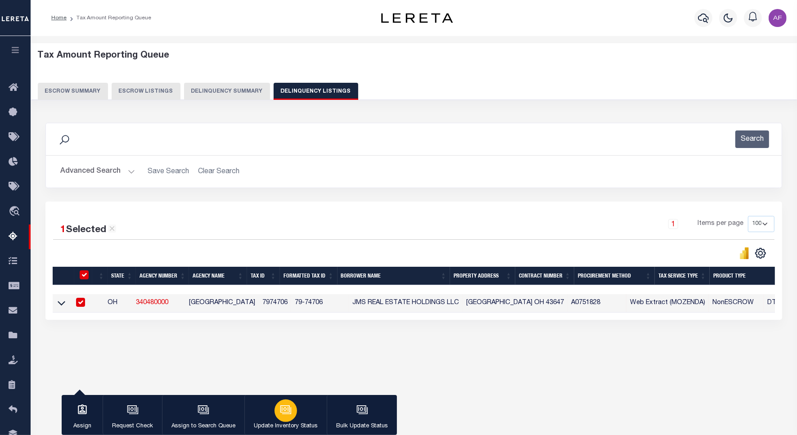
click at [300, 415] on button "Update Inventory Status" at bounding box center [285, 415] width 82 height 40
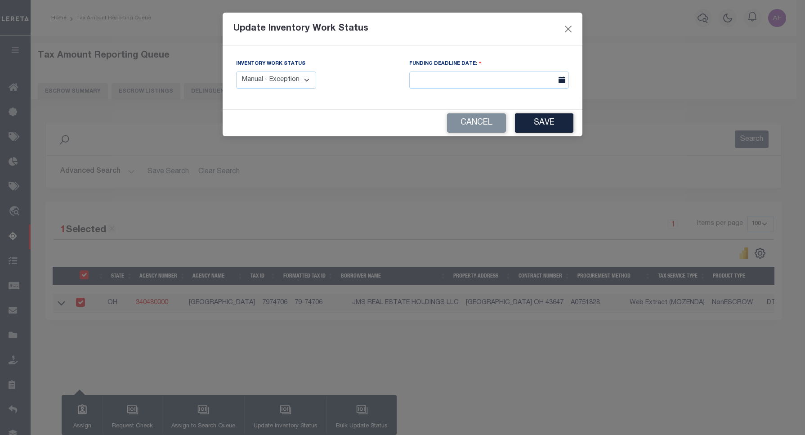
click at [302, 79] on select "Manual - Exception Pended - Awaiting Search Late Add Exception Completed" at bounding box center [276, 81] width 80 height 18
select select "4"
click at [236, 72] on select "Manual - Exception Pended - Awaiting Search Late Add Exception Completed" at bounding box center [276, 81] width 80 height 18
drag, startPoint x: 561, startPoint y: 129, endPoint x: 501, endPoint y: 91, distance: 71.5
click at [562, 128] on button "Save" at bounding box center [544, 122] width 58 height 19
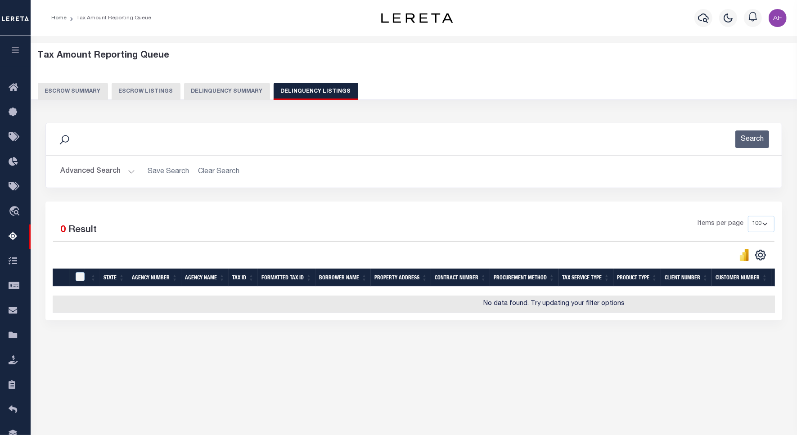
click at [90, 172] on button "Advanced Search" at bounding box center [97, 172] width 75 height 18
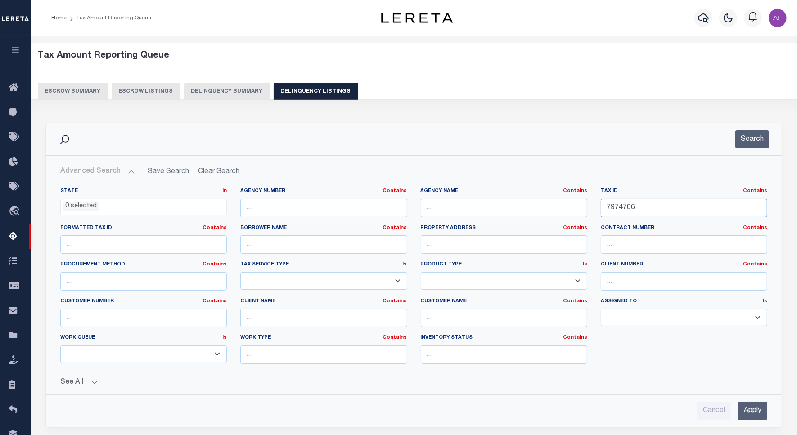
click at [619, 208] on input "7974706" at bounding box center [683, 208] width 166 height 18
paste input "7"
type input "7974707"
click at [755, 141] on button "Search" at bounding box center [752, 139] width 34 height 18
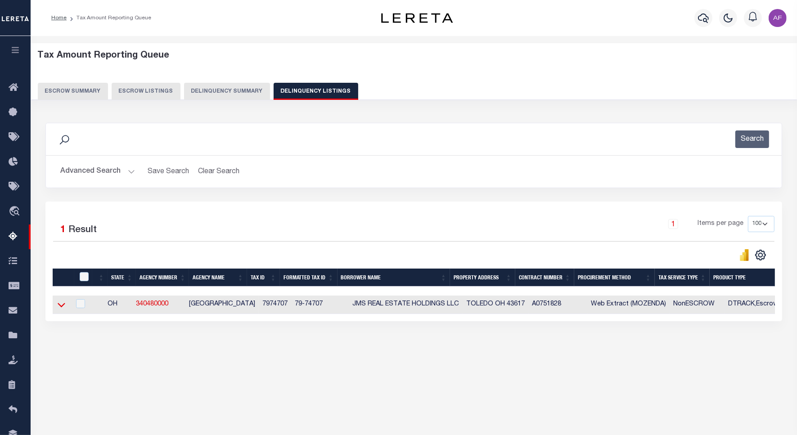
click at [62, 308] on icon at bounding box center [62, 304] width 8 height 9
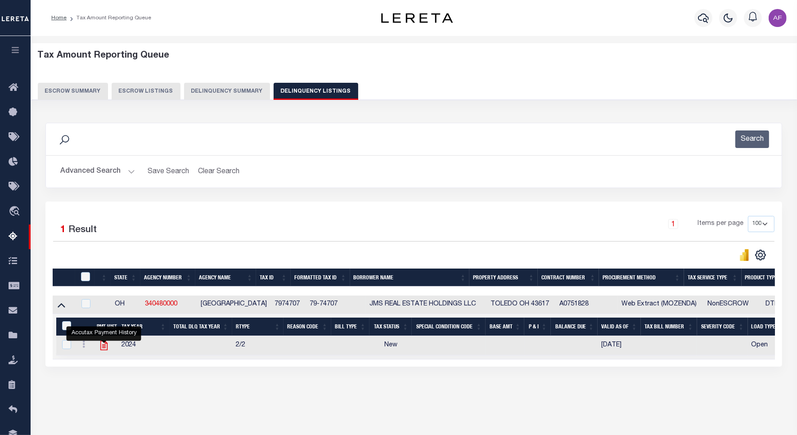
click at [99, 347] on icon "" at bounding box center [104, 346] width 12 height 12
checkbox input "true"
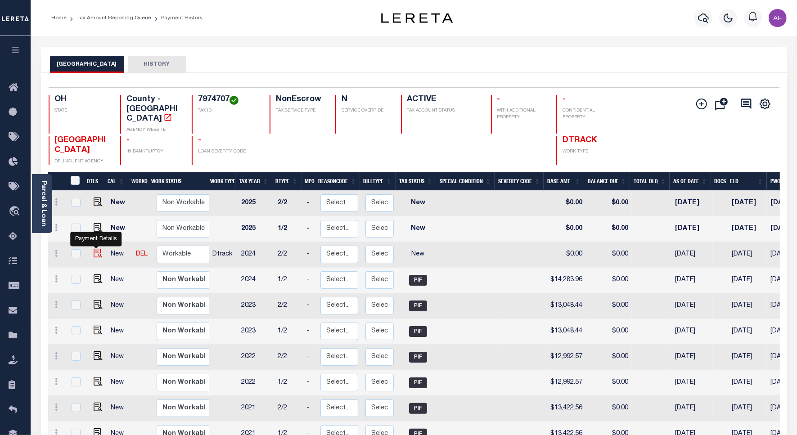
click at [96, 249] on img "" at bounding box center [98, 253] width 9 height 9
checkbox input "true"
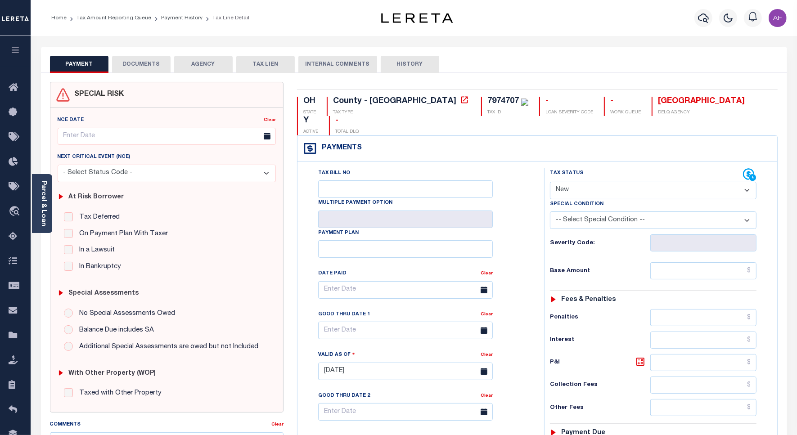
click at [552, 182] on select "- Select Status Code - Open Due/Unpaid Paid Incomplete No Tax Due Internal Refu…" at bounding box center [653, 191] width 206 height 18
select select "DUE"
click at [550, 182] on select "- Select Status Code - Open Due/Unpaid Paid Incomplete No Tax Due Internal Refu…" at bounding box center [653, 191] width 206 height 18
type input "[DATE]"
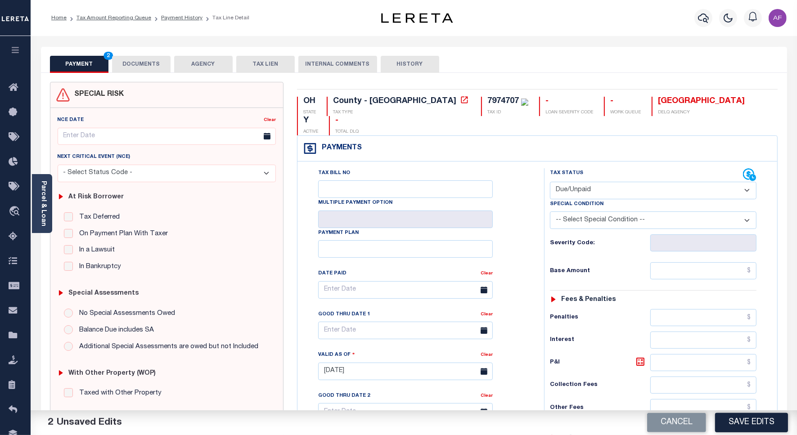
click at [581, 211] on select "-- Select Special Condition -- 3RD PARTY TAX LIEN AGENCY TAX LIEN (A.K.A Inside…" at bounding box center [653, 220] width 206 height 18
select select "15"
click at [550, 211] on select "-- Select Special Condition -- 3RD PARTY TAX LIEN AGENCY TAX LIEN (A.K.A Inside…" at bounding box center [653, 220] width 206 height 18
click at [741, 262] on input "text" at bounding box center [703, 270] width 106 height 17
paste input "14,293.07"
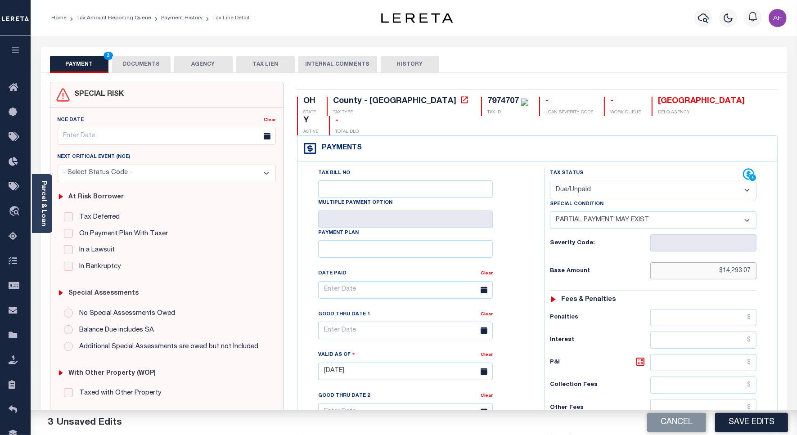
type input "$14,293.07"
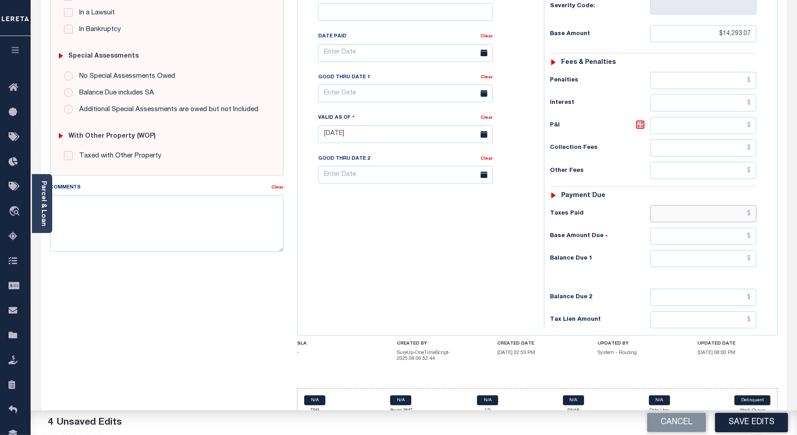
click at [731, 205] on input "text" at bounding box center [703, 213] width 106 height 17
paste input "14,274.85"
type input "$14,274.85"
click at [738, 250] on input "text" at bounding box center [703, 258] width 106 height 17
type input "$18.22"
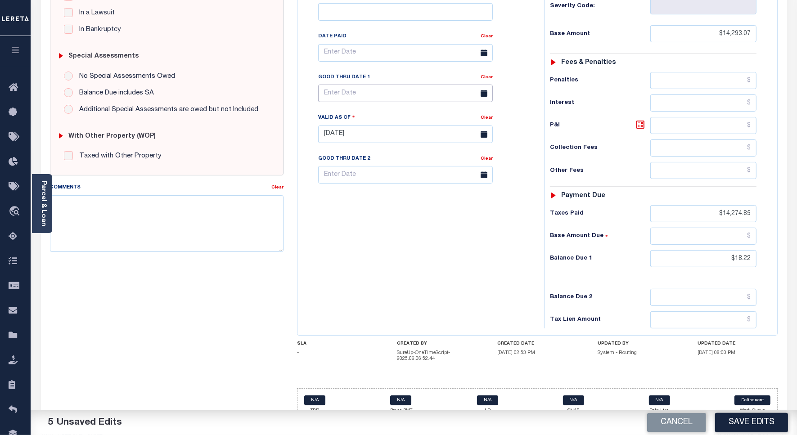
click at [345, 85] on input "text" at bounding box center [405, 94] width 175 height 18
click at [354, 162] on span "13" at bounding box center [348, 163] width 18 height 18
type input "[DATE]"
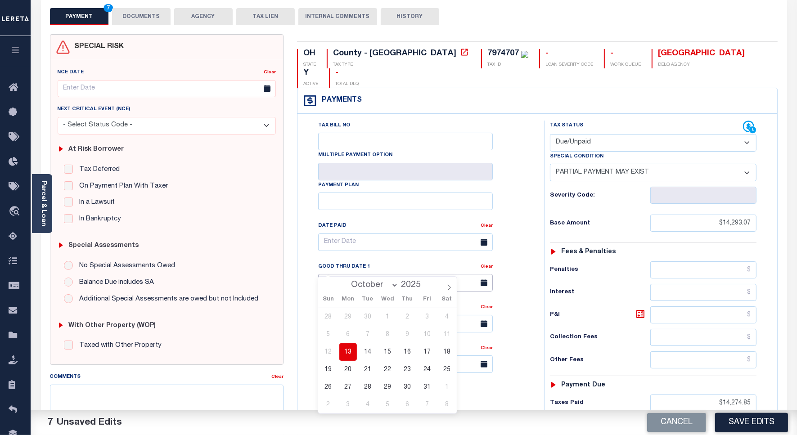
scroll to position [0, 0]
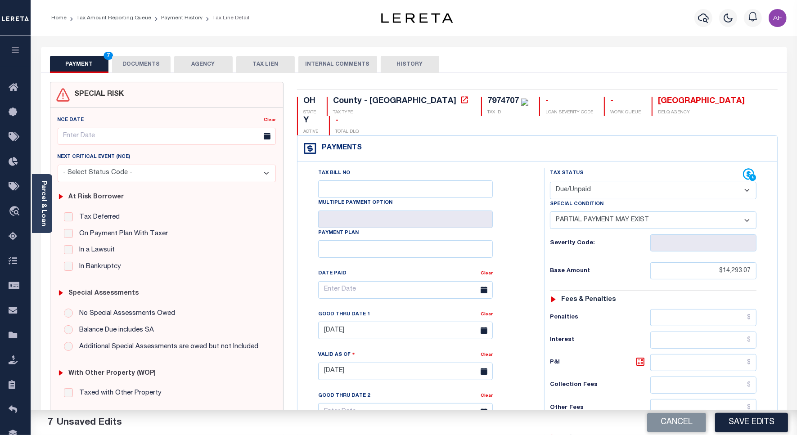
click at [135, 60] on button "DOCUMENTS" at bounding box center [141, 64] width 58 height 17
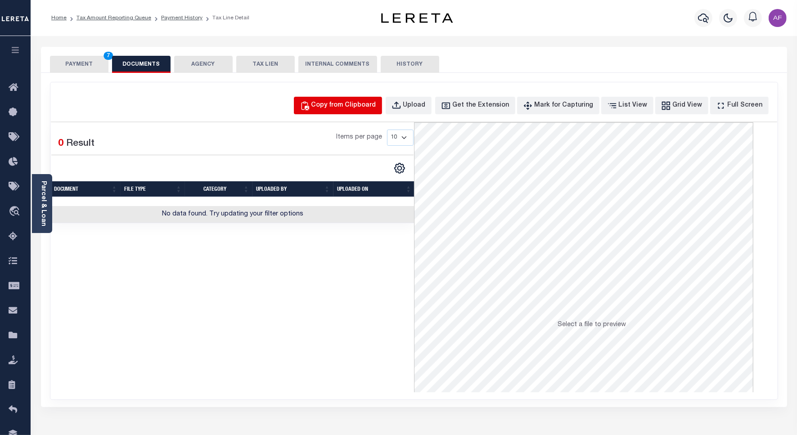
click at [325, 100] on button "Copy from Clipboard" at bounding box center [338, 106] width 88 height 18
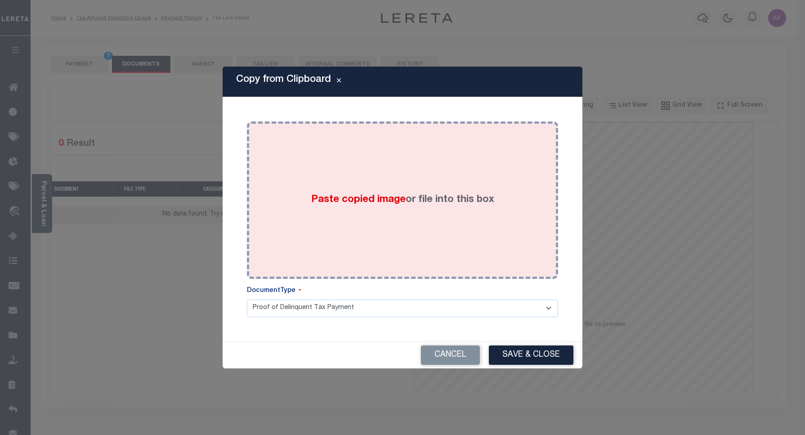
click at [367, 156] on div "Paste copied image or file into this box" at bounding box center [403, 200] width 298 height 144
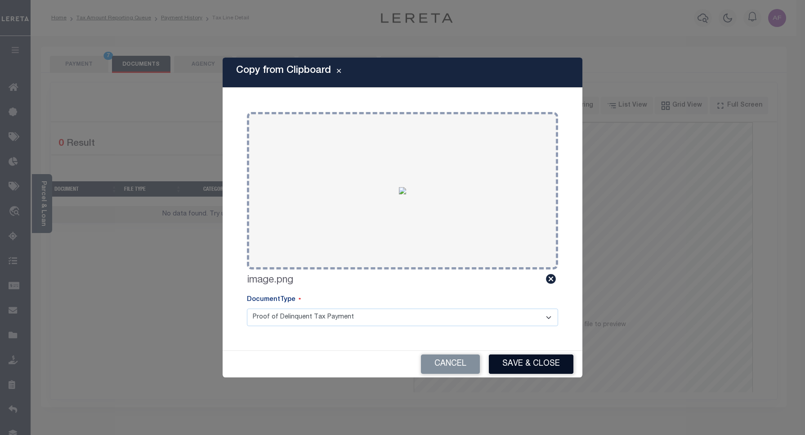
click at [545, 362] on button "Save & Close" at bounding box center [531, 363] width 85 height 19
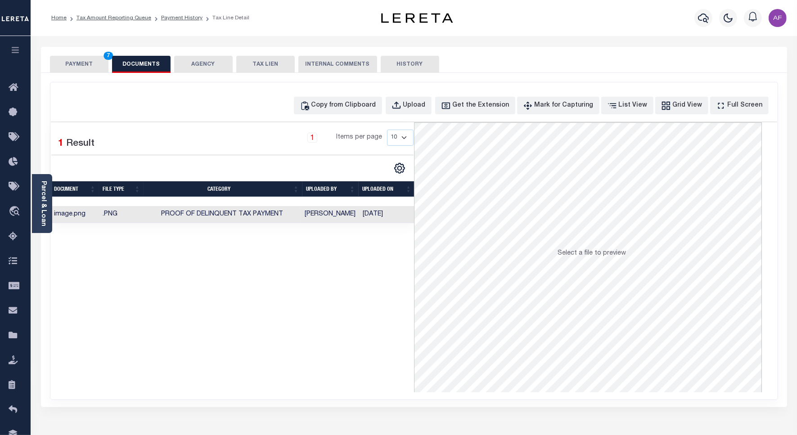
click at [60, 60] on button "PAYMENT 7" at bounding box center [79, 64] width 58 height 17
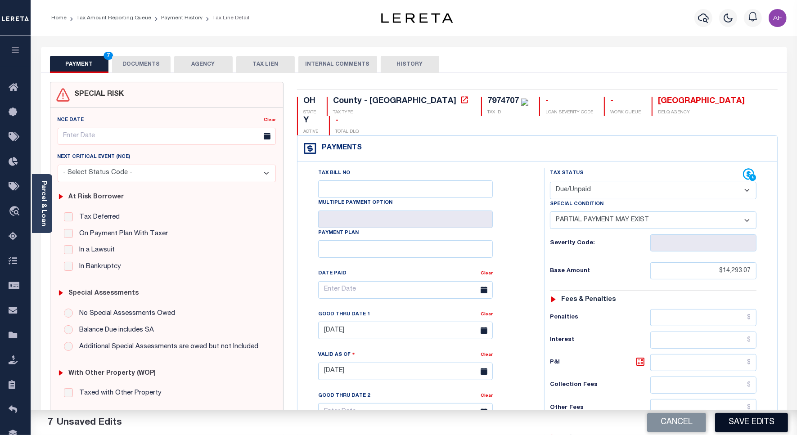
click at [734, 416] on button "Save Edits" at bounding box center [751, 422] width 73 height 19
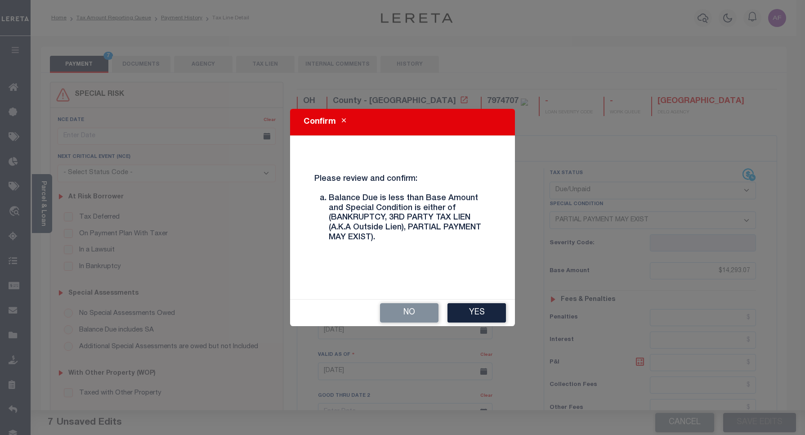
click at [473, 302] on div "No Yes" at bounding box center [402, 313] width 225 height 27
click at [475, 313] on button "Yes" at bounding box center [477, 312] width 58 height 19
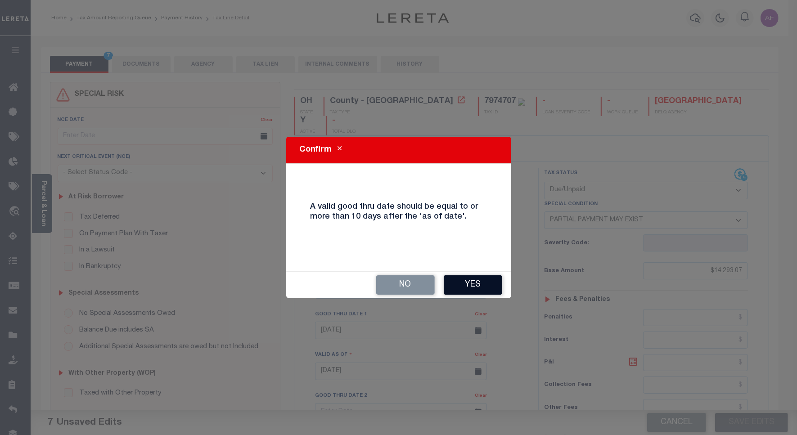
click at [470, 286] on button "Yes" at bounding box center [472, 284] width 58 height 19
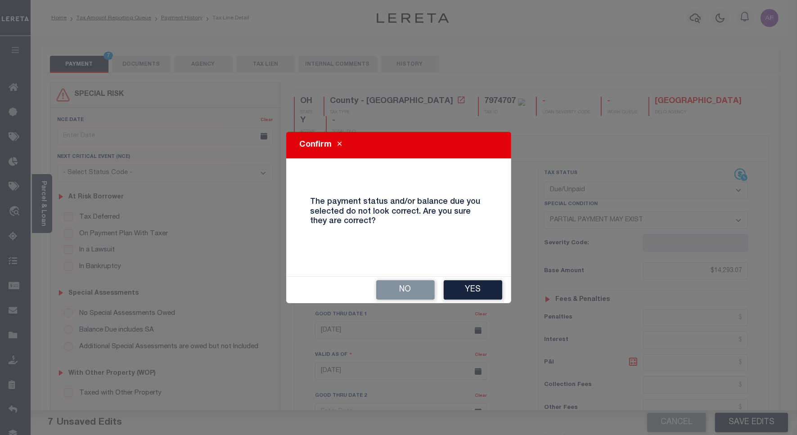
click at [453, 288] on button "Yes" at bounding box center [472, 289] width 58 height 19
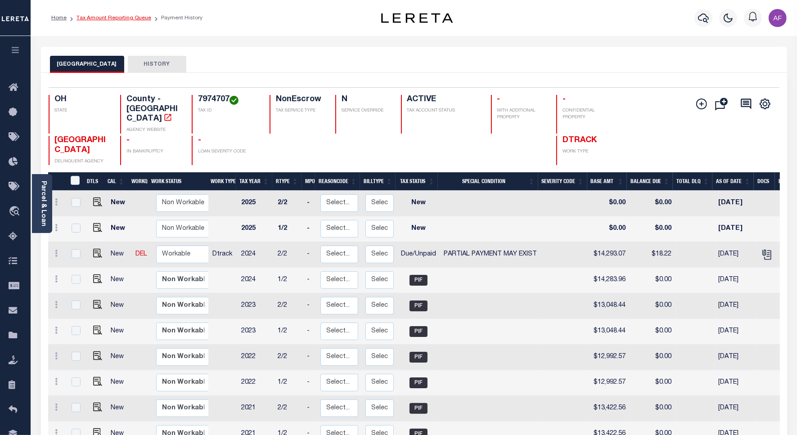
click at [89, 17] on link "Tax Amount Reporting Queue" at bounding box center [113, 17] width 75 height 5
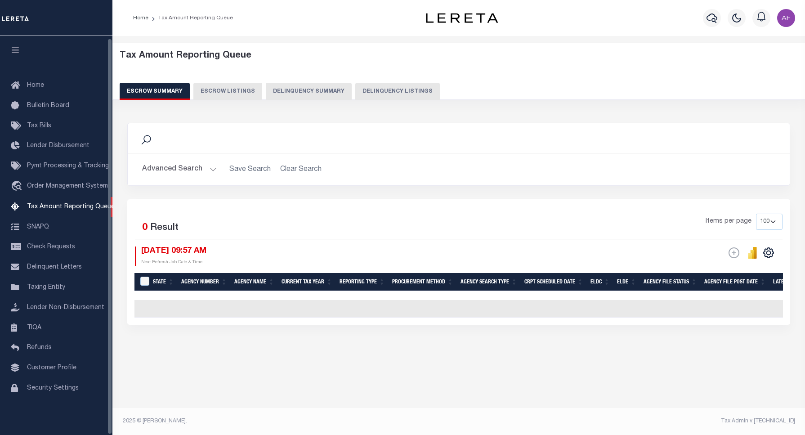
select select "100"
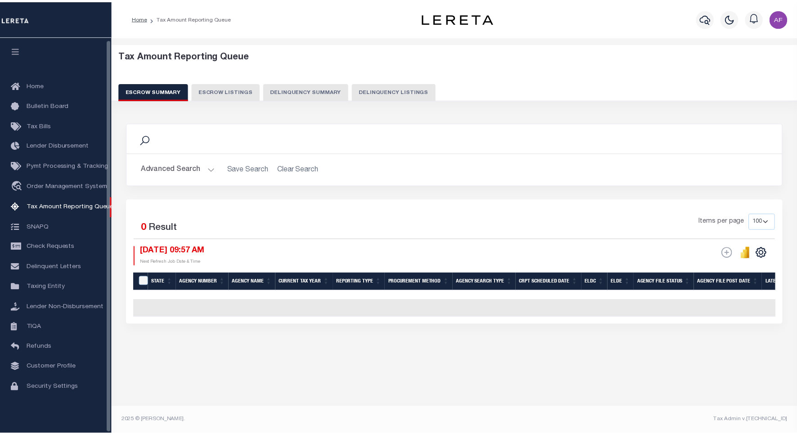
scroll to position [3, 0]
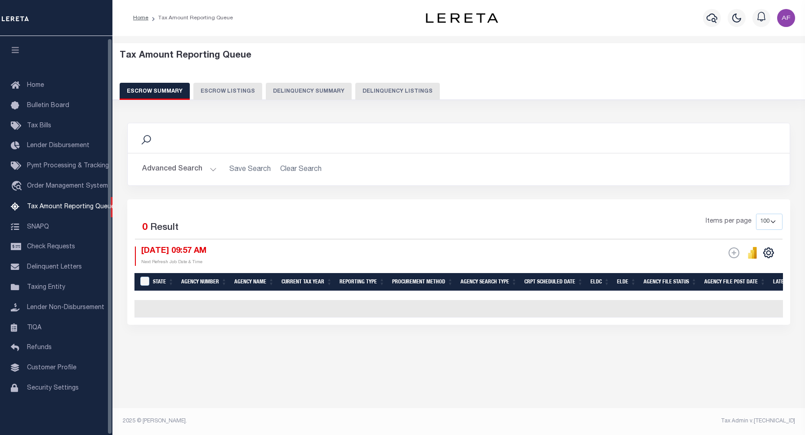
click at [401, 82] on div "Tax Amount Reporting Queue Escrow Summary Escrow Listings Delinquency Summary" at bounding box center [459, 74] width 679 height 49
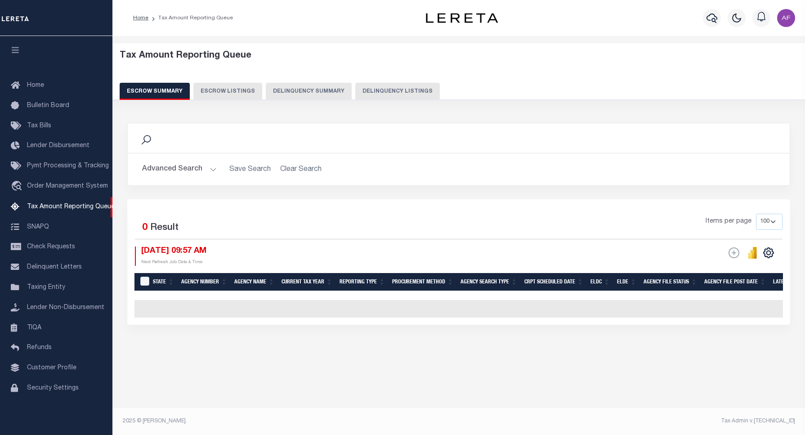
click at [385, 95] on button "Delinquency Listings" at bounding box center [397, 91] width 85 height 17
select select "100"
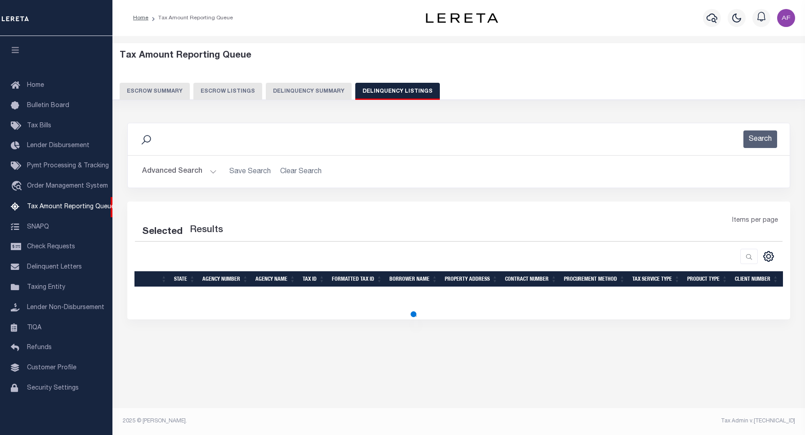
select select "100"
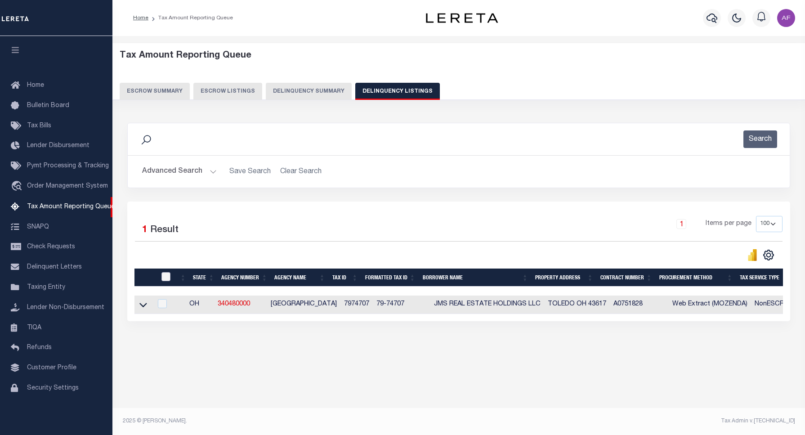
click at [166, 277] on input "checkbox" at bounding box center [165, 276] width 9 height 9
checkbox input "true"
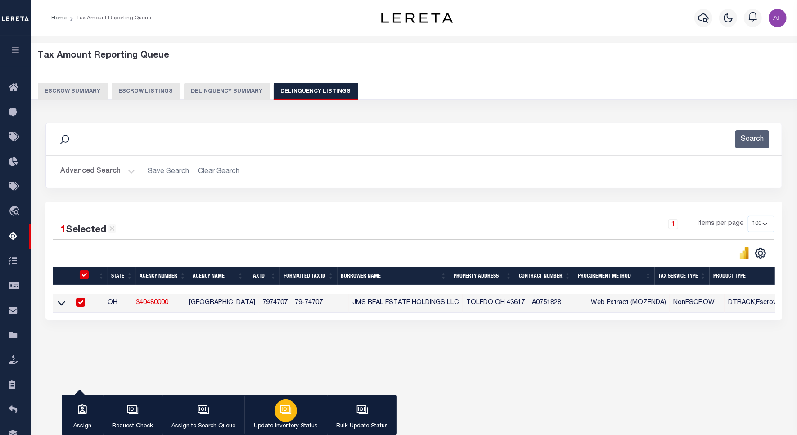
click at [302, 410] on button "Update Inventory Status" at bounding box center [285, 415] width 82 height 40
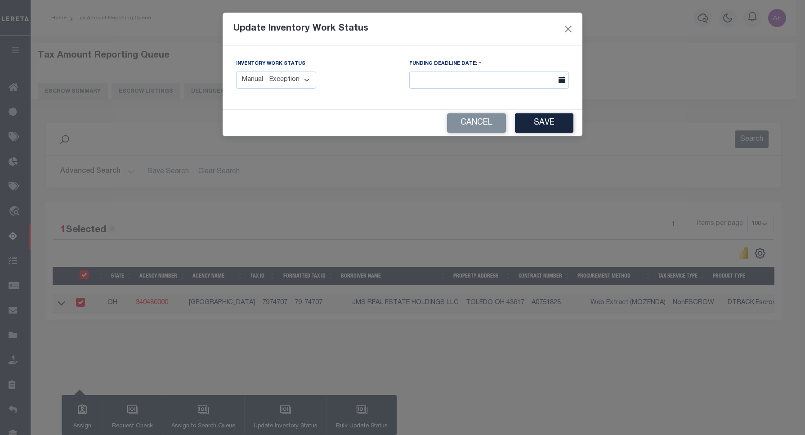
drag, startPoint x: 288, startPoint y: 78, endPoint x: 288, endPoint y: 88, distance: 10.4
click at [288, 78] on select "Manual - Exception Pended - Awaiting Search Late Add Exception Completed" at bounding box center [276, 81] width 80 height 18
select select "4"
click at [236, 72] on select "Manual - Exception Pended - Awaiting Search Late Add Exception Completed" at bounding box center [276, 81] width 80 height 18
click at [562, 130] on button "Save" at bounding box center [544, 122] width 58 height 19
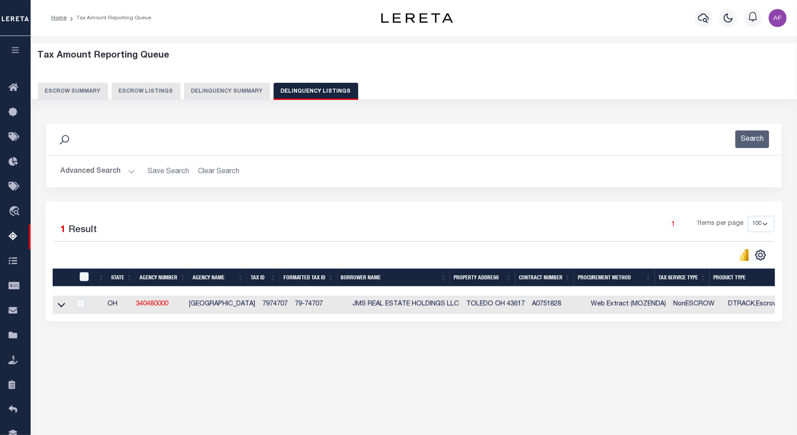
click at [93, 166] on button "Advanced Search" at bounding box center [97, 172] width 75 height 18
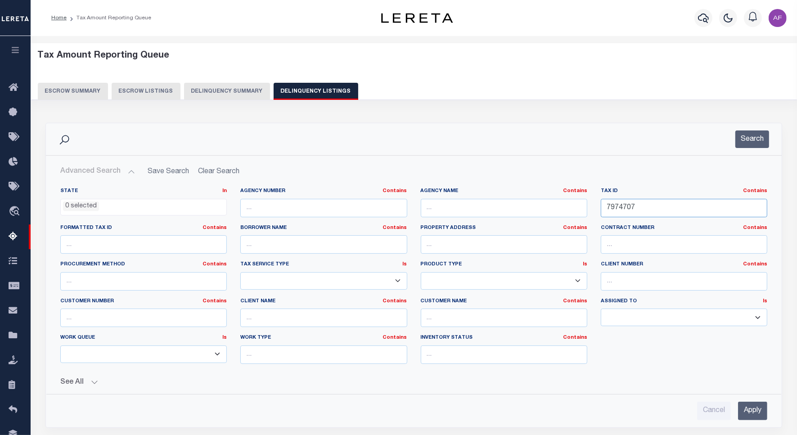
click at [613, 206] on input "7974707" at bounding box center [683, 208] width 166 height 18
paste input "8"
type input "7974708"
click at [749, 144] on button "Search" at bounding box center [752, 139] width 34 height 18
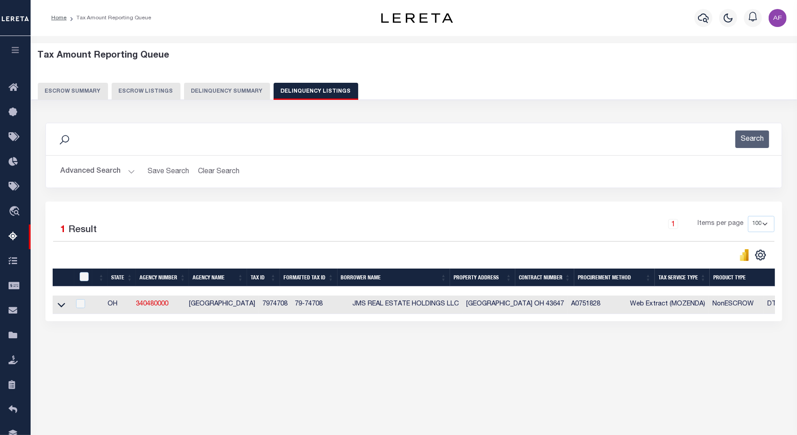
click at [56, 307] on link at bounding box center [61, 304] width 10 height 6
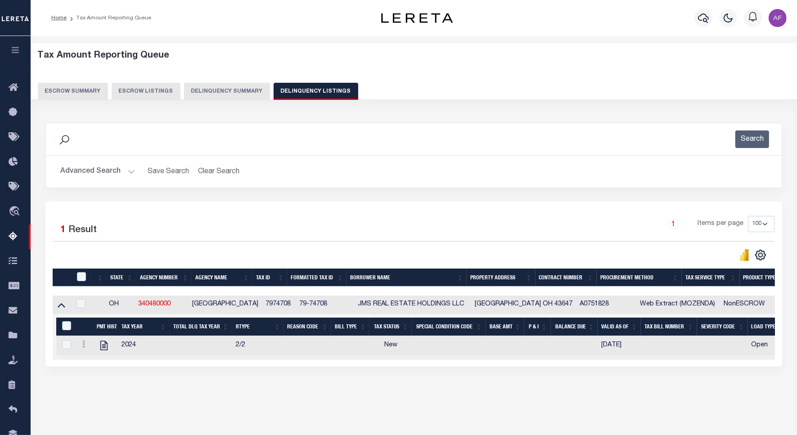
click at [96, 349] on td at bounding box center [105, 345] width 25 height 19
checkbox input "true"
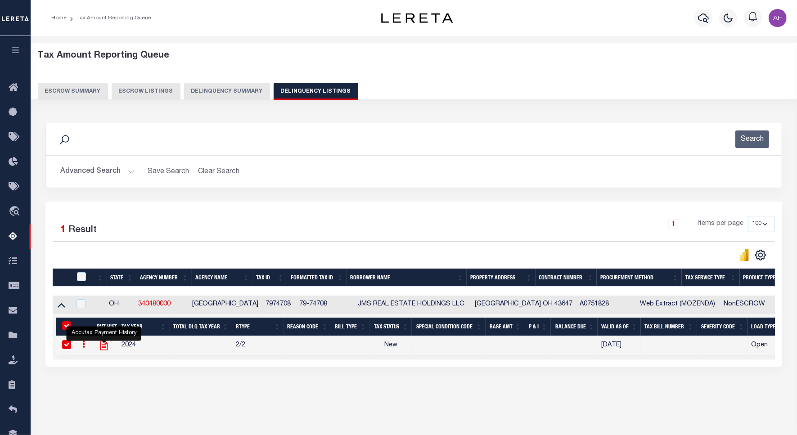
click at [100, 349] on icon "" at bounding box center [103, 345] width 7 height 9
checkbox input "false"
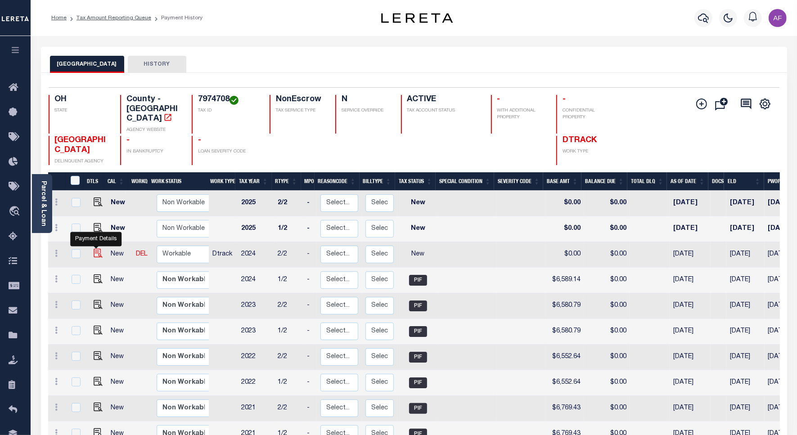
click at [95, 249] on img "" at bounding box center [98, 253] width 9 height 9
checkbox input "true"
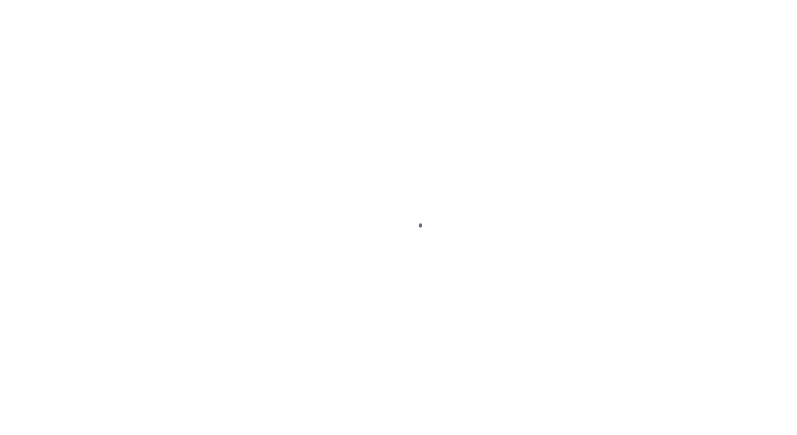
select select "NW2"
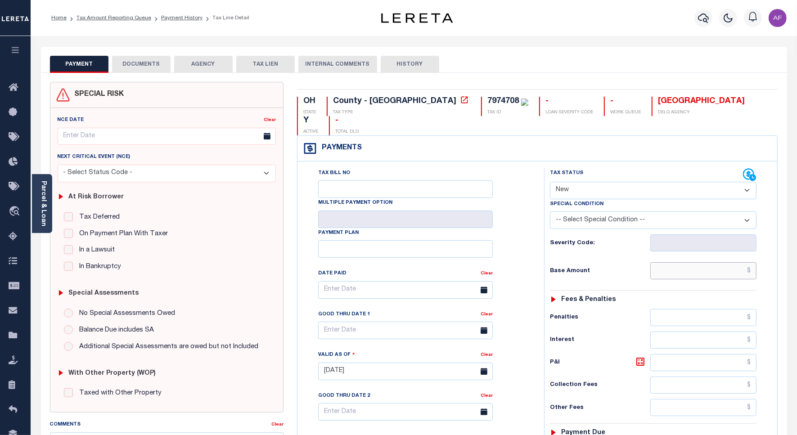
click at [689, 262] on input "text" at bounding box center [703, 270] width 106 height 17
paste input "6,593.34"
type input "$6,593.34"
type input "[DATE]"
click at [601, 182] on select "- Select Status Code - Open Due/Unpaid Paid Incomplete No Tax Due Internal Refu…" at bounding box center [653, 191] width 206 height 18
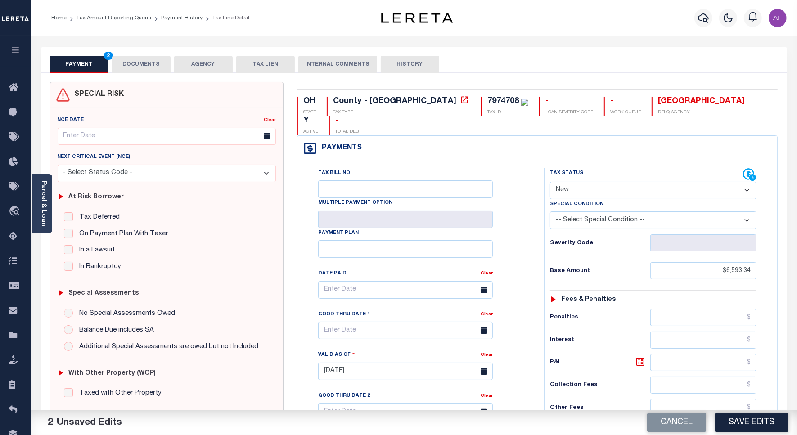
select select "DUE"
click at [550, 182] on select "- Select Status Code - Open Due/Unpaid Paid Incomplete No Tax Due Internal Refu…" at bounding box center [653, 191] width 206 height 18
click at [579, 211] on select "-- Select Special Condition -- 3RD PARTY TAX LIEN AGENCY TAX LIEN (A.K.A Inside…" at bounding box center [653, 220] width 206 height 18
select select "15"
click at [550, 211] on select "-- Select Special Condition -- 3RD PARTY TAX LIEN AGENCY TAX LIEN (A.K.A Inside…" at bounding box center [653, 220] width 206 height 18
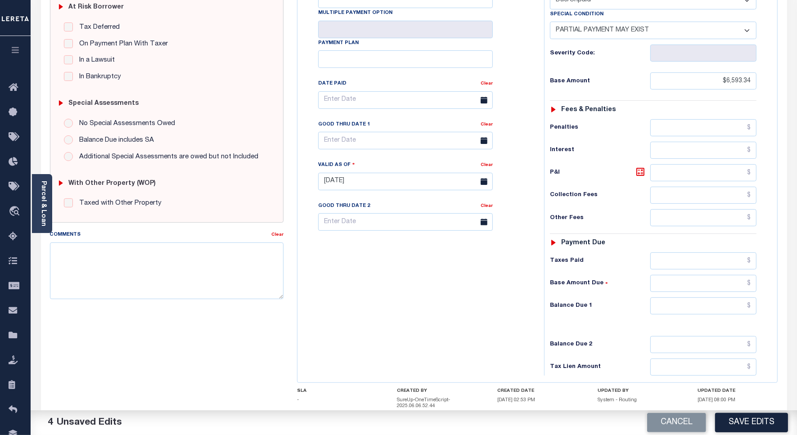
scroll to position [225, 0]
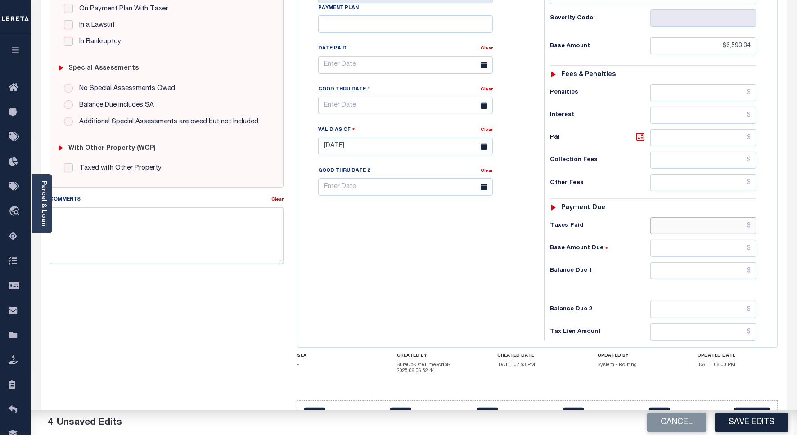
click at [725, 217] on input "text" at bounding box center [703, 225] width 106 height 17
paste input "6,584.94"
type input "$6,584.94"
click at [728, 262] on input "text" at bounding box center [703, 270] width 106 height 17
type input "$8.40"
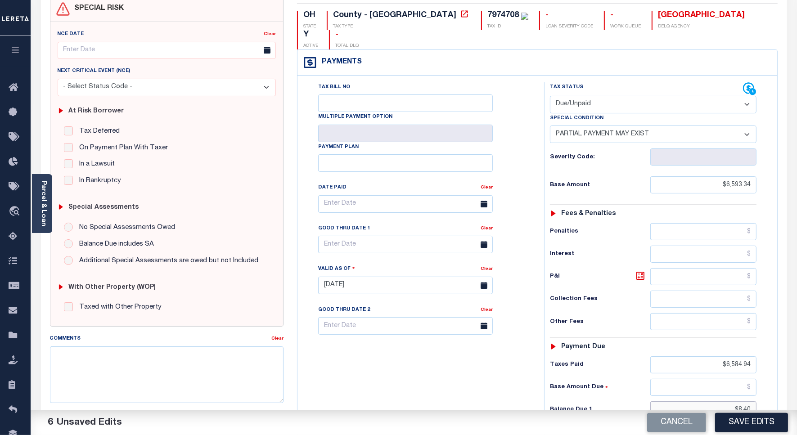
scroll to position [0, 0]
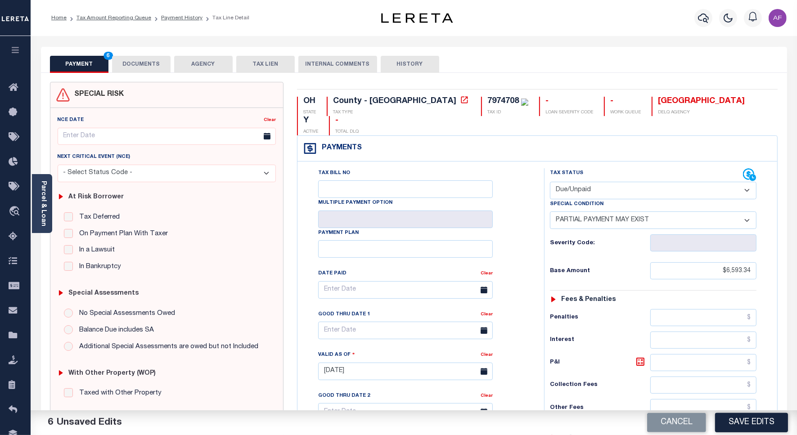
click at [129, 62] on button "DOCUMENTS" at bounding box center [141, 64] width 58 height 17
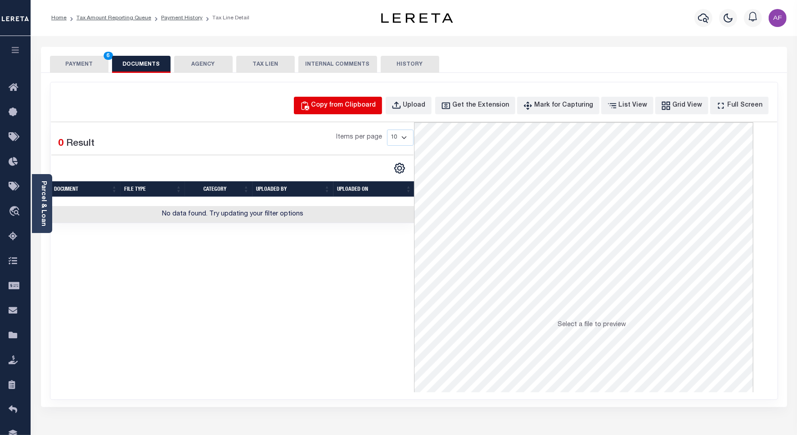
click at [334, 97] on button "Copy from Clipboard" at bounding box center [338, 106] width 88 height 18
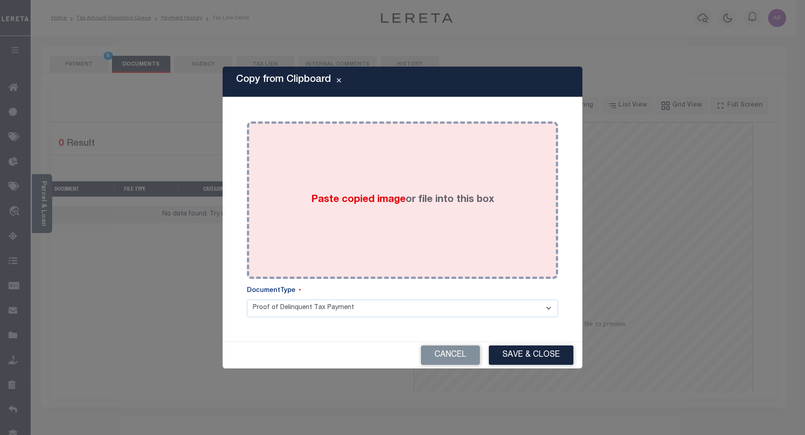
click at [479, 187] on div "Paste copied image or file into this box" at bounding box center [403, 200] width 298 height 144
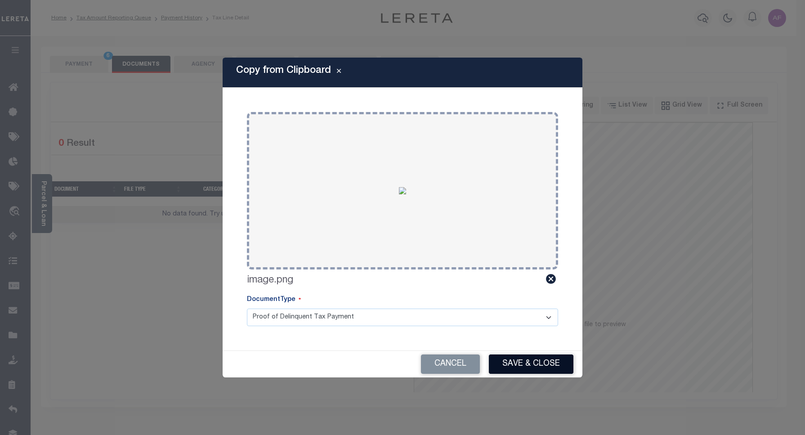
click at [541, 360] on button "Save & Close" at bounding box center [531, 363] width 85 height 19
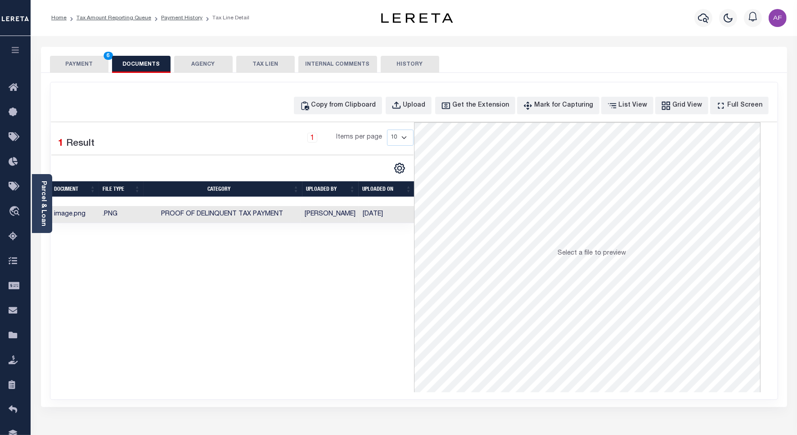
click at [85, 63] on button "PAYMENT 6" at bounding box center [79, 64] width 58 height 17
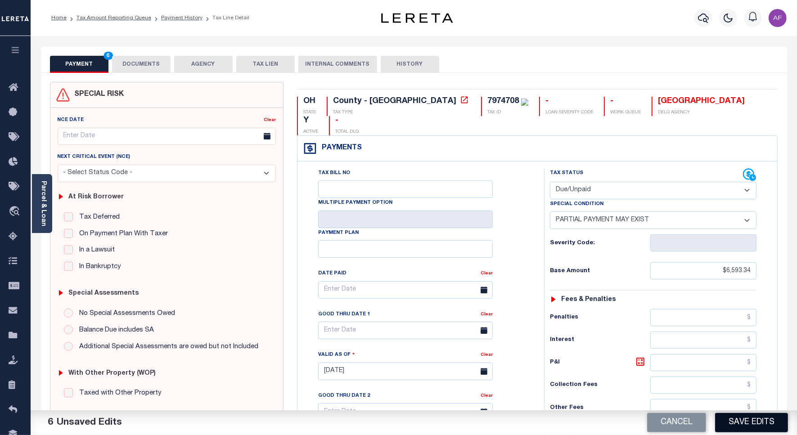
click at [744, 421] on button "Save Edits" at bounding box center [751, 422] width 73 height 19
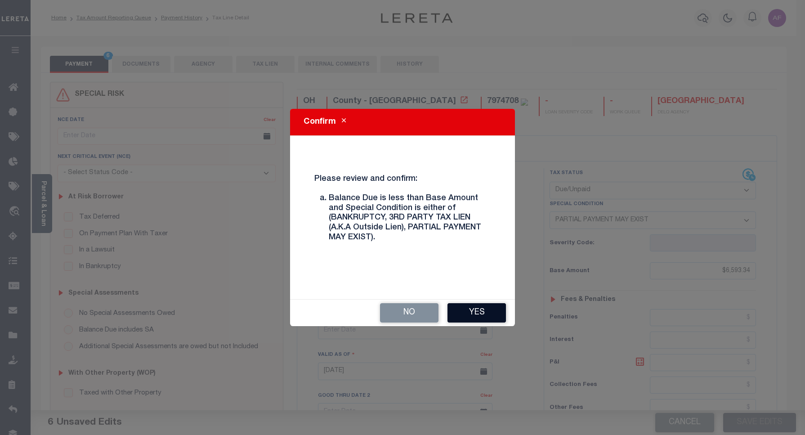
click at [468, 317] on button "Yes" at bounding box center [477, 312] width 58 height 19
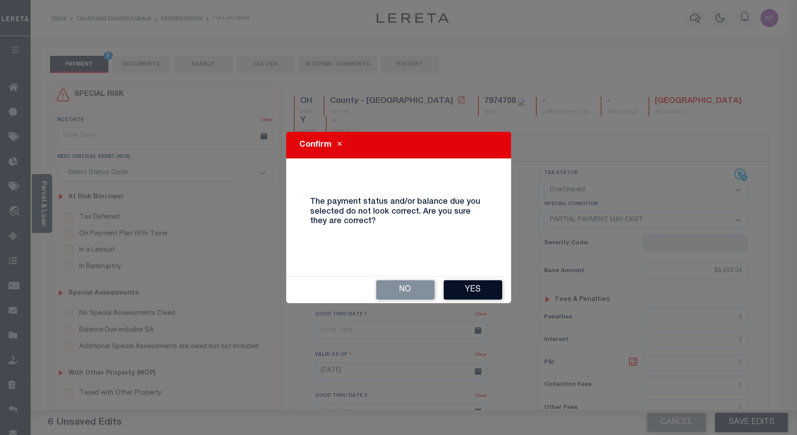
click at [470, 294] on button "Yes" at bounding box center [472, 289] width 58 height 19
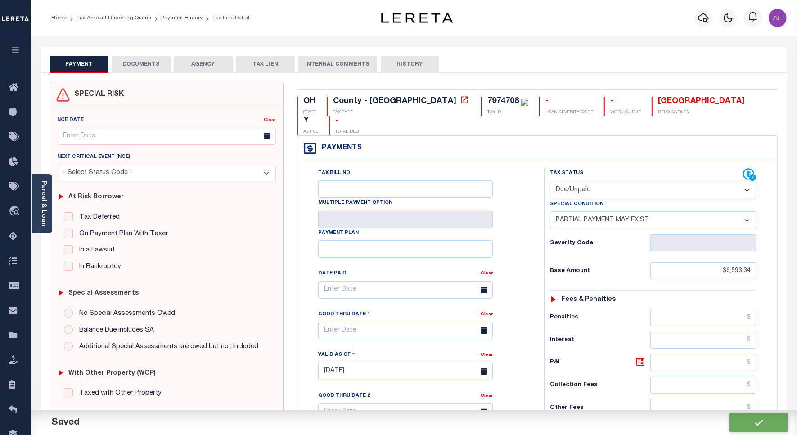
checkbox input "false"
type input "$6,593.34"
type input "$6,584.94"
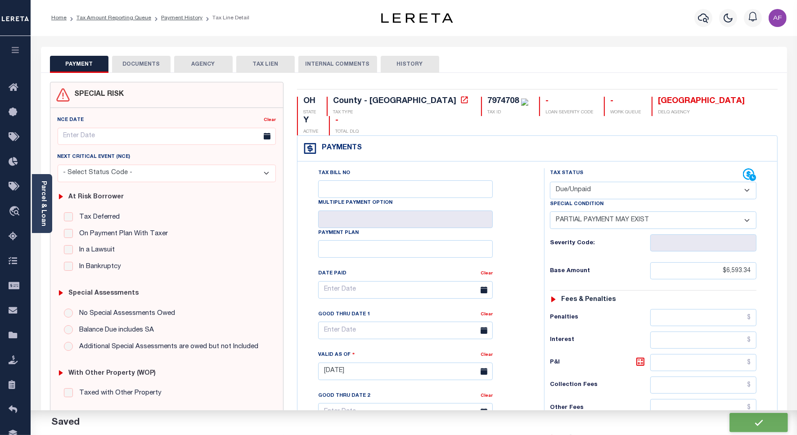
type input "$8.4"
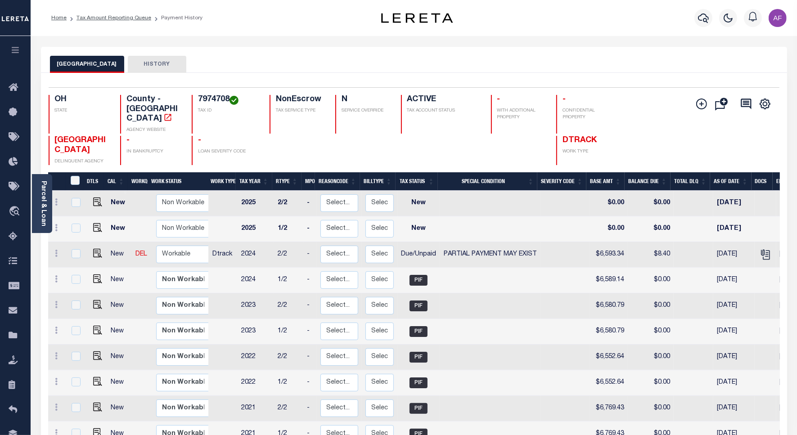
click at [92, 12] on ol "Home Tax Amount Reporting Queue Payment History" at bounding box center [127, 18] width 166 height 19
click at [93, 16] on link "Tax Amount Reporting Queue" at bounding box center [113, 17] width 75 height 5
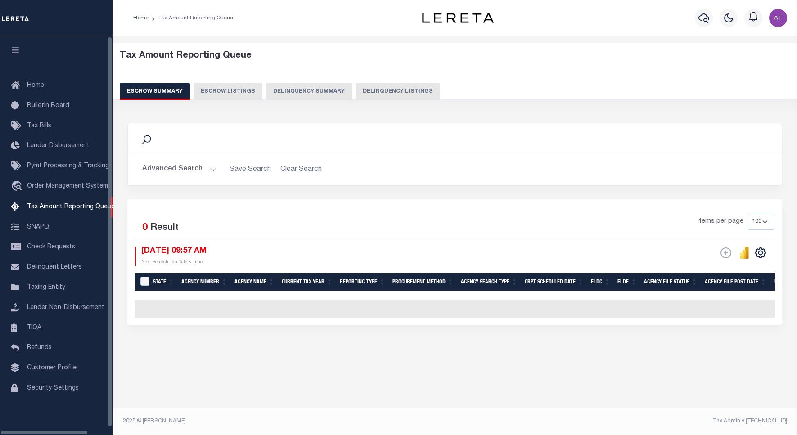
select select "100"
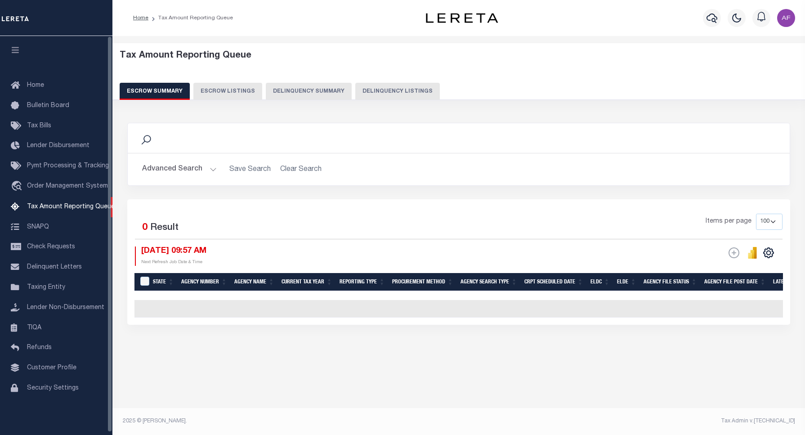
click at [412, 89] on button "Delinquency Listings" at bounding box center [397, 91] width 85 height 17
select select "100"
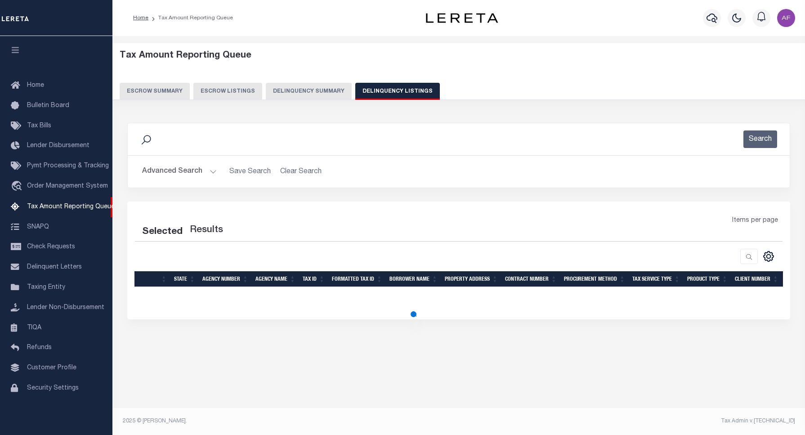
select select "100"
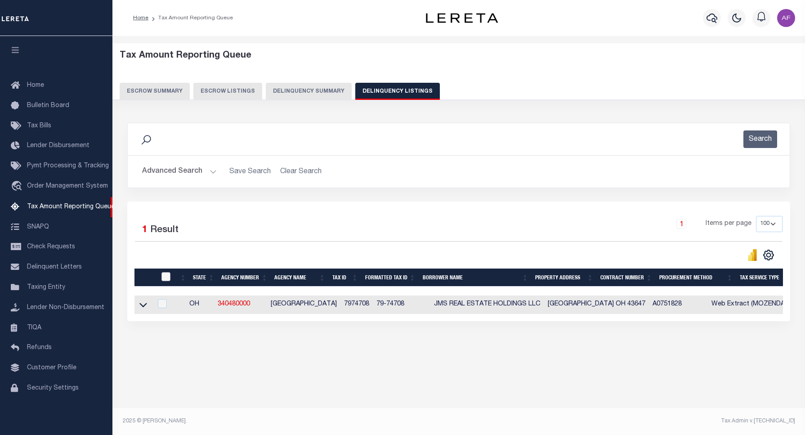
click at [167, 281] on input "checkbox" at bounding box center [165, 276] width 9 height 9
checkbox input "true"
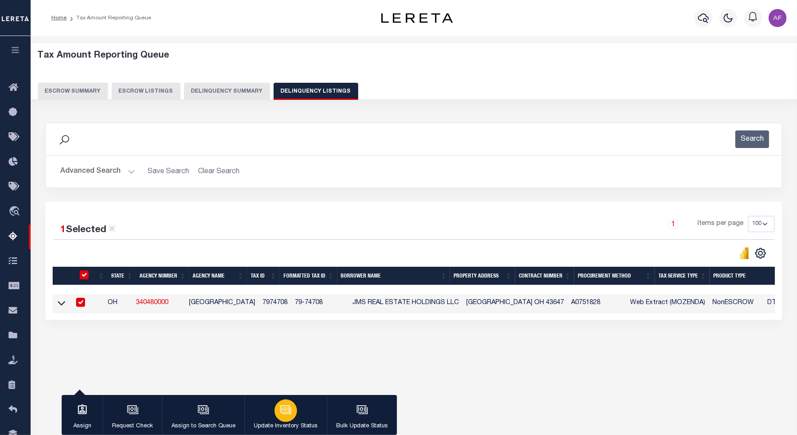
click at [280, 408] on icon "button" at bounding box center [286, 410] width 12 height 12
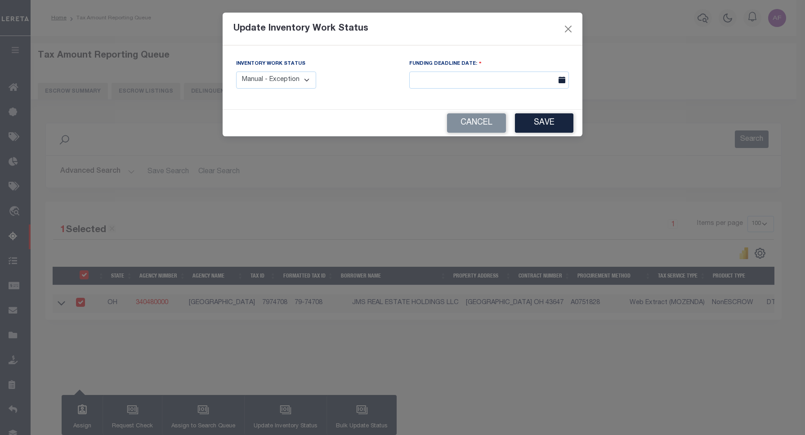
click at [291, 84] on select "Manual - Exception Pended - Awaiting Search Late Add Exception Completed" at bounding box center [276, 81] width 80 height 18
select select "4"
click at [236, 72] on select "Manual - Exception Pended - Awaiting Search Late Add Exception Completed" at bounding box center [276, 81] width 80 height 18
click at [554, 126] on button "Save" at bounding box center [544, 122] width 58 height 19
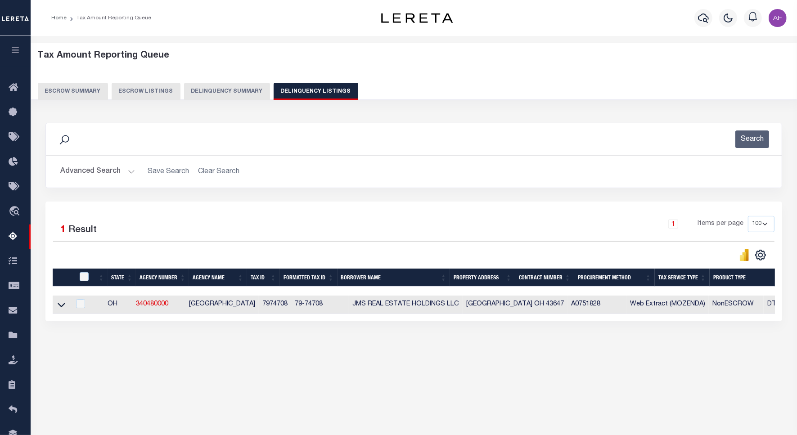
click at [79, 174] on button "Advanced Search" at bounding box center [97, 172] width 75 height 18
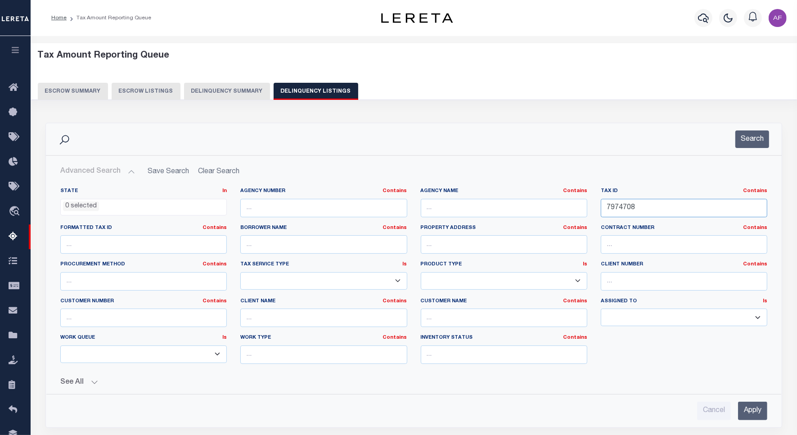
click at [624, 207] on input "7974708" at bounding box center [683, 208] width 166 height 18
paste input "9"
type input "7974709"
click at [756, 136] on button "Search" at bounding box center [752, 139] width 34 height 18
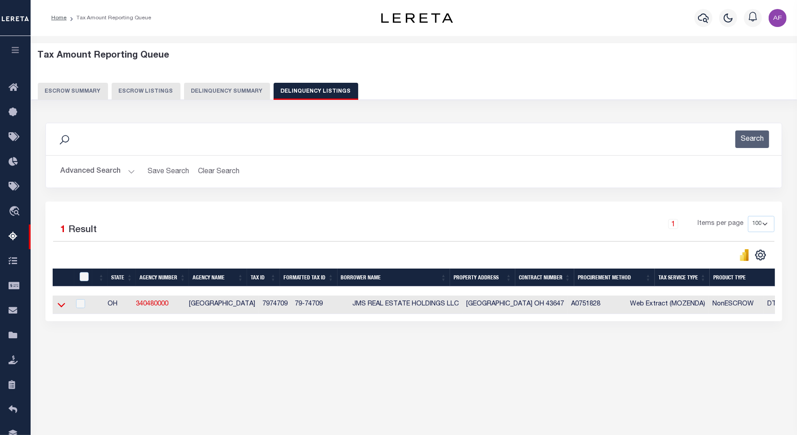
click at [60, 306] on icon at bounding box center [62, 304] width 8 height 9
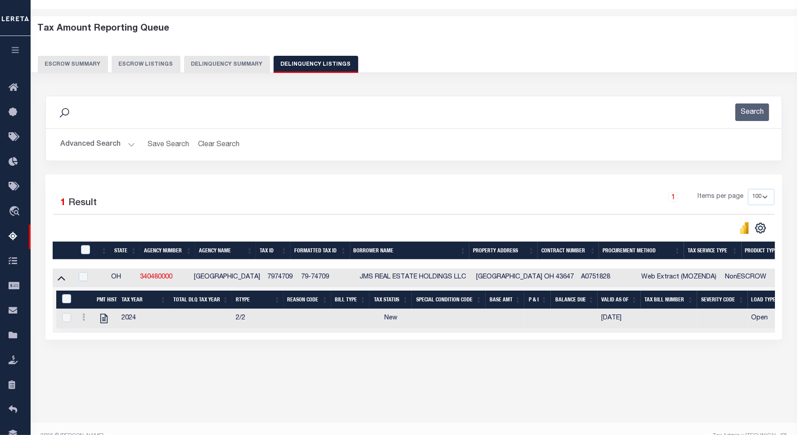
scroll to position [41, 0]
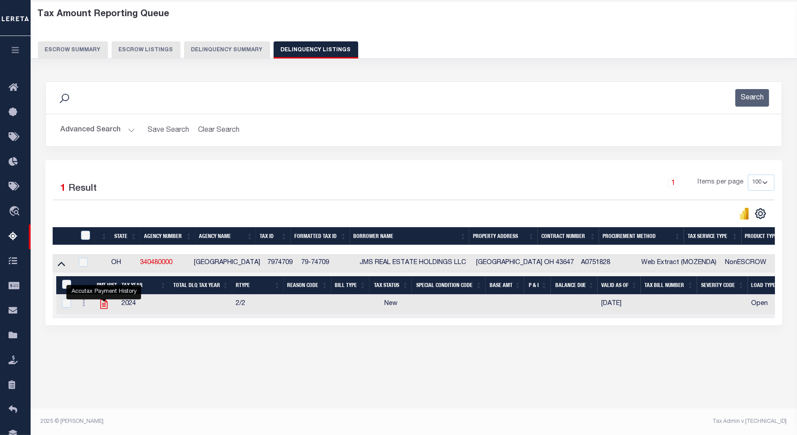
click at [104, 307] on icon "" at bounding box center [104, 304] width 12 height 12
checkbox input "true"
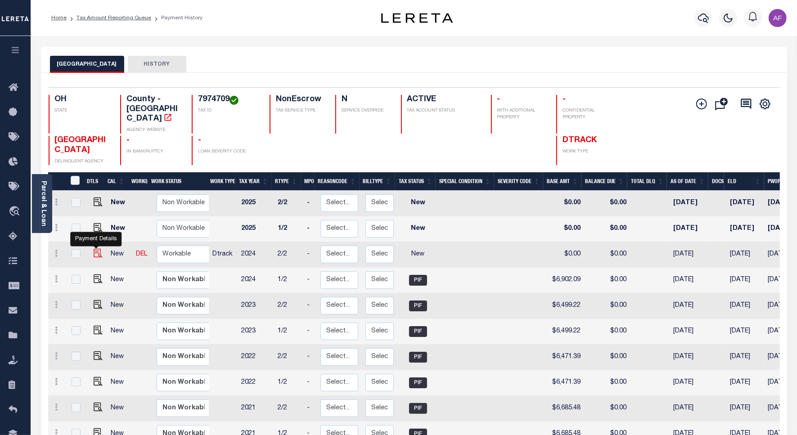
click at [95, 249] on img "" at bounding box center [98, 253] width 9 height 9
checkbox input "true"
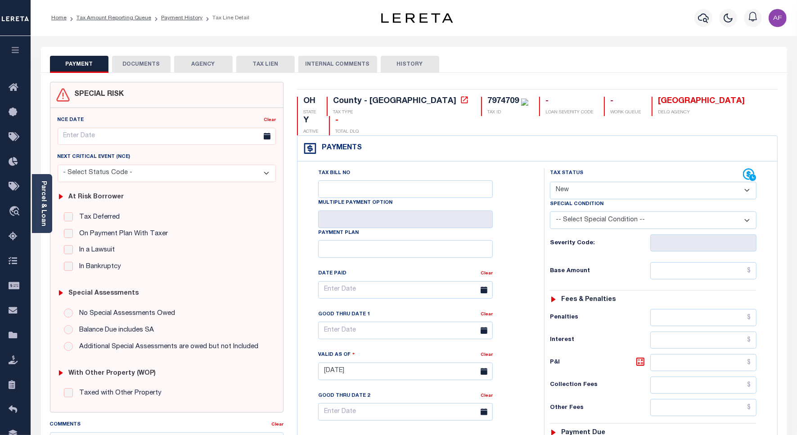
click at [563, 182] on select "- Select Status Code - Open Due/Unpaid Paid Incomplete No Tax Due Internal Refu…" at bounding box center [653, 191] width 206 height 18
select select "DUE"
click at [550, 182] on select "- Select Status Code - Open Due/Unpaid Paid Incomplete No Tax Due Internal Refu…" at bounding box center [653, 191] width 206 height 18
type input "[DATE]"
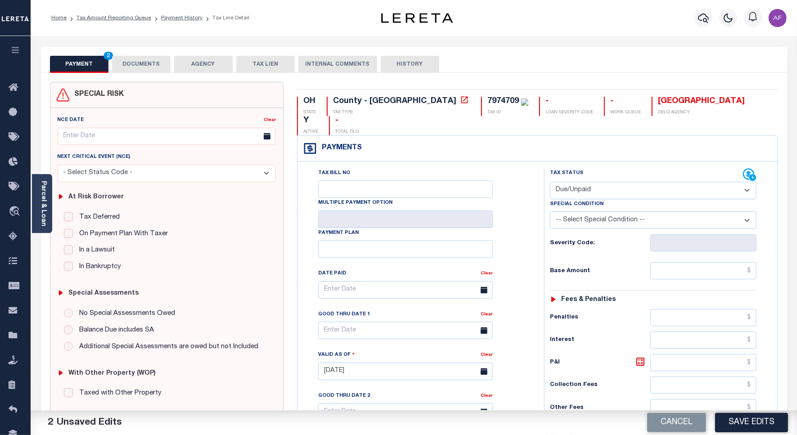
click at [596, 211] on select "-- Select Special Condition -- 3RD PARTY TAX LIEN AGENCY TAX LIEN (A.K.A Inside…" at bounding box center [653, 220] width 206 height 18
select select "15"
click at [550, 211] on select "-- Select Special Condition -- 3RD PARTY TAX LIEN AGENCY TAX LIEN (A.K.A Inside…" at bounding box center [653, 220] width 206 height 18
click at [716, 262] on input "text" at bounding box center [703, 270] width 106 height 17
paste input "6,906.49"
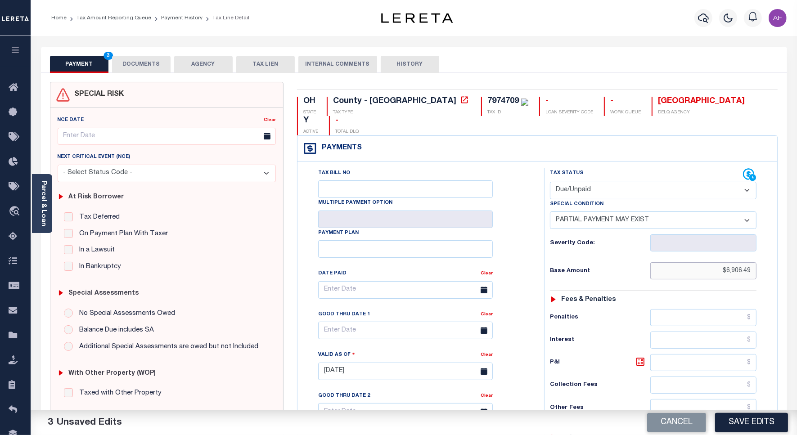
type input "$6,906.49"
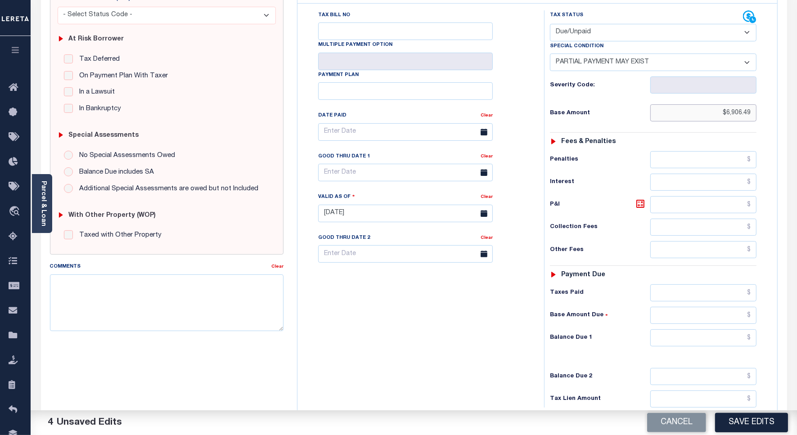
scroll to position [237, 0]
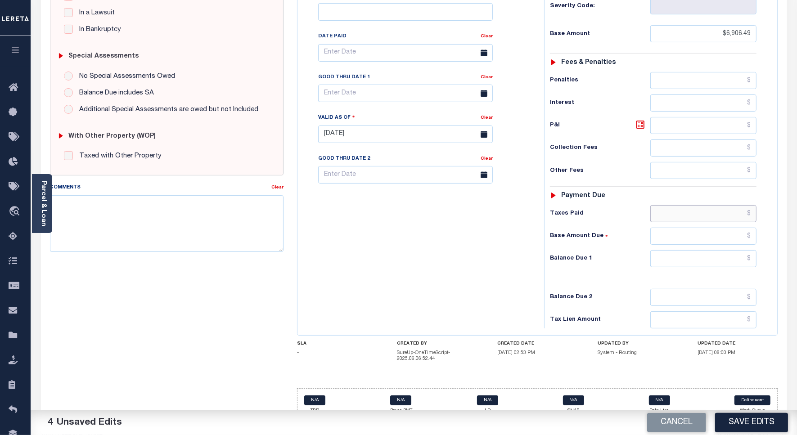
click at [719, 205] on input "text" at bounding box center [703, 213] width 106 height 17
paste input "6,897.69"
type input "$6,897.69"
click at [721, 250] on input "text" at bounding box center [703, 258] width 106 height 17
type input "$8.80"
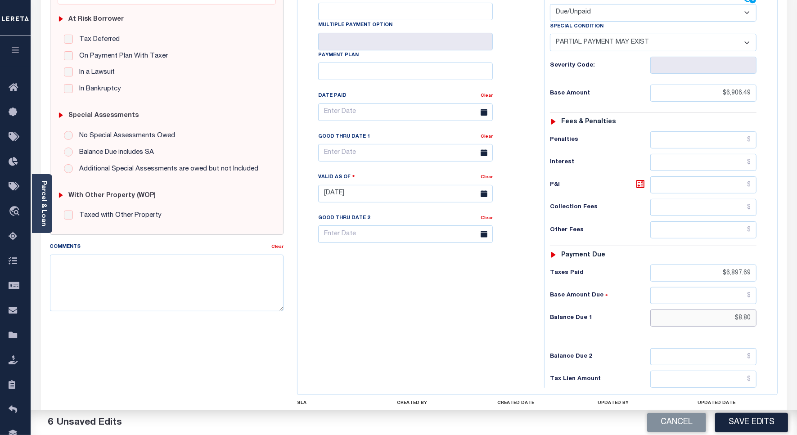
scroll to position [0, 0]
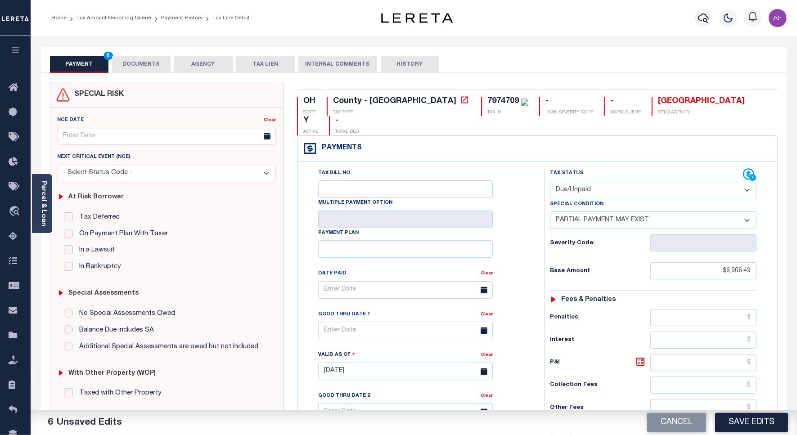
click at [133, 59] on button "DOCUMENTS" at bounding box center [141, 64] width 58 height 17
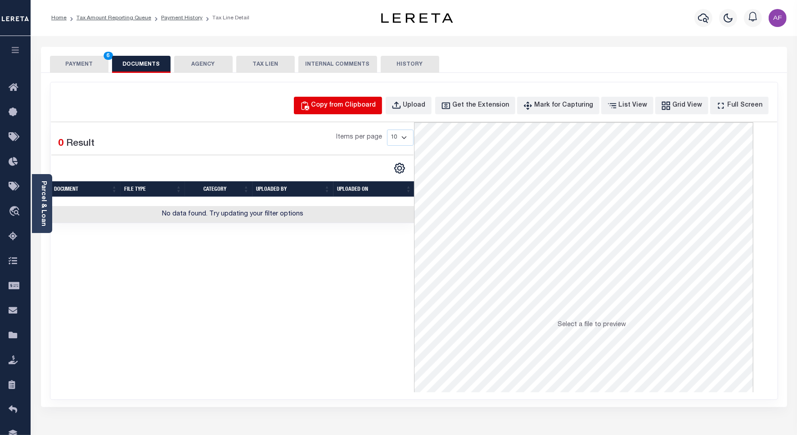
click at [333, 98] on button "Copy from Clipboard" at bounding box center [338, 106] width 88 height 18
select select "POP"
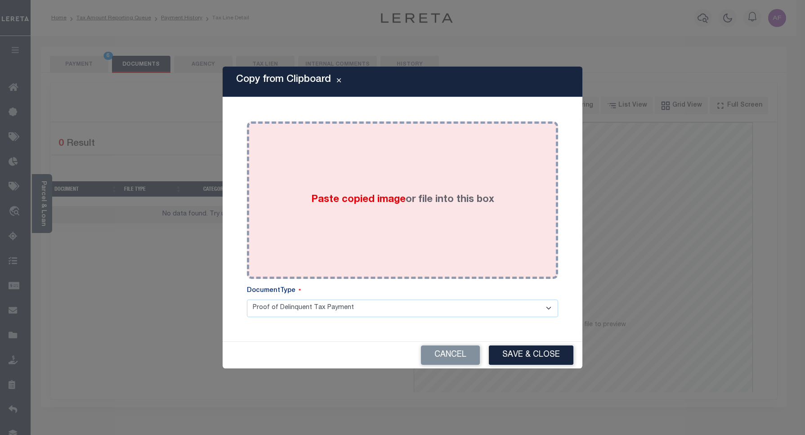
click at [460, 167] on div "Paste copied image or file into this box" at bounding box center [403, 200] width 298 height 144
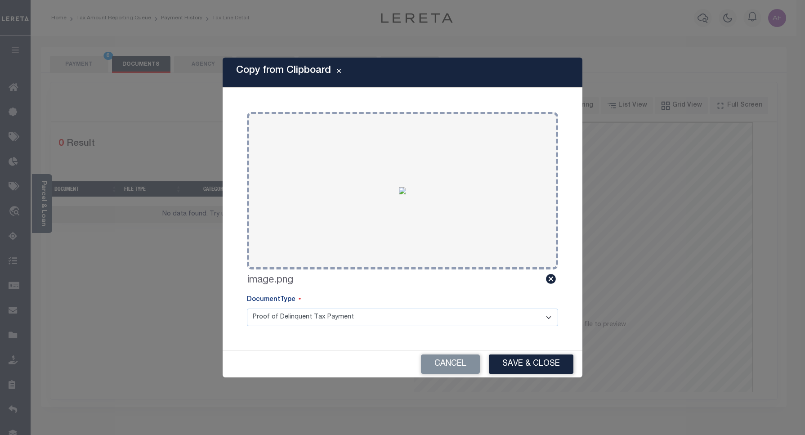
click at [531, 347] on div "Copy from Clipboard Paste copied image or file into this box Select file or dra…" at bounding box center [403, 218] width 360 height 320
click at [528, 358] on button "Save & Close" at bounding box center [531, 363] width 85 height 19
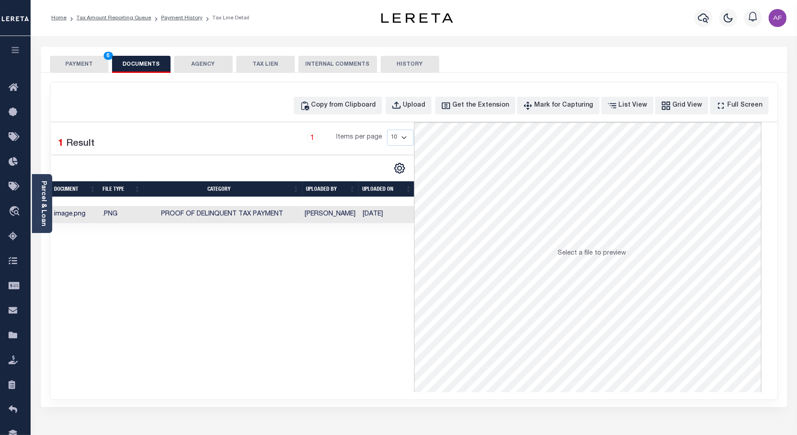
click at [67, 62] on button "PAYMENT 6" at bounding box center [79, 64] width 58 height 17
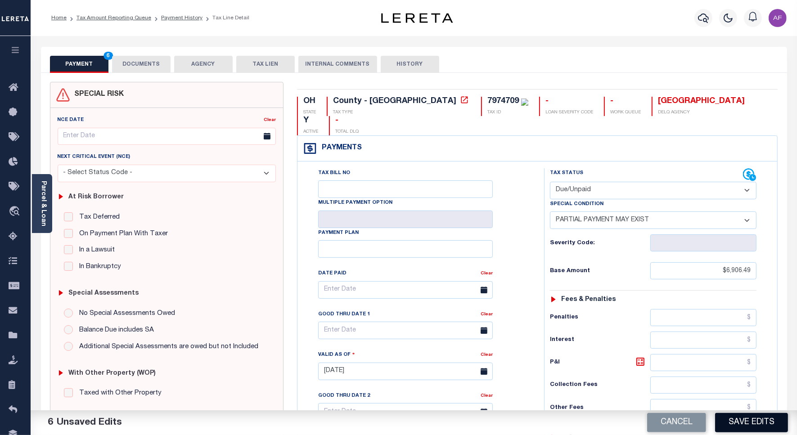
click at [747, 423] on button "Save Edits" at bounding box center [751, 422] width 73 height 19
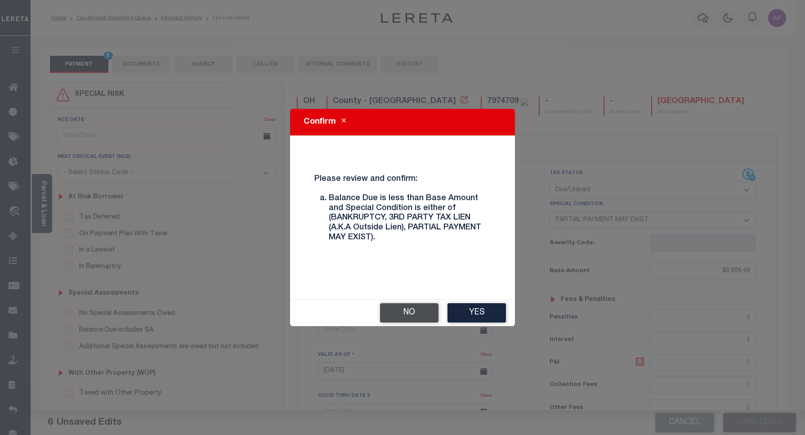
click at [420, 318] on button "No" at bounding box center [409, 312] width 58 height 19
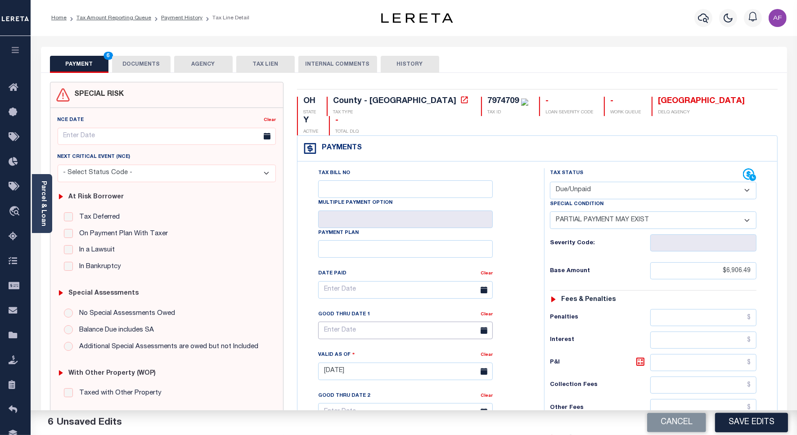
click at [359, 322] on input "text" at bounding box center [405, 331] width 175 height 18
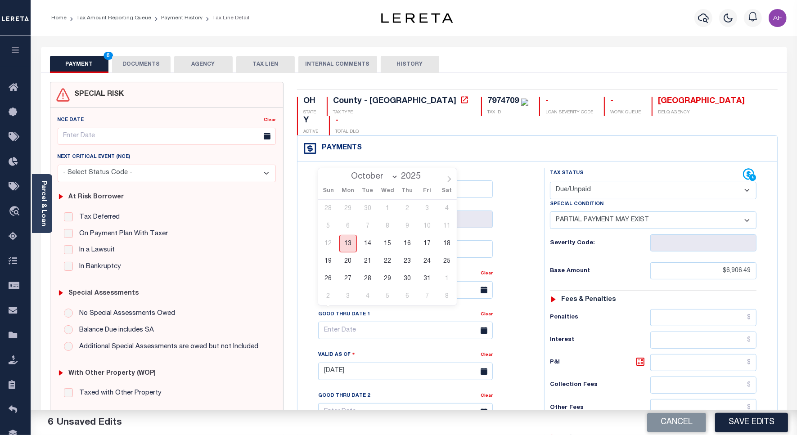
click at [354, 249] on span "13" at bounding box center [348, 244] width 18 height 18
type input "[DATE]"
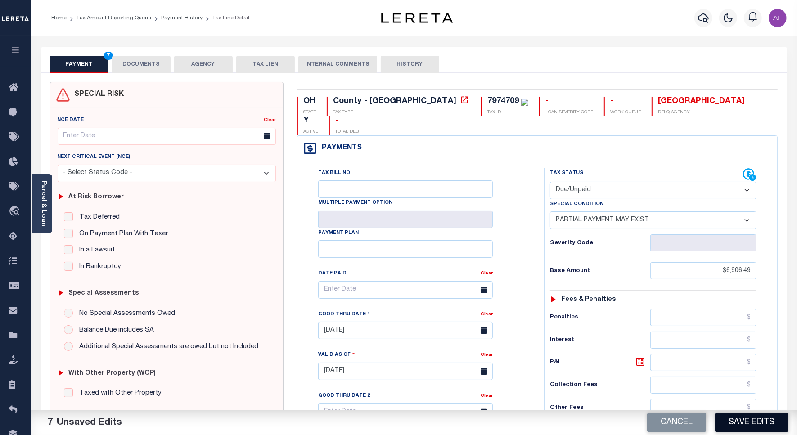
click at [750, 420] on button "Save Edits" at bounding box center [751, 422] width 73 height 19
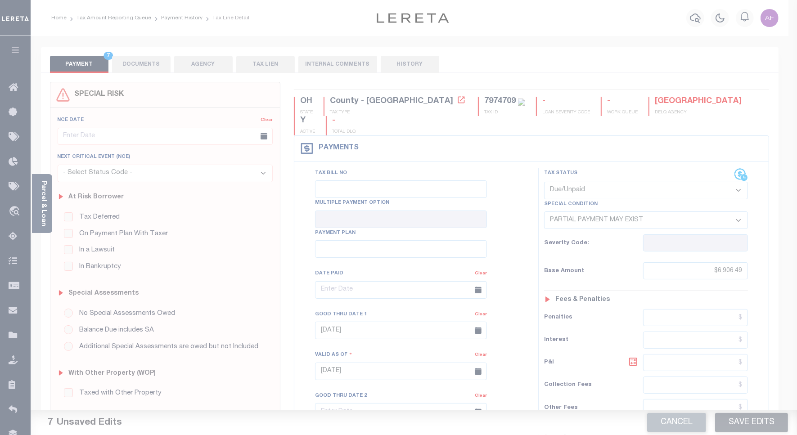
click at [750, 420] on div at bounding box center [398, 217] width 797 height 435
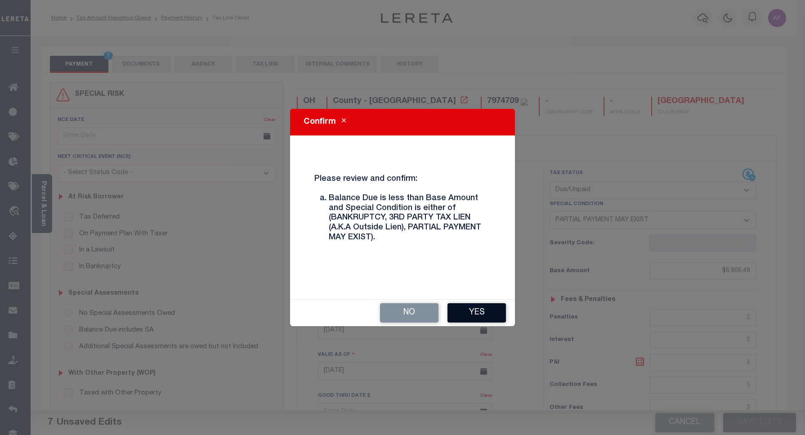
click at [474, 317] on button "Yes" at bounding box center [477, 312] width 58 height 19
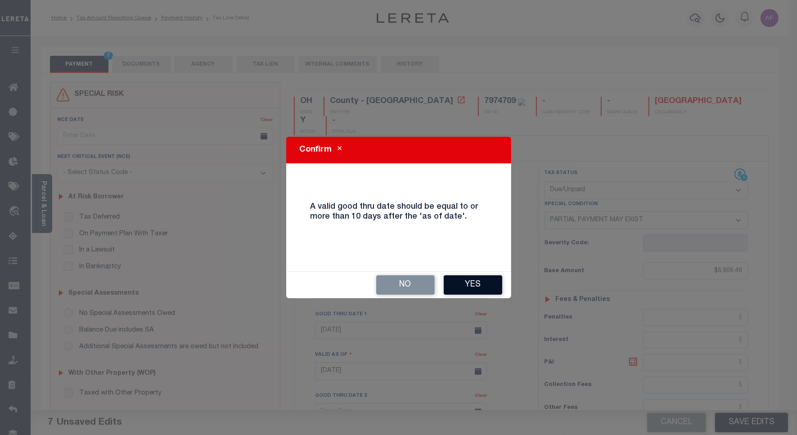
click at [470, 284] on button "Yes" at bounding box center [472, 284] width 58 height 19
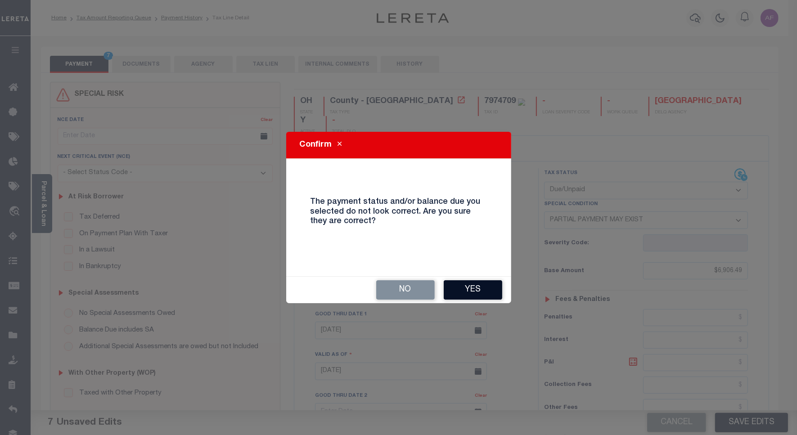
click at [468, 286] on button "Yes" at bounding box center [472, 289] width 58 height 19
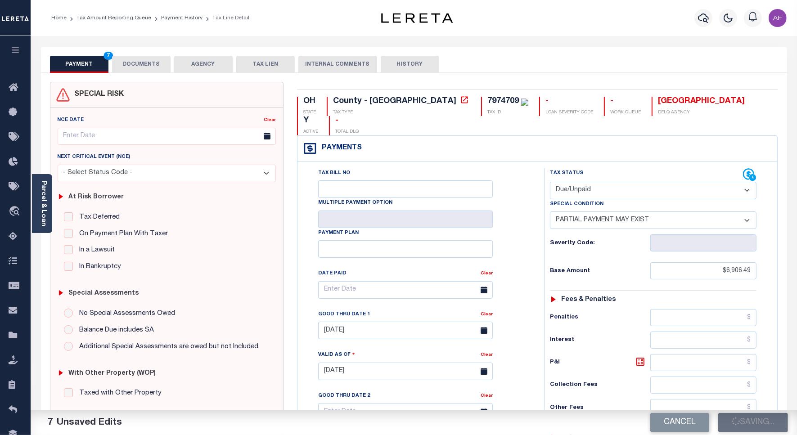
checkbox input "false"
type input "$6,906.49"
type input "$6,897.69"
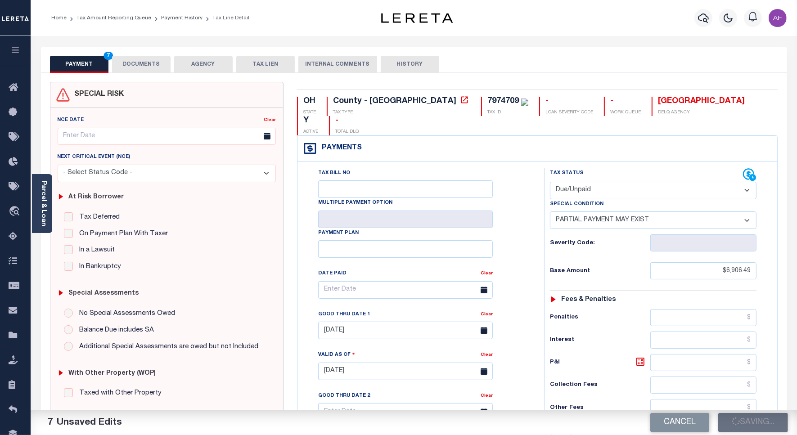
type input "$8.8"
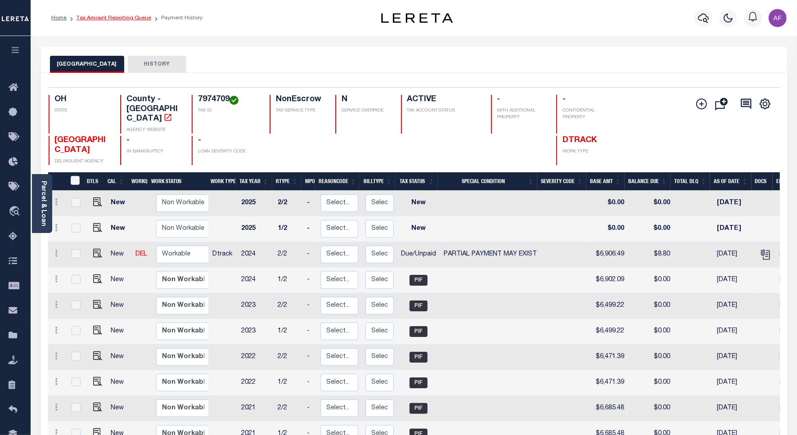
click at [102, 16] on link "Tax Amount Reporting Queue" at bounding box center [113, 17] width 75 height 5
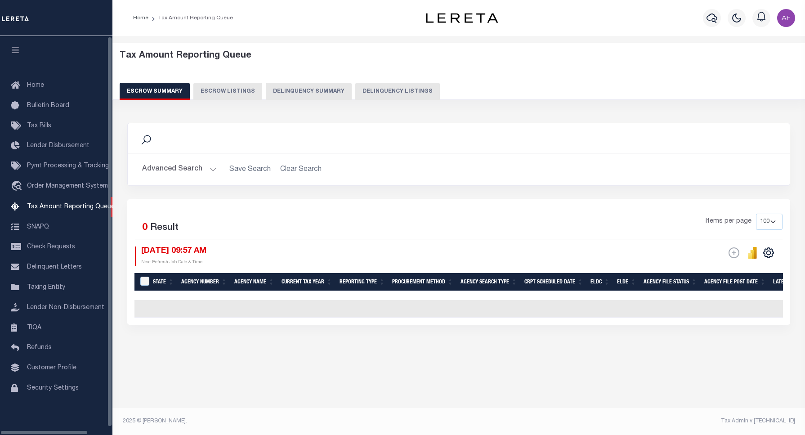
select select "100"
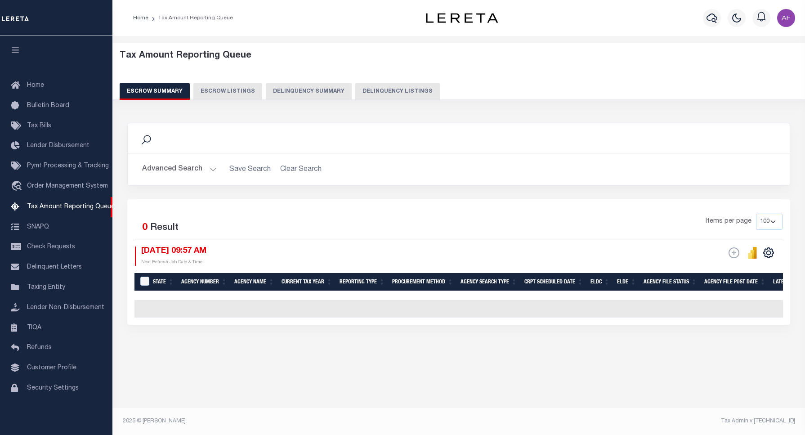
click at [410, 88] on button "Delinquency Listings" at bounding box center [397, 91] width 85 height 17
select select "100"
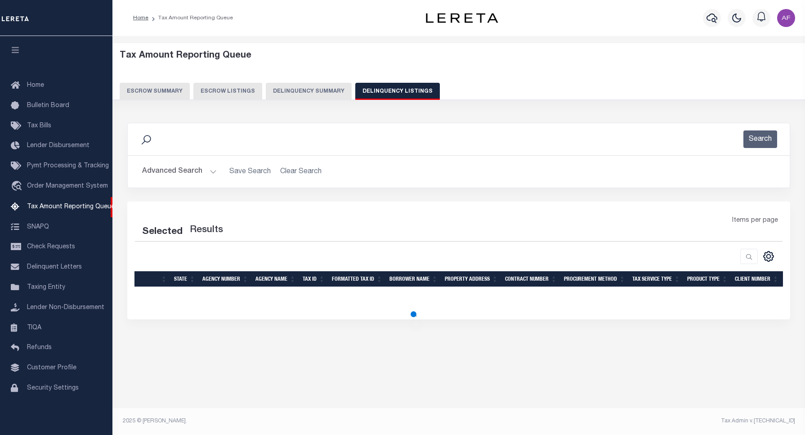
select select "100"
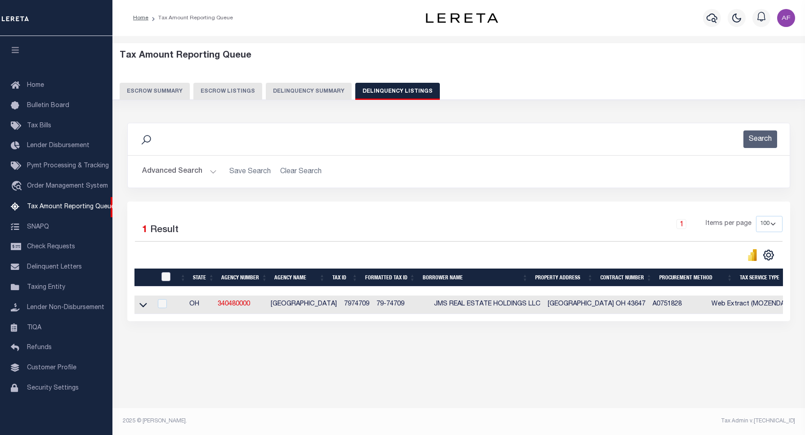
click at [164, 275] on input "checkbox" at bounding box center [165, 276] width 9 height 9
checkbox input "true"
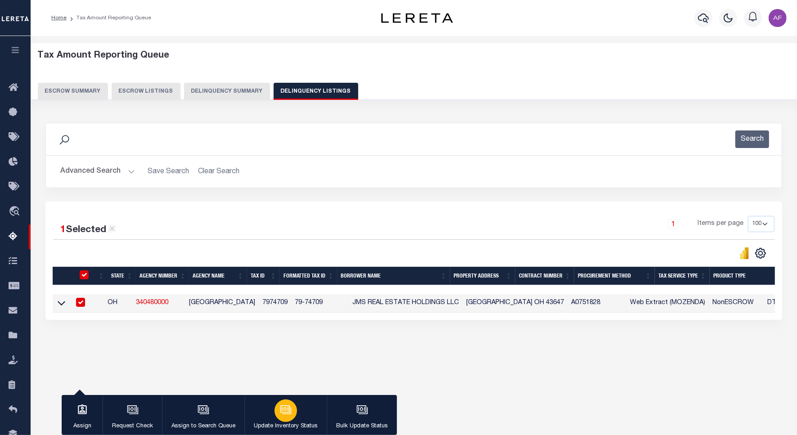
click at [295, 405] on button "Update Inventory Status" at bounding box center [285, 415] width 82 height 40
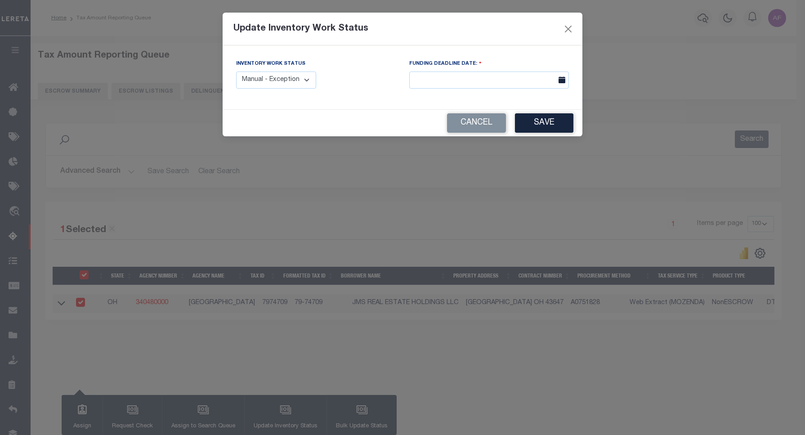
click at [300, 77] on select "Manual - Exception Pended - Awaiting Search Late Add Exception Completed" at bounding box center [276, 81] width 80 height 18
select select "4"
click at [236, 72] on select "Manual - Exception Pended - Awaiting Search Late Add Exception Completed" at bounding box center [276, 81] width 80 height 18
click at [556, 119] on button "Save" at bounding box center [544, 122] width 58 height 19
